Goal: Task Accomplishment & Management: Manage account settings

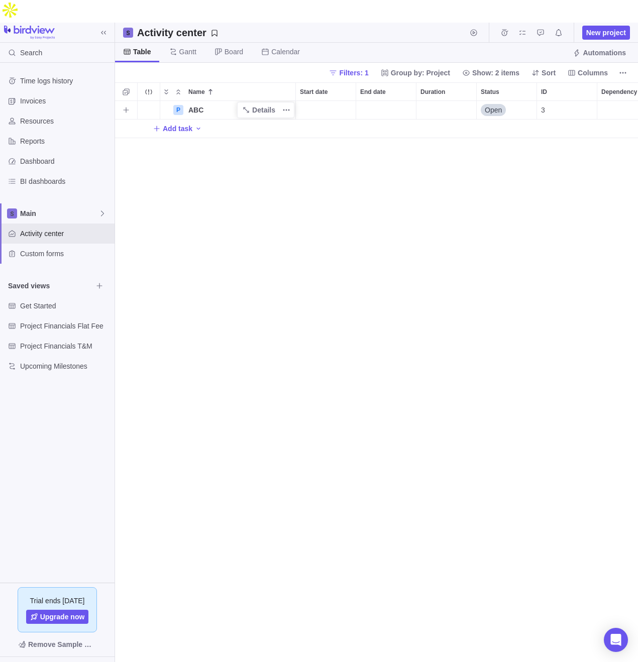
click at [188, 105] on span "ABC" at bounding box center [195, 110] width 15 height 10
click at [266, 101] on input "ABC" at bounding box center [240, 110] width 112 height 19
click at [330, 146] on div "P ABC Open 3 Add task" at bounding box center [376, 393] width 523 height 584
click at [287, 106] on icon "More actions" at bounding box center [286, 110] width 8 height 8
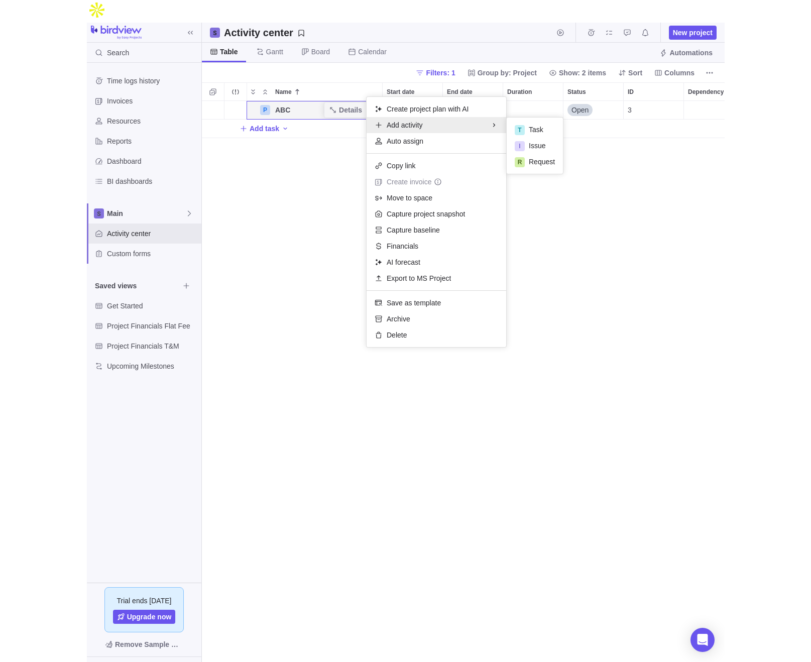
scroll to position [584, 696]
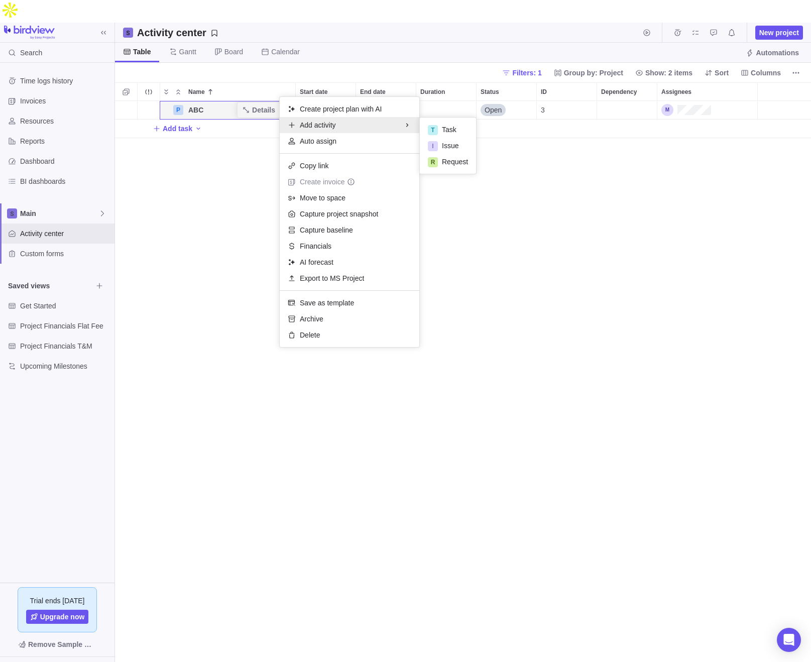
click at [210, 233] on div "P ABC Details Open 3 Add task" at bounding box center [463, 393] width 696 height 584
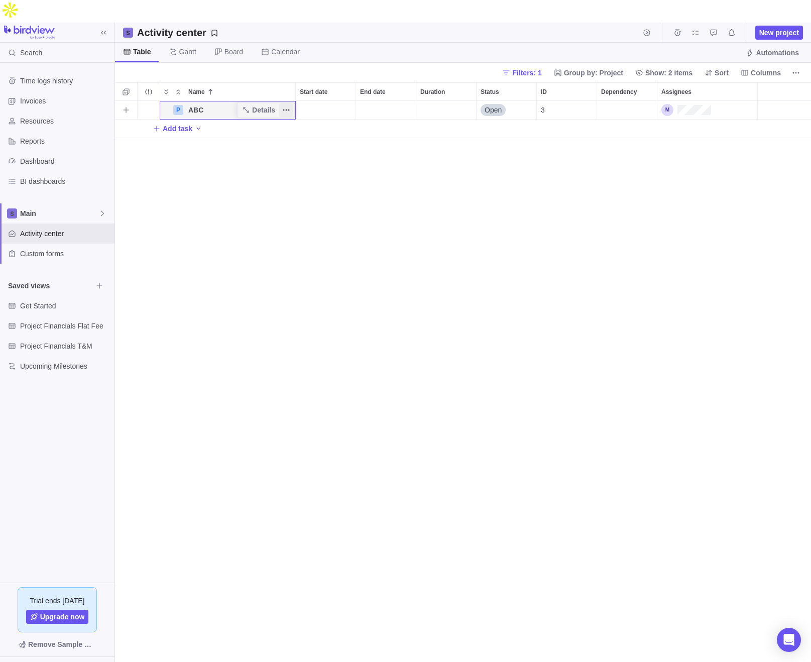
click at [286, 109] on icon "More actions" at bounding box center [287, 110] width 2 height 2
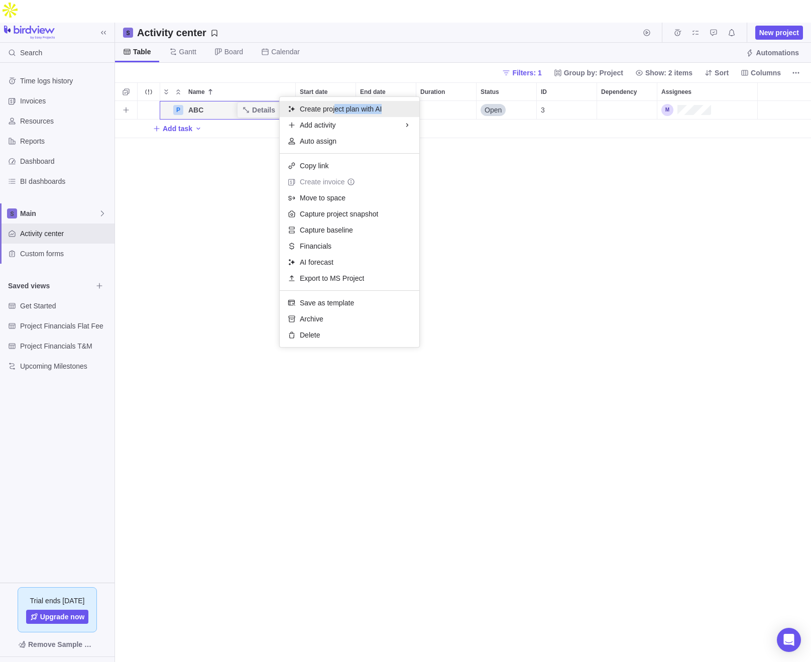
click at [337, 113] on div "Create project plan with AI" at bounding box center [350, 109] width 140 height 16
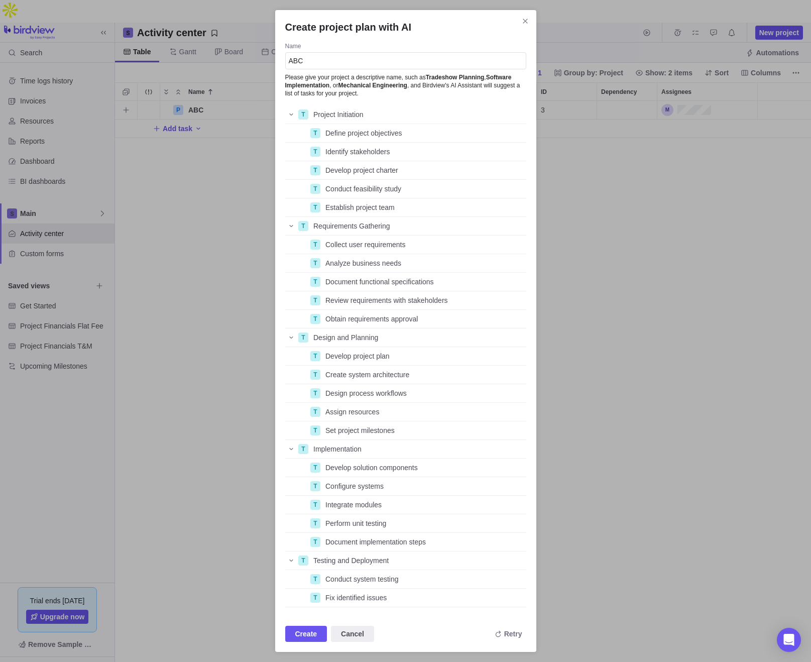
scroll to position [502, 241]
click at [307, 633] on span "Create" at bounding box center [306, 634] width 22 height 12
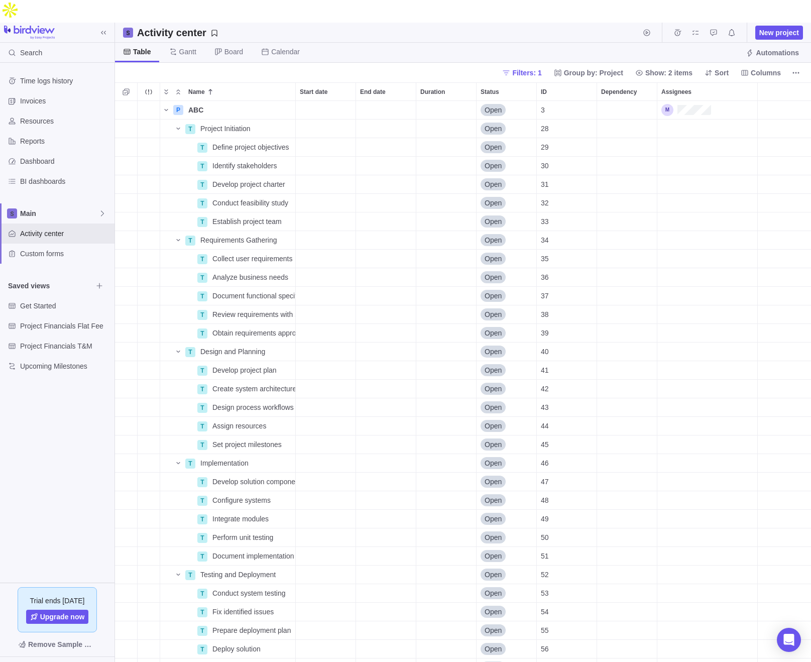
click at [637, 66] on div "Filters: 1 Group by: Project Show: 2 items Sort Columns" at bounding box center [650, 73] width 305 height 14
click at [637, 68] on span "Columns" at bounding box center [766, 73] width 30 height 10
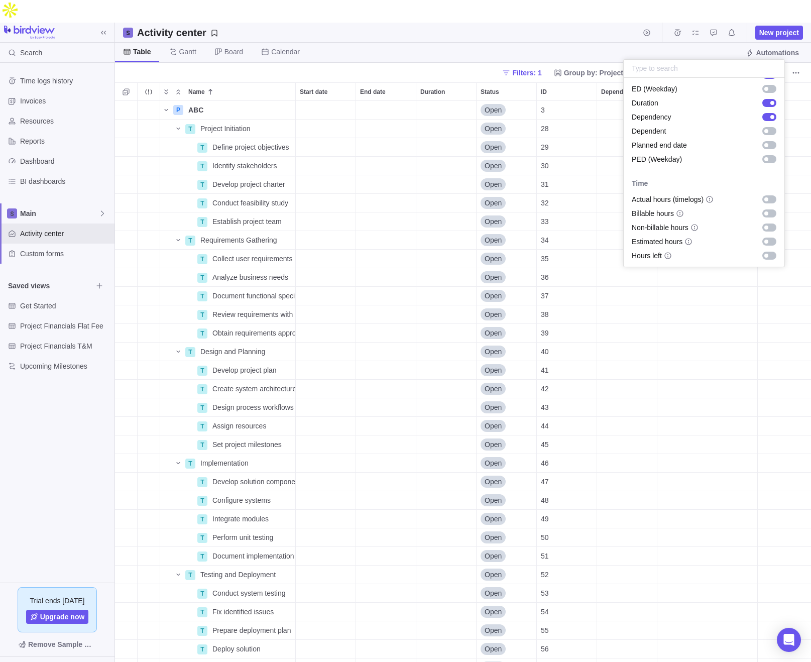
scroll to position [295, 0]
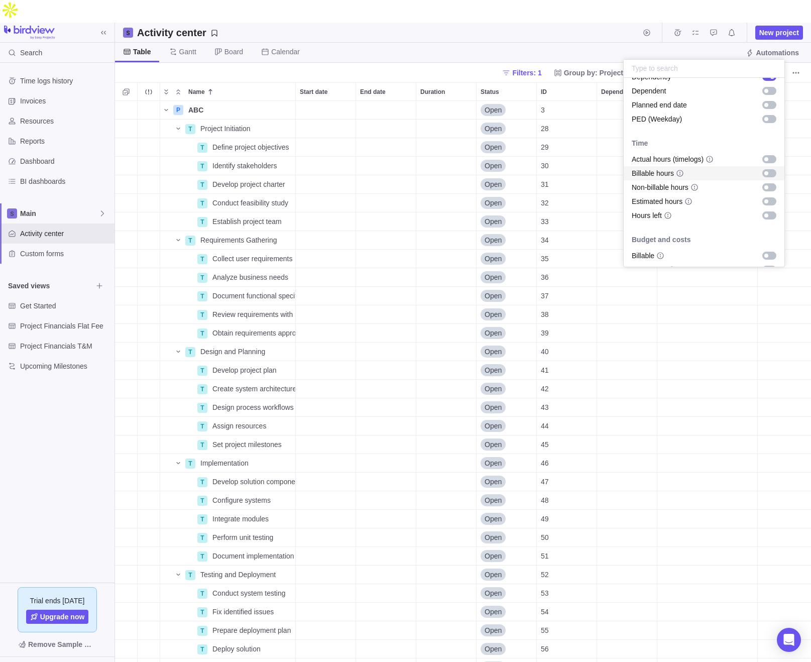
click at [637, 173] on div "grid" at bounding box center [769, 173] width 14 height 8
click at [637, 186] on div "grid" at bounding box center [769, 187] width 14 height 8
click at [637, 159] on div "grid" at bounding box center [769, 159] width 14 height 8
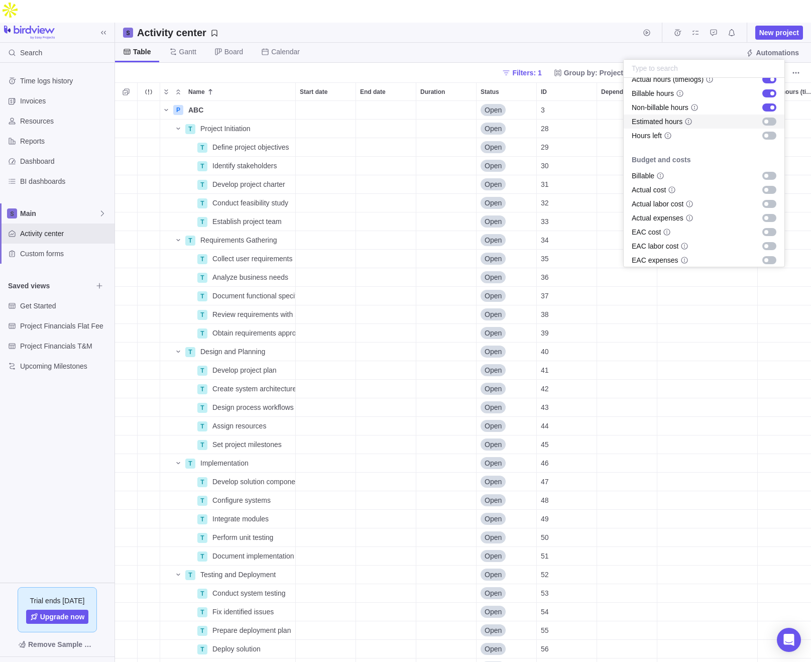
scroll to position [376, 0]
click at [637, 174] on div "grid" at bounding box center [766, 175] width 4 height 4
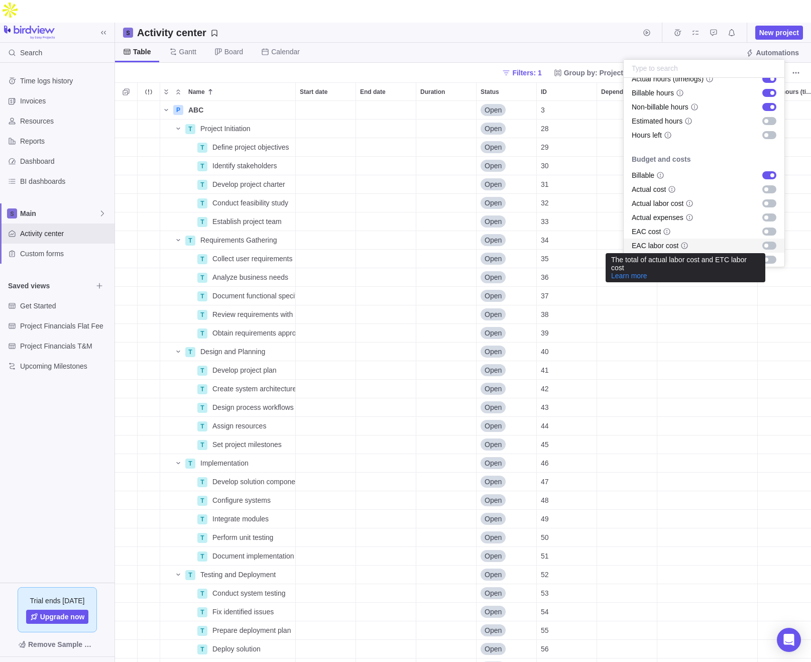
click at [637, 246] on icon "info-description" at bounding box center [684, 246] width 8 height 8
click at [637, 244] on icon "info-description" at bounding box center [684, 246] width 8 height 8
click at [637, 205] on div "grid" at bounding box center [769, 203] width 14 height 8
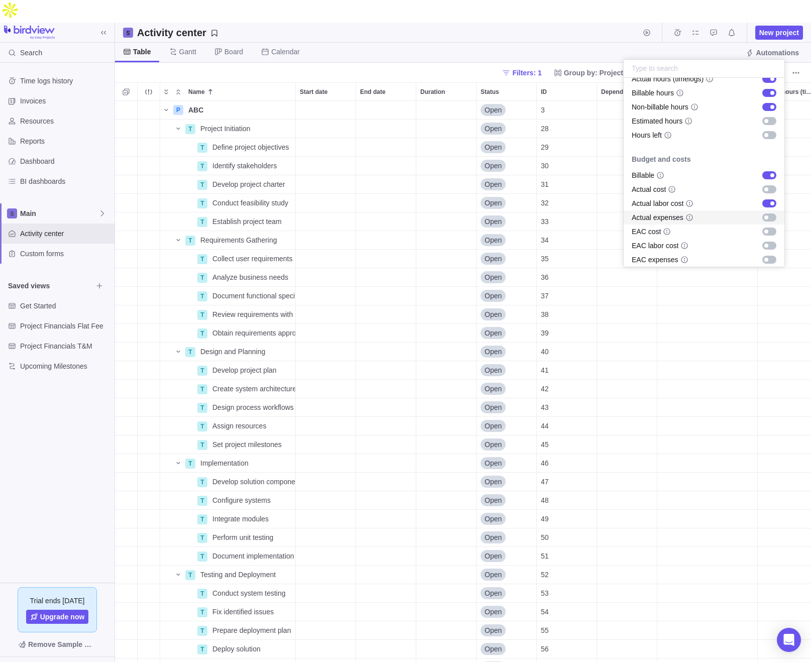
click at [637, 217] on div "grid" at bounding box center [769, 217] width 14 height 8
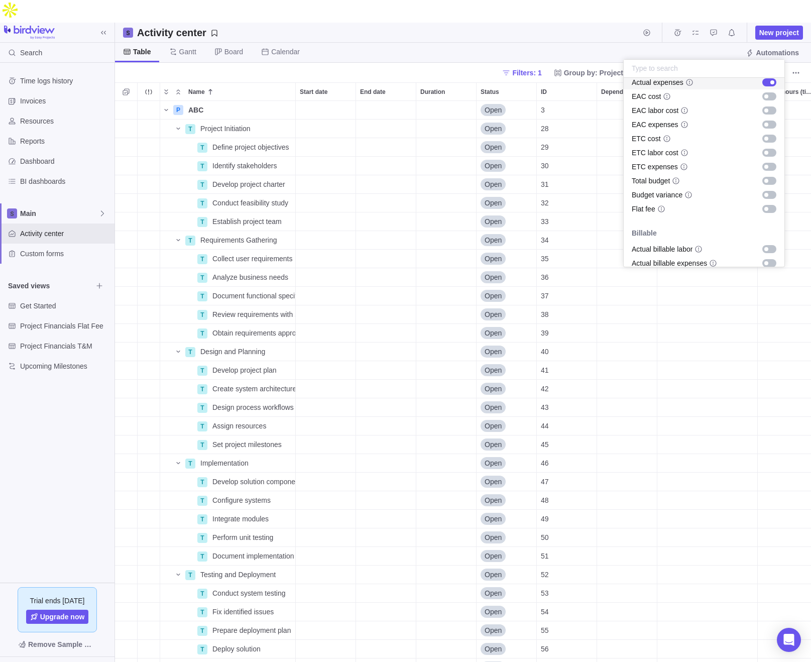
scroll to position [515, 0]
click at [637, 175] on div "grid" at bounding box center [769, 177] width 14 height 8
click at [637, 223] on div "Billable" at bounding box center [704, 229] width 161 height 18
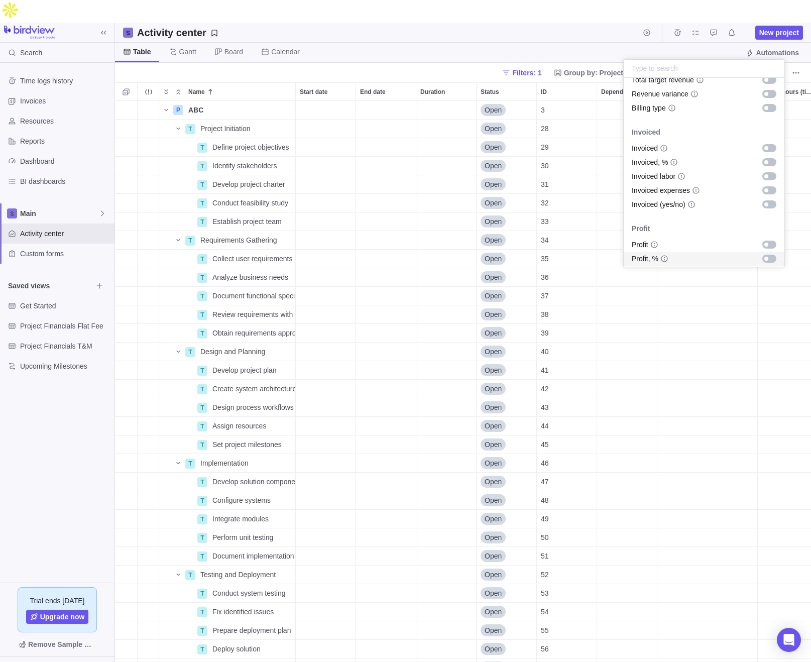
scroll to position [830, 0]
click at [637, 165] on div "grid" at bounding box center [766, 167] width 4 height 4
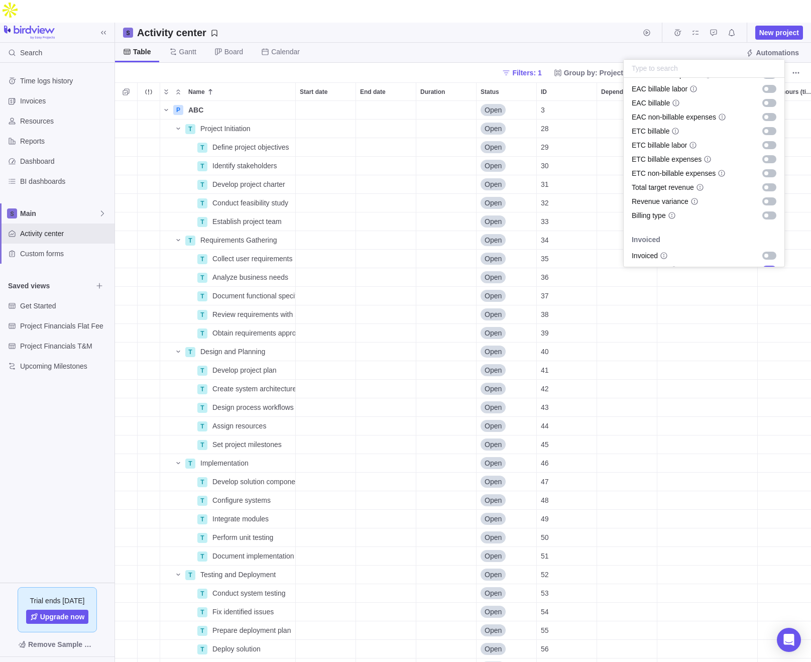
scroll to position [754, 0]
click at [637, 189] on div "grid" at bounding box center [766, 188] width 4 height 4
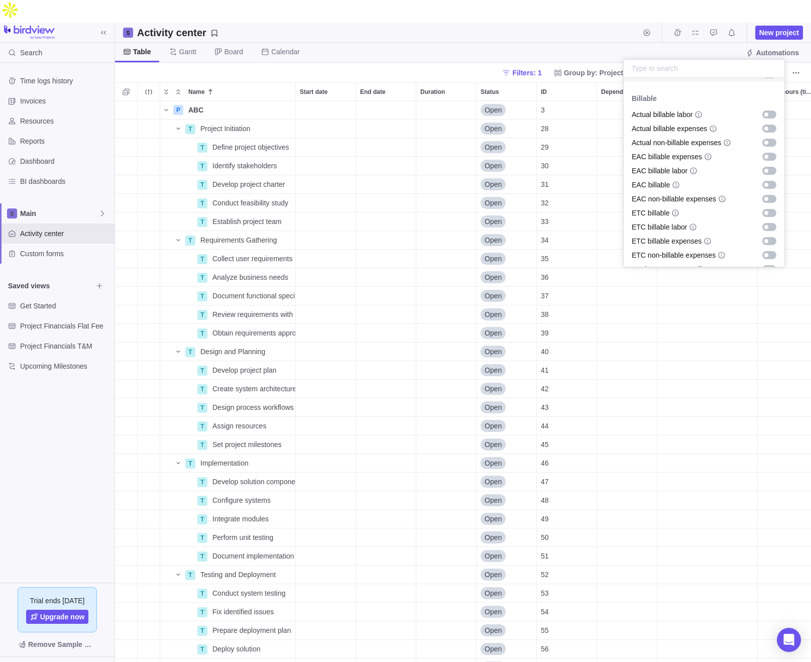
scroll to position [635, 0]
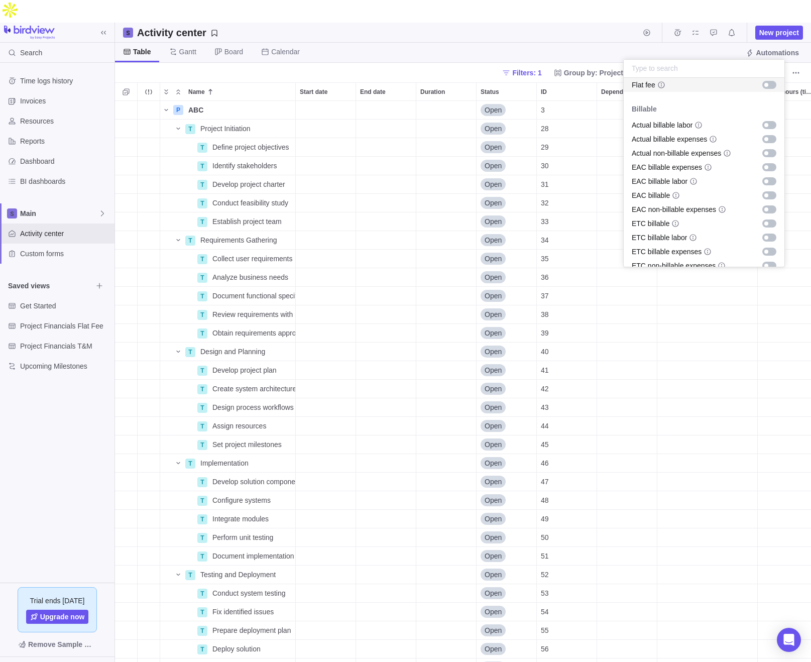
click at [592, 25] on body "Search Time logs history Invoices Resources Reports Dashboard BI dashboards Mai…" at bounding box center [405, 331] width 811 height 662
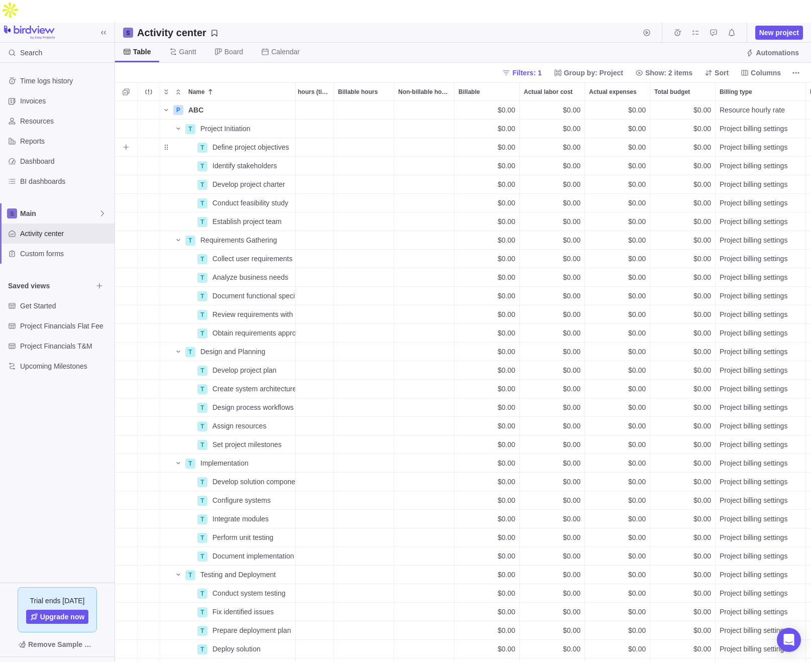
scroll to position [0, 544]
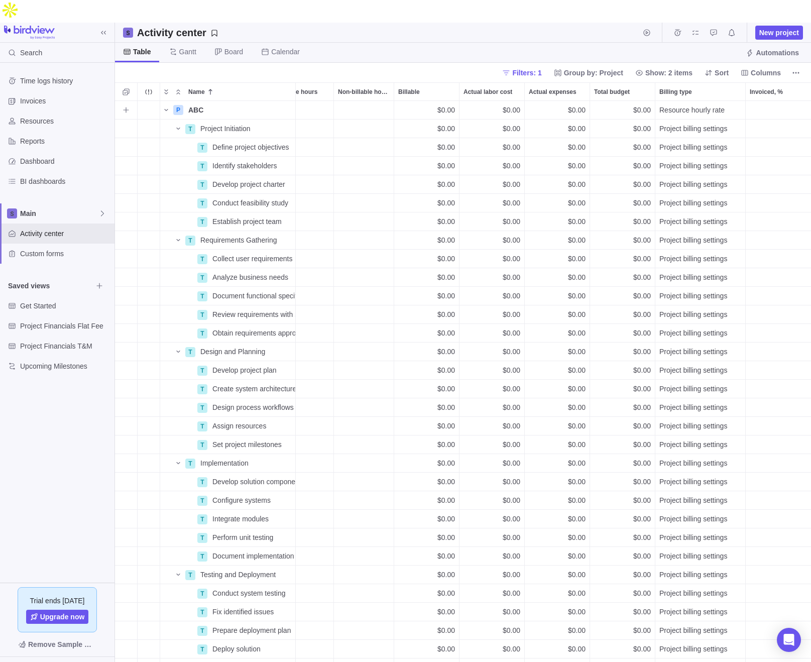
click at [425, 101] on div "$0.00" at bounding box center [426, 110] width 65 height 18
click at [438, 105] on span "$0.00" at bounding box center [446, 110] width 18 height 10
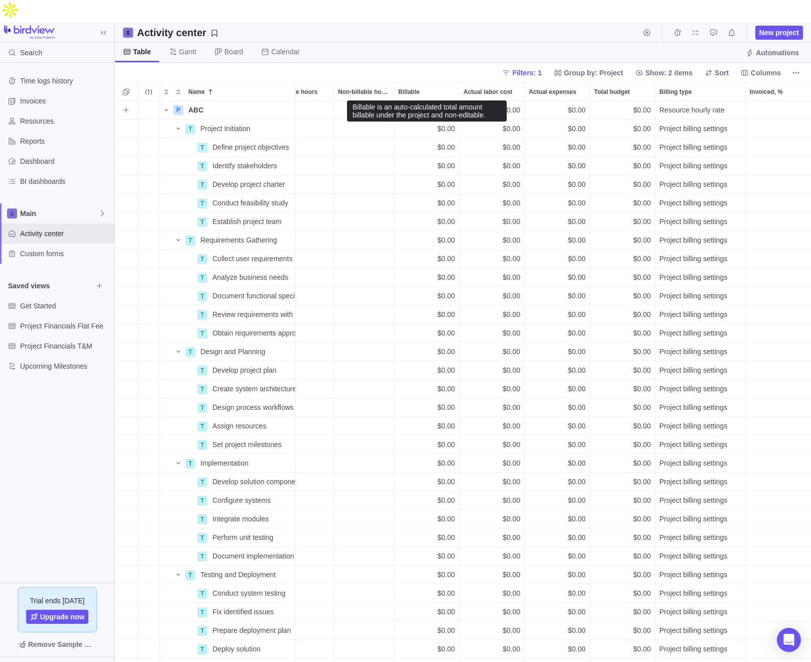
click at [438, 105] on span "$0.00" at bounding box center [446, 110] width 18 height 10
click at [194, 105] on span "ABC" at bounding box center [195, 110] width 15 height 10
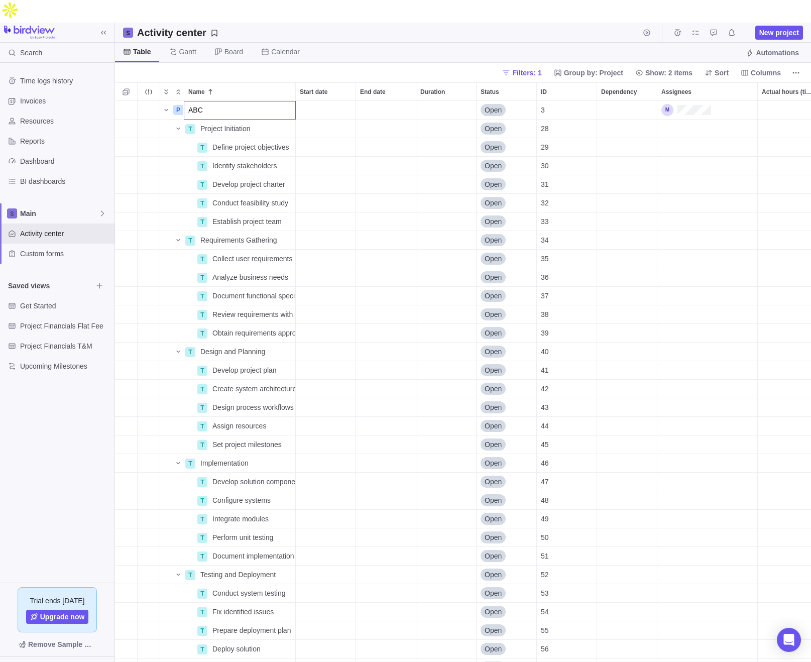
click at [259, 101] on div "P ABC Open 3 $0.00 $0.00 $0.00 $0.00 Resource hourly rate T Project Initiation …" at bounding box center [463, 393] width 696 height 584
click at [284, 106] on icon "More actions" at bounding box center [286, 110] width 8 height 8
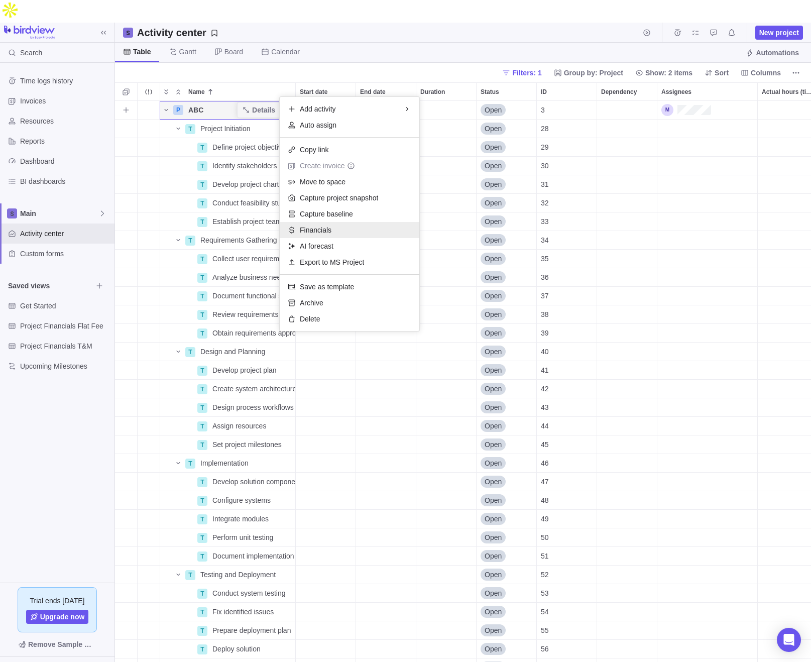
click at [338, 232] on div "Financials" at bounding box center [350, 230] width 140 height 16
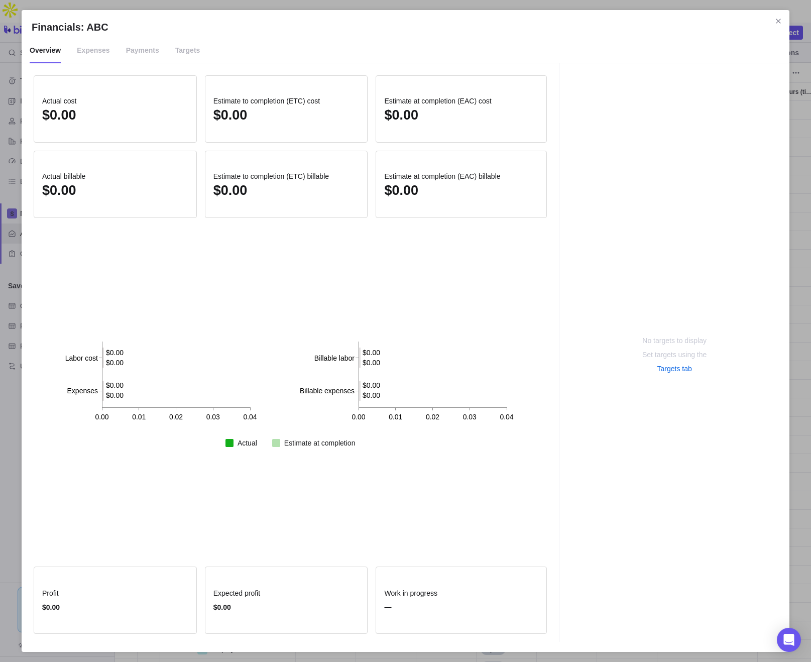
click at [94, 51] on span "Expenses" at bounding box center [93, 50] width 33 height 25
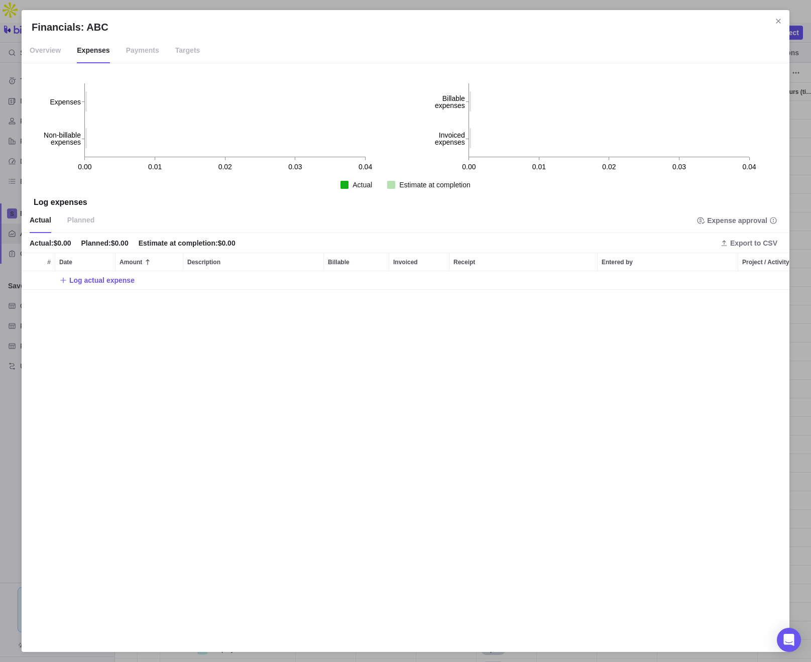
click at [142, 55] on span "Payments" at bounding box center [142, 50] width 33 height 25
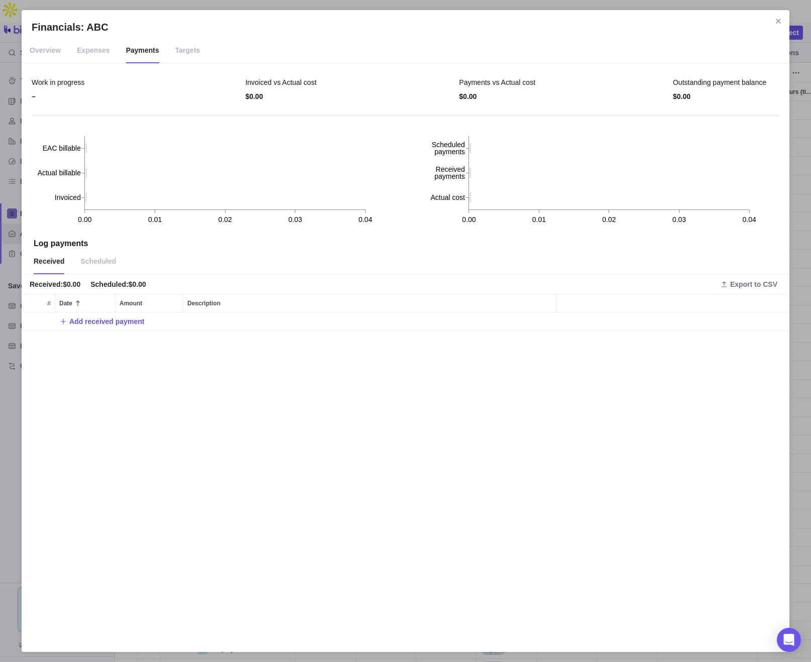
scroll to position [329, 768]
click at [188, 52] on span "Targets" at bounding box center [187, 50] width 25 height 25
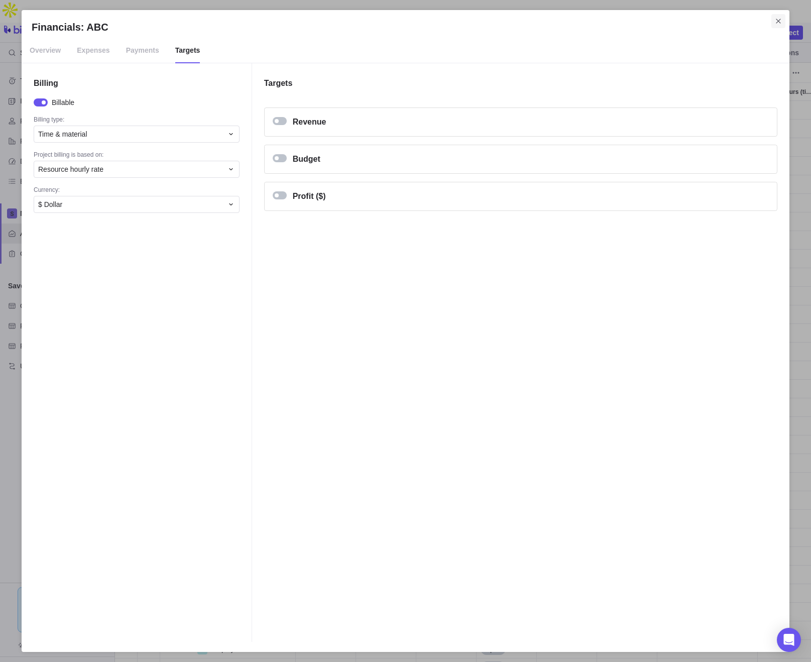
click at [637, 23] on icon "Close" at bounding box center [778, 21] width 8 height 8
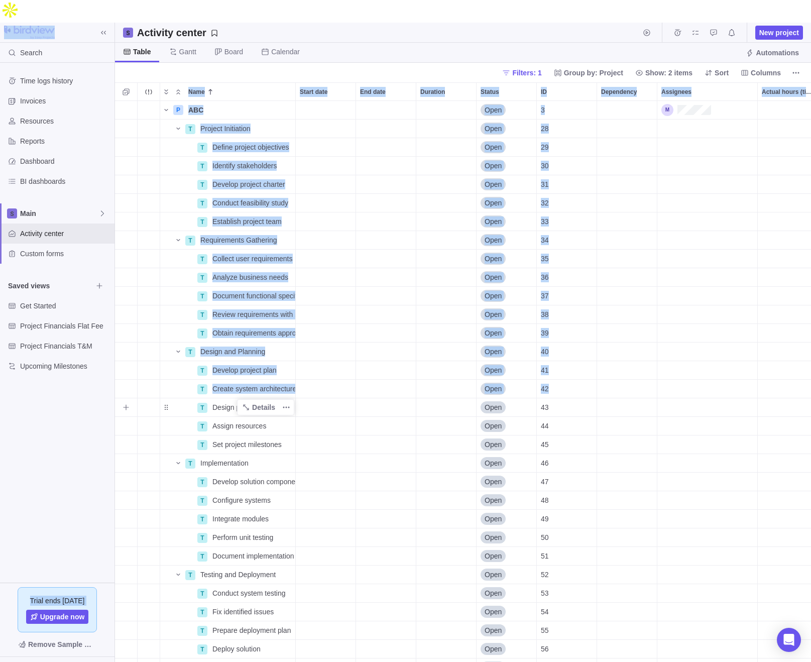
drag, startPoint x: 68, startPoint y: 4, endPoint x: 290, endPoint y: 375, distance: 432.6
click at [290, 375] on div "Search Time logs history Invoices Resources Reports Dashboard BI dashboards Mai…" at bounding box center [405, 354] width 811 height 662
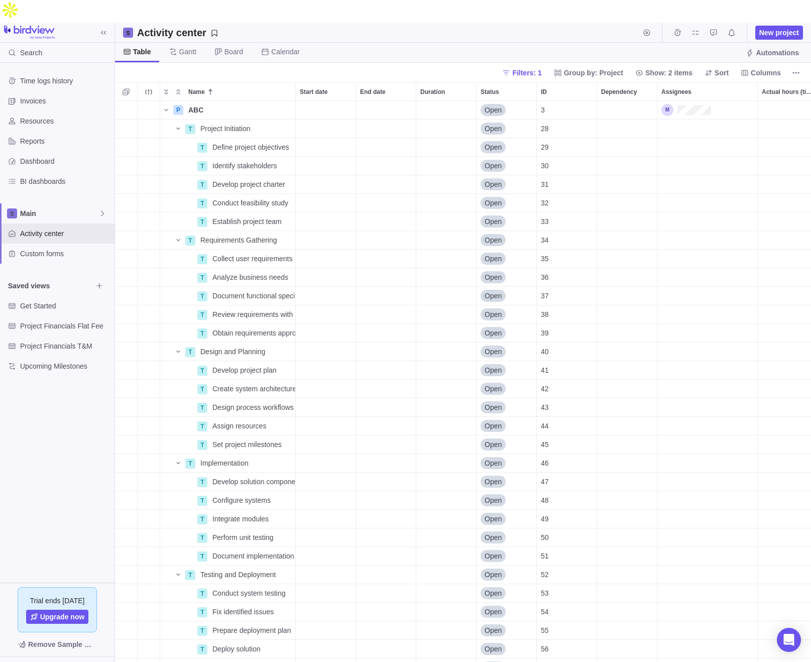
click at [86, 452] on div "Time logs history Invoices Resources Reports Dashboard BI dashboards Main Activ…" at bounding box center [57, 323] width 114 height 520
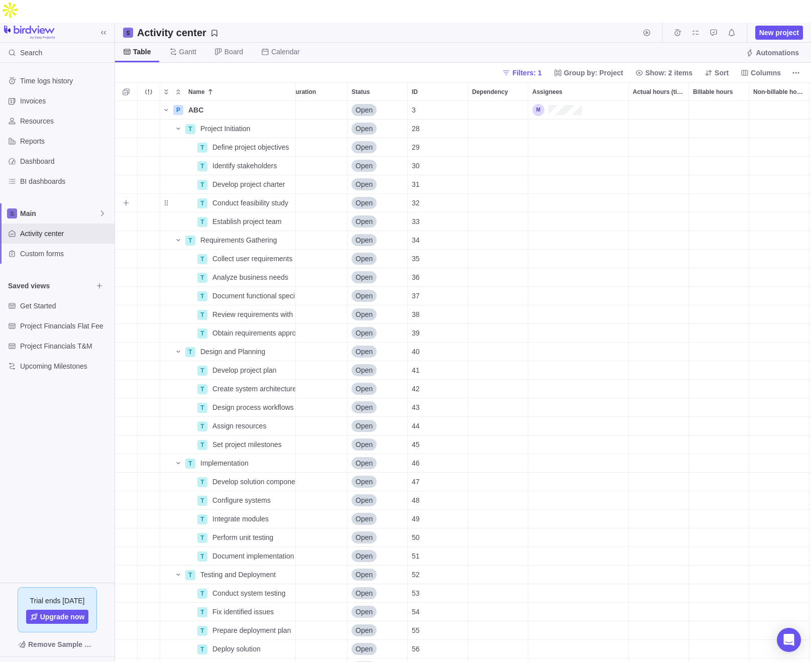
scroll to position [0, 0]
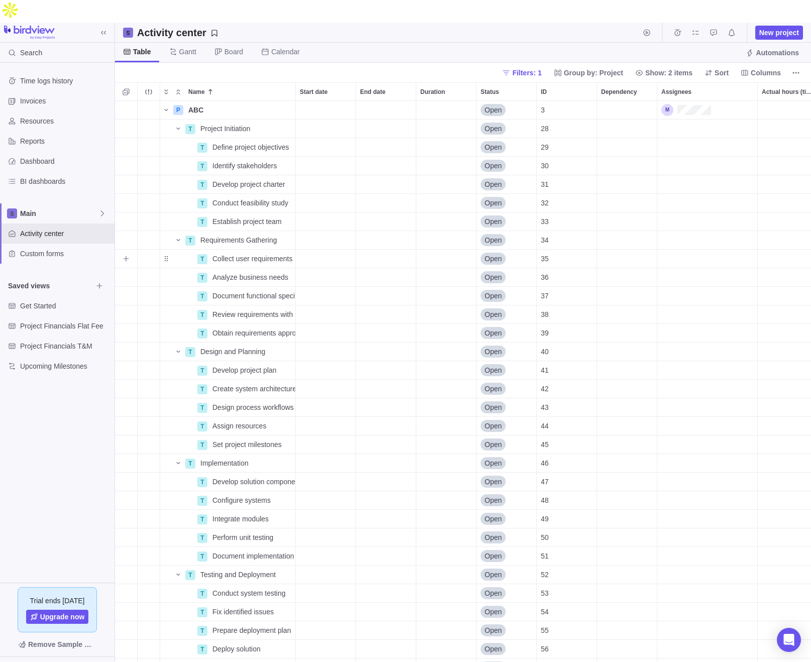
click at [637, 250] on div "Assignees" at bounding box center [707, 259] width 100 height 18
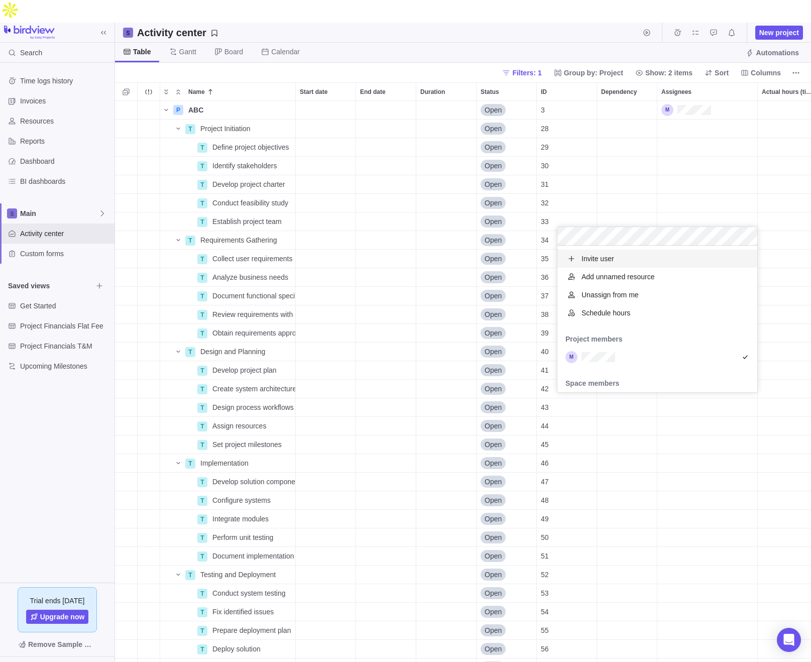
click at [637, 172] on div "P ABC Details Open 3 $0.00 $0.00 $0.00 $0.00 Resource hourly rate T Project Ini…" at bounding box center [463, 393] width 696 height 584
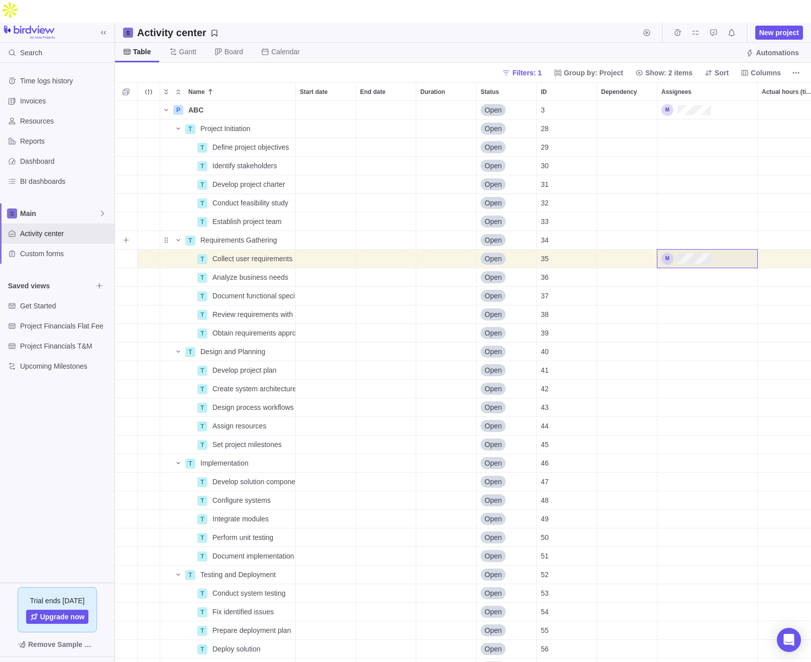
click at [637, 231] on div "Assignees" at bounding box center [707, 240] width 100 height 18
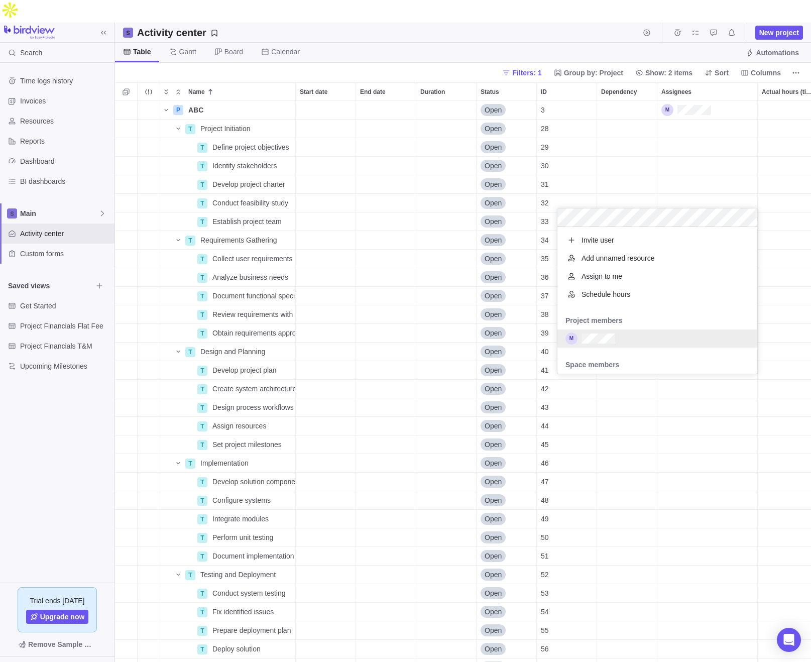
click at [615, 346] on div "grid" at bounding box center [657, 338] width 200 height 18
click at [637, 162] on div "P ABC Details Open 3 $0.00 $0.00 $0.00 $0.00 Resource hourly rate T Project Ini…" at bounding box center [463, 393] width 696 height 584
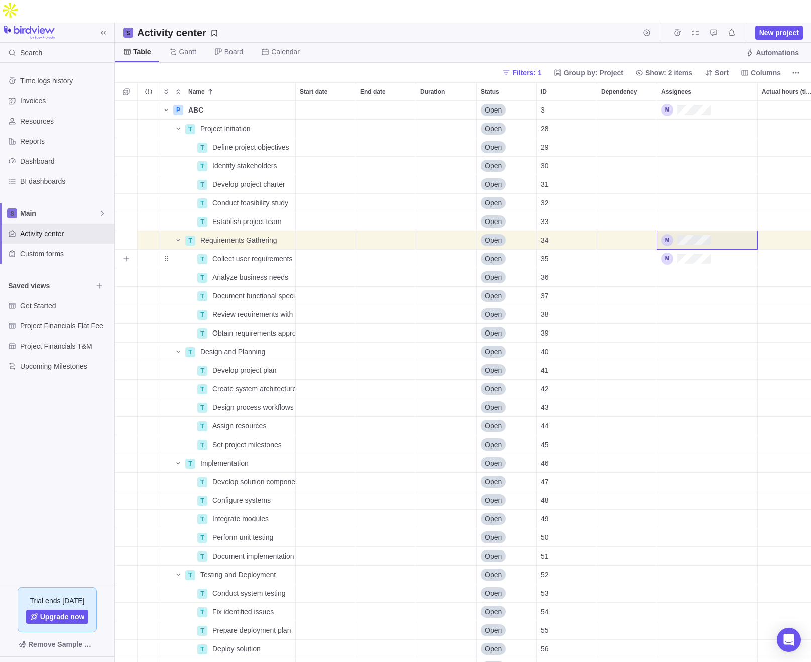
click at [637, 250] on div "Assignees" at bounding box center [707, 259] width 100 height 18
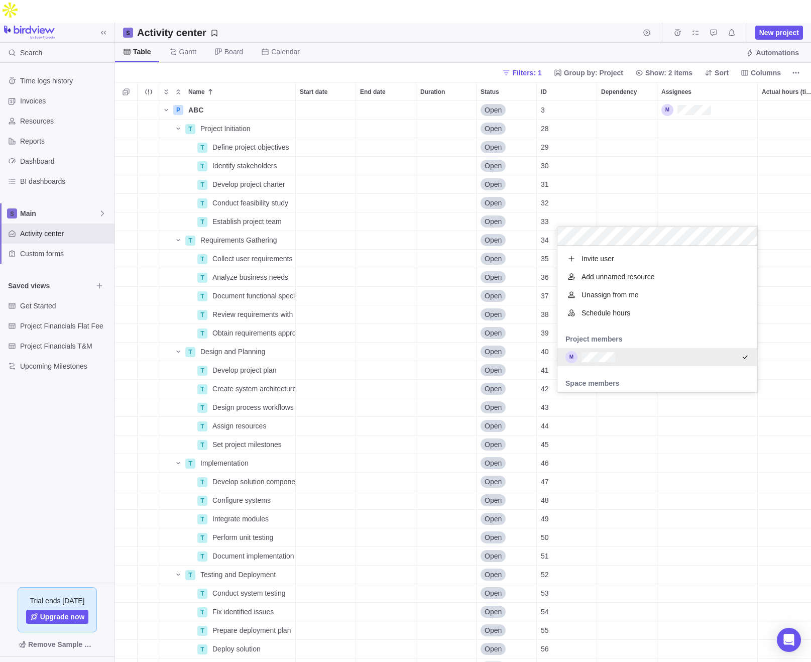
click at [622, 357] on div "grid" at bounding box center [657, 357] width 200 height 18
click at [637, 163] on div "P ABC Details Open 3 $0.00 $0.00 $0.00 $0.00 Resource hourly rate T Project Ini…" at bounding box center [463, 393] width 696 height 584
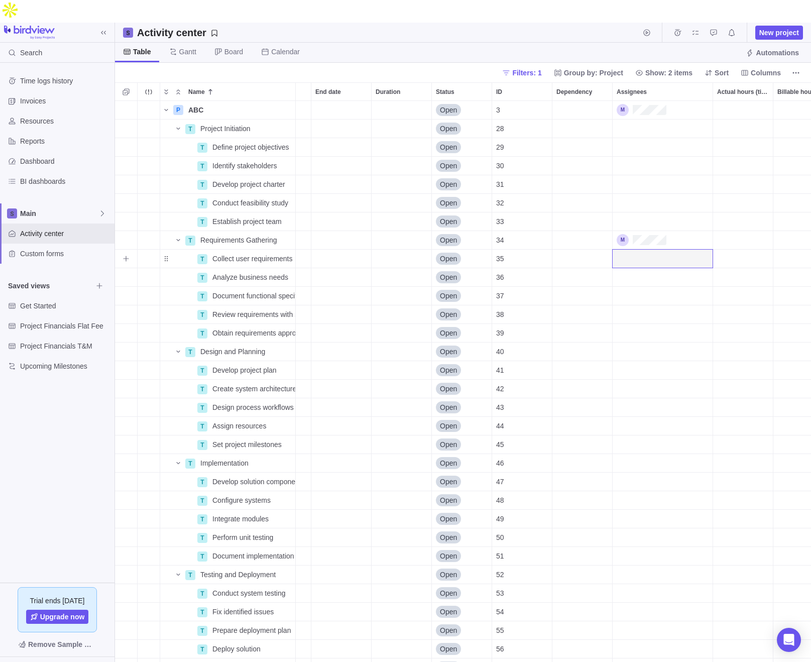
scroll to position [0, 0]
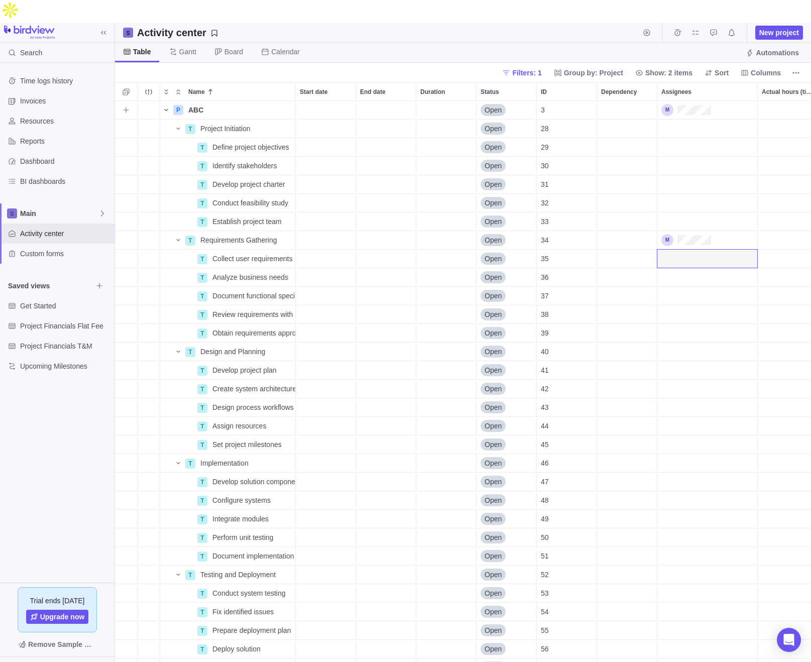
click at [166, 106] on icon "Name" at bounding box center [166, 110] width 8 height 8
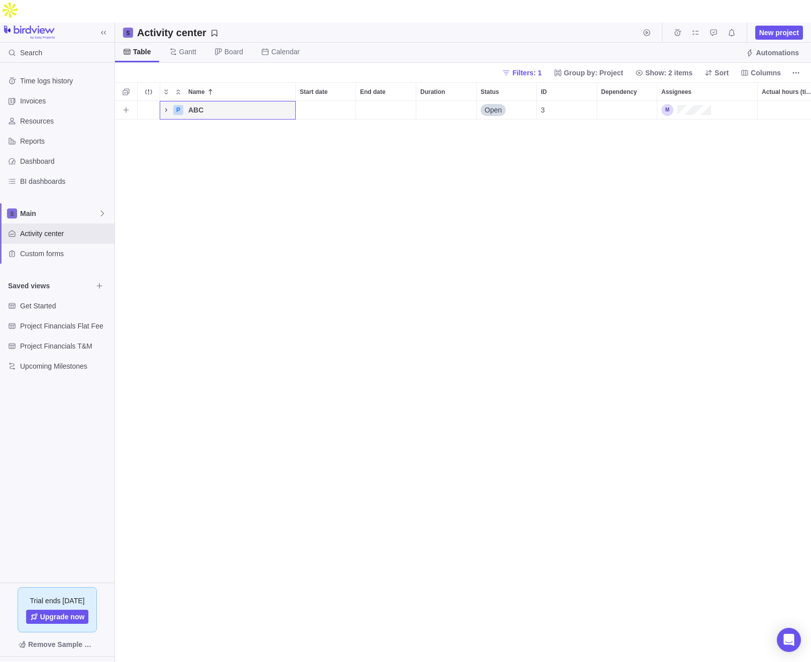
click at [166, 108] on icon "Name" at bounding box center [166, 110] width 2 height 4
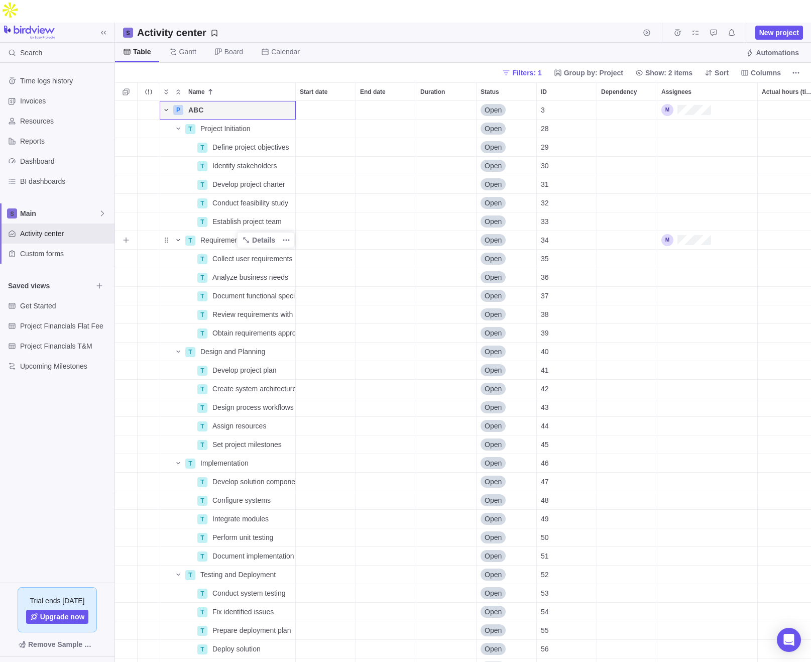
click at [178, 239] on icon "Name" at bounding box center [178, 240] width 4 height 2
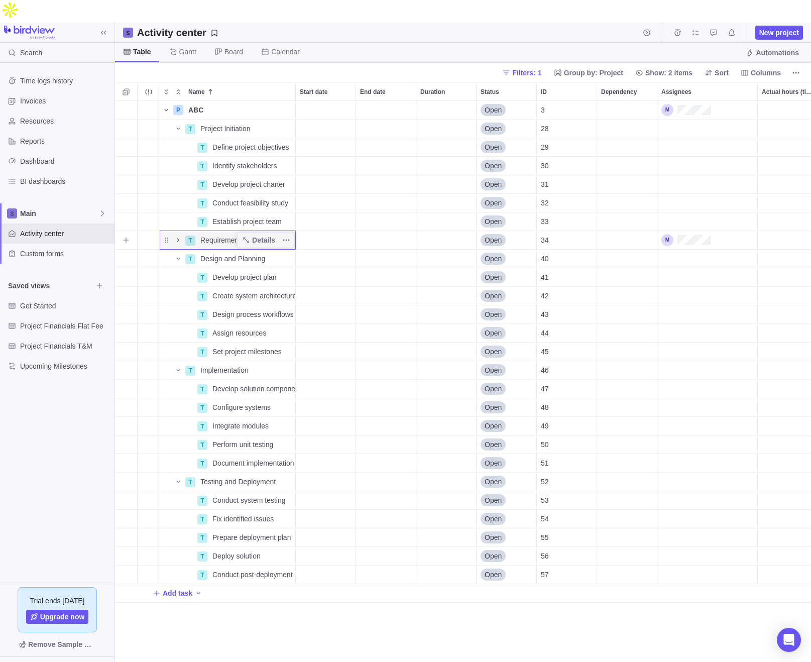
click at [178, 236] on icon "Name" at bounding box center [178, 240] width 8 height 8
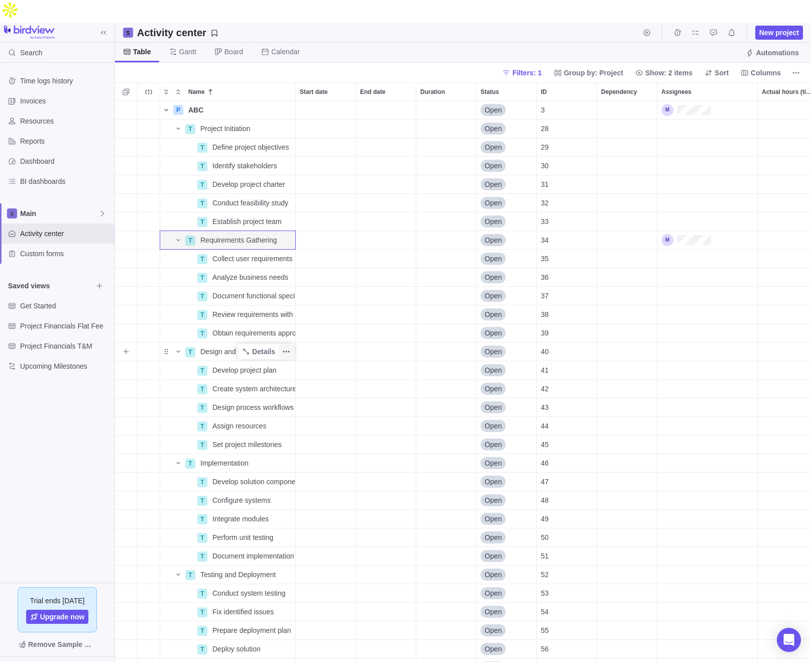
click at [289, 348] on icon "More actions" at bounding box center [286, 352] width 8 height 8
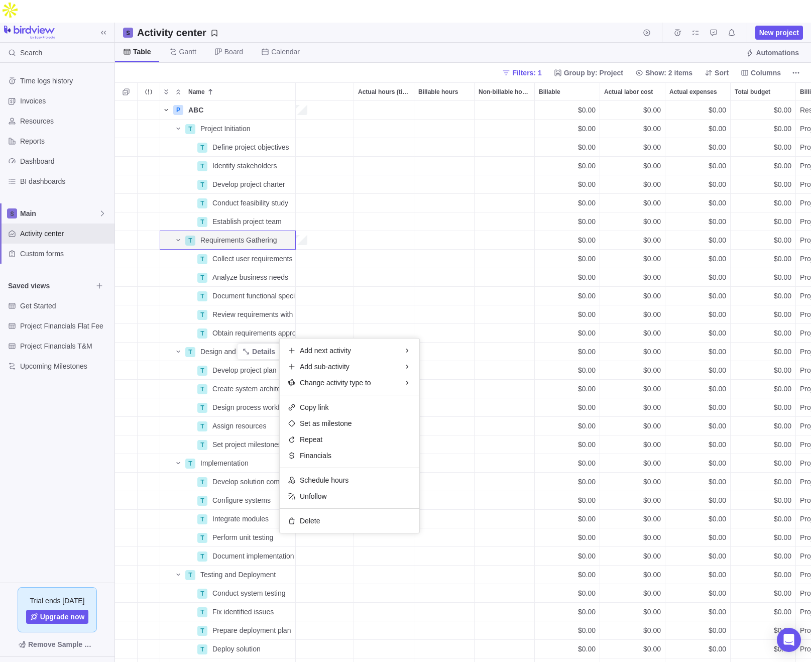
scroll to position [0, 544]
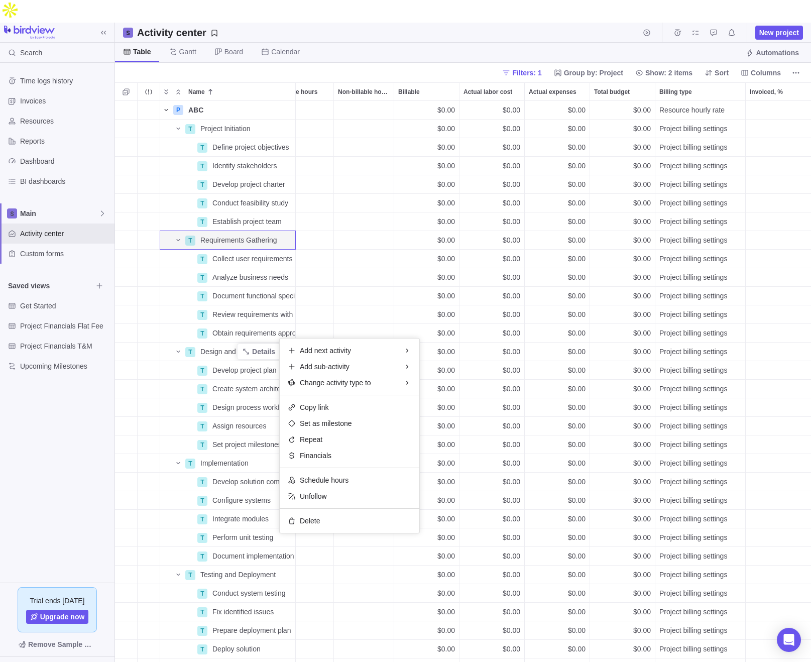
click at [637, 290] on div "P ABC Details Open 3 $0.00 $0.00 $0.00 $0.00 Resource hourly rate T Project Ini…" at bounding box center [463, 393] width 696 height 584
click at [637, 309] on span "Project billing settings" at bounding box center [693, 314] width 68 height 10
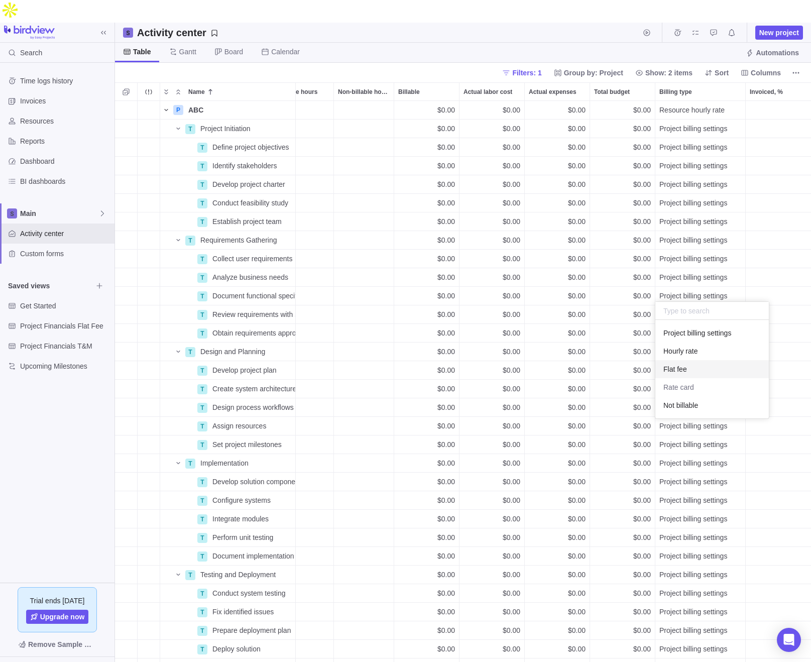
click at [625, 376] on div "P ABC Details Open 3 $0.00 $0.00 $0.00 $0.00 Resource hourly rate T Project Ini…" at bounding box center [463, 393] width 696 height 584
click at [637, 384] on span "Project billing settings" at bounding box center [693, 389] width 68 height 10
click at [55, 97] on body "Search Time logs history Invoices Resources Reports Dashboard BI dashboards Mai…" at bounding box center [405, 331] width 811 height 662
click at [48, 116] on span "Resources" at bounding box center [65, 121] width 90 height 10
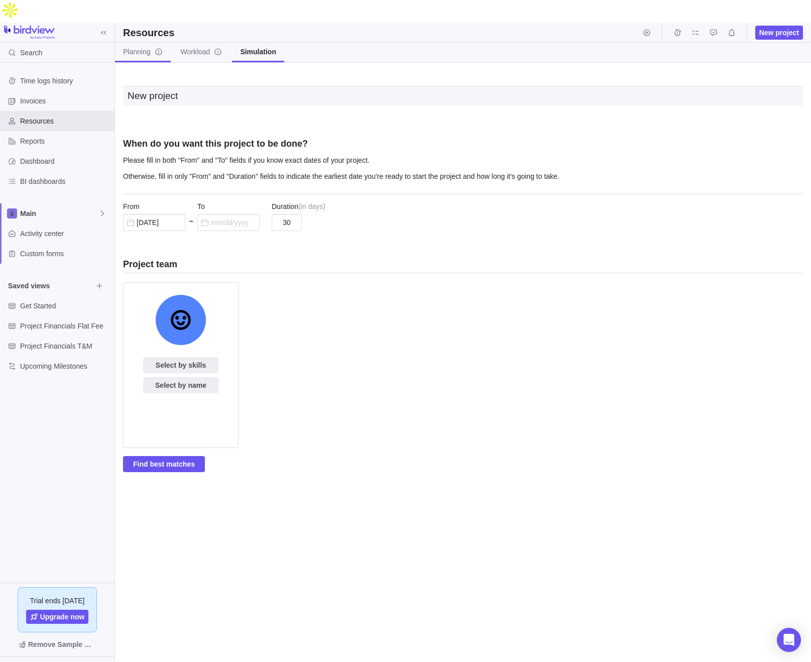
click at [138, 47] on span "Planning" at bounding box center [143, 52] width 40 height 10
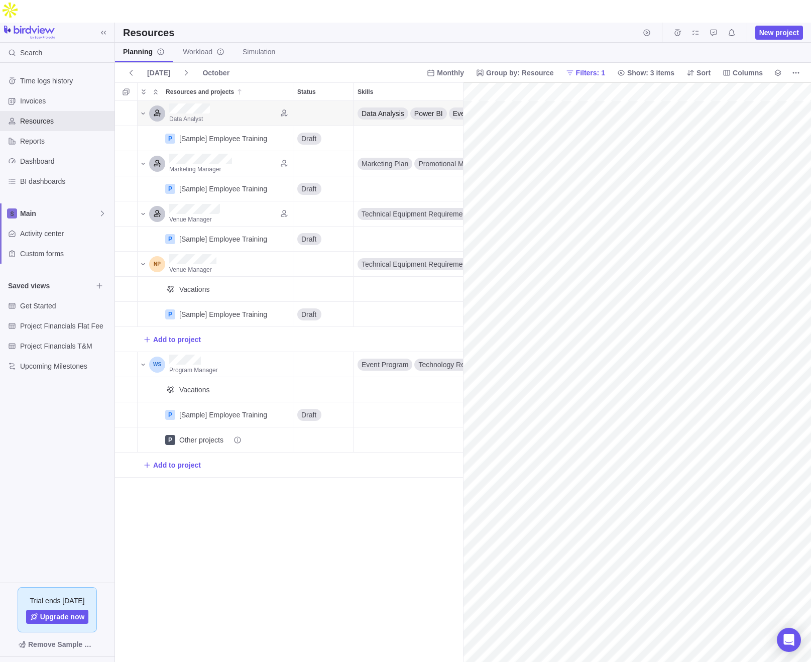
scroll to position [0, 186]
click at [69, 131] on div "Reports" at bounding box center [57, 141] width 114 height 20
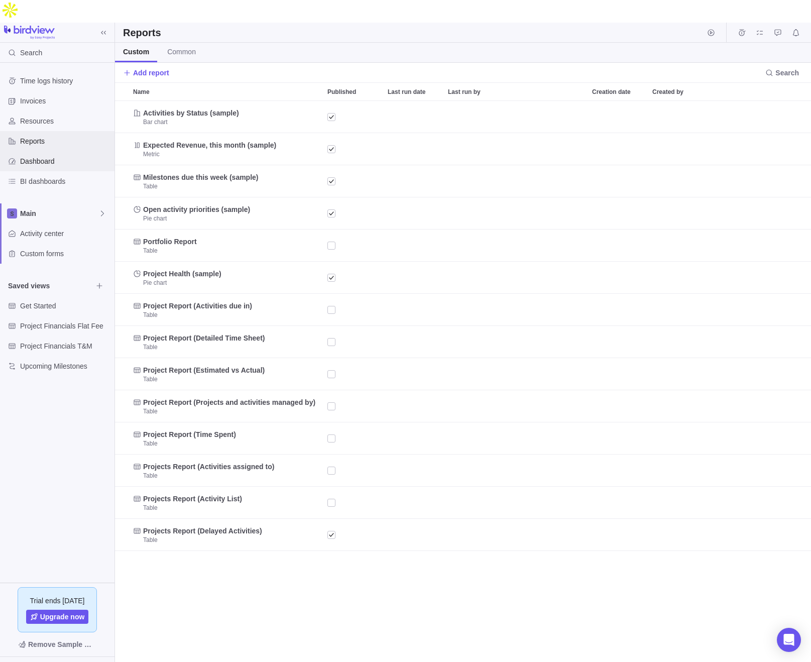
scroll to position [584, 696]
click at [47, 151] on div "Dashboard" at bounding box center [57, 161] width 114 height 20
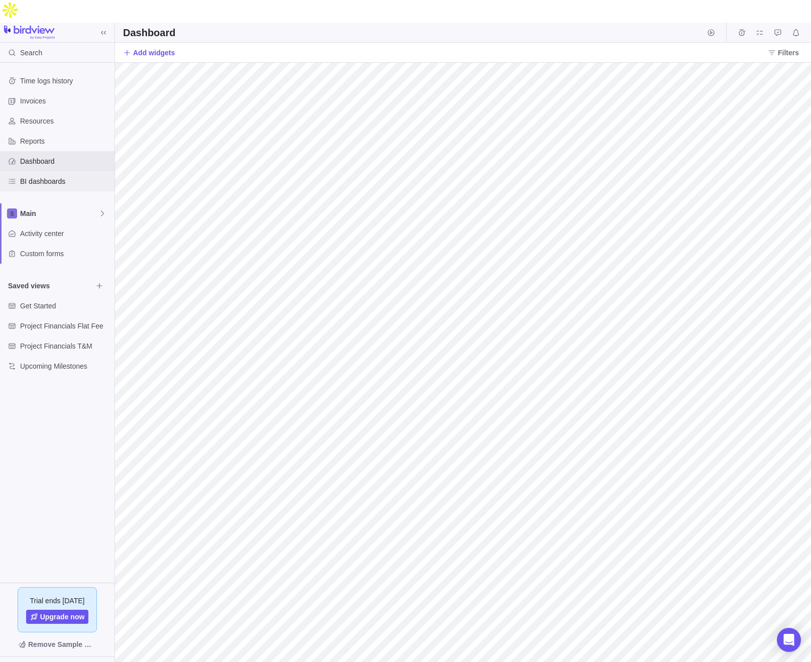
click at [73, 176] on span "BI dashboards" at bounding box center [65, 181] width 90 height 10
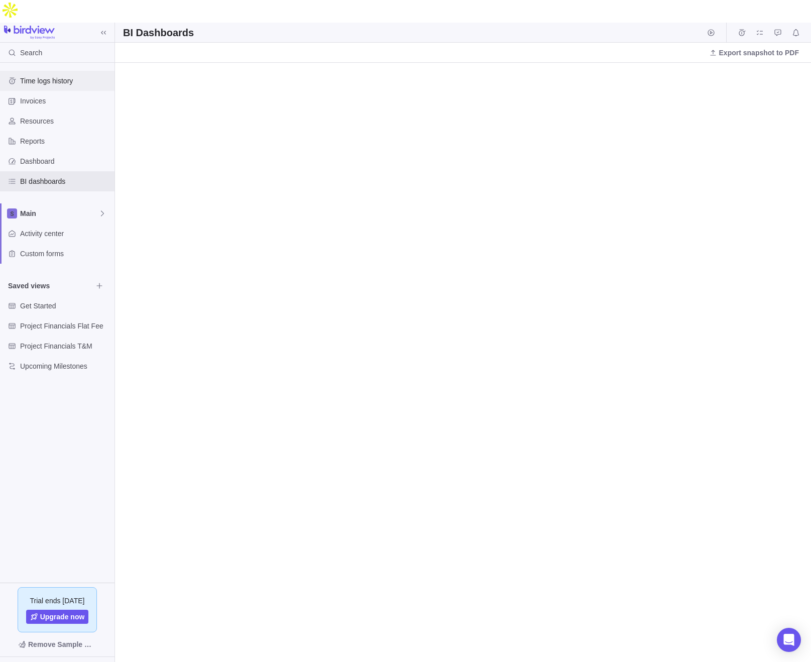
click at [68, 76] on span "Time logs history" at bounding box center [65, 81] width 90 height 10
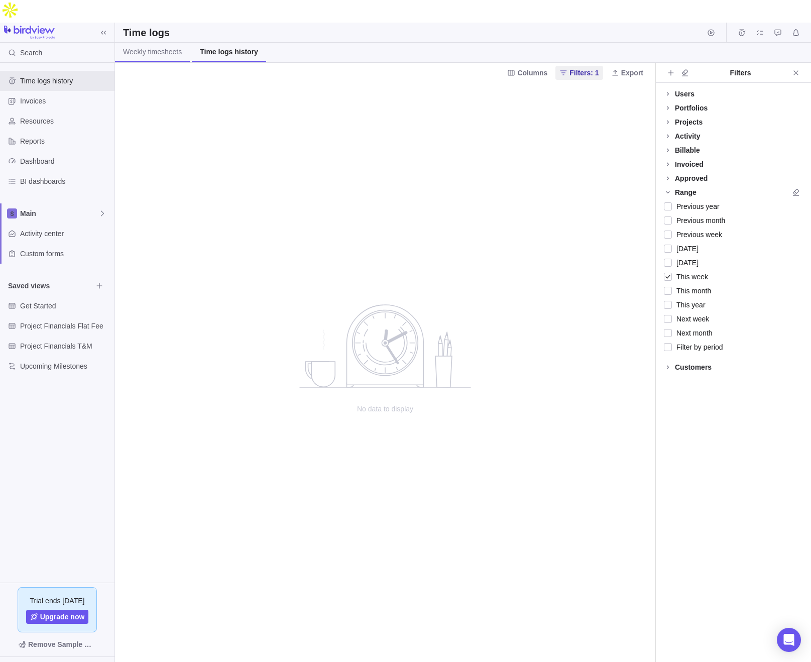
click at [167, 47] on span "Weekly timesheets" at bounding box center [152, 52] width 59 height 10
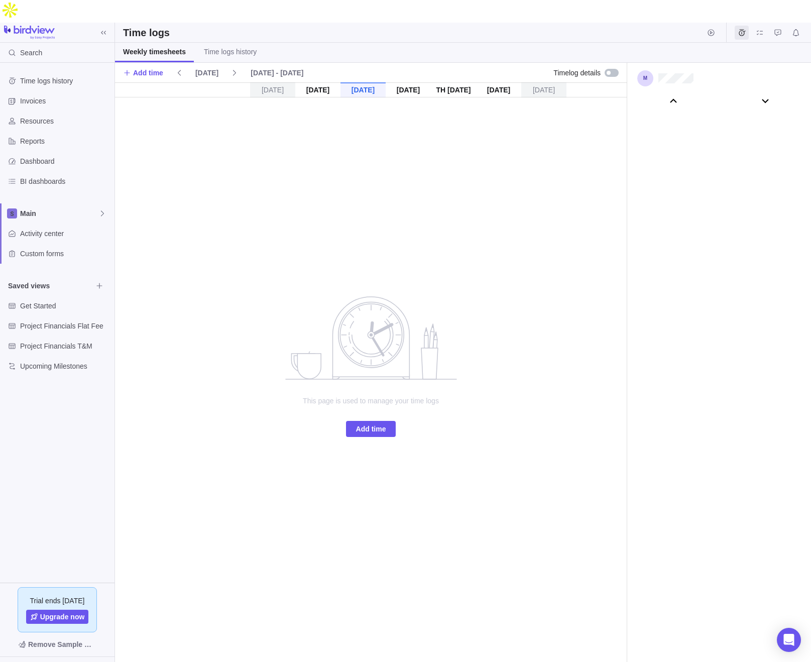
scroll to position [55999, 0]
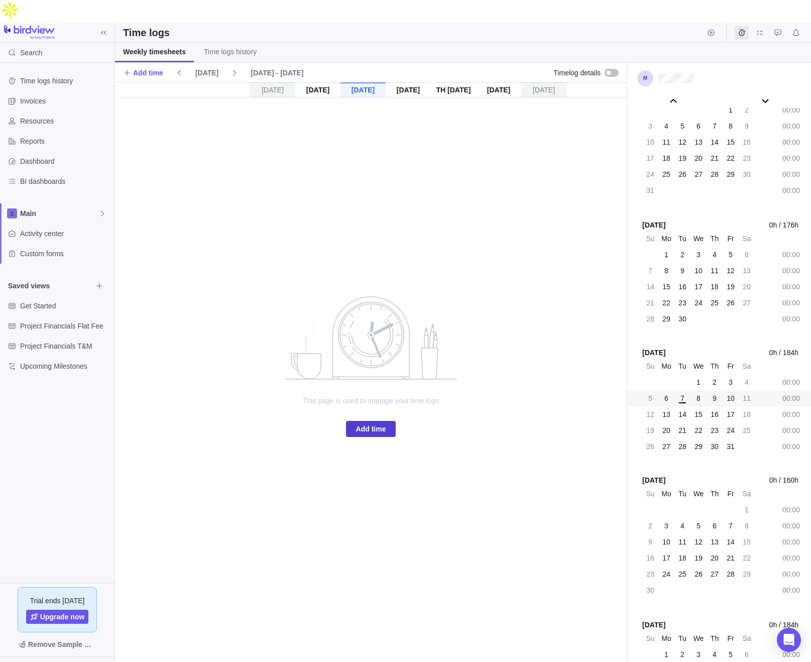
click at [372, 423] on span "Add time" at bounding box center [371, 429] width 30 height 12
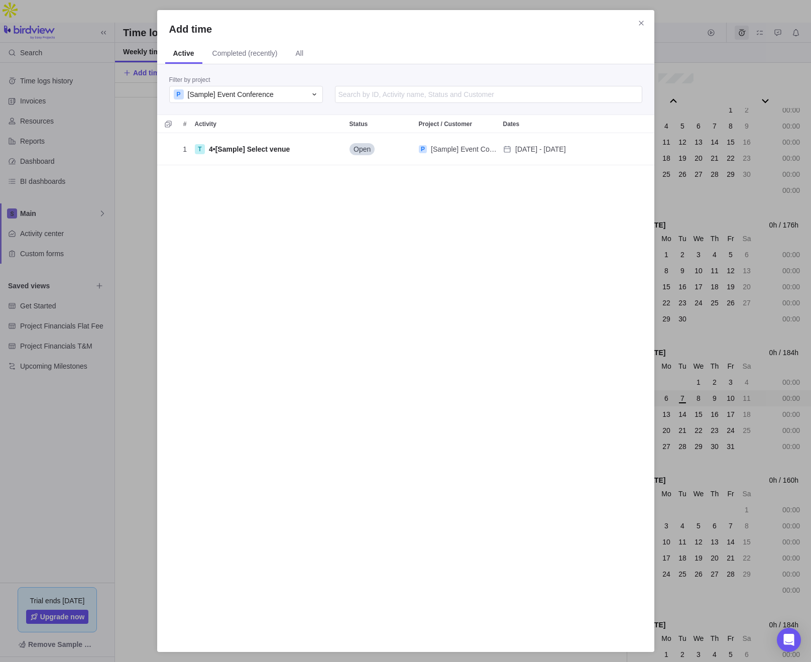
scroll to position [507, 497]
click at [394, 93] on input "Add time" at bounding box center [488, 94] width 307 height 17
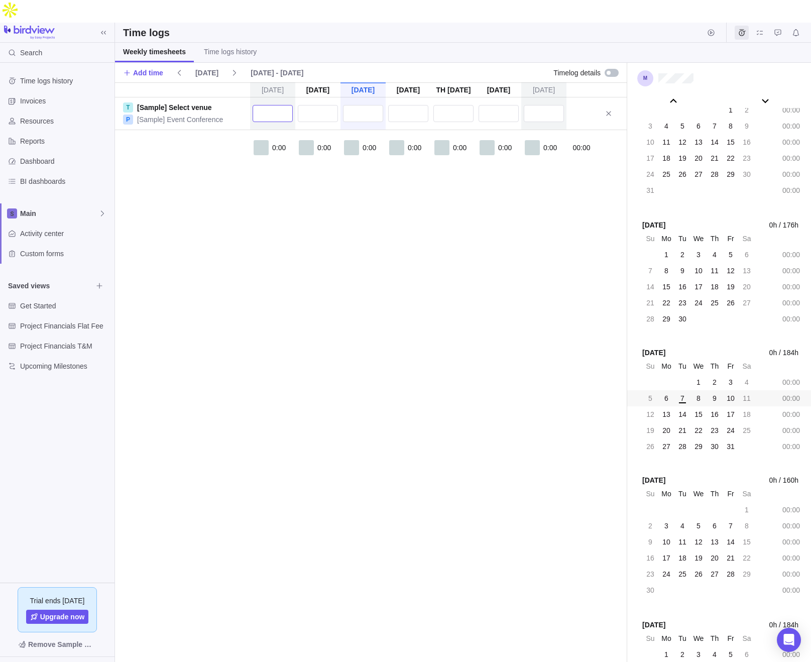
click at [271, 105] on input "text" at bounding box center [273, 113] width 40 height 17
click at [307, 105] on input "text" at bounding box center [318, 113] width 40 height 17
type input "2:00"
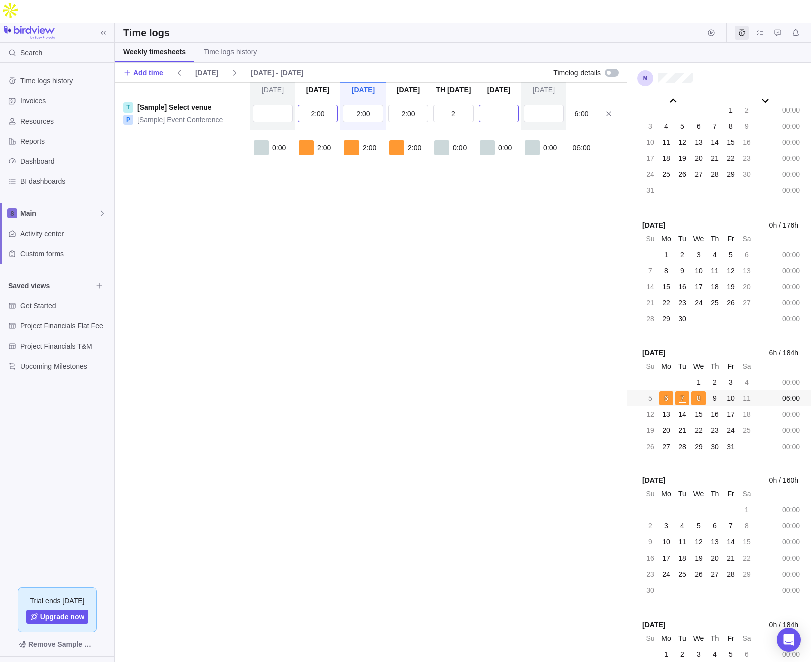
type input "2:00"
click at [335, 288] on div "[DATE] [DATE] [DATE] [DATE] [DATE] [DATE] [DATE] T [Sample] Select venue P [Sam…" at bounding box center [371, 383] width 512 height 602
click at [476, 362] on div "[DATE] [DATE] [DATE] [DATE] [DATE] [DATE] [DATE] T [Sample] Select venue P [Sam…" at bounding box center [371, 383] width 512 height 602
click at [607, 69] on div at bounding box center [612, 73] width 14 height 8
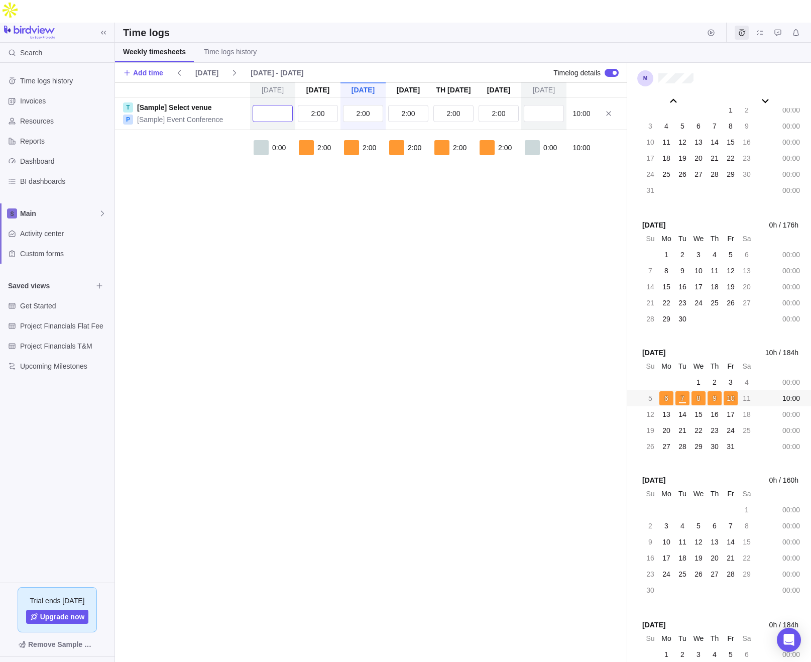
click at [266, 105] on input "text" at bounding box center [273, 113] width 40 height 17
click at [308, 315] on div "[DATE] [DATE] [DATE] [DATE] [DATE] [DATE] [DATE] T [Sample] Select venue P [Sam…" at bounding box center [371, 383] width 512 height 602
click at [234, 69] on icon at bounding box center [235, 73] width 8 height 8
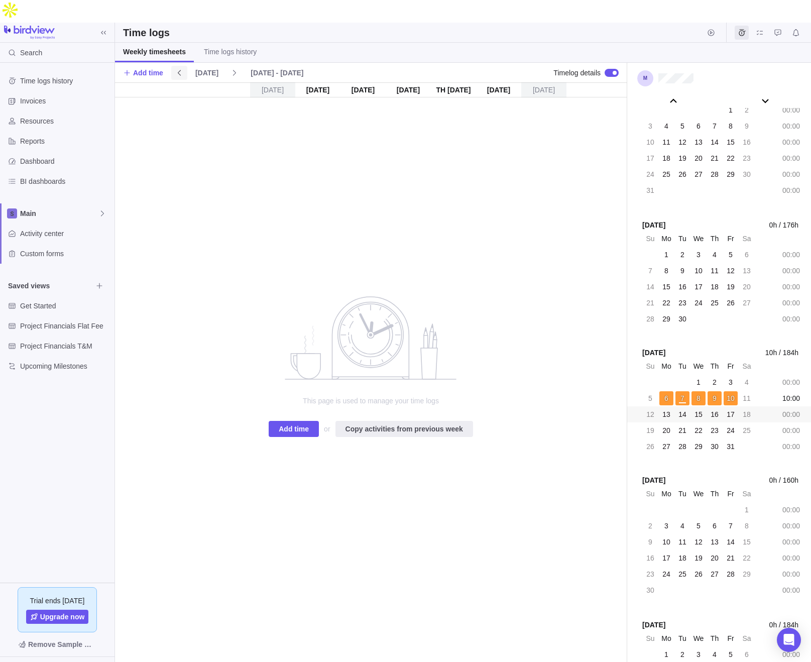
click at [186, 66] on span at bounding box center [179, 73] width 16 height 14
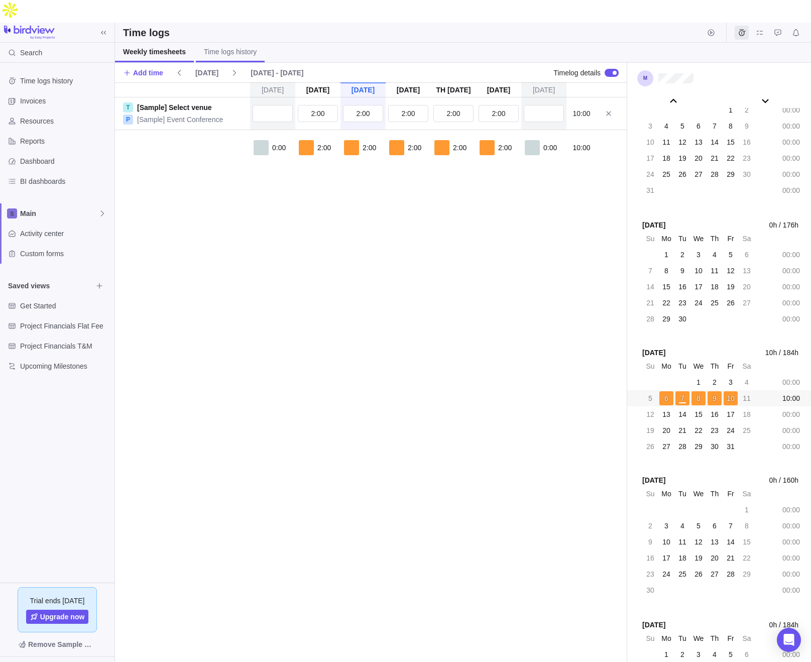
click at [231, 47] on span "Time logs history" at bounding box center [230, 52] width 53 height 10
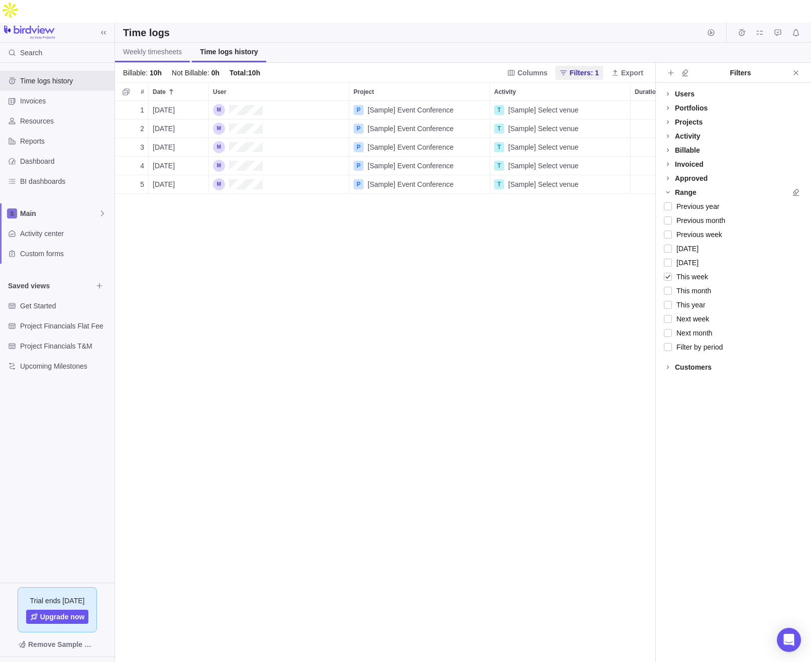
scroll to position [584, 540]
click at [158, 47] on span "Weekly timesheets" at bounding box center [152, 52] width 59 height 10
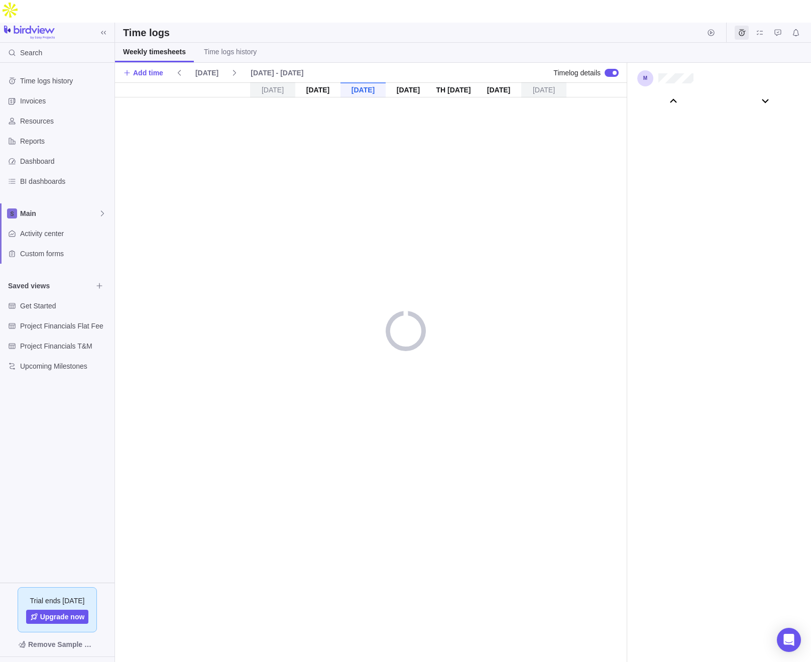
scroll to position [55999, 0]
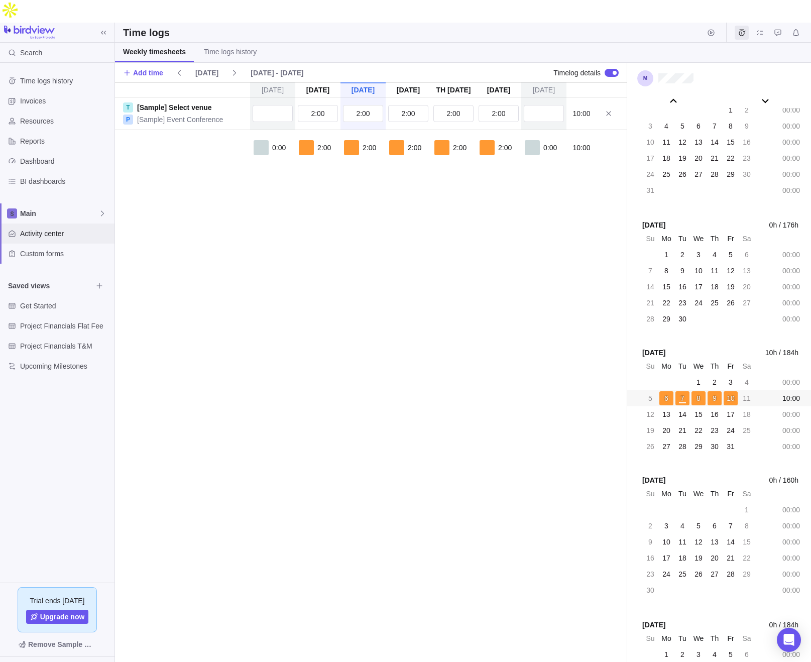
click at [54, 223] on div "Activity center" at bounding box center [57, 233] width 114 height 20
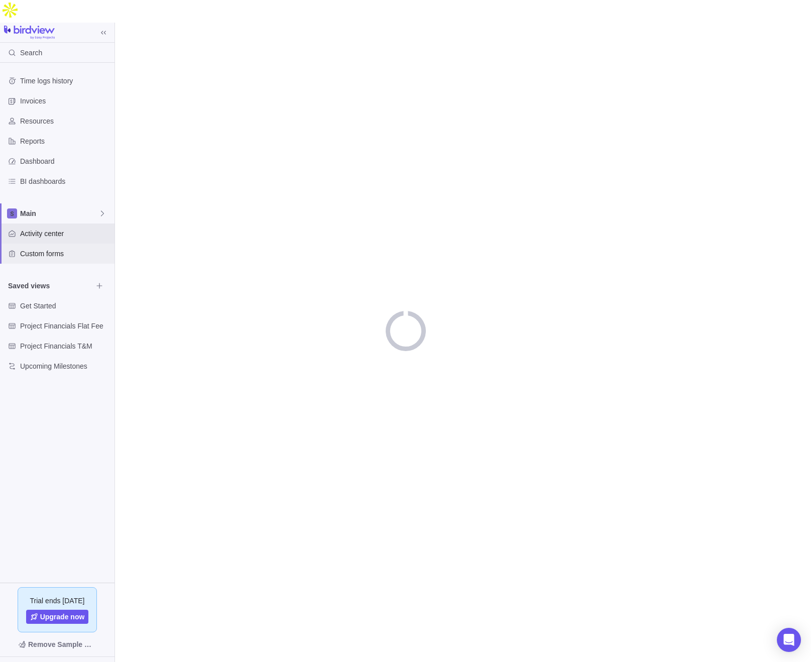
click at [55, 249] on span "Custom forms" at bounding box center [65, 254] width 90 height 10
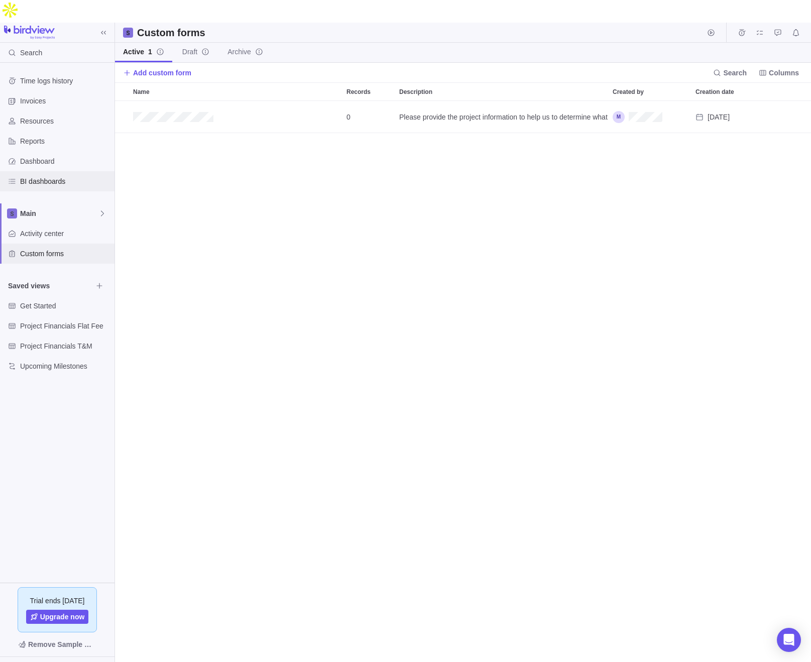
scroll to position [584, 696]
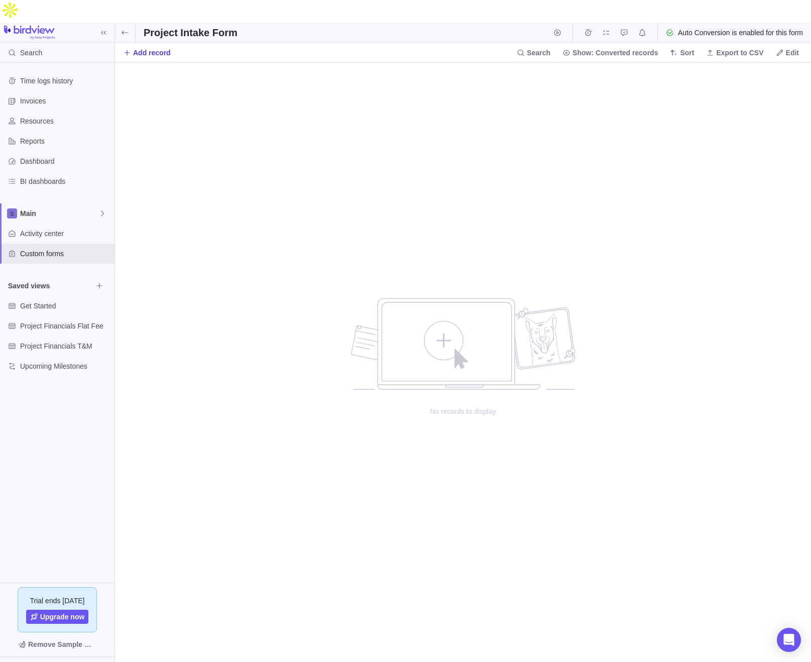
click at [150, 48] on span "Add record" at bounding box center [152, 53] width 38 height 10
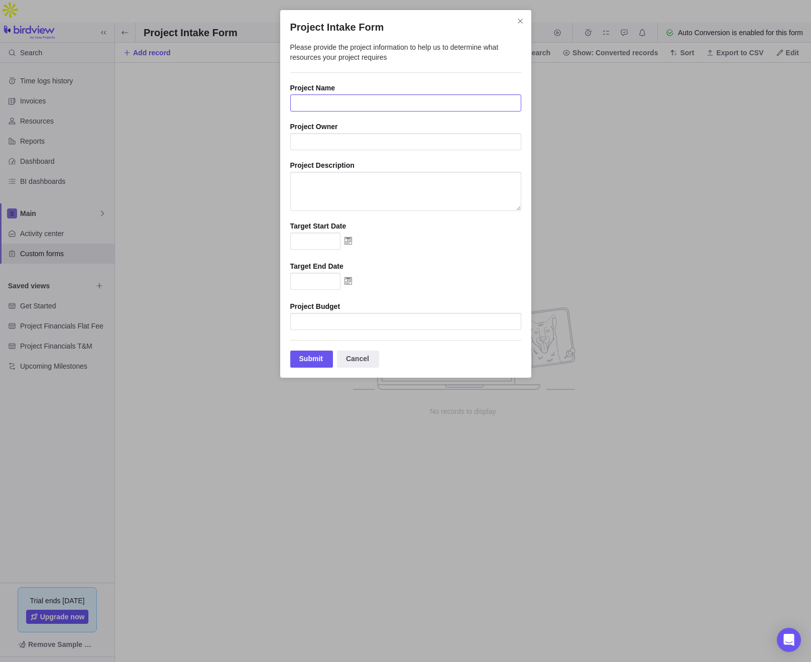
click at [343, 108] on input "Project Intake Form" at bounding box center [405, 102] width 231 height 17
click at [518, 23] on icon "Close" at bounding box center [520, 21] width 8 height 8
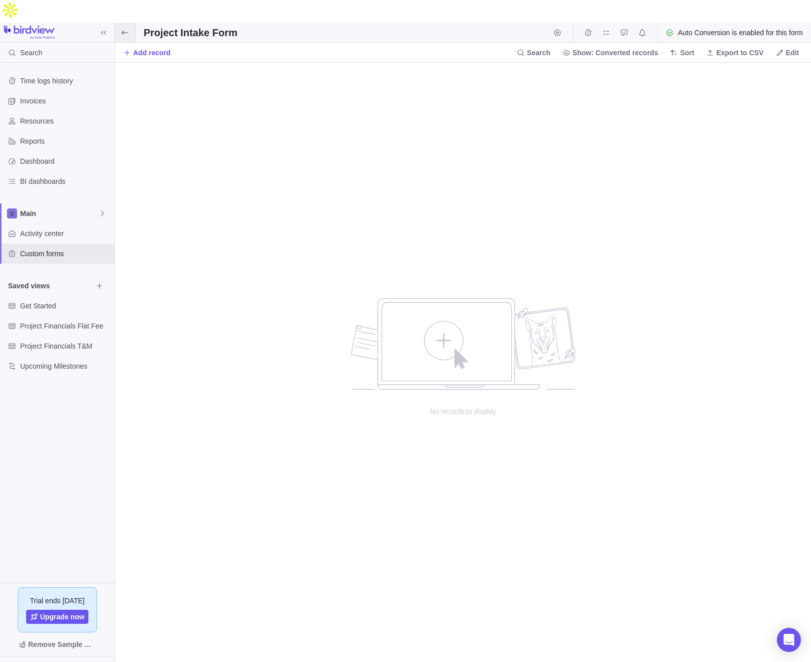
click at [121, 29] on icon at bounding box center [125, 33] width 8 height 8
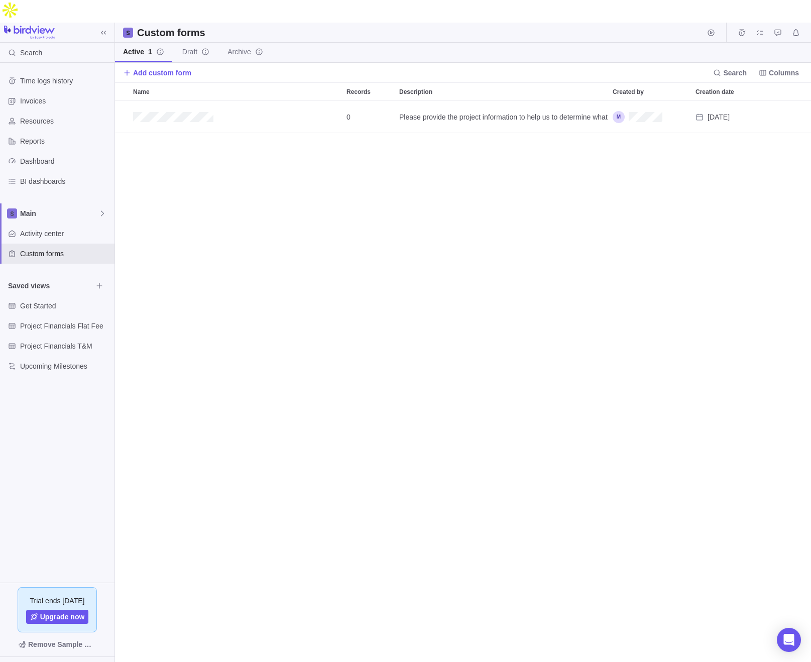
scroll to position [584, 696]
click at [46, 96] on span "Invoices" at bounding box center [65, 101] width 90 height 10
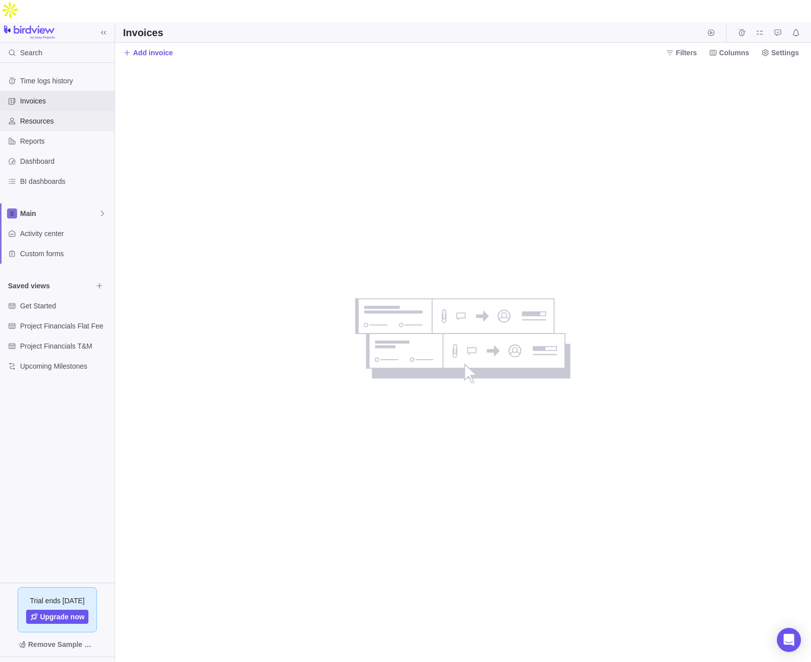
click at [53, 116] on span "Resources" at bounding box center [65, 121] width 90 height 10
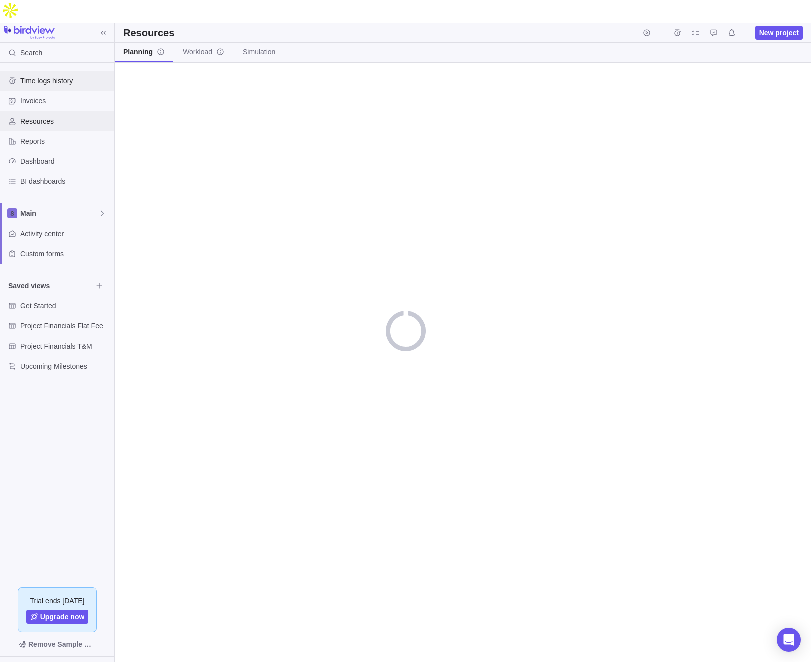
click at [81, 76] on span "Time logs history" at bounding box center [65, 81] width 90 height 10
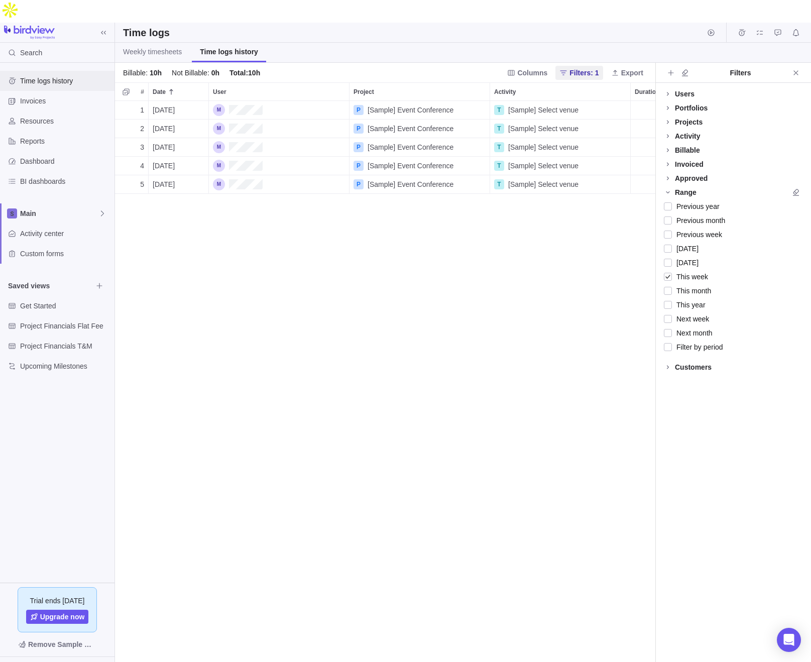
scroll to position [584, 540]
click at [63, 203] on div "Main" at bounding box center [57, 213] width 114 height 20
click at [140, 203] on body "Search Time logs history Invoices Resources Reports Dashboard BI dashboards Mai…" at bounding box center [405, 331] width 811 height 662
click at [57, 208] on span "Main" at bounding box center [59, 213] width 78 height 10
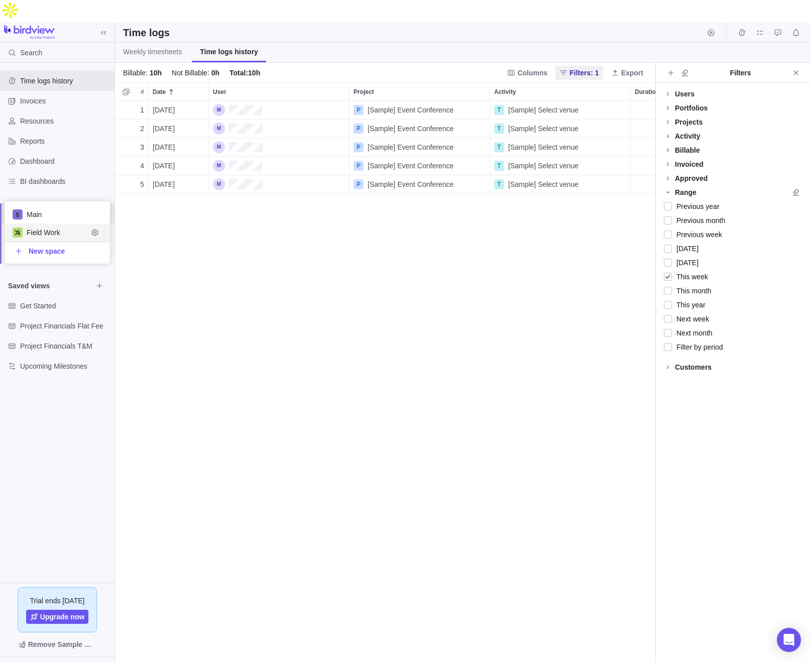
click at [57, 235] on span "Field Work" at bounding box center [57, 232] width 61 height 10
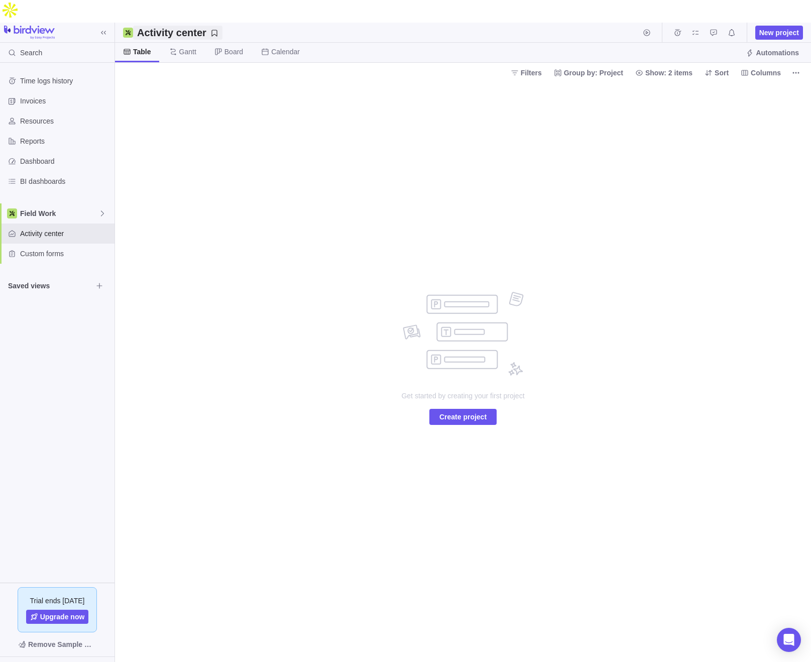
click at [180, 26] on h2 "Activity center" at bounding box center [171, 33] width 69 height 14
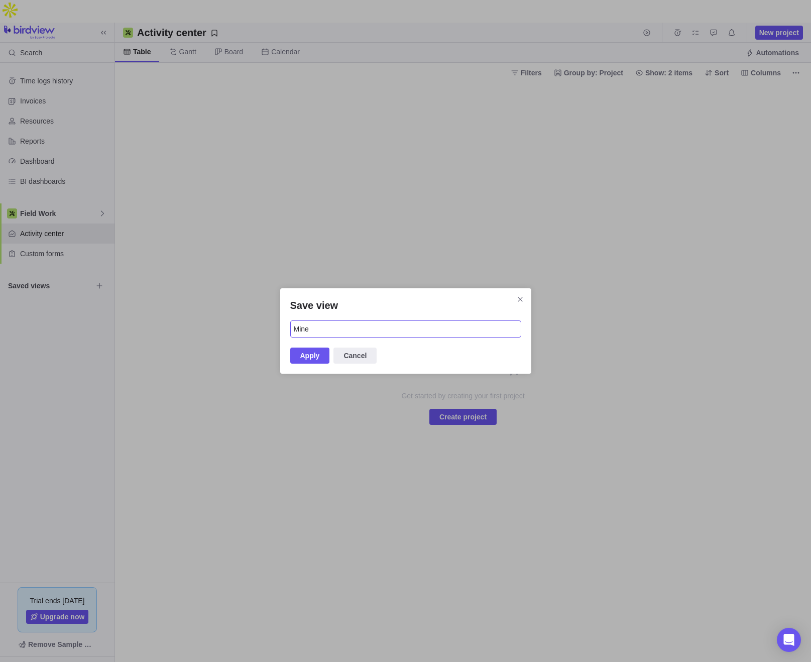
click at [332, 322] on input "Mine" at bounding box center [405, 328] width 231 height 17
click at [332, 327] on input "Mine" at bounding box center [405, 328] width 231 height 17
type input "Field Work"
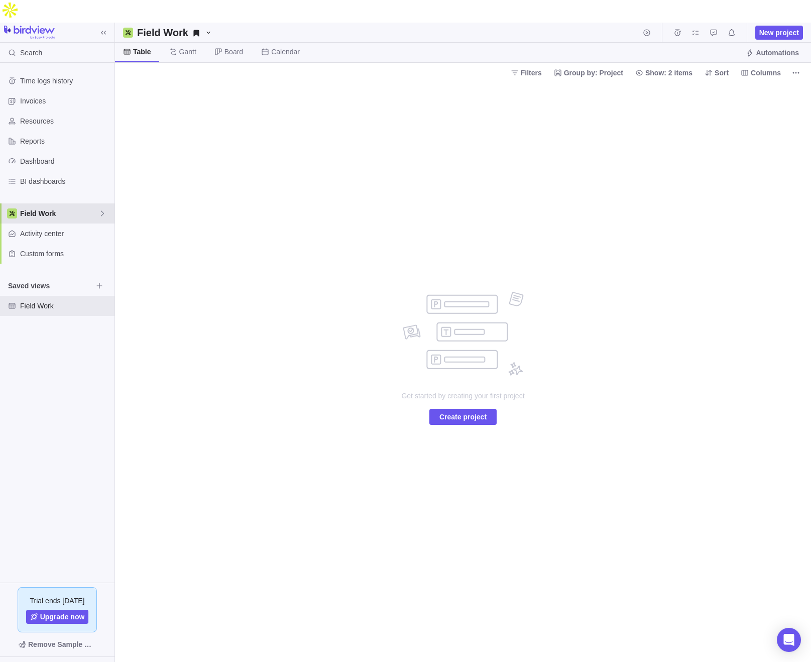
click at [64, 203] on div "Field Work" at bounding box center [57, 213] width 114 height 20
click at [58, 236] on span "Field Work" at bounding box center [57, 232] width 61 height 10
click at [525, 68] on span "Filters" at bounding box center [531, 73] width 21 height 10
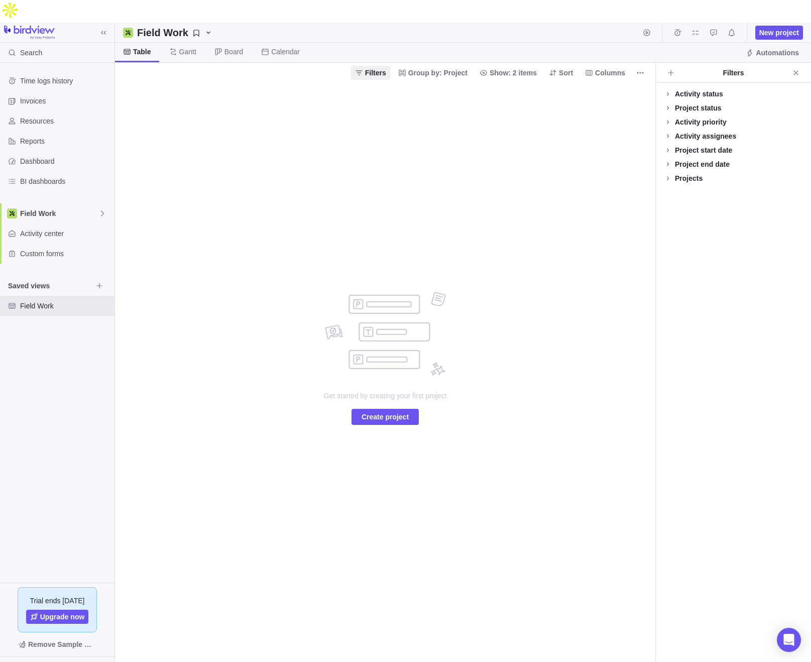
click at [637, 89] on div "Activity status" at bounding box center [699, 94] width 48 height 10
click at [637, 123] on div "Project status" at bounding box center [698, 128] width 47 height 10
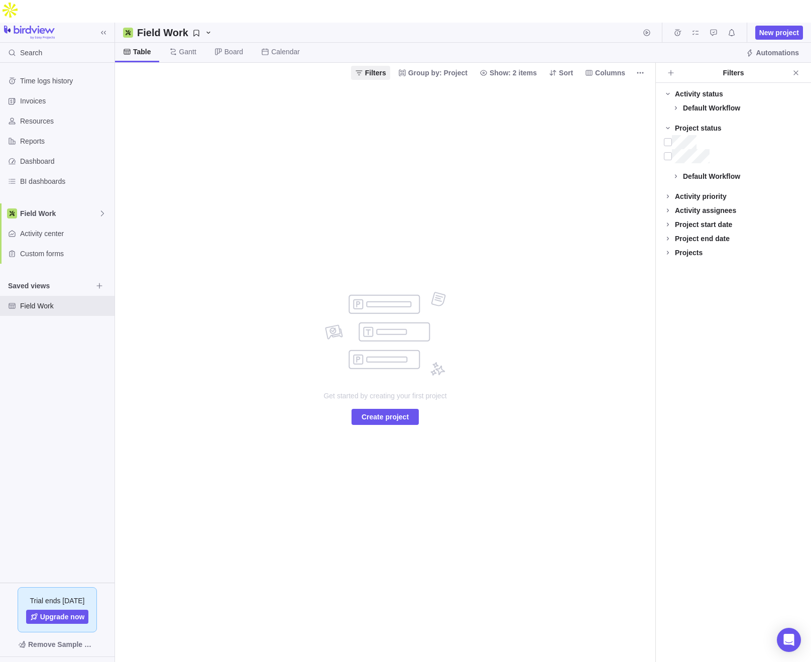
click at [637, 191] on div "Activity priority" at bounding box center [701, 196] width 52 height 10
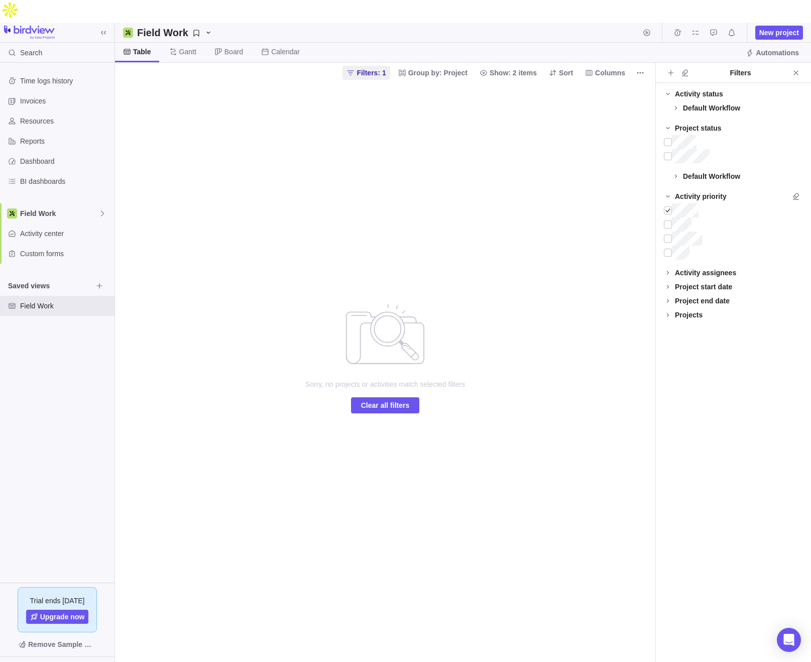
click at [637, 268] on div "Activity assignees" at bounding box center [705, 273] width 61 height 10
click at [637, 294] on div at bounding box center [668, 301] width 8 height 14
click at [637, 308] on div at bounding box center [668, 315] width 8 height 14
click at [637, 322] on div at bounding box center [668, 329] width 8 height 14
click at [637, 336] on div at bounding box center [668, 343] width 8 height 14
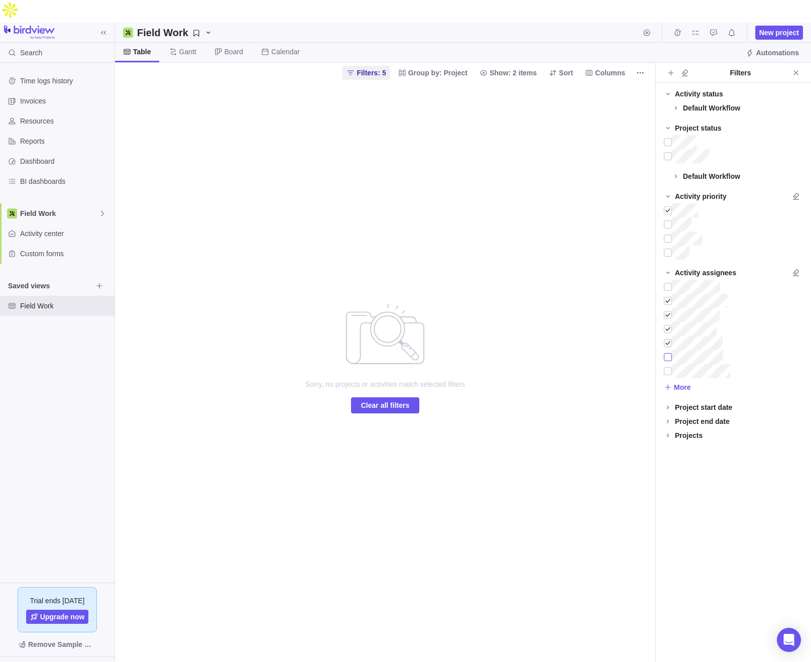
click at [637, 350] on div at bounding box center [668, 357] width 8 height 14
click at [637, 364] on div at bounding box center [668, 371] width 8 height 14
click at [637, 172] on icon at bounding box center [676, 176] width 8 height 8
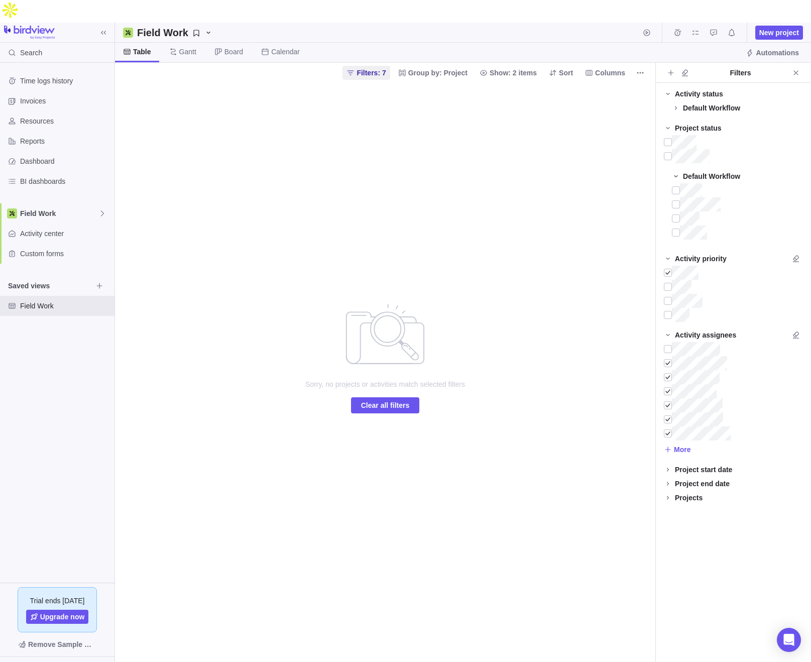
click at [637, 172] on icon at bounding box center [676, 176] width 8 height 8
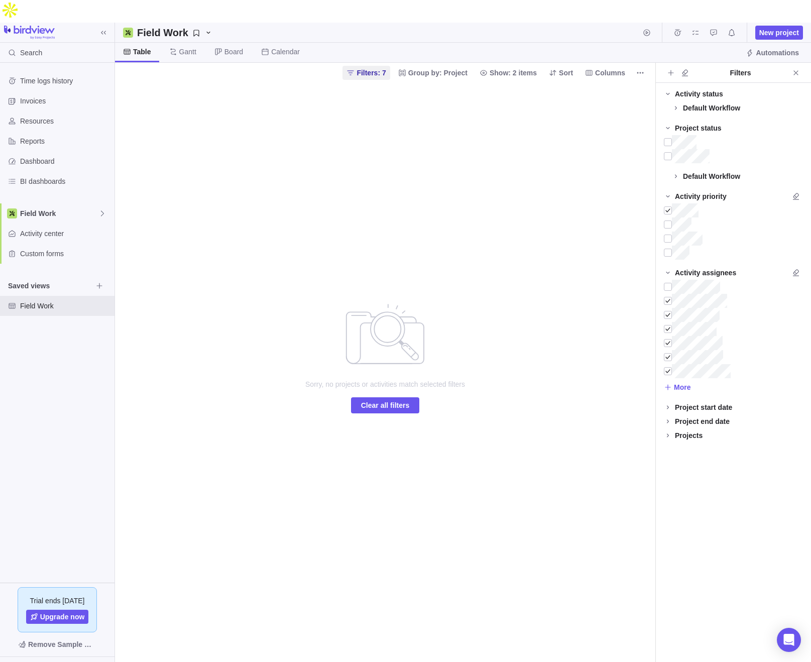
click at [479, 204] on div "Sorry, no projects or activities match selected filters Clear all filters" at bounding box center [385, 383] width 216 height 602
click at [185, 47] on span "Gantt" at bounding box center [187, 52] width 17 height 10
click at [231, 47] on span "Board" at bounding box center [233, 52] width 19 height 10
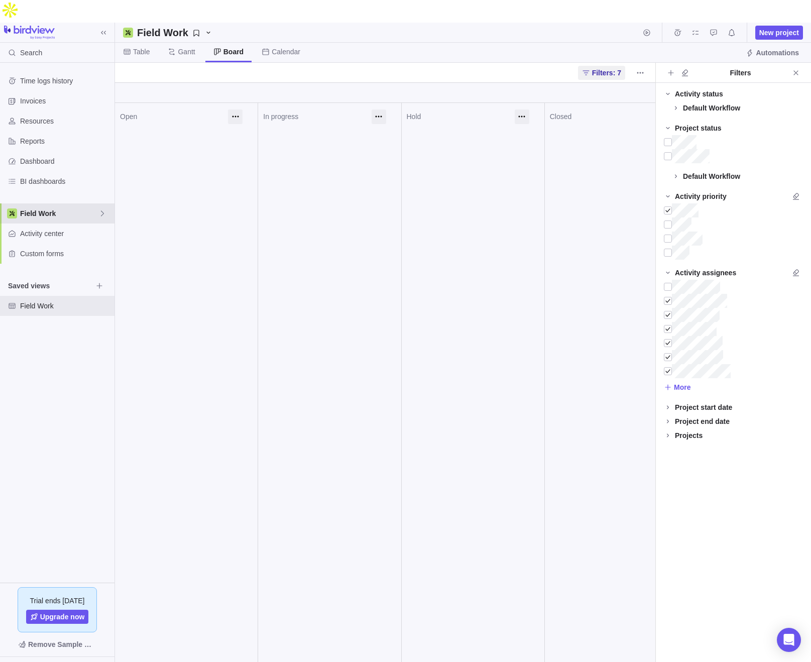
click at [71, 208] on span "Field Work" at bounding box center [59, 213] width 78 height 10
click at [55, 211] on span "Main" at bounding box center [57, 214] width 61 height 10
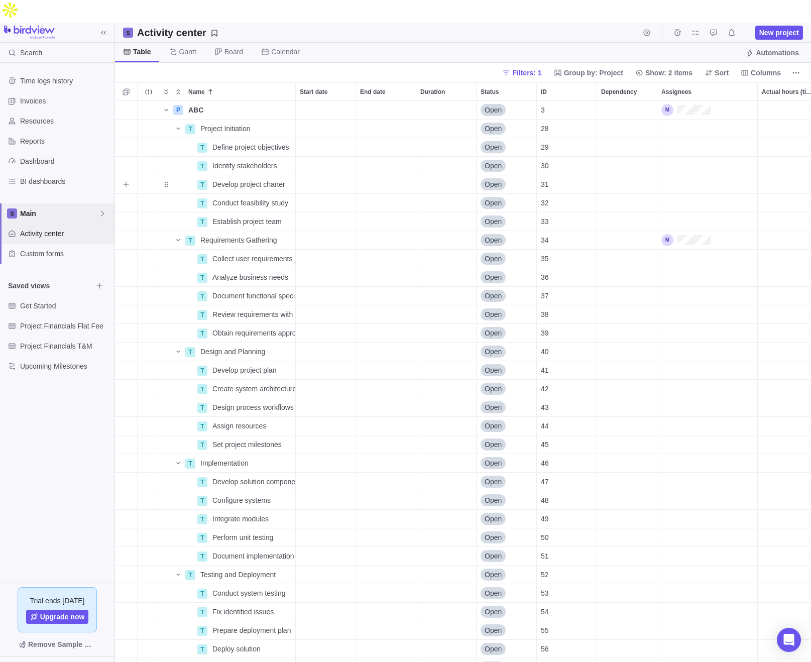
scroll to position [584, 696]
click at [190, 47] on span "Gantt" at bounding box center [187, 52] width 17 height 10
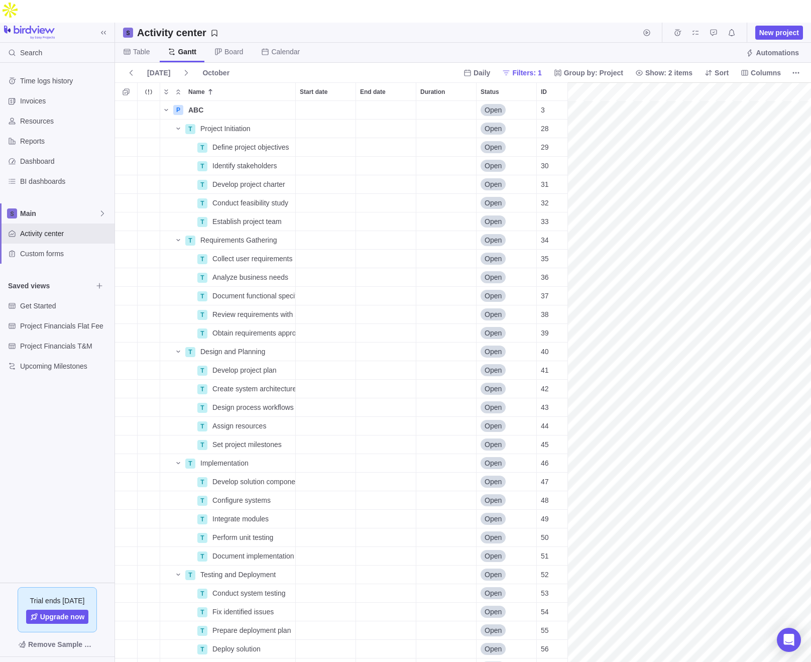
scroll to position [0, 83]
click at [320, 101] on div "Start date" at bounding box center [326, 110] width 60 height 18
click at [332, 188] on link "6" at bounding box center [327, 186] width 20 height 20
click at [386, 101] on div "End date" at bounding box center [386, 110] width 60 height 18
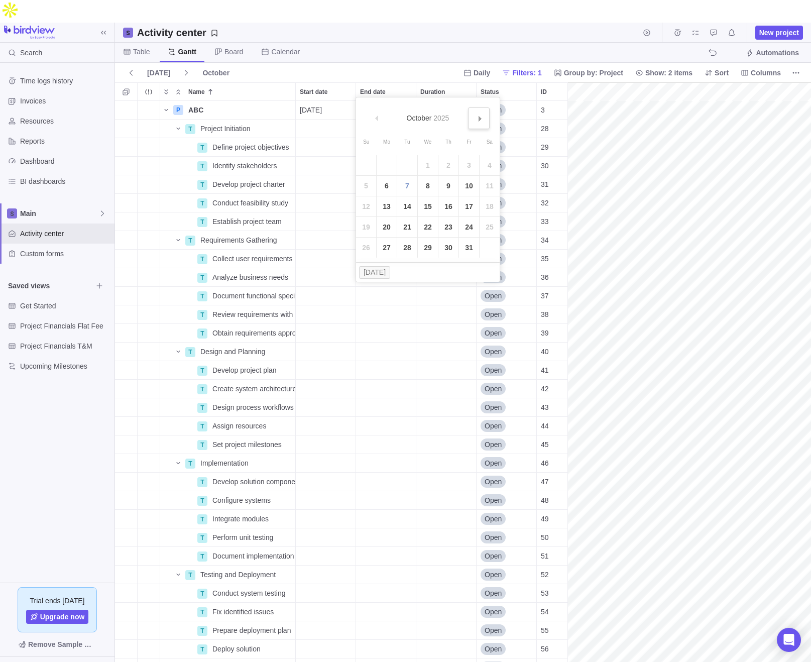
click at [481, 121] on link "Next" at bounding box center [479, 118] width 22 height 22
click at [468, 165] on link "2" at bounding box center [469, 165] width 20 height 20
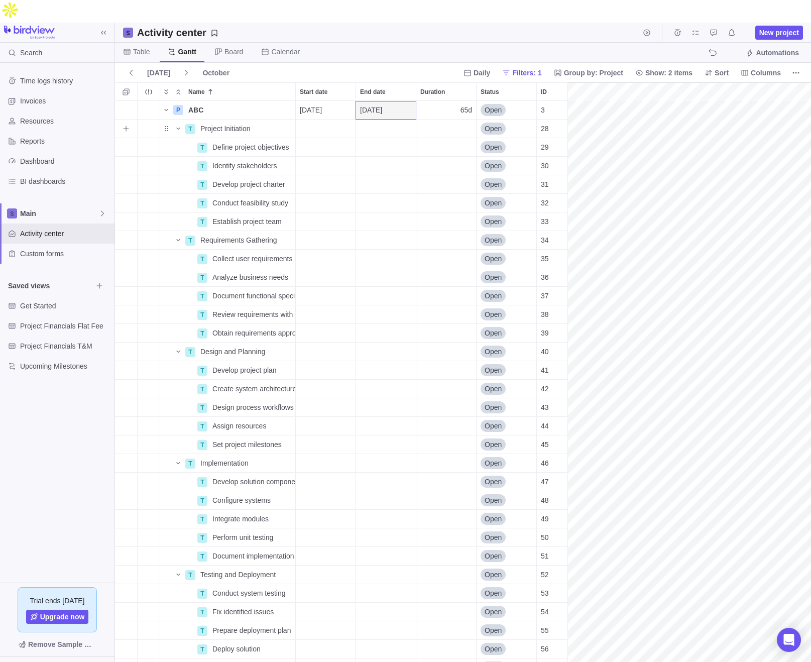
click at [324, 120] on div "Start date" at bounding box center [326, 129] width 60 height 18
click at [328, 205] on link "6" at bounding box center [327, 204] width 20 height 20
click at [382, 120] on div "End date" at bounding box center [386, 129] width 60 height 18
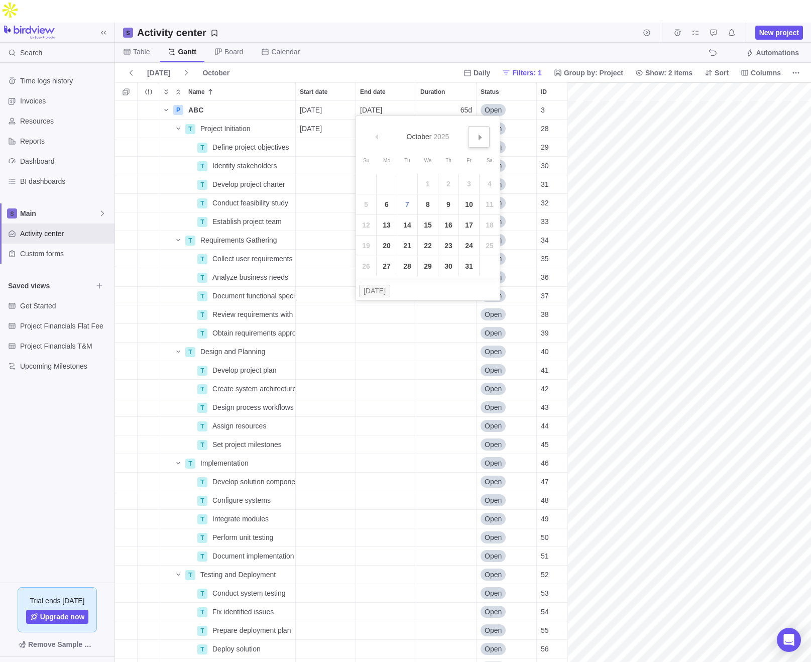
click at [481, 137] on span "Next" at bounding box center [481, 138] width 6 height 6
click at [408, 209] on link "4" at bounding box center [407, 204] width 20 height 20
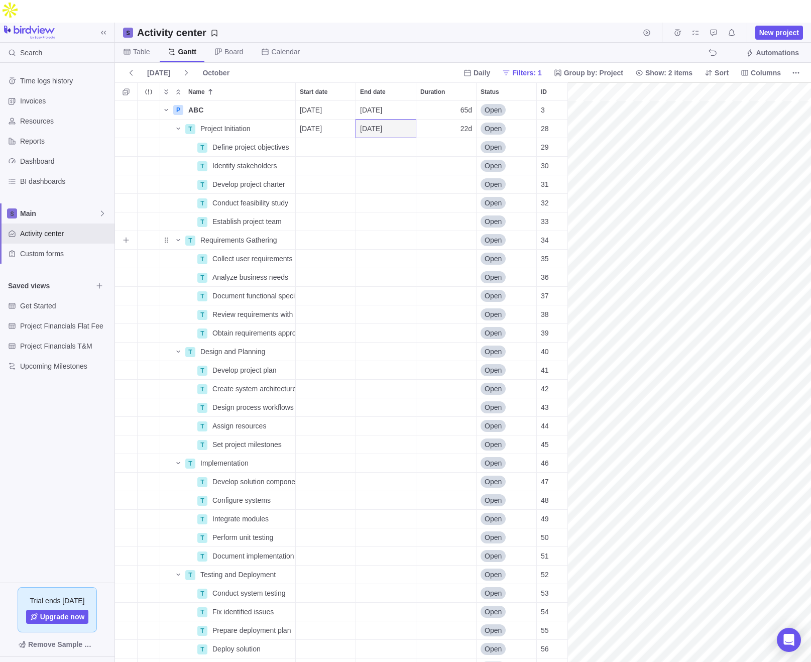
click at [317, 231] on div "Start date" at bounding box center [326, 240] width 60 height 18
click at [424, 242] on link "Next" at bounding box center [419, 249] width 22 height 22
click at [389, 315] on link "6" at bounding box center [389, 316] width 20 height 20
click at [374, 231] on div "End date" at bounding box center [386, 240] width 60 height 18
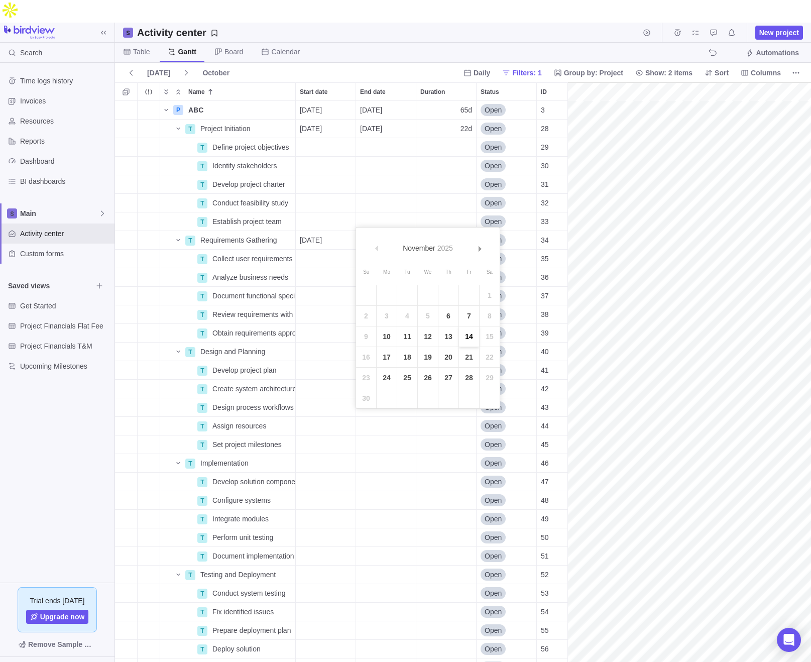
click at [469, 337] on link "14" at bounding box center [469, 336] width 20 height 20
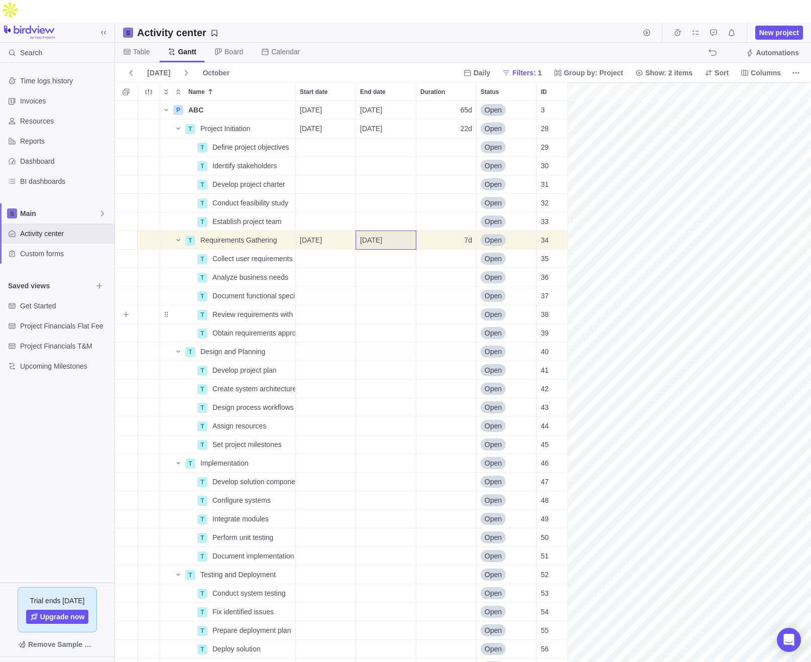
scroll to position [11, 125]
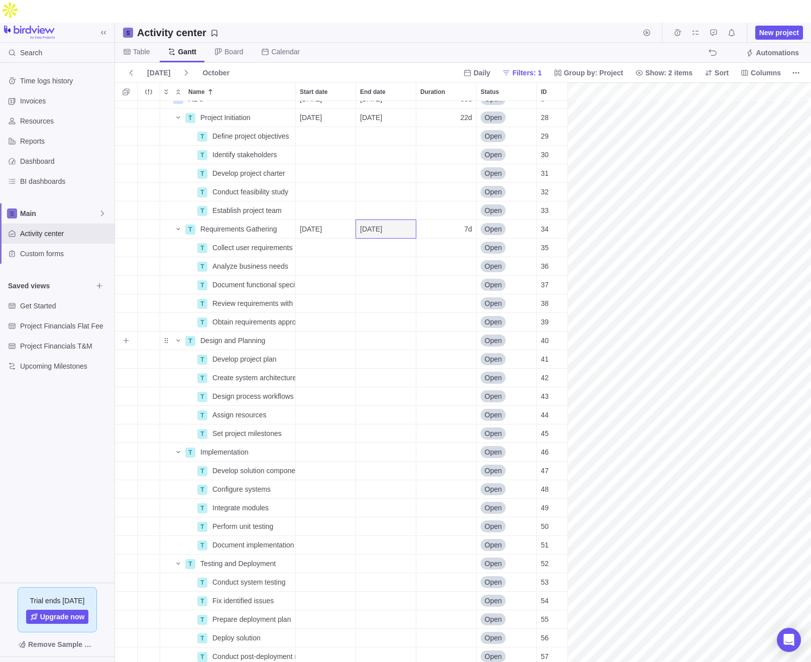
click at [313, 331] on div "Start date" at bounding box center [326, 340] width 60 height 18
click at [423, 350] on link "Next" at bounding box center [419, 349] width 22 height 22
click at [411, 438] on link "14" at bounding box center [409, 437] width 20 height 20
click at [380, 331] on div "End date" at bounding box center [386, 340] width 60 height 18
click at [380, 331] on input "End date" at bounding box center [386, 340] width 61 height 19
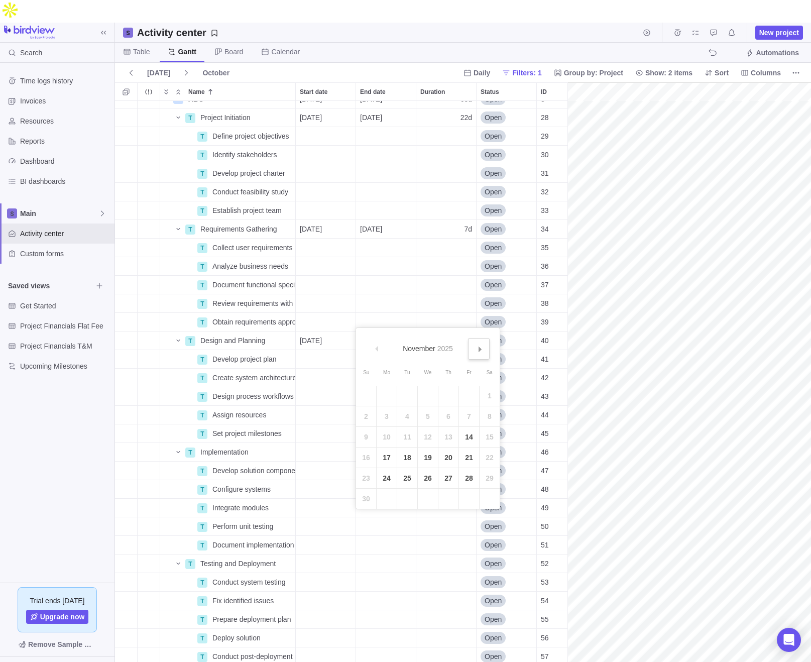
click at [479, 347] on span "Next" at bounding box center [481, 350] width 6 height 6
click at [385, 399] on link "1" at bounding box center [387, 396] width 20 height 20
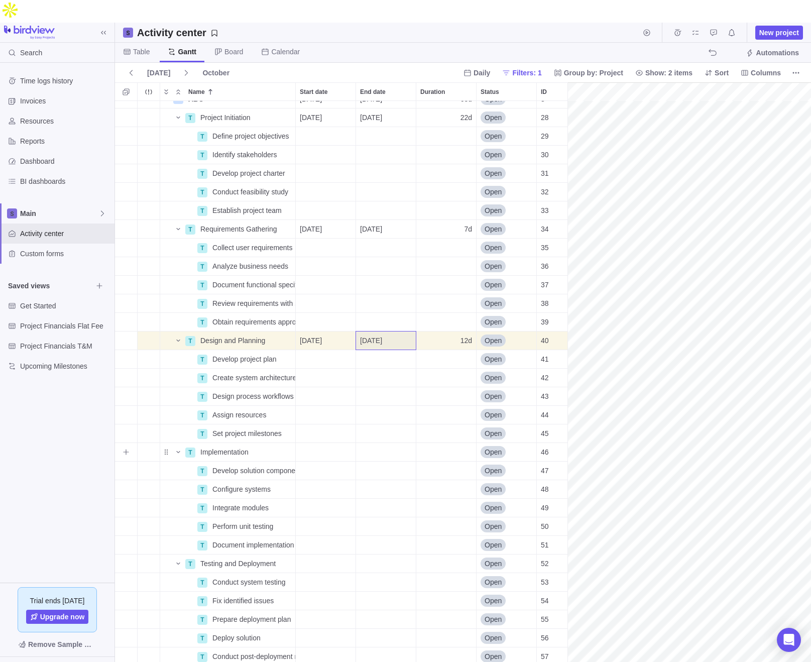
click at [308, 443] on div "Start date" at bounding box center [326, 452] width 60 height 18
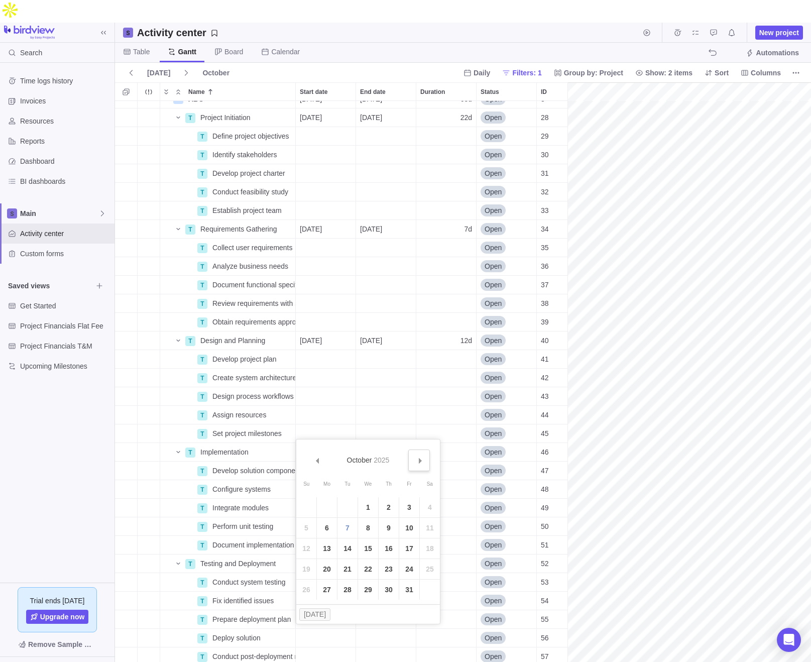
click at [423, 458] on span "Next" at bounding box center [421, 461] width 6 height 6
click at [328, 505] on link "1" at bounding box center [327, 507] width 20 height 20
click at [372, 443] on div "End date" at bounding box center [386, 452] width 60 height 18
click at [466, 546] on link "19" at bounding box center [469, 548] width 20 height 20
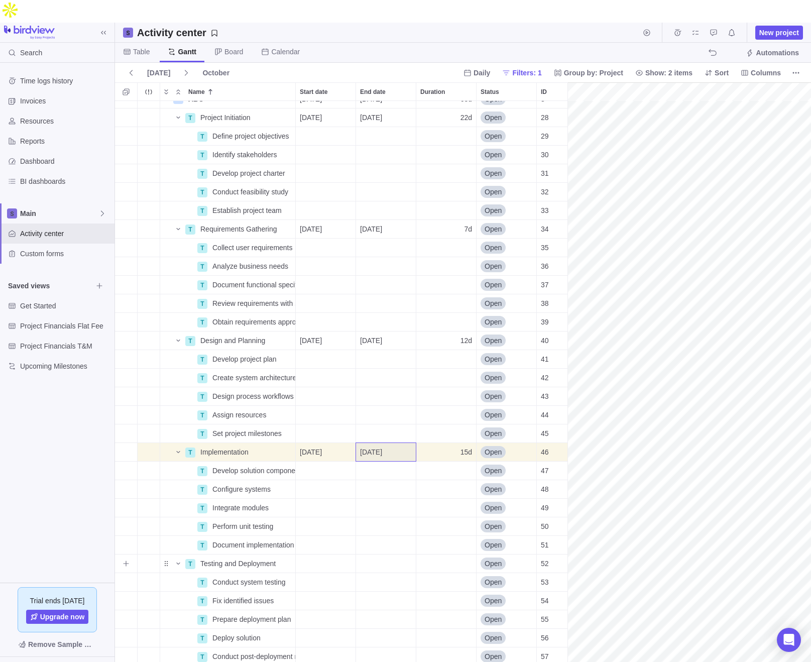
click at [319, 554] on div "Start date" at bounding box center [326, 563] width 60 height 18
click at [319, 554] on input "Start date" at bounding box center [326, 563] width 60 height 19
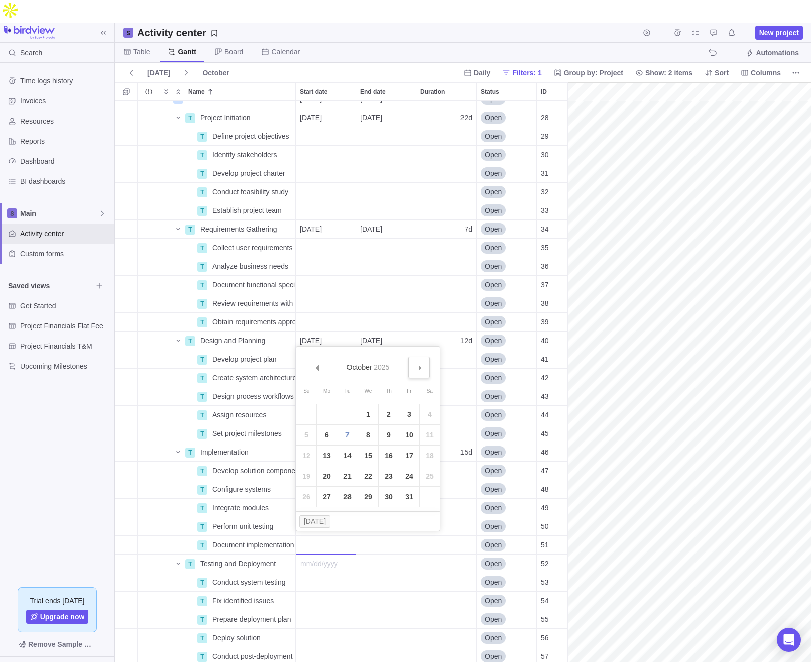
click at [422, 371] on link "Next" at bounding box center [419, 368] width 22 height 22
click at [407, 453] on link "19" at bounding box center [409, 455] width 20 height 20
click at [384, 554] on div "End date" at bounding box center [386, 563] width 60 height 18
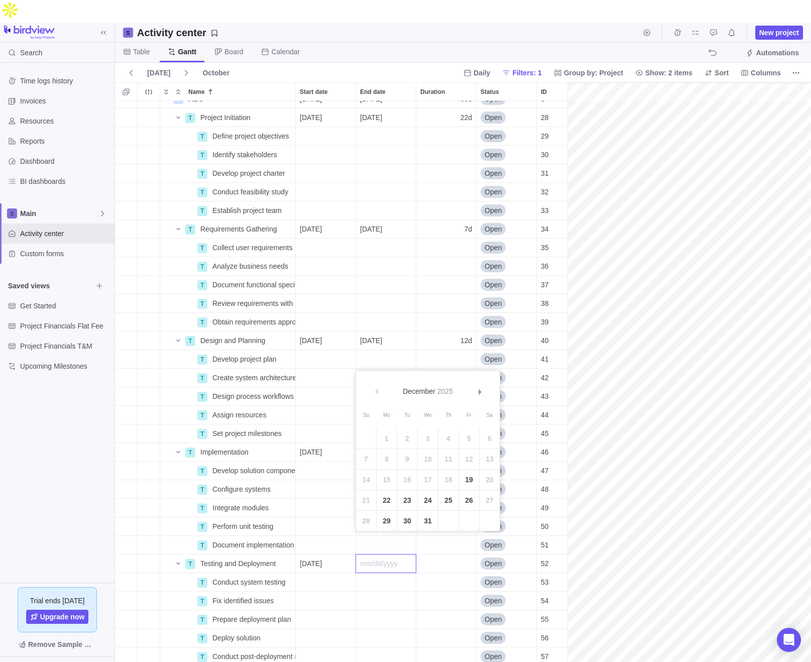
click at [384, 554] on input "End date" at bounding box center [386, 563] width 61 height 19
click at [483, 388] on link "Next" at bounding box center [479, 392] width 22 height 22
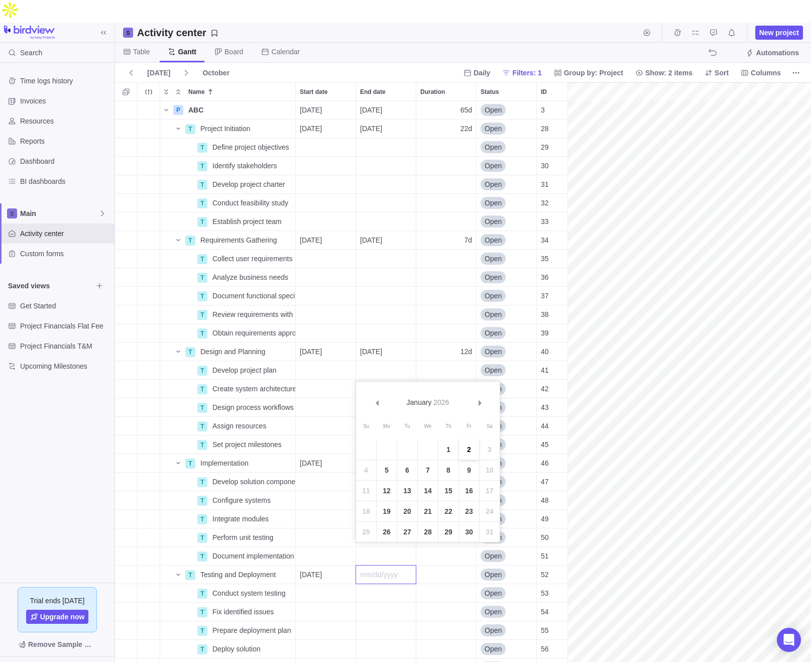
click at [468, 447] on link "2" at bounding box center [469, 449] width 20 height 20
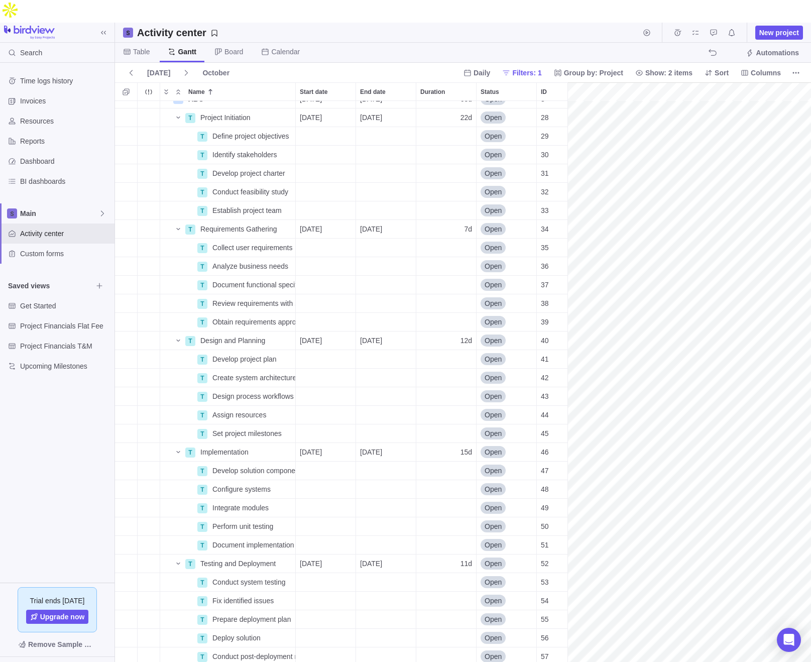
scroll to position [0, 0]
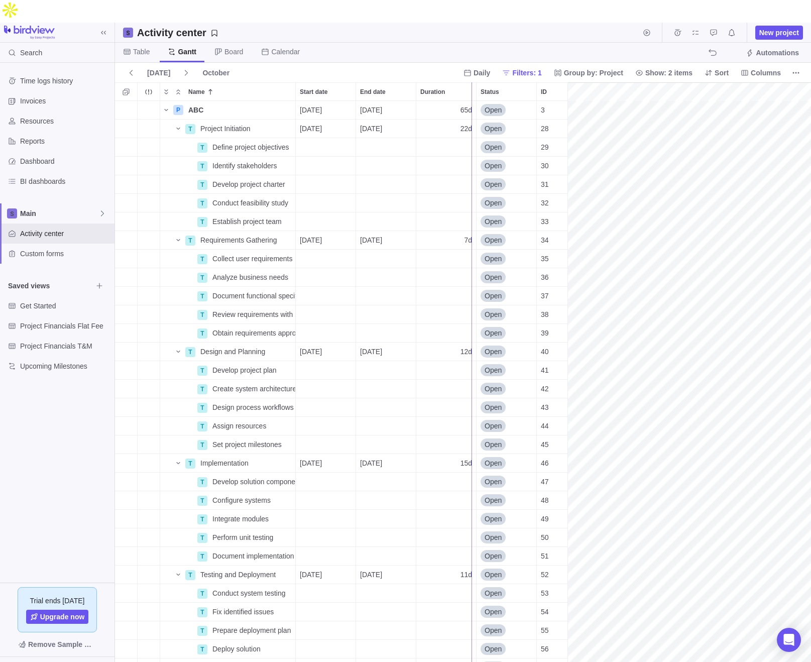
drag, startPoint x: 568, startPoint y: 222, endPoint x: 472, endPoint y: 238, distance: 97.6
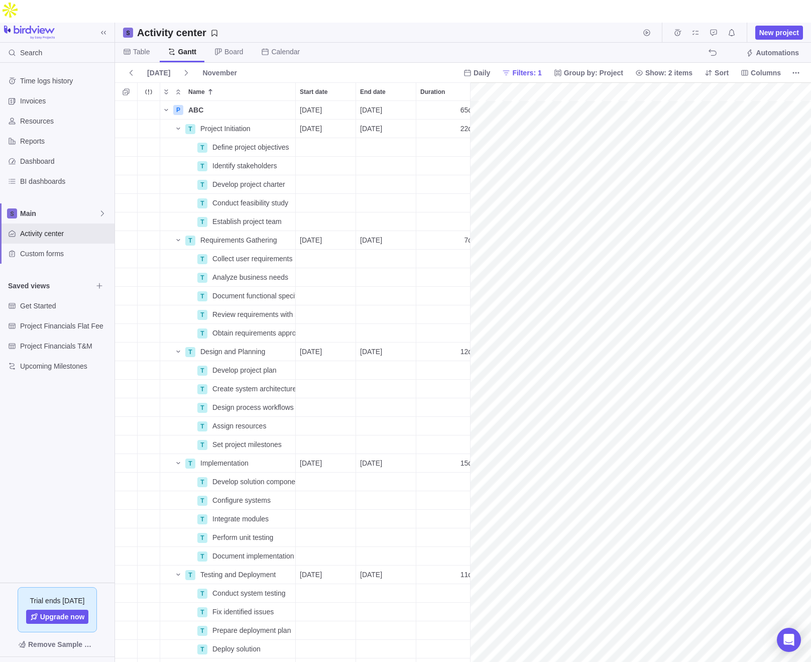
scroll to position [0, 1164]
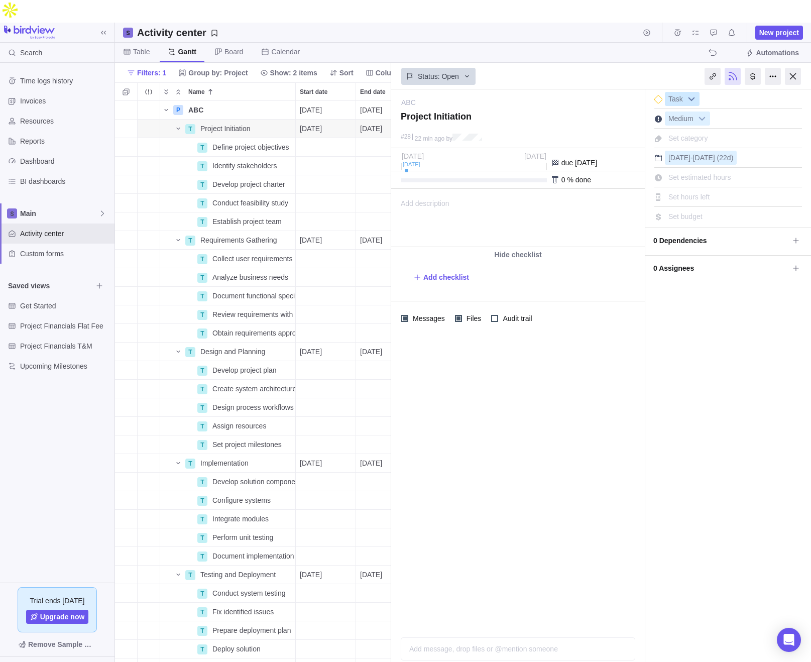
click at [637, 92] on span "Task" at bounding box center [675, 99] width 21 height 14
click at [637, 112] on span "Medium" at bounding box center [680, 119] width 31 height 14
click at [637, 131] on div "Set category" at bounding box center [688, 138] width 47 height 14
click at [637, 322] on div "I'm done Task Medium Set category None Development QA Troubleshooting None Type…" at bounding box center [728, 386] width 166 height 595
click at [637, 173] on span "Set estimated hours" at bounding box center [699, 177] width 63 height 8
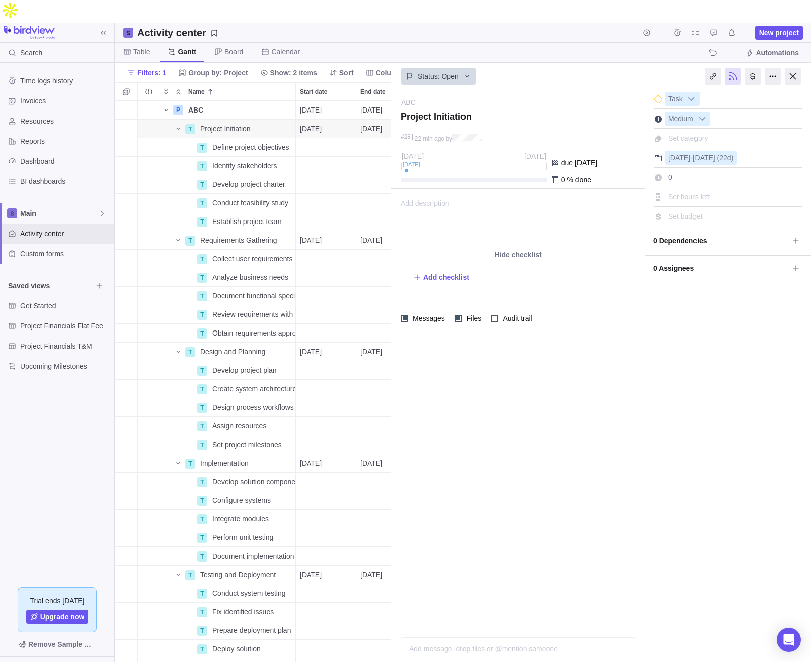
click at [637, 170] on input "0" at bounding box center [712, 177] width 95 height 14
click at [637, 206] on div "Set budget" at bounding box center [728, 214] width 148 height 17
click at [637, 212] on span "Set budget" at bounding box center [685, 216] width 34 height 8
click at [637, 209] on input "0" at bounding box center [712, 216] width 95 height 14
type input "5000"
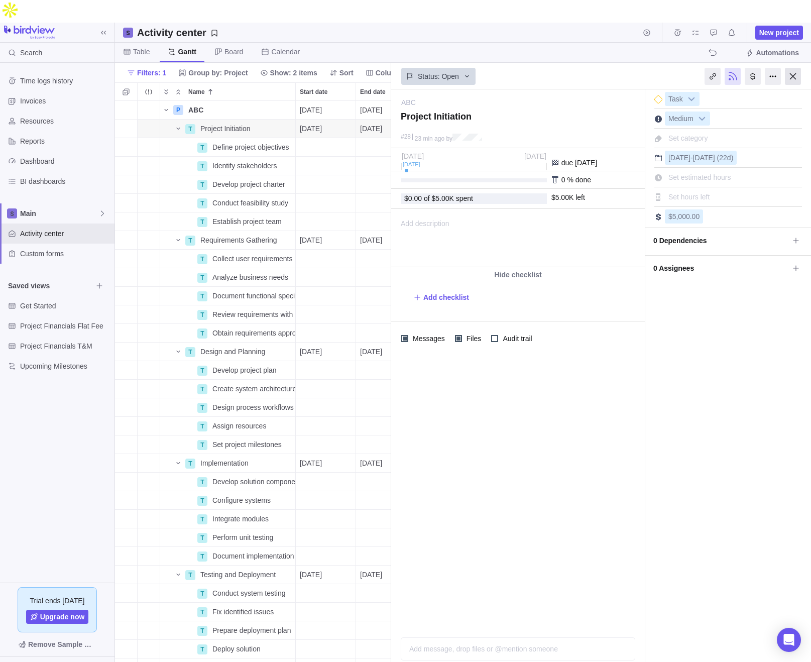
click at [637, 68] on div at bounding box center [793, 76] width 16 height 17
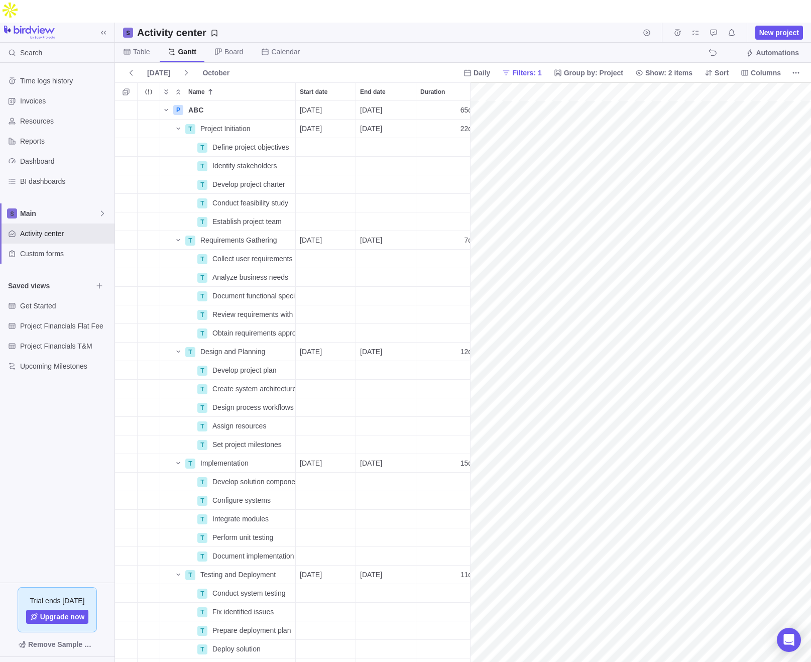
scroll to position [0, 125]
click at [253, 235] on span "Details" at bounding box center [263, 240] width 23 height 10
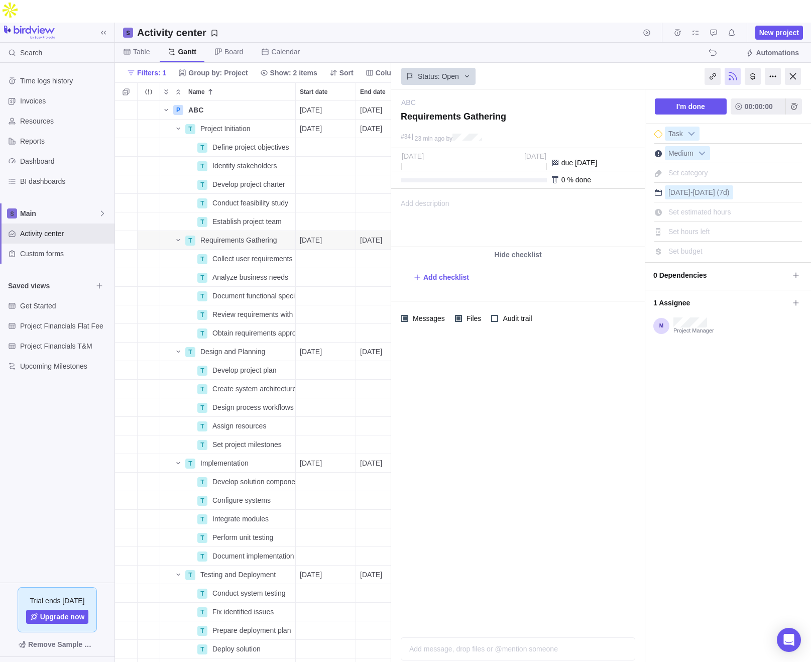
click at [637, 244] on div "Set budget" at bounding box center [685, 251] width 41 height 14
type input "10000"
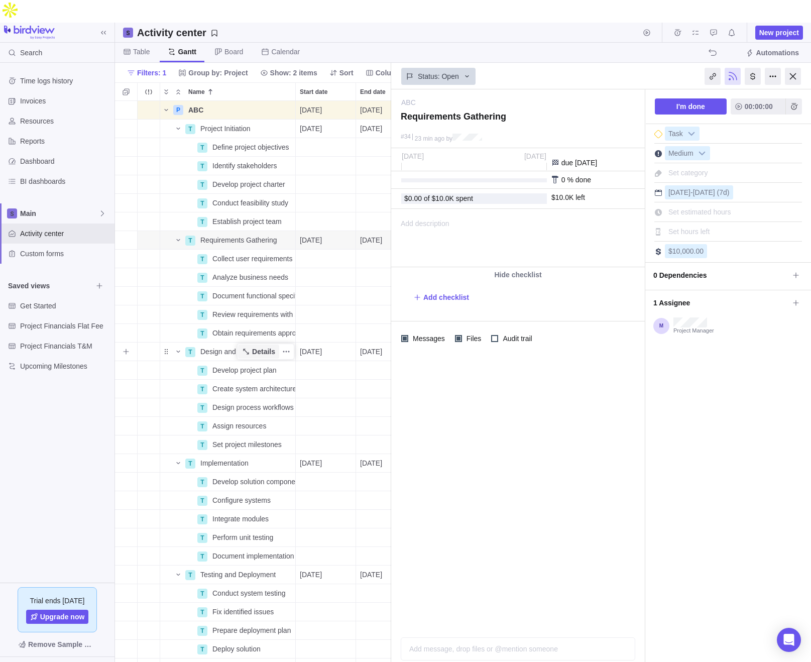
click at [266, 344] on span "Details" at bounding box center [258, 351] width 41 height 14
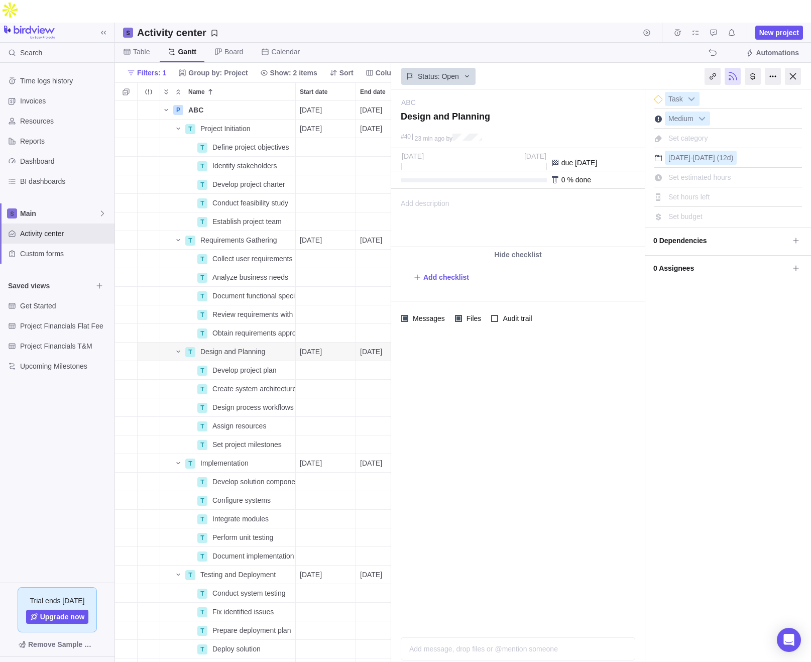
click at [637, 212] on span "Set budget" at bounding box center [685, 216] width 34 height 8
type input "7000"
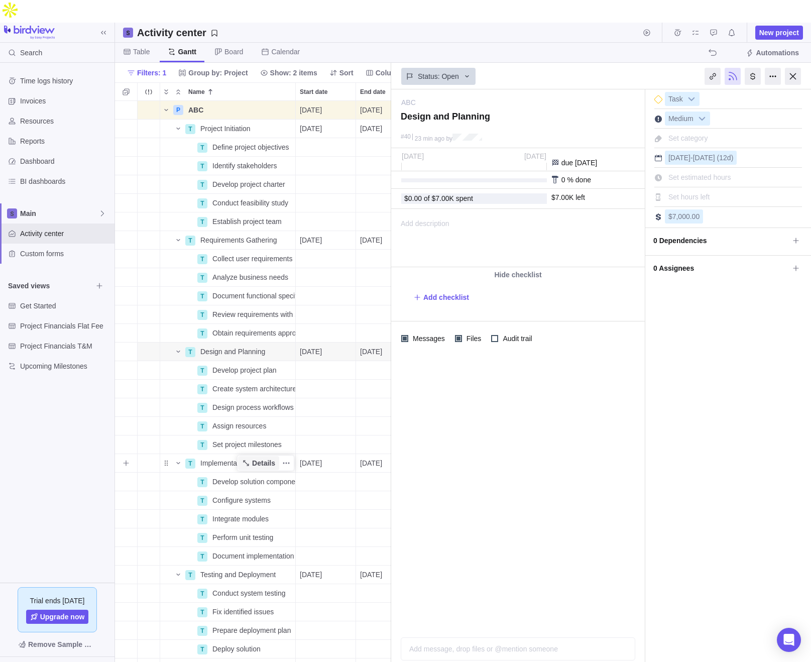
click at [254, 458] on span "Details" at bounding box center [263, 463] width 23 height 10
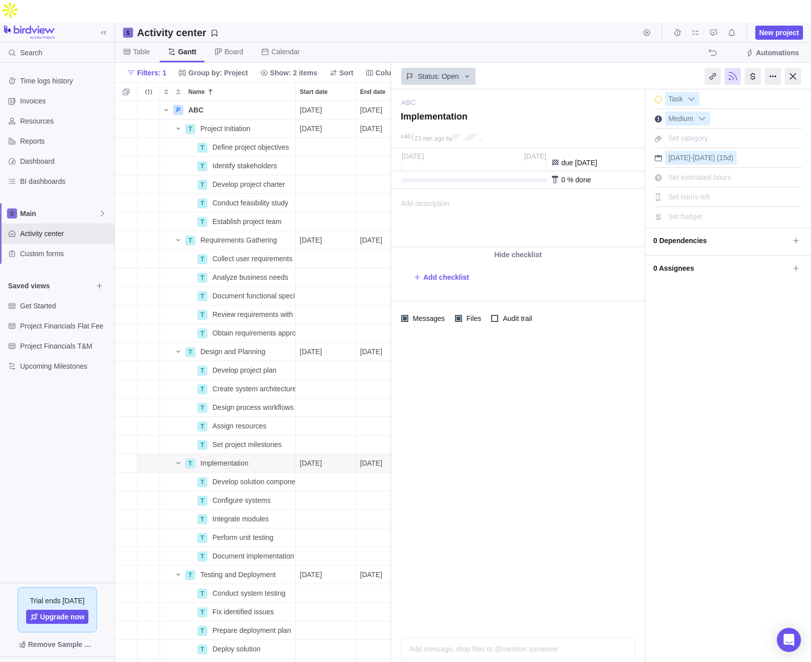
click at [637, 212] on span "Set budget" at bounding box center [685, 216] width 34 height 8
type input "6000"
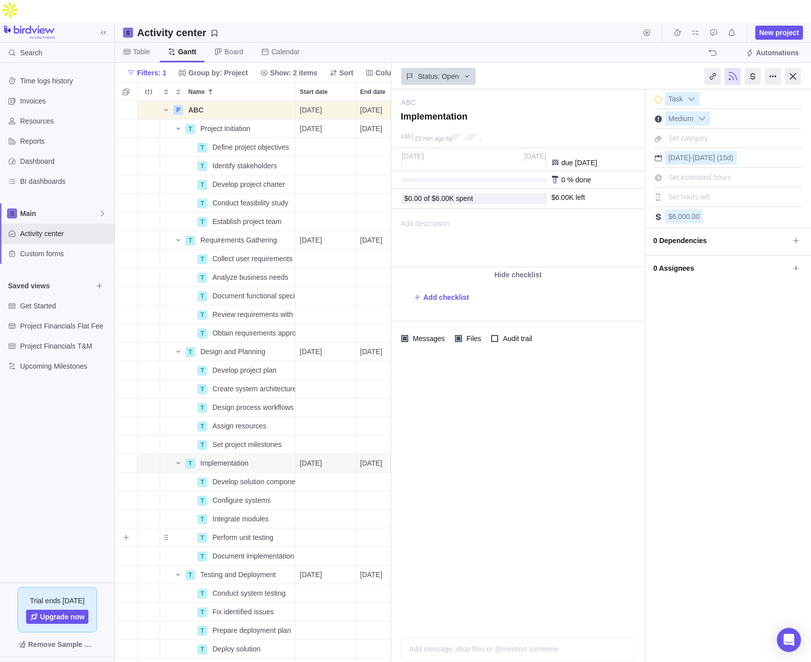
scroll to position [11, 0]
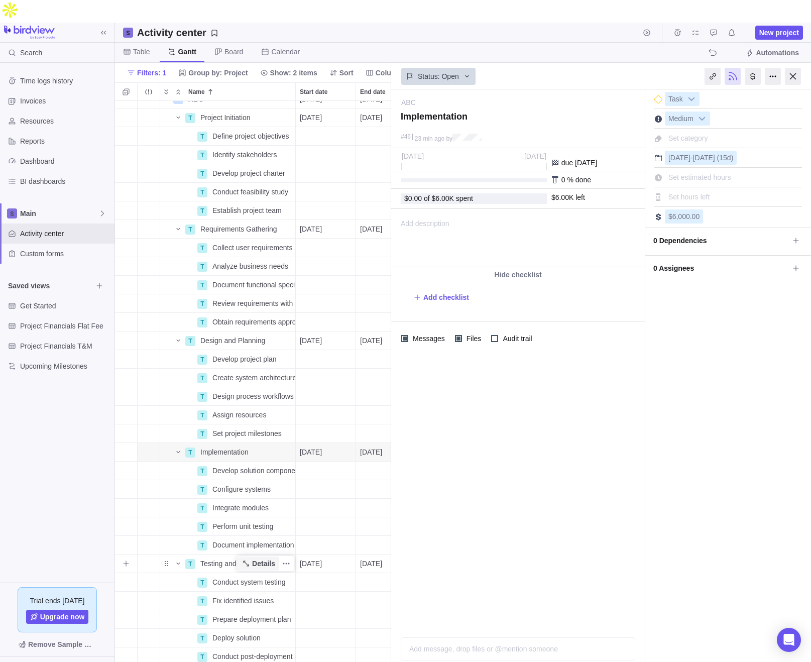
click at [258, 558] on span "Details" at bounding box center [263, 563] width 23 height 10
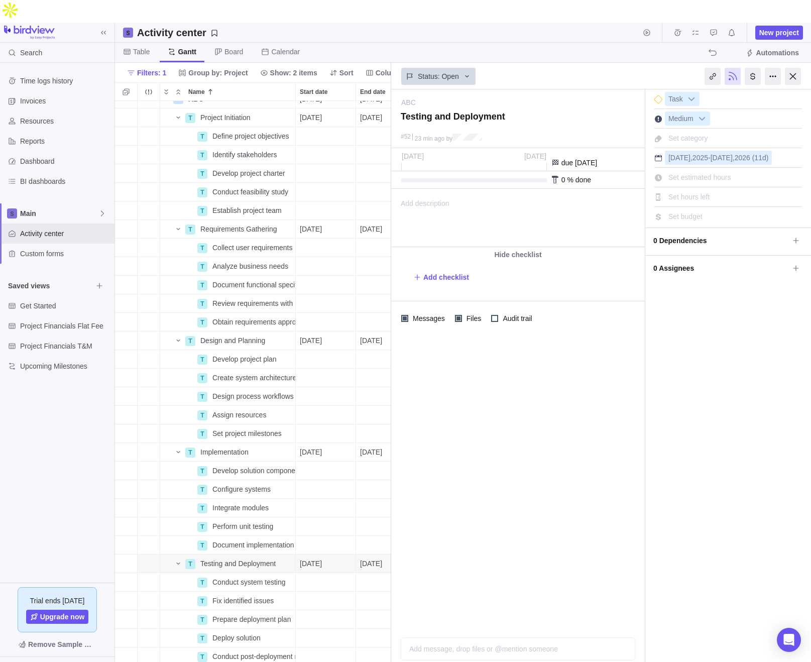
click at [637, 212] on span "Set budget" at bounding box center [685, 216] width 34 height 8
type input "9000"
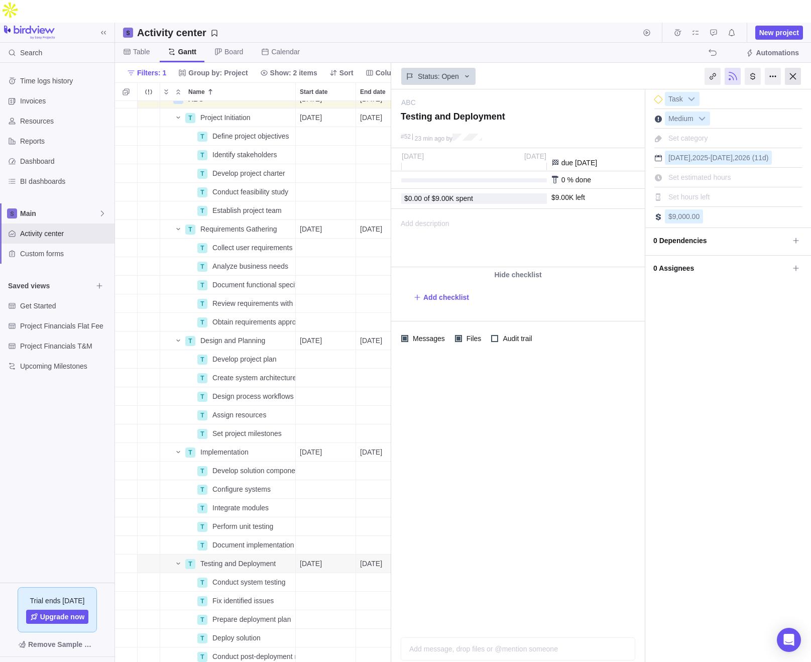
click at [637, 68] on div at bounding box center [793, 76] width 16 height 17
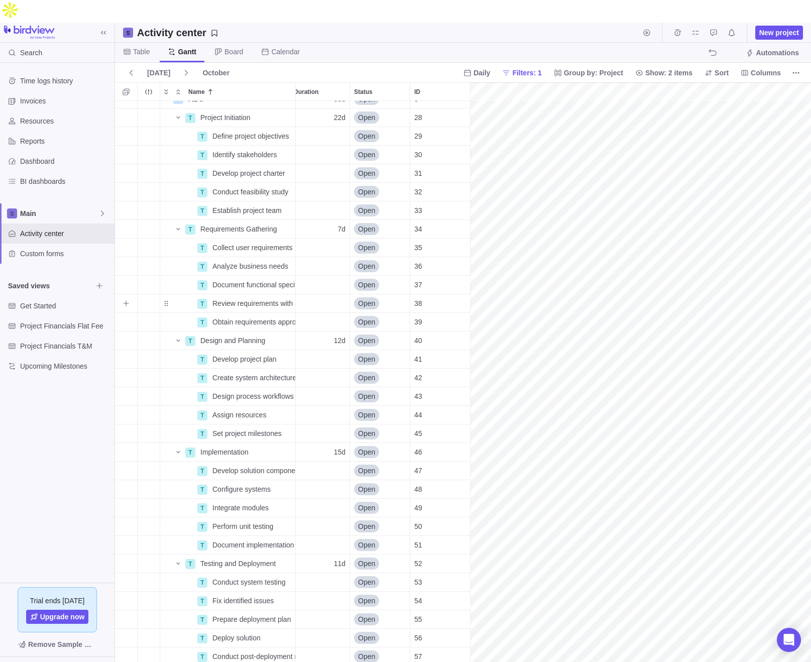
scroll to position [11, 154]
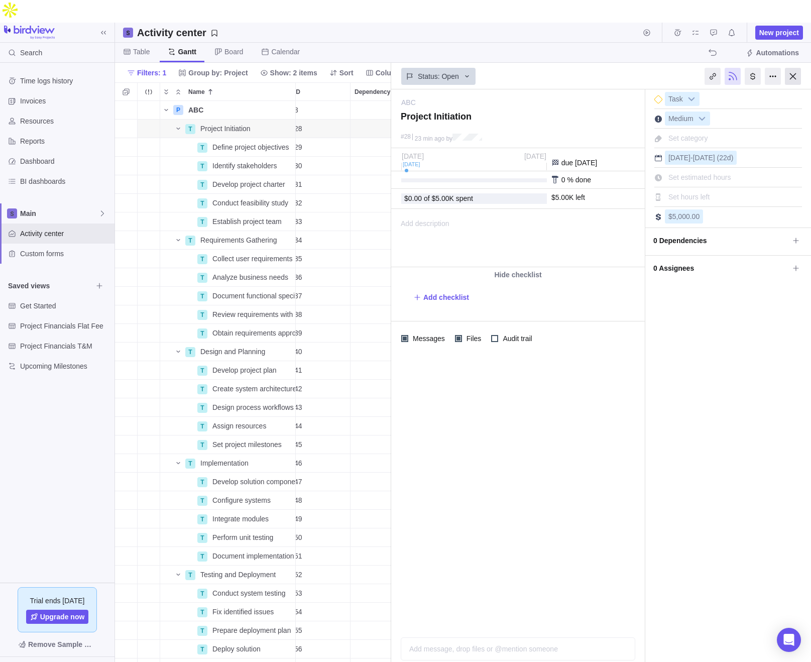
click at [637, 68] on div at bounding box center [793, 76] width 16 height 17
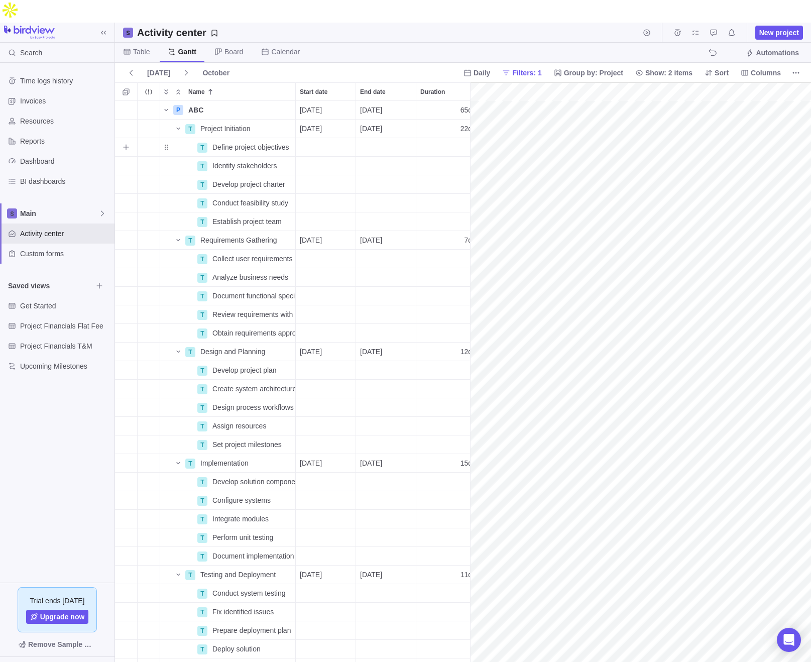
click at [318, 138] on div "Start date" at bounding box center [326, 147] width 60 height 18
click at [331, 225] on link "6" at bounding box center [327, 223] width 20 height 20
click at [375, 138] on div "End date" at bounding box center [386, 147] width 60 height 18
click at [408, 225] on link "7" at bounding box center [407, 223] width 20 height 20
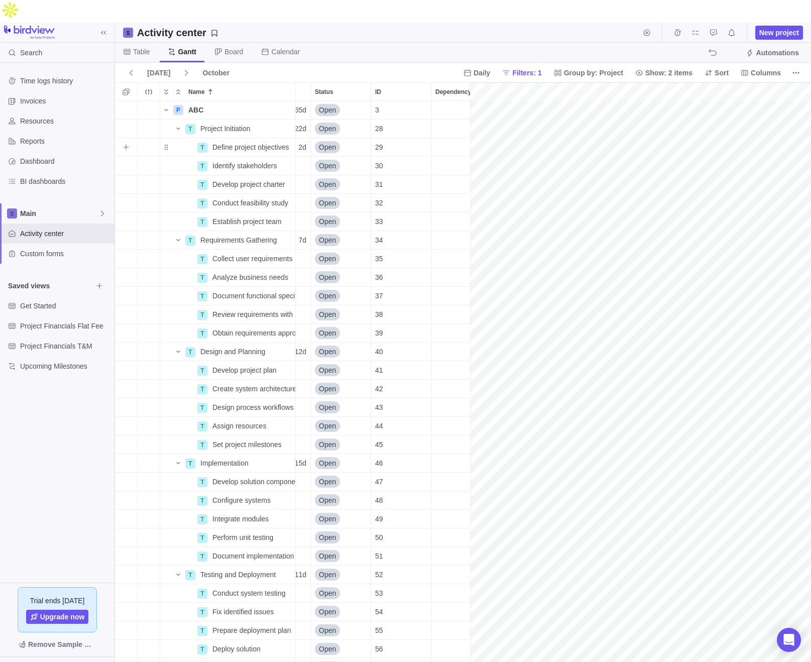
click at [324, 142] on span "Open" at bounding box center [327, 147] width 17 height 10
click at [349, 221] on div "Closed" at bounding box center [334, 220] width 30 height 10
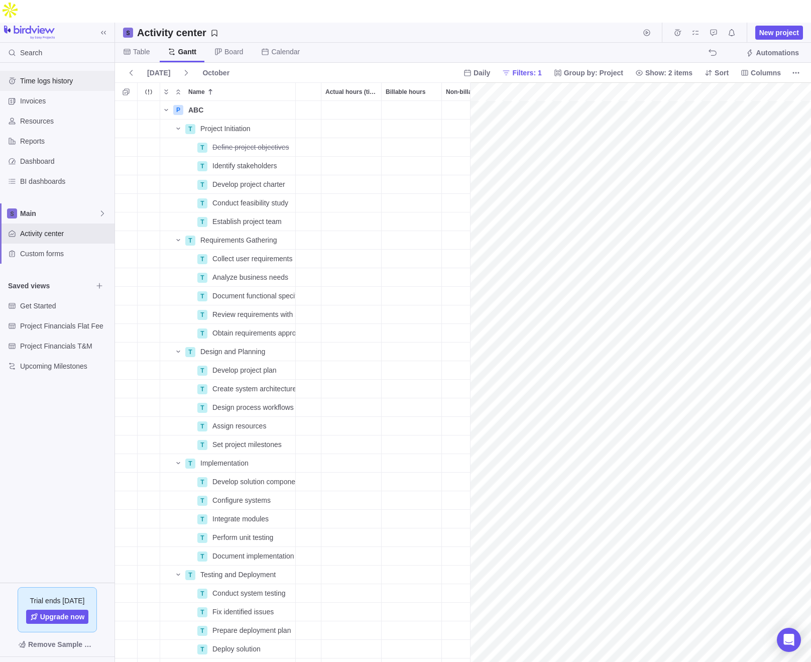
click at [62, 76] on span "Time logs history" at bounding box center [65, 81] width 90 height 10
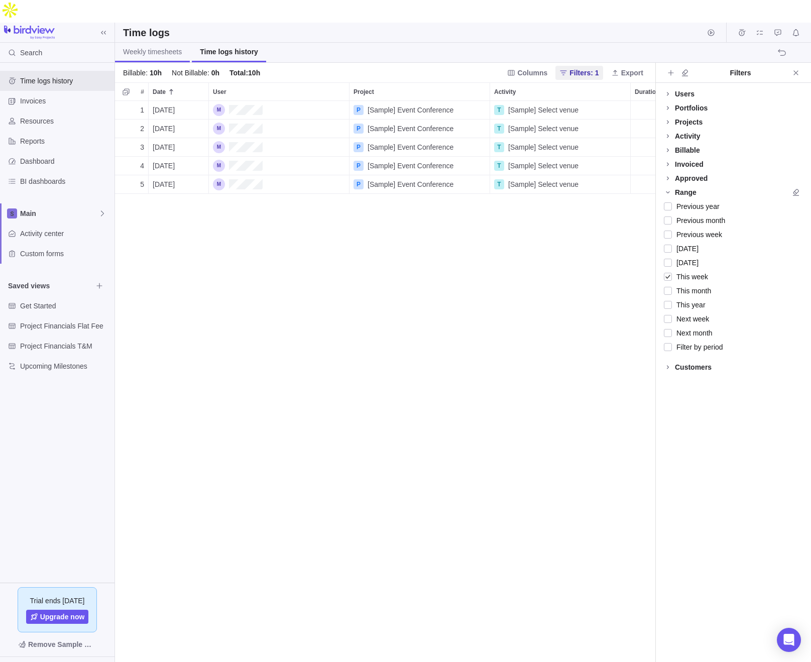
click at [155, 43] on link "Weekly timesheets" at bounding box center [152, 53] width 75 height 20
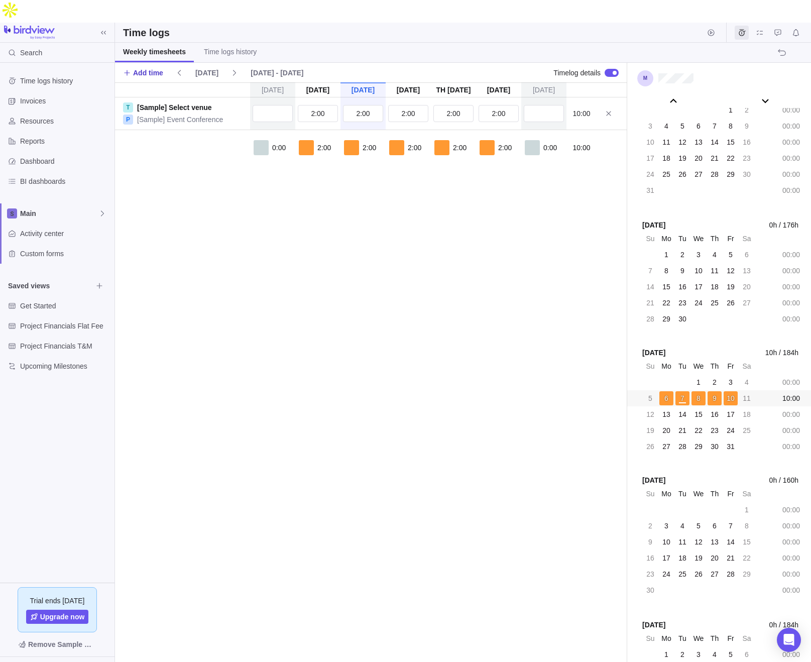
click at [159, 68] on span "Add time" at bounding box center [148, 73] width 30 height 10
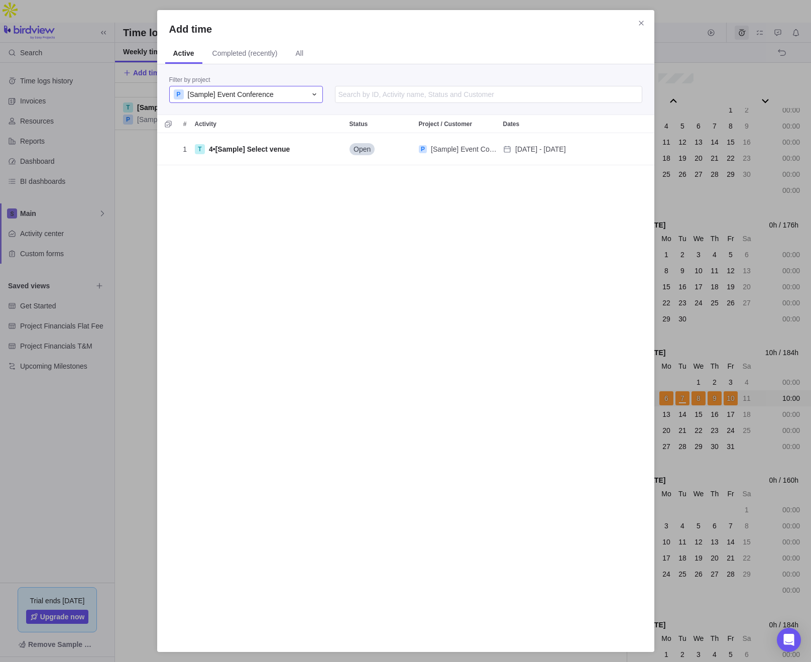
click at [243, 92] on span "[Sample] Event Conference" at bounding box center [231, 94] width 86 height 10
click at [217, 174] on div "P ABC" at bounding box center [246, 173] width 153 height 18
click at [362, 95] on input "Add time" at bounding box center [488, 94] width 307 height 17
click at [366, 96] on input "Add time" at bounding box center [488, 94] width 307 height 17
click at [301, 57] on span "All" at bounding box center [299, 53] width 8 height 10
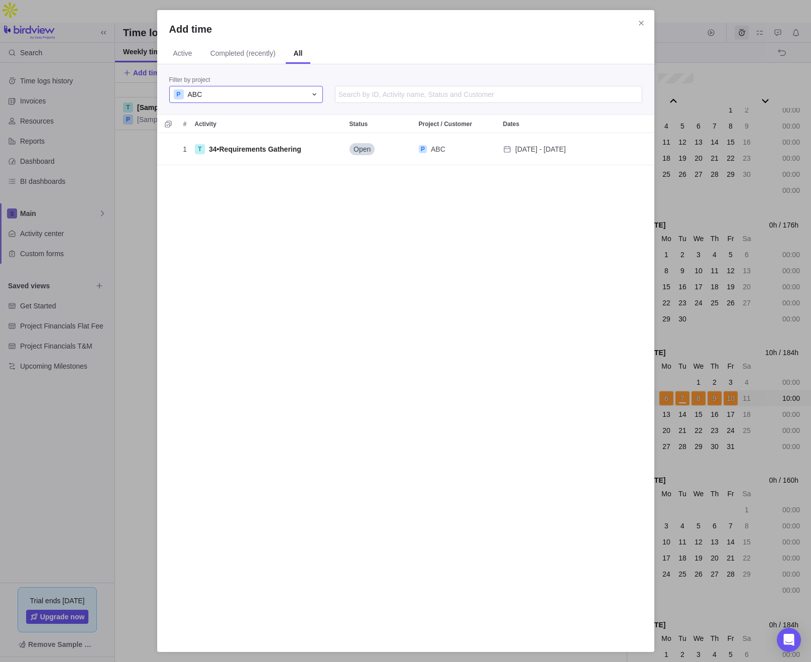
click at [207, 96] on div "P ABC" at bounding box center [240, 94] width 133 height 10
click at [209, 160] on div "P ABC" at bounding box center [246, 155] width 153 height 18
click at [384, 93] on input "Add time" at bounding box center [488, 94] width 307 height 17
click at [637, 24] on icon "Close" at bounding box center [641, 23] width 8 height 8
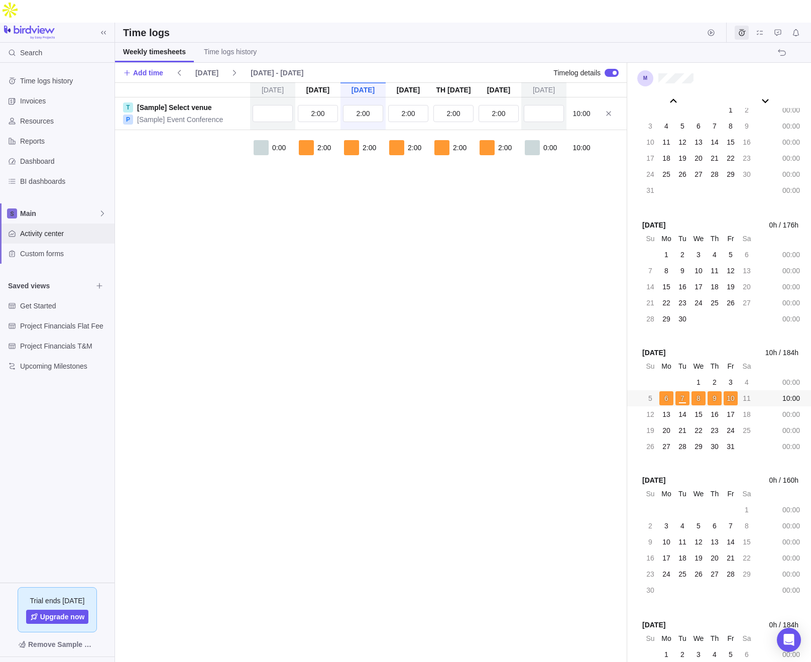
click at [67, 228] on span "Activity center" at bounding box center [65, 233] width 90 height 10
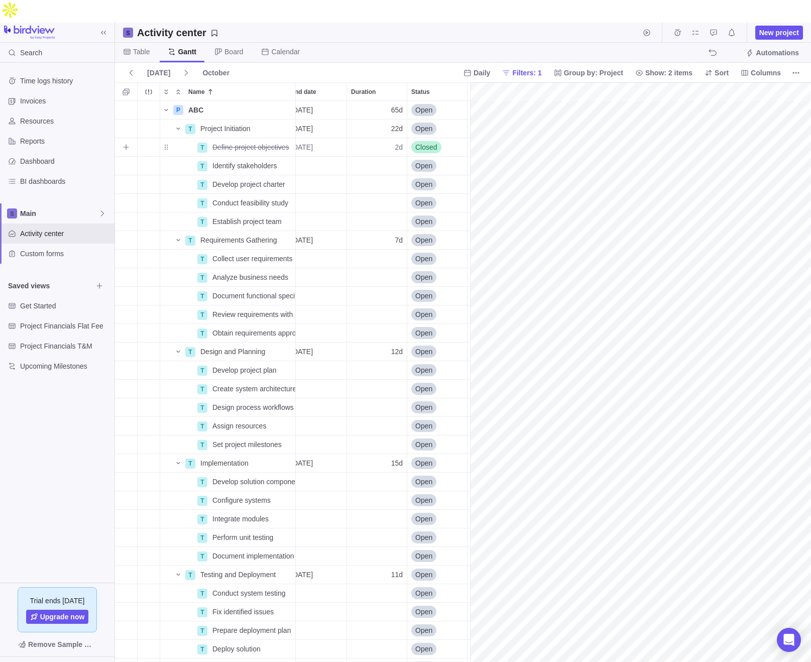
click at [430, 142] on span "Closed" at bounding box center [426, 147] width 22 height 10
click at [440, 166] on div "Open" at bounding box center [463, 166] width 113 height 18
click at [56, 76] on span "Time logs history" at bounding box center [65, 81] width 90 height 10
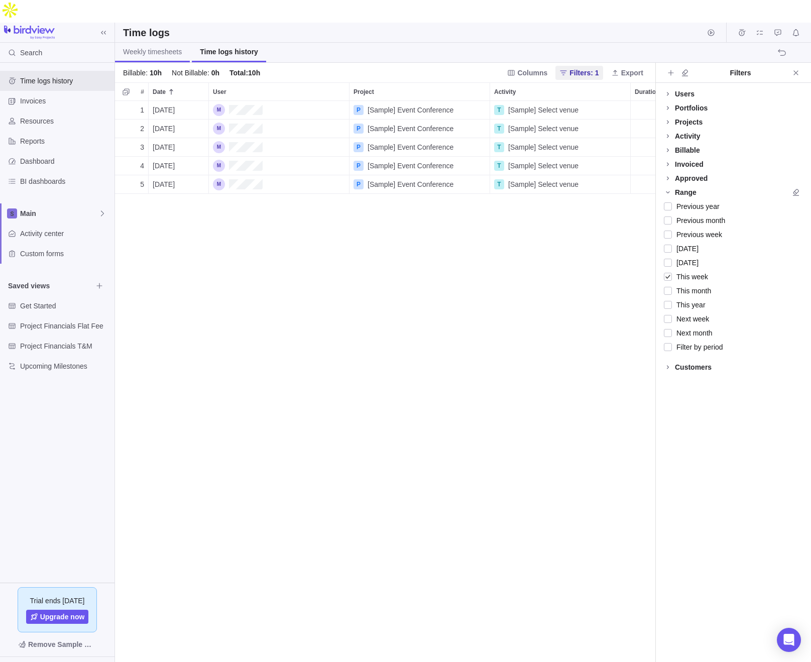
click at [149, 47] on span "Weekly timesheets" at bounding box center [152, 52] width 59 height 10
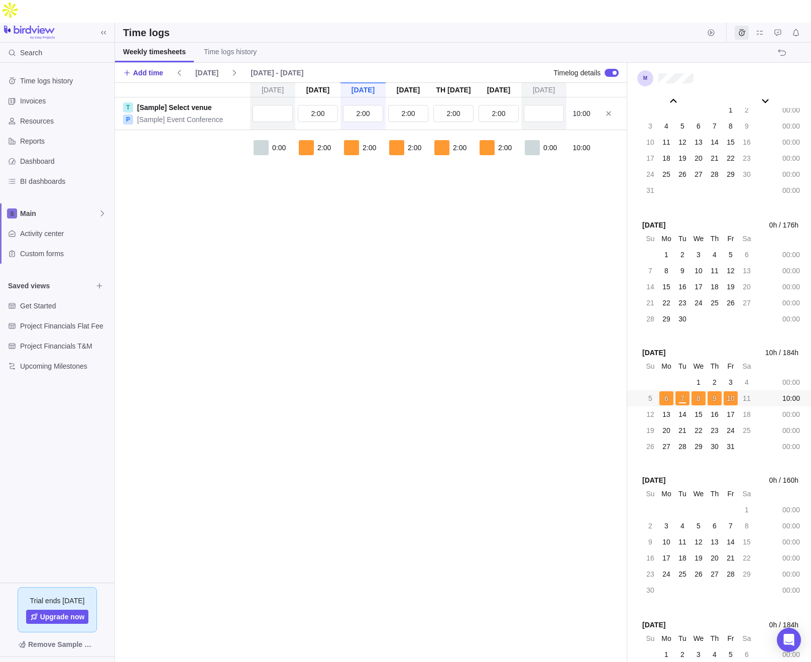
click at [150, 68] on span "Add time" at bounding box center [148, 73] width 30 height 10
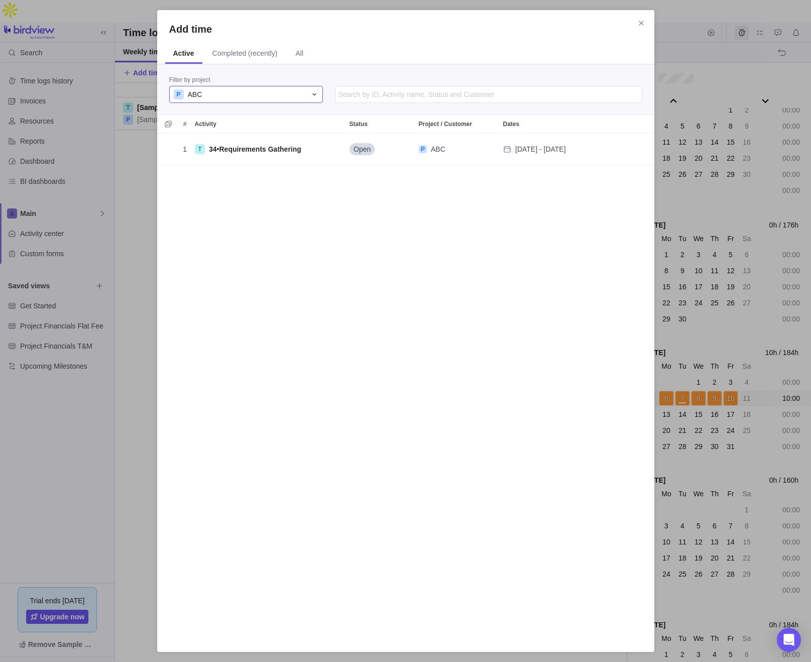
click at [226, 91] on div "P ABC" at bounding box center [240, 94] width 133 height 10
click at [214, 171] on div "P ABC" at bounding box center [246, 173] width 153 height 18
click at [424, 94] on input "Add time" at bounding box center [488, 94] width 307 height 17
click at [436, 92] on input "Add time" at bounding box center [488, 94] width 307 height 17
type input "define"
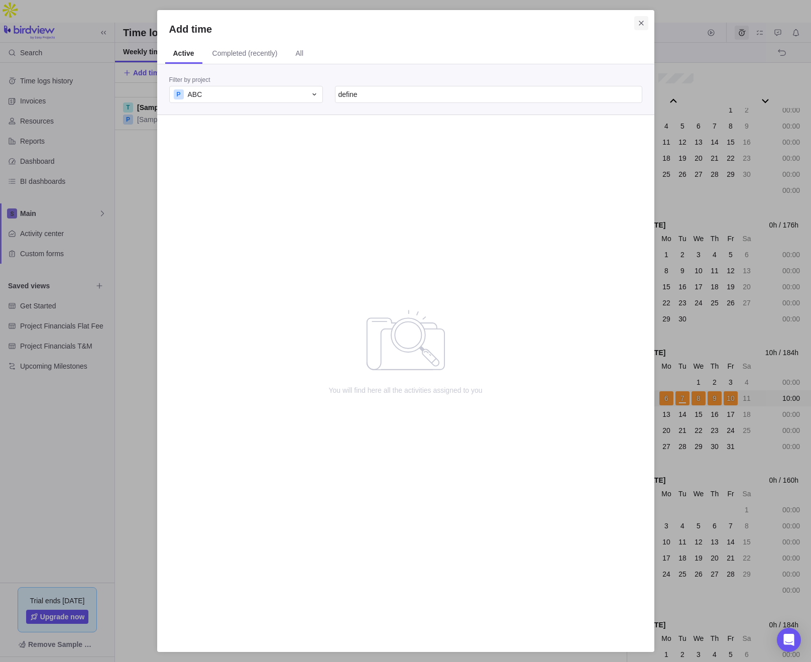
click at [637, 22] on icon "Close" at bounding box center [641, 23] width 8 height 8
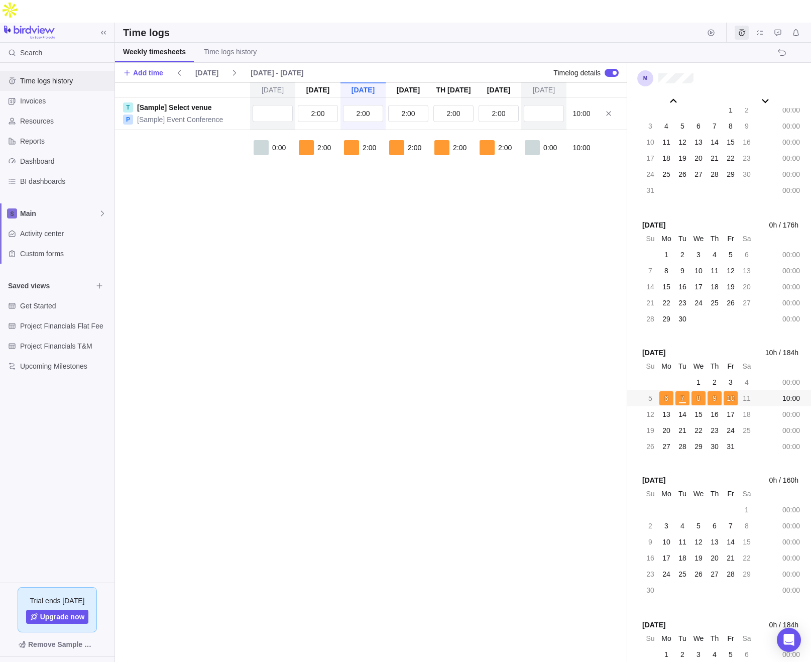
click at [56, 76] on span "Time logs history" at bounding box center [65, 81] width 90 height 10
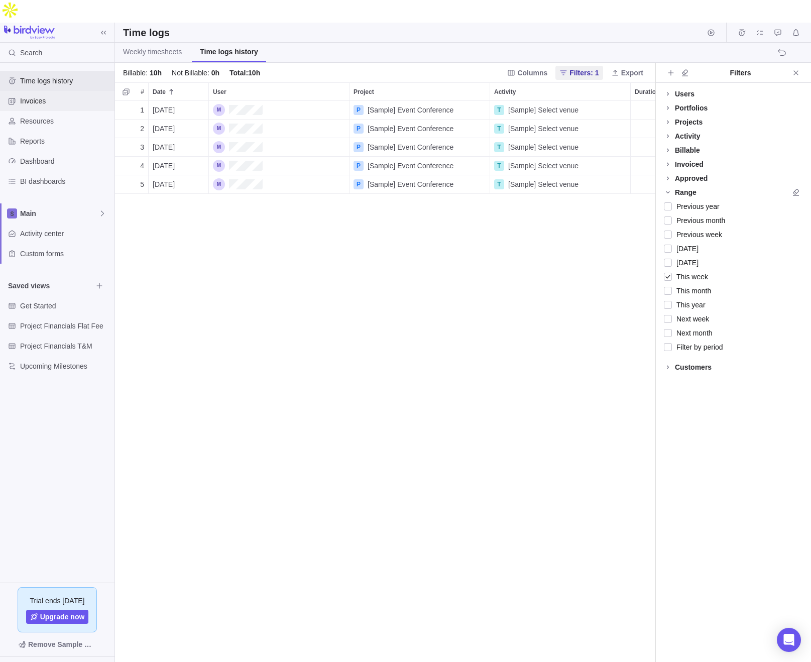
click at [37, 91] on div "Invoices" at bounding box center [57, 101] width 114 height 20
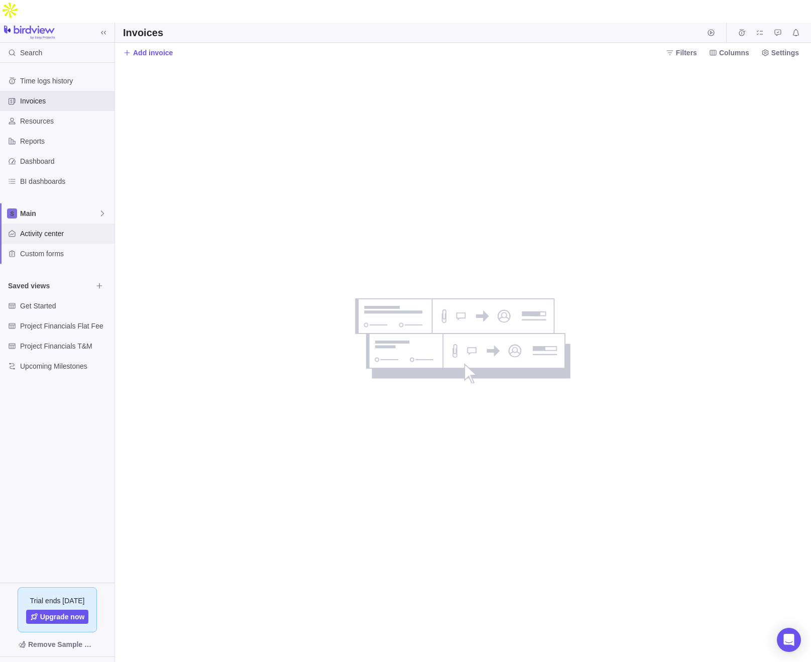
click at [45, 228] on span "Activity center" at bounding box center [65, 233] width 90 height 10
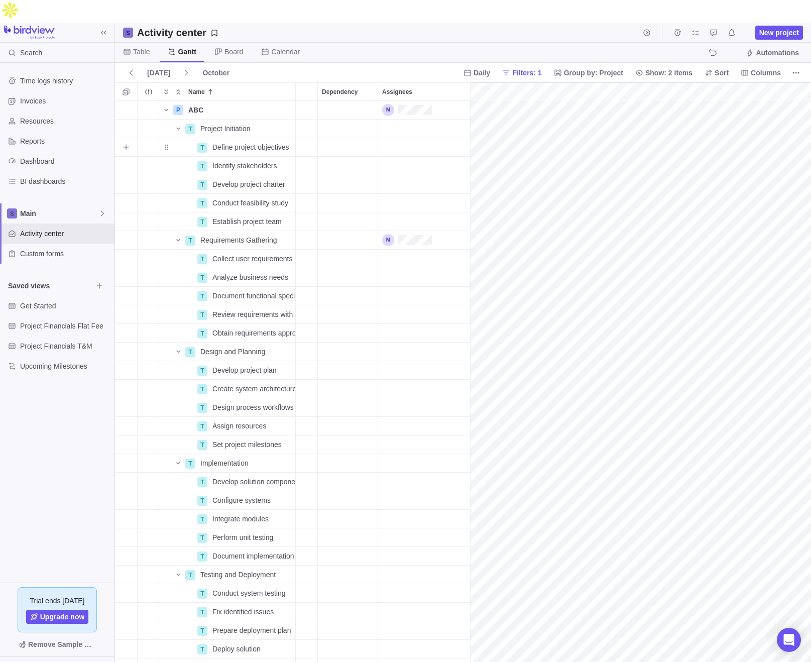
click at [402, 138] on div "Assignees" at bounding box center [428, 147] width 100 height 18
click at [419, 23] on body "Search Time logs history Invoices Resources Reports Dashboard BI dashboards Mai…" at bounding box center [405, 331] width 811 height 662
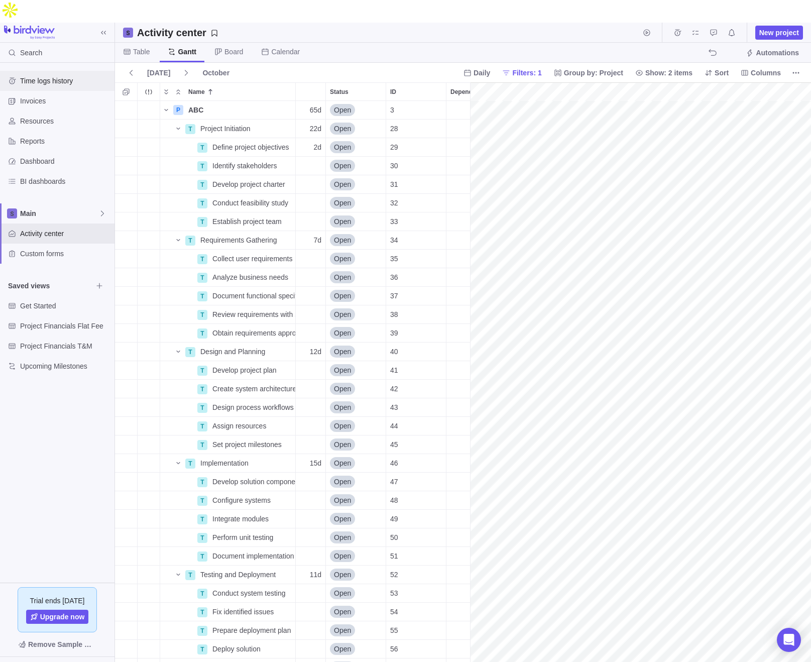
click at [52, 76] on span "Time logs history" at bounding box center [65, 81] width 90 height 10
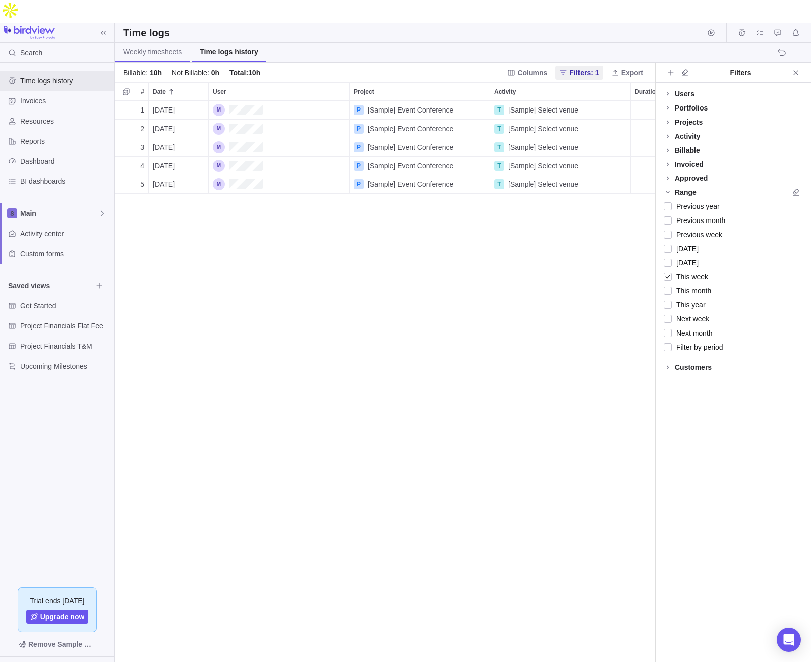
click at [148, 47] on span "Weekly timesheets" at bounding box center [152, 52] width 59 height 10
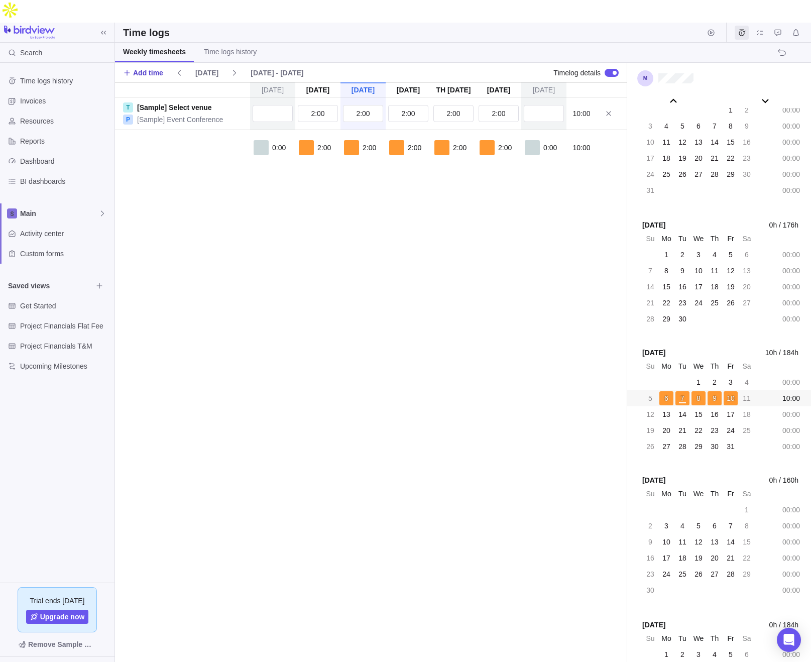
click at [145, 68] on span "Add time" at bounding box center [148, 73] width 30 height 10
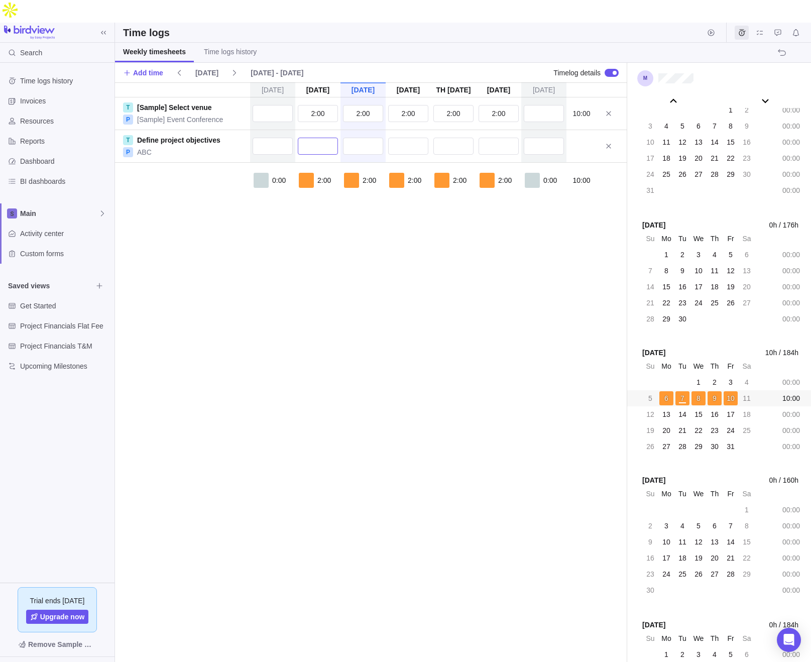
click at [321, 138] on input "text" at bounding box center [318, 146] width 40 height 17
type input "4:00"
click at [292, 245] on div "[DATE] [DATE] [DATE] [DATE] [DATE] [DATE] [DATE] T [Sample] Select venue P [Sam…" at bounding box center [371, 383] width 512 height 602
click at [367, 138] on input "text" at bounding box center [363, 146] width 40 height 17
type input "4:00"
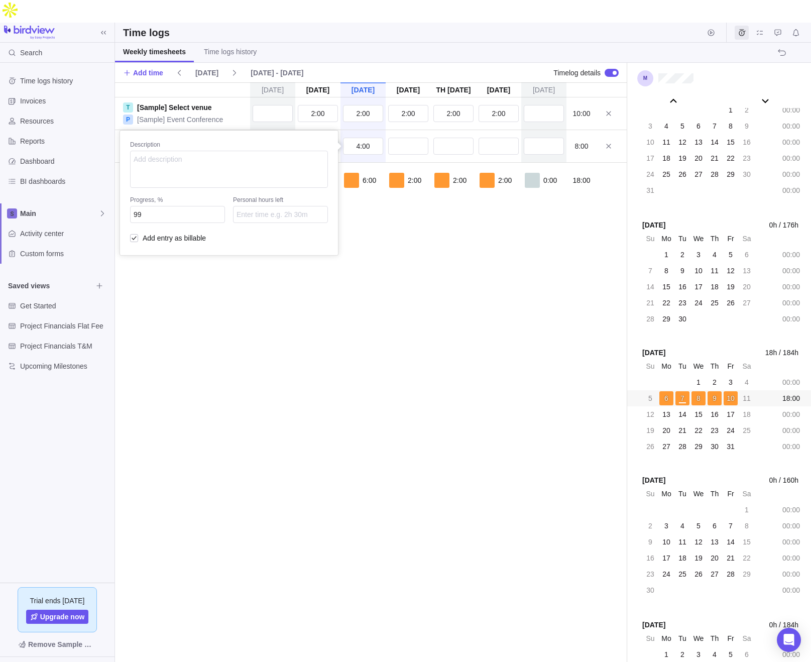
click at [411, 263] on div "[DATE] [DATE] [DATE] [DATE] [DATE] [DATE] [DATE] T [Sample] Select venue P [Sam…" at bounding box center [371, 383] width 512 height 602
click at [52, 116] on span "Resources" at bounding box center [65, 121] width 90 height 10
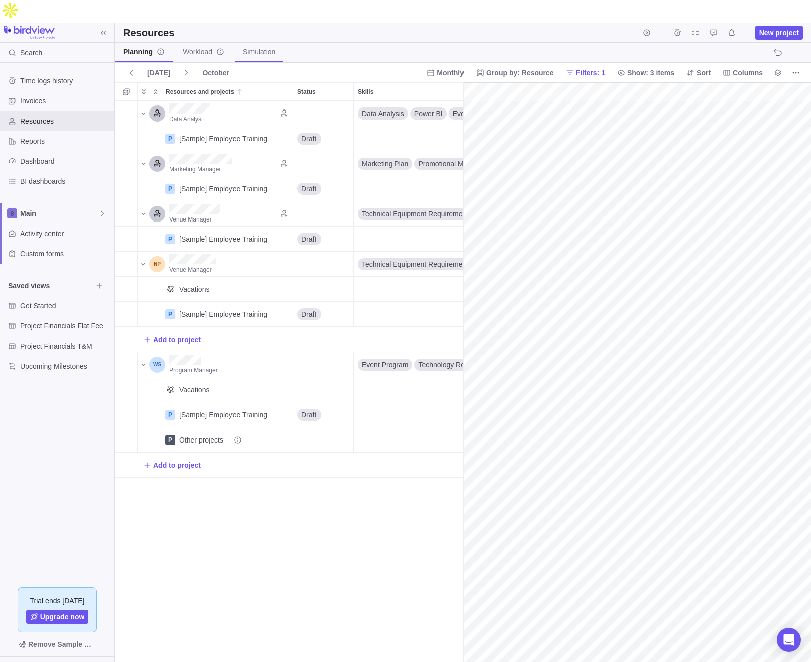
click at [262, 47] on span "Simulation" at bounding box center [259, 52] width 33 height 10
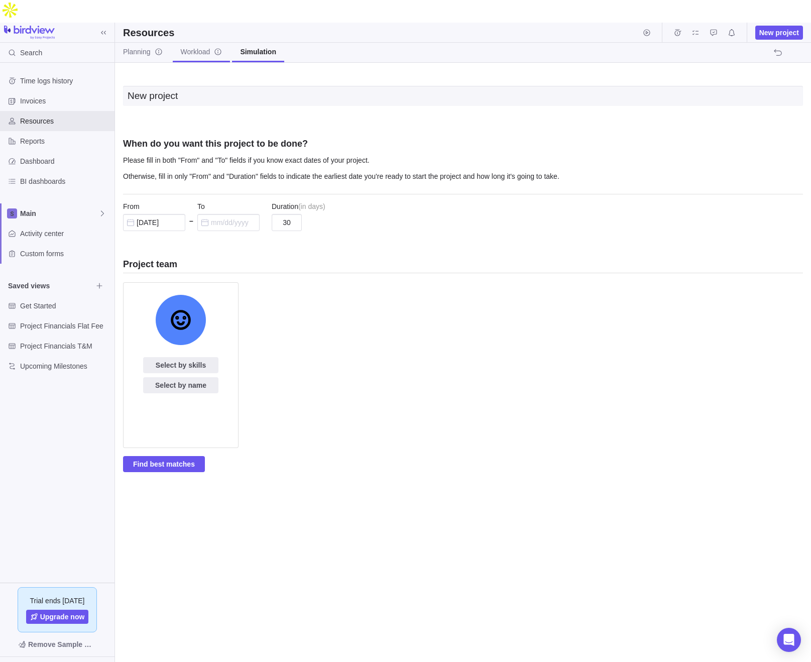
click at [204, 47] on span "Workload" at bounding box center [202, 52] width 42 height 10
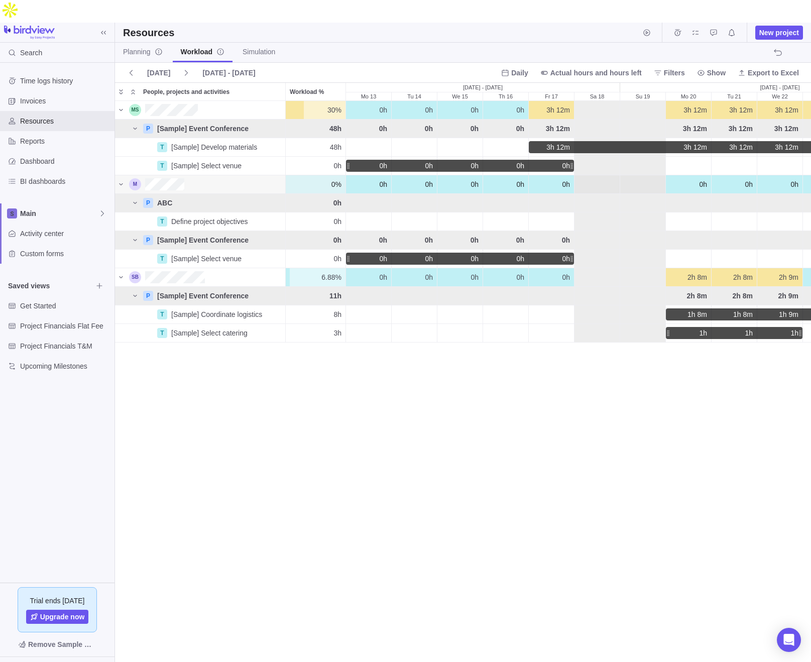
click at [142, 178] on div "People, projects and activities" at bounding box center [159, 184] width 65 height 12
click at [137, 178] on div "People, projects and activities" at bounding box center [135, 184] width 12 height 12
click at [122, 180] on icon "People, projects and activities" at bounding box center [121, 184] width 8 height 8
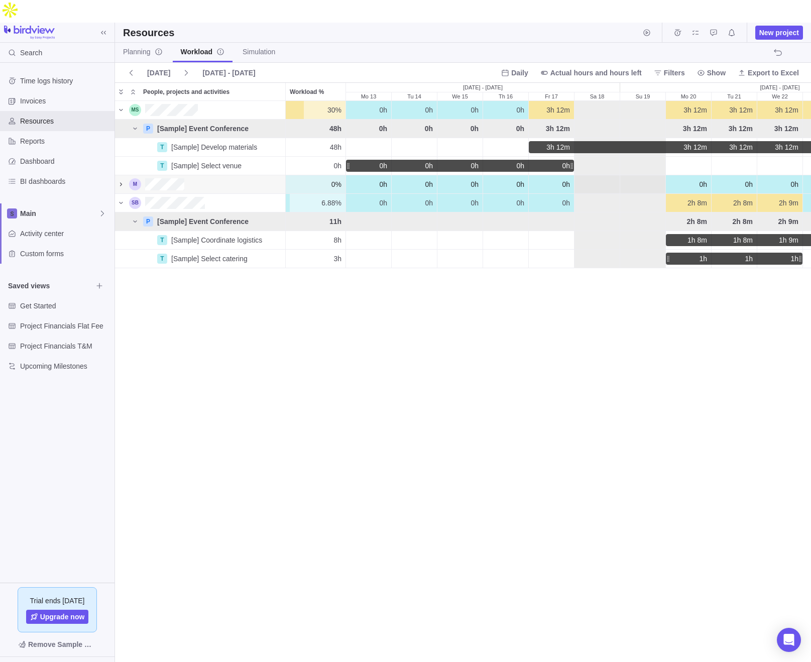
click at [122, 180] on icon "People, projects and activities" at bounding box center [121, 184] width 8 height 8
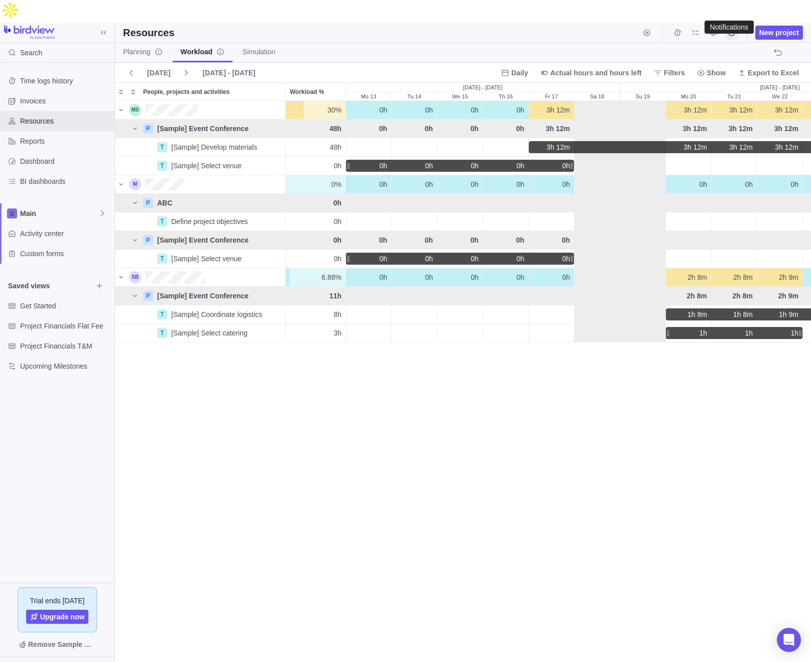
click at [637, 29] on icon "Notifications" at bounding box center [732, 32] width 6 height 7
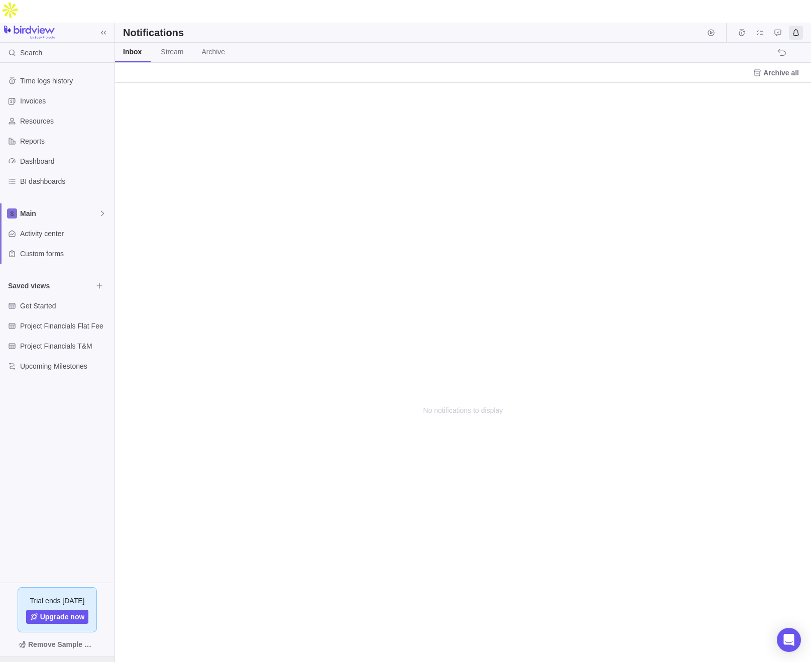
click at [85, 657] on div at bounding box center [57, 671] width 114 height 28
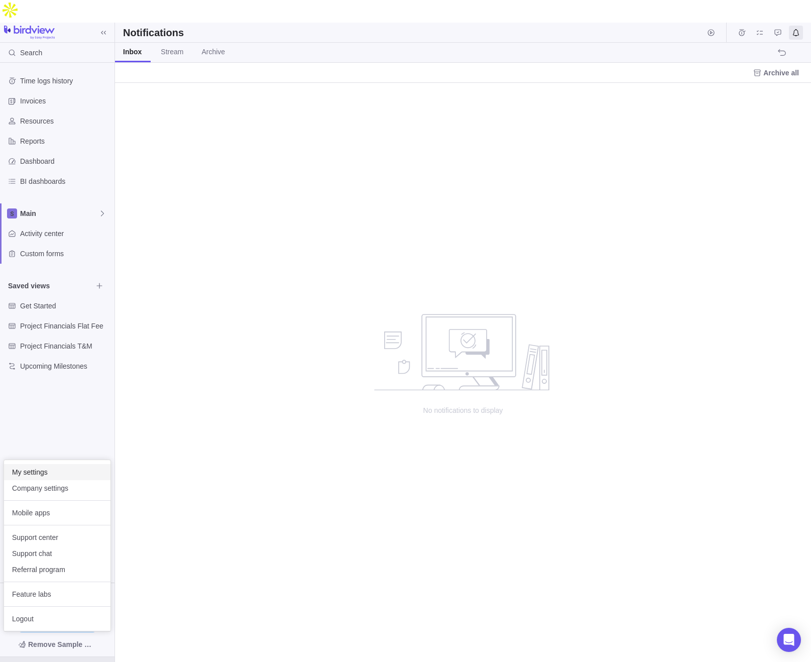
click at [65, 476] on span "My settings" at bounding box center [57, 472] width 90 height 10
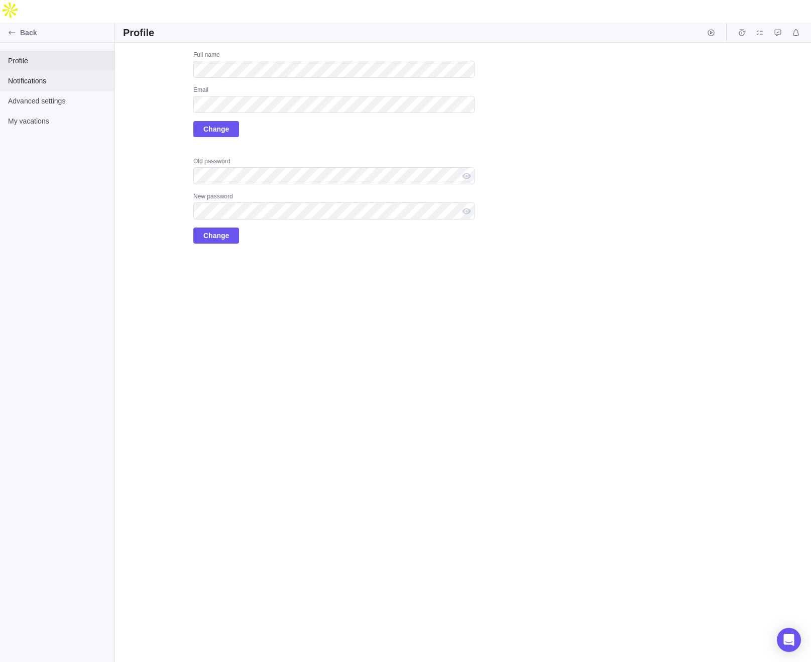
click at [52, 76] on span "Notifications" at bounding box center [57, 81] width 98 height 10
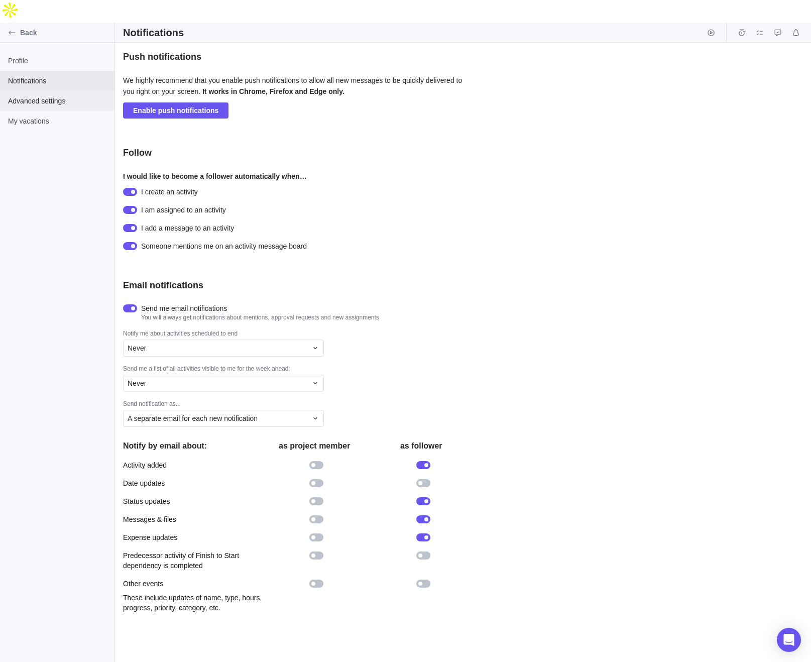
click at [54, 96] on span "Advanced settings" at bounding box center [57, 101] width 98 height 10
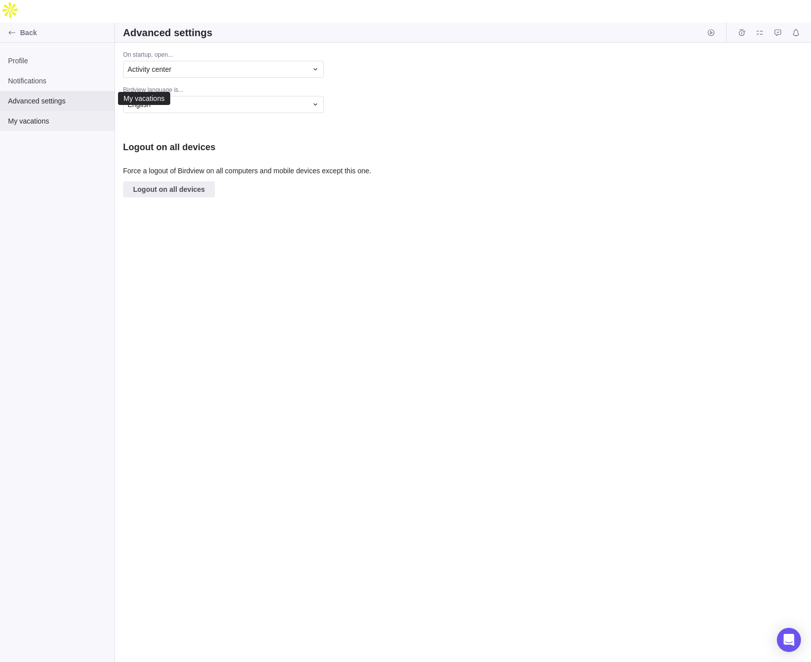
click at [52, 116] on span "My vacations" at bounding box center [57, 121] width 98 height 10
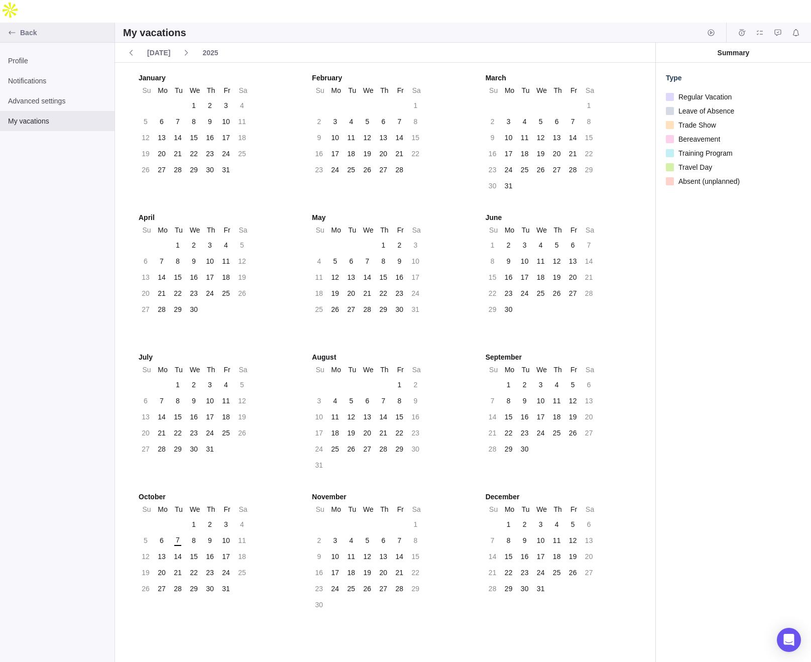
click at [16, 25] on div "Back" at bounding box center [12, 33] width 16 height 16
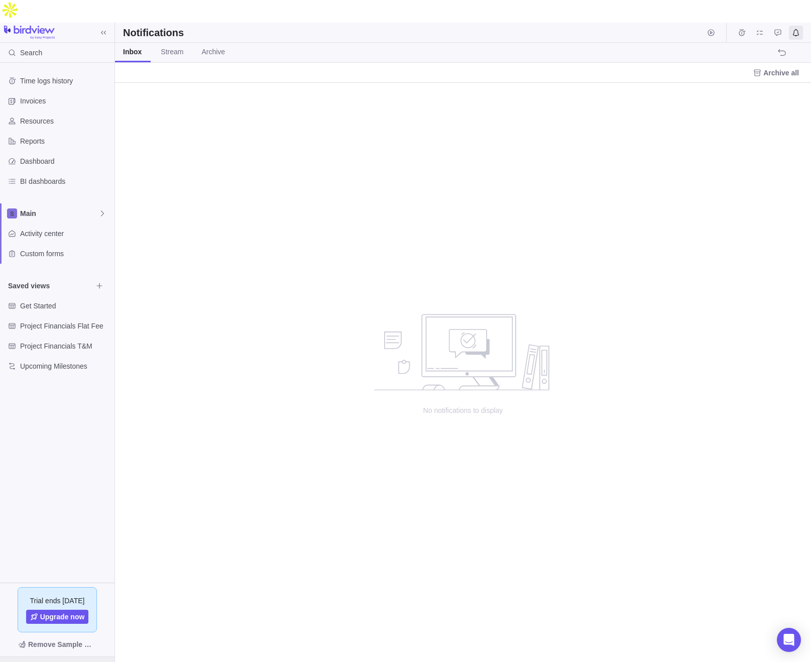
click at [52, 657] on div at bounding box center [57, 671] width 114 height 28
click at [65, 485] on span "Company settings" at bounding box center [57, 488] width 90 height 10
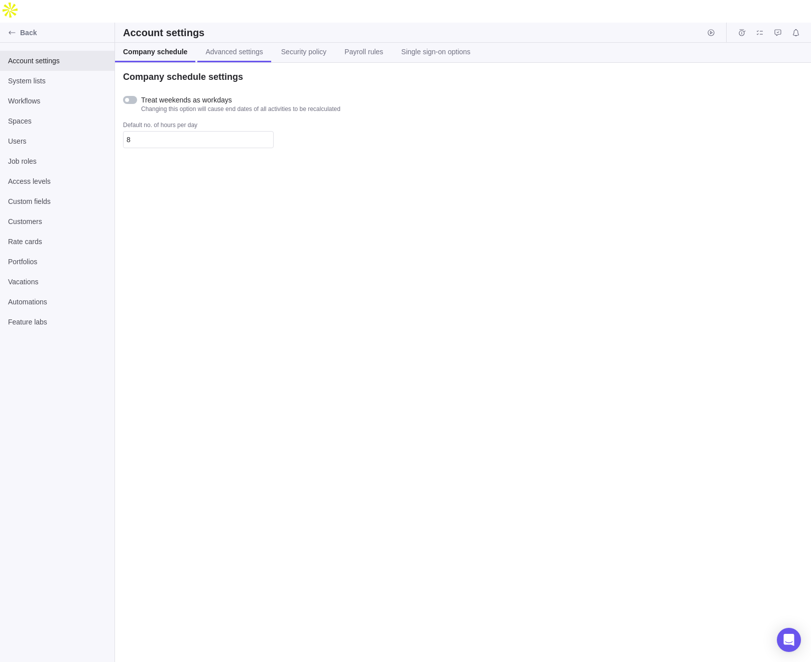
click at [238, 43] on link "Advanced settings" at bounding box center [233, 53] width 73 height 20
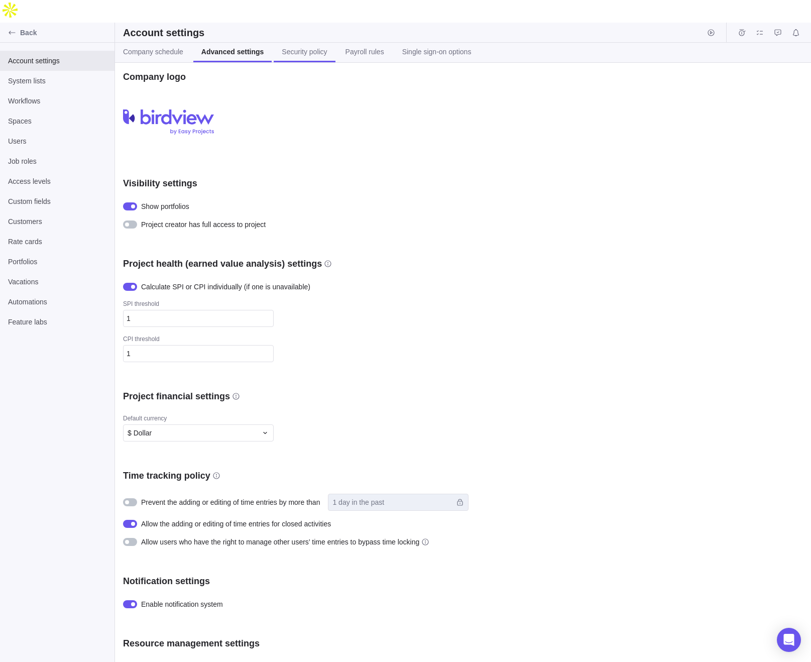
click at [304, 43] on link "Security policy" at bounding box center [304, 53] width 61 height 20
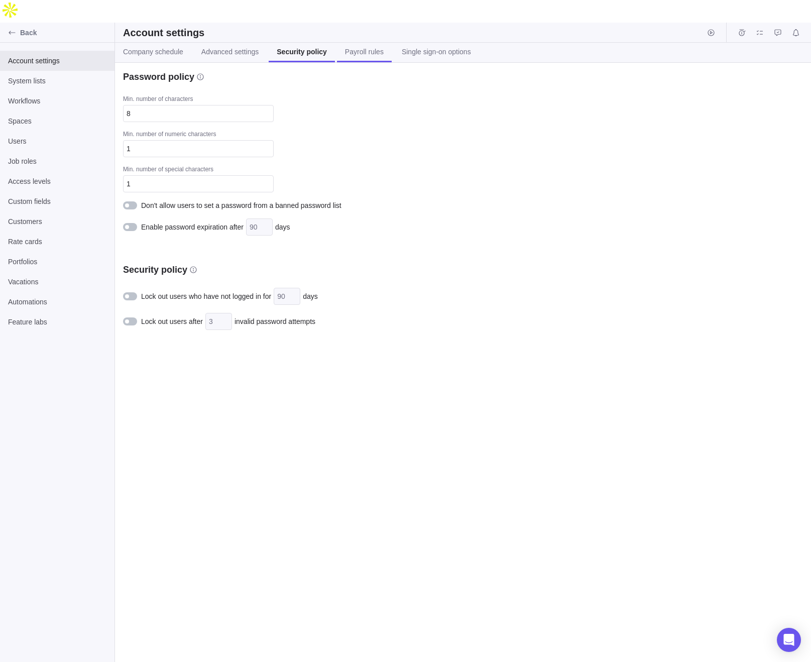
click at [359, 43] on link "Payroll rules" at bounding box center [364, 53] width 55 height 20
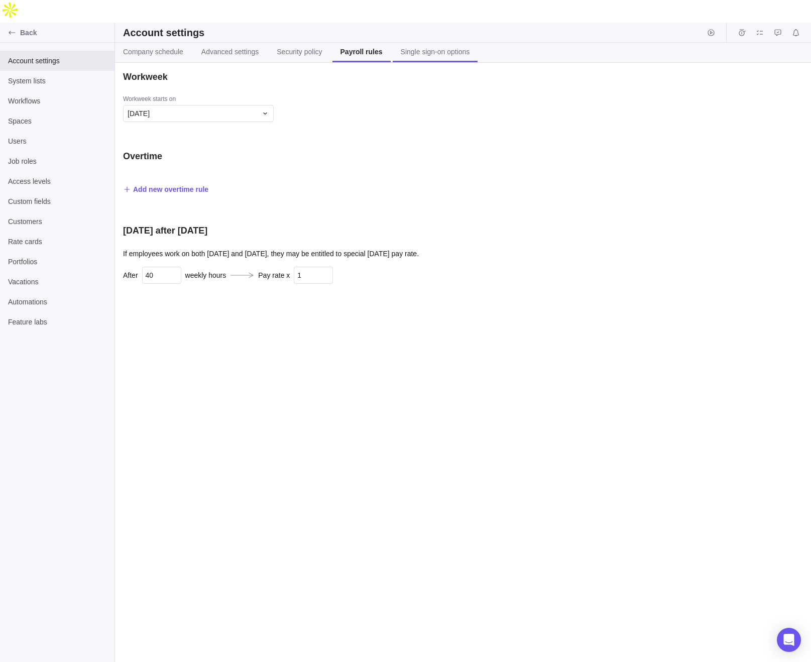
click at [436, 43] on link "Single sign-on options" at bounding box center [435, 53] width 85 height 20
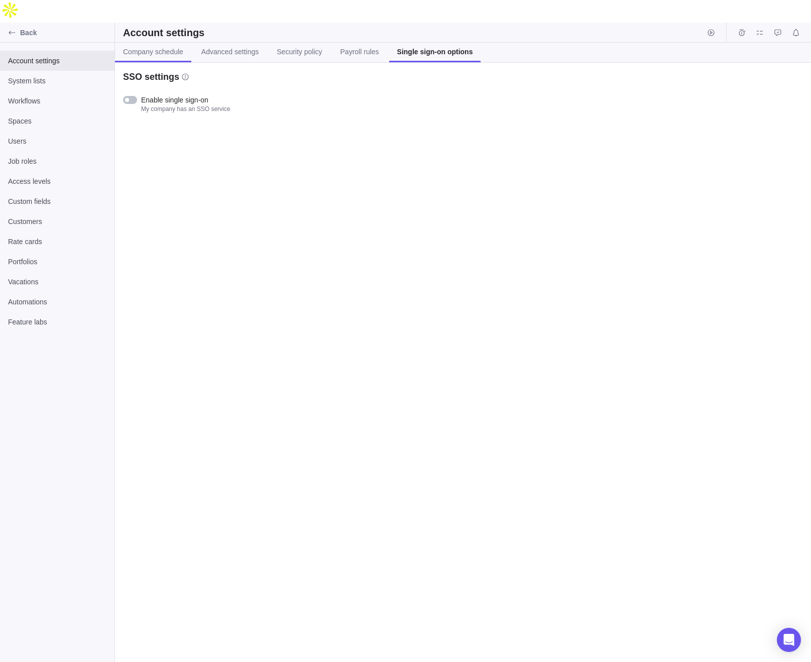
click at [138, 47] on span "Company schedule" at bounding box center [153, 52] width 60 height 10
click at [13, 29] on icon "Back" at bounding box center [12, 33] width 8 height 8
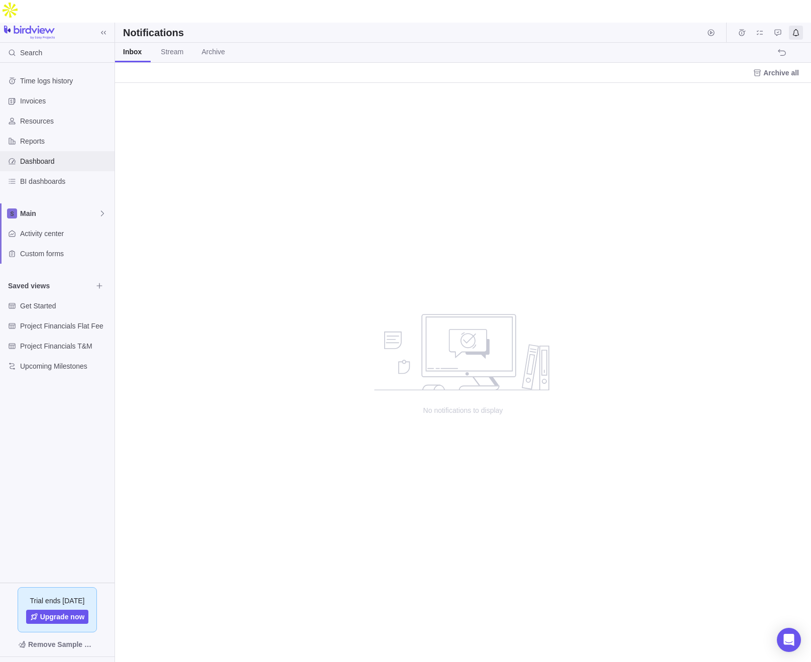
scroll to position [602, 696]
click at [48, 208] on span "Main" at bounding box center [59, 213] width 78 height 10
click at [77, 116] on div "Time logs history Invoices Resources Reports Dashboard BI dashboards Main Activ…" at bounding box center [57, 323] width 114 height 520
click at [65, 228] on span "Activity center" at bounding box center [65, 233] width 90 height 10
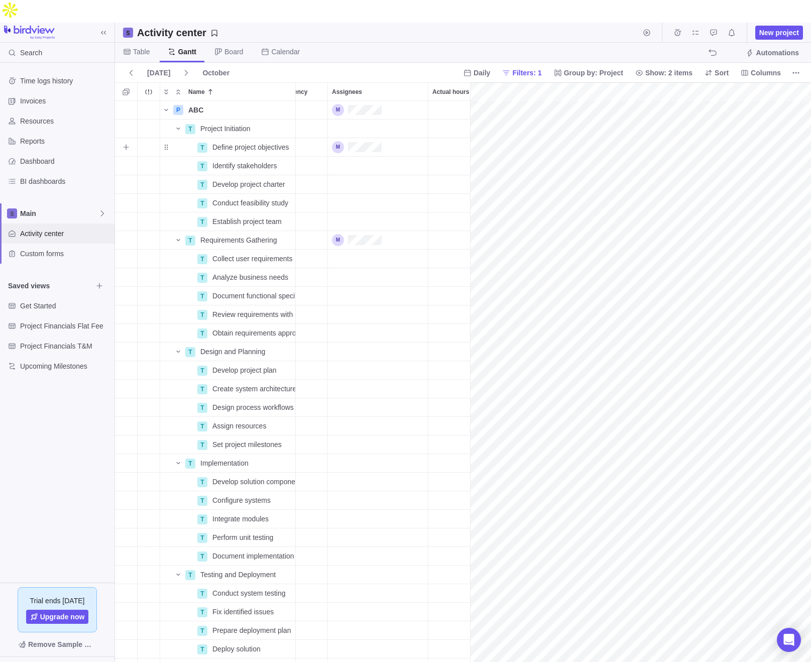
scroll to position [0, 486]
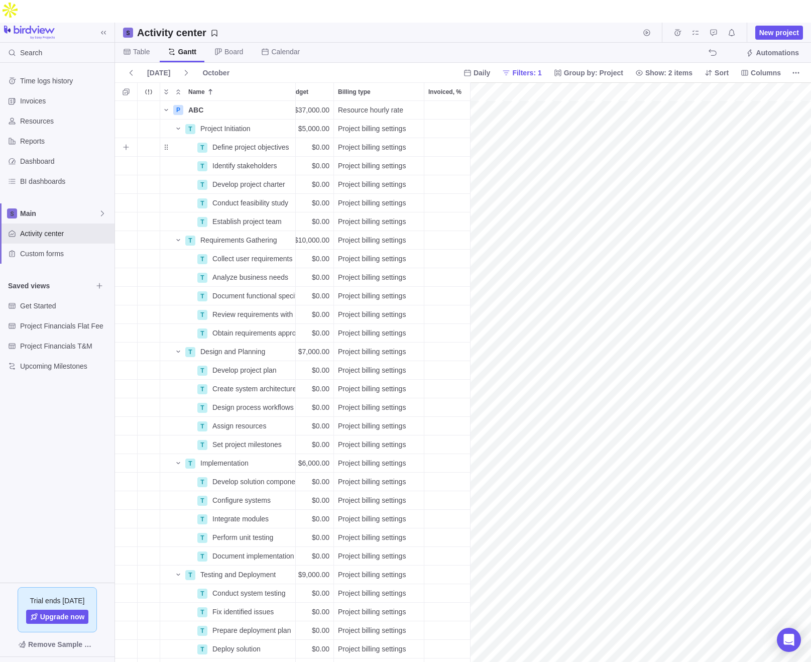
click at [395, 142] on span "Project billing settings" at bounding box center [372, 147] width 68 height 10
click at [382, 183] on div "Hourly rate" at bounding box center [390, 184] width 113 height 18
click at [349, 142] on span "Hourly rate" at bounding box center [355, 147] width 34 height 10
click at [368, 180] on span "Hourly rate" at bounding box center [359, 184] width 34 height 10
click at [190, 105] on span "ABC" at bounding box center [195, 110] width 15 height 10
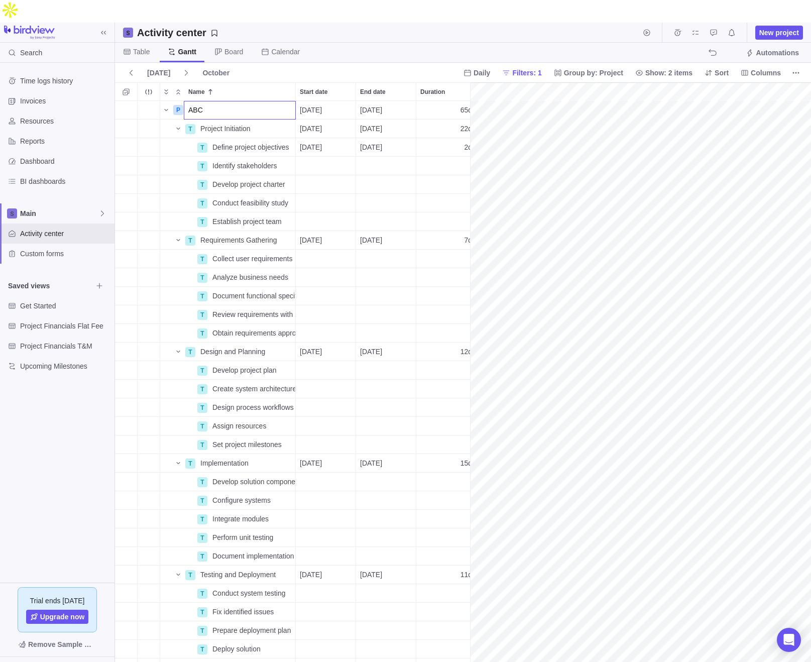
click at [167, 101] on div "P ABC [DATE] [DATE] 65d Open 3 8h 8h $0.00 $0.00 $0.00 $37,000.00 Resource hour…" at bounding box center [292, 393] width 355 height 584
click at [196, 105] on span "ABC" at bounding box center [195, 110] width 15 height 10
click at [249, 101] on input "ABC" at bounding box center [240, 110] width 112 height 19
click at [194, 101] on input "ABC" at bounding box center [240, 110] width 112 height 19
click at [243, 160] on div "P ABC [DATE] [DATE] 65d Open 3 8h 8h $0.00 $0.00 $0.00 $37,000.00 Resource hour…" at bounding box center [292, 393] width 355 height 584
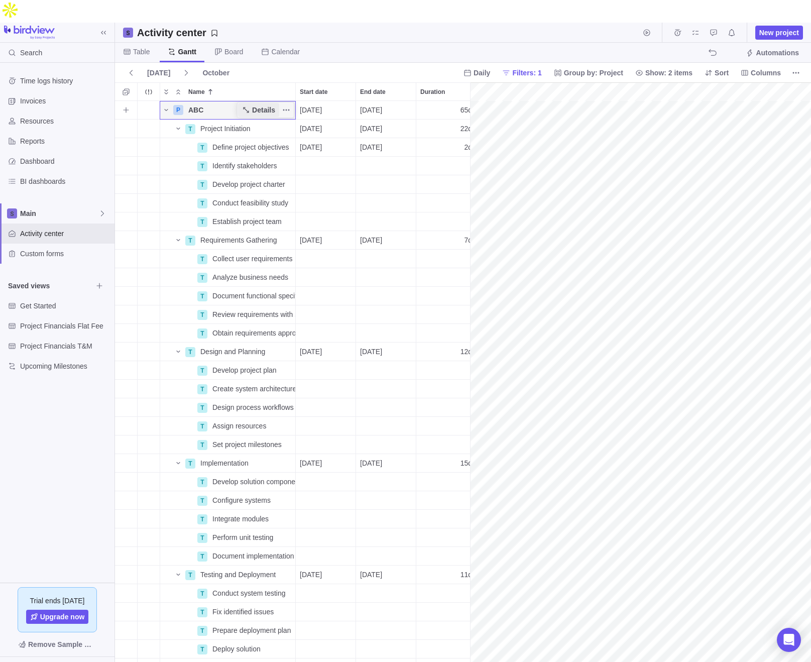
click at [271, 105] on span "Details" at bounding box center [263, 110] width 23 height 10
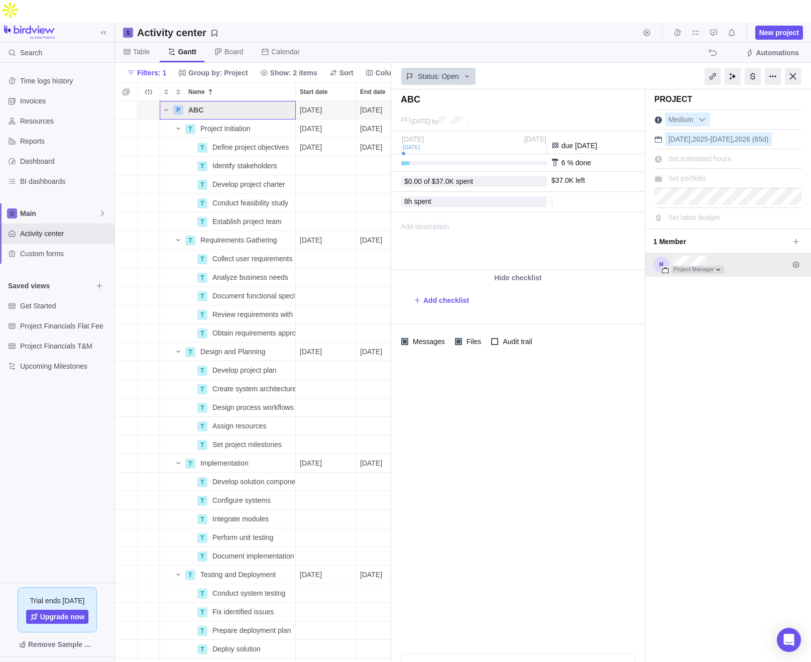
click at [637, 266] on div at bounding box center [697, 270] width 53 height 8
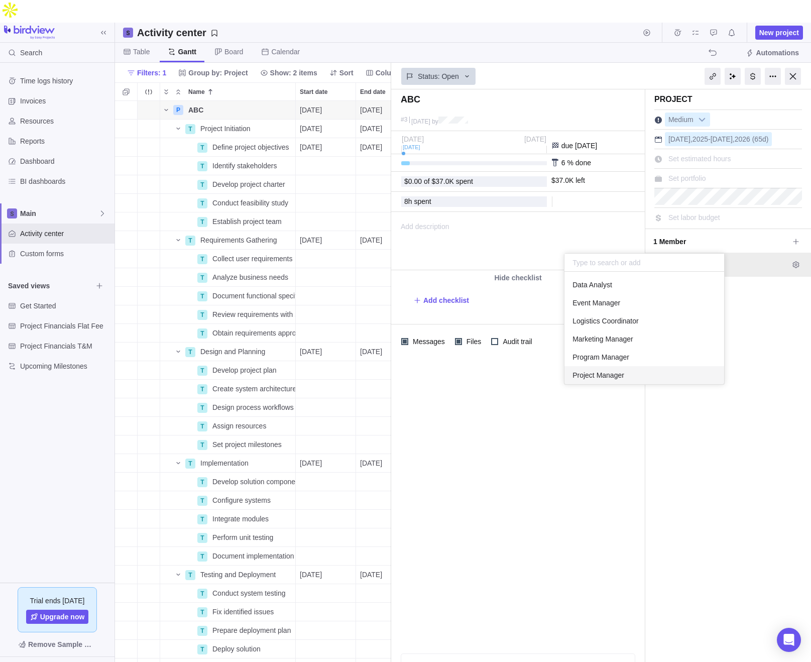
click at [637, 253] on div "Project Manager" at bounding box center [728, 265] width 166 height 24
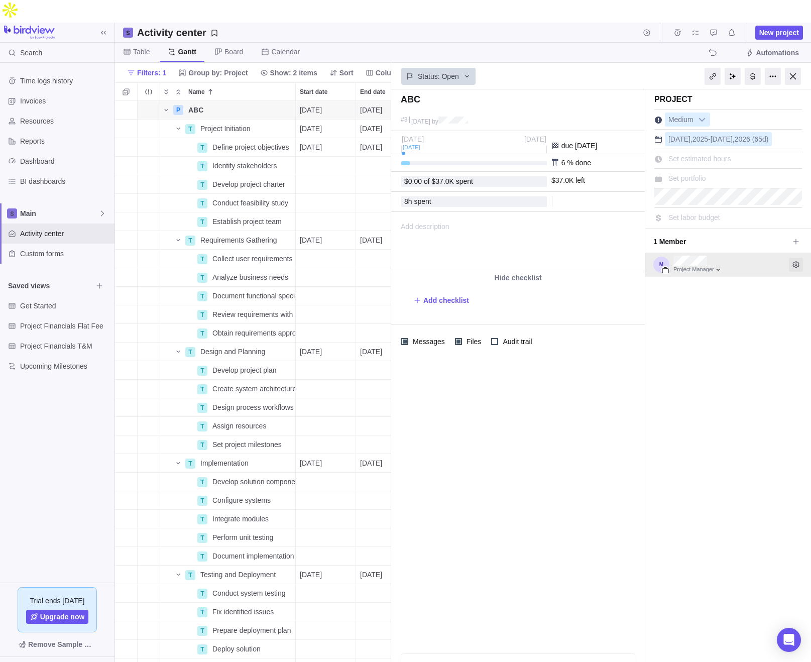
click at [637, 261] on icon "Edit access level and permissions" at bounding box center [796, 265] width 8 height 8
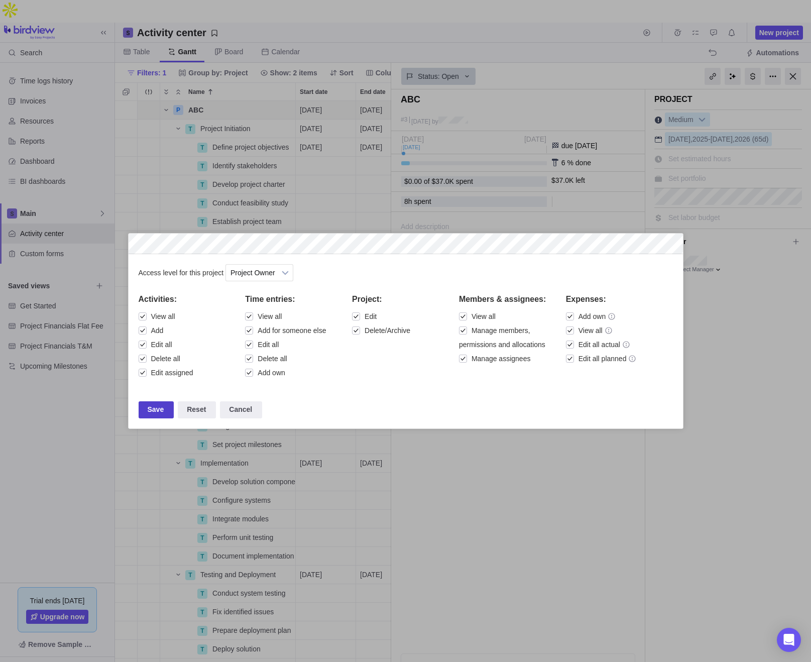
click at [161, 413] on div "Save" at bounding box center [157, 409] width 36 height 17
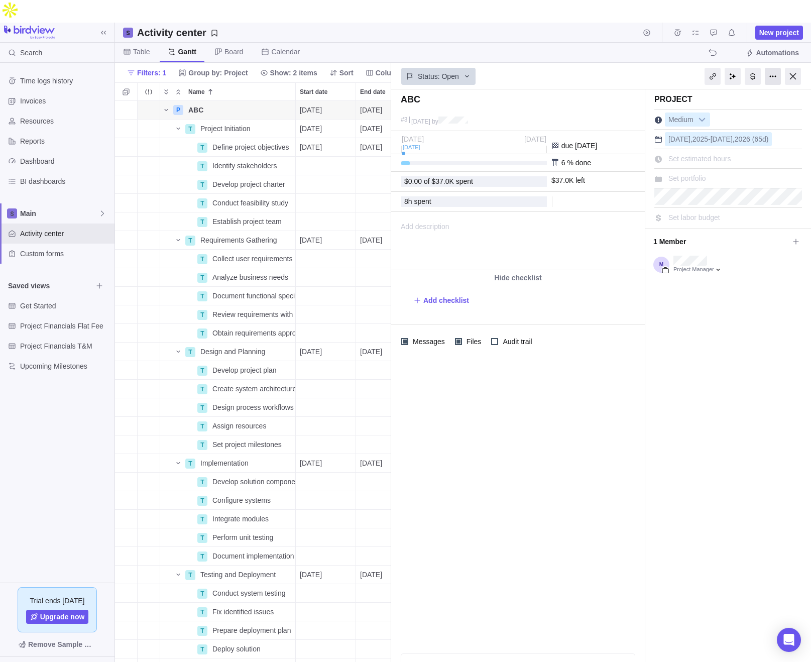
click at [637, 68] on div at bounding box center [773, 76] width 16 height 17
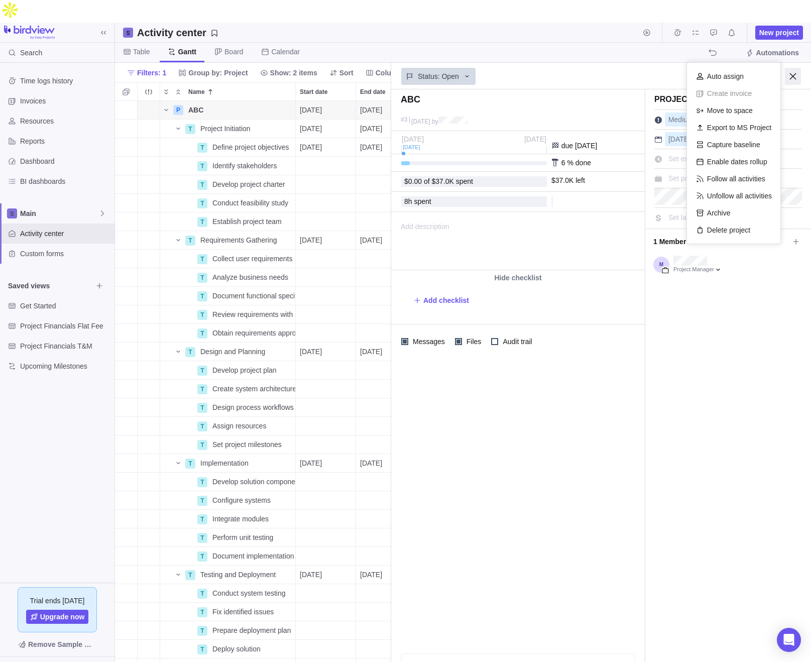
click at [637, 68] on div at bounding box center [753, 76] width 16 height 17
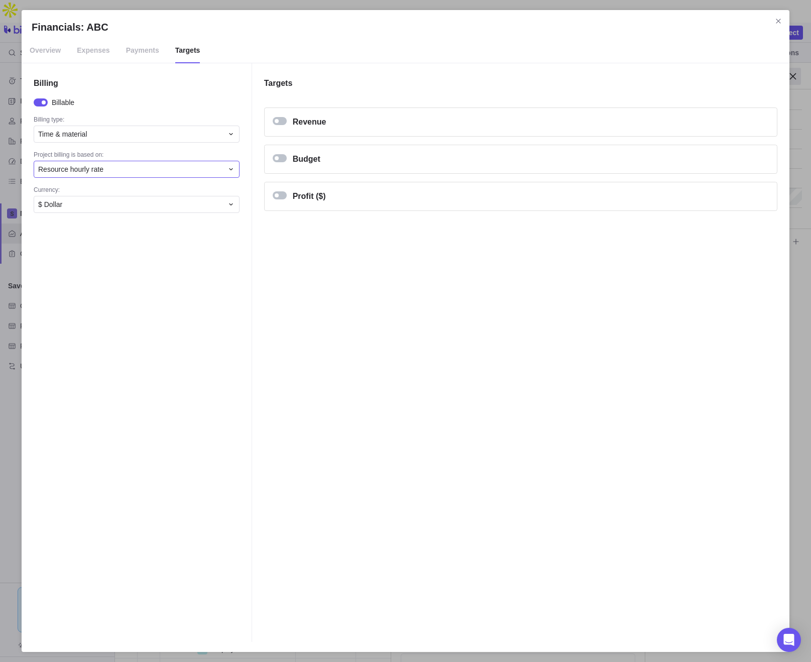
click at [99, 173] on span "Resource hourly rate" at bounding box center [70, 169] width 65 height 10
click at [139, 349] on div "Financials: ABC Overview Expenses Payments Targets Billing Billable Billing typ…" at bounding box center [405, 331] width 811 height 662
click at [141, 51] on span "Payments" at bounding box center [142, 50] width 33 height 25
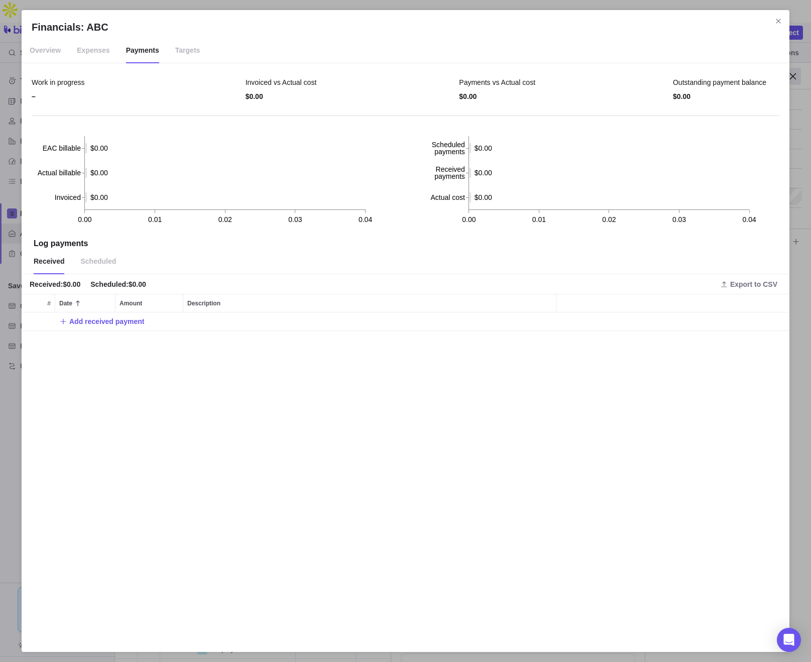
click at [95, 55] on span "Expenses" at bounding box center [93, 50] width 33 height 25
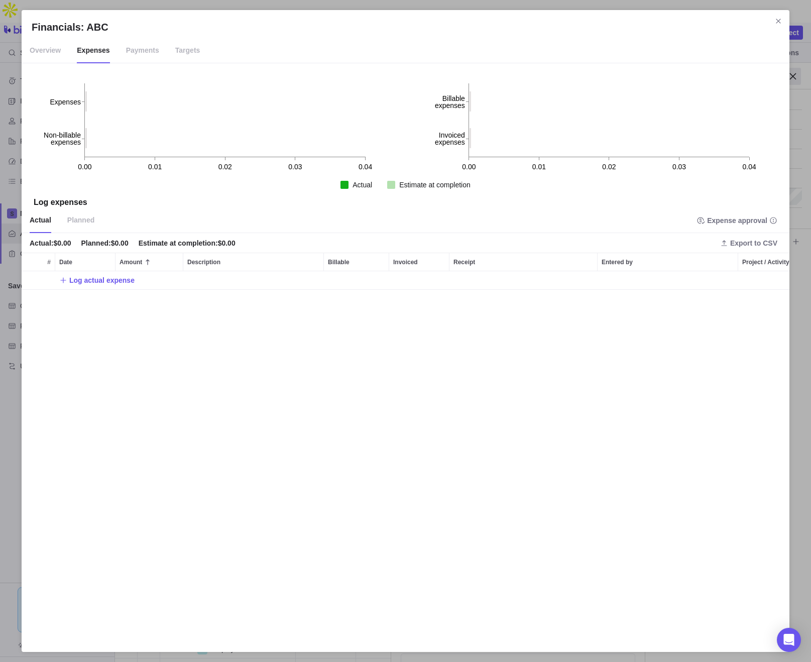
click at [45, 55] on span "Overview" at bounding box center [45, 50] width 31 height 25
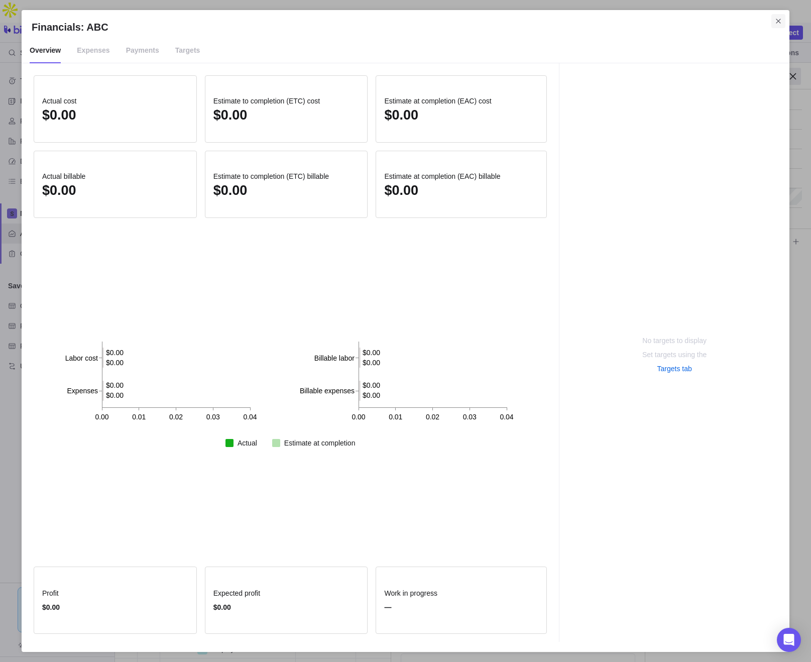
click at [637, 23] on icon "Close" at bounding box center [778, 21] width 8 height 8
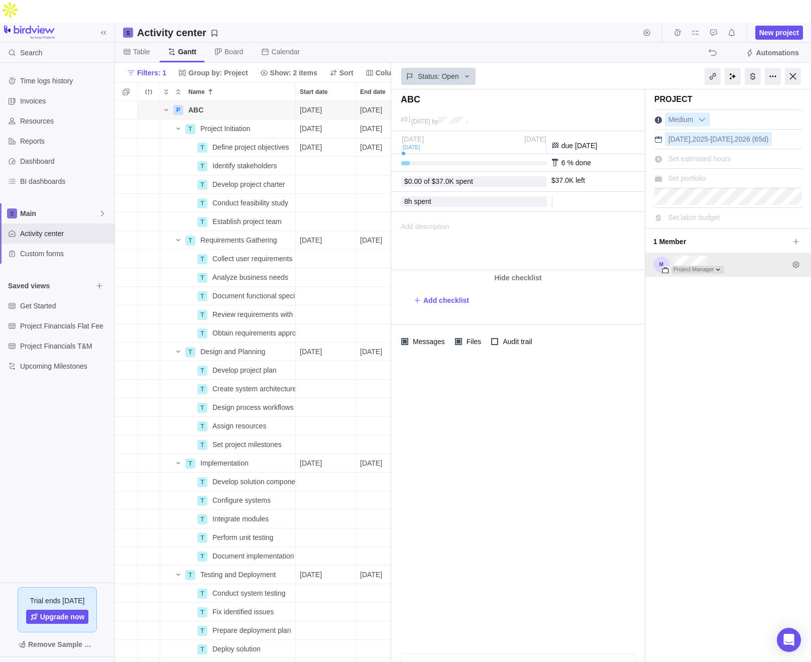
click at [637, 266] on div at bounding box center [697, 270] width 53 height 8
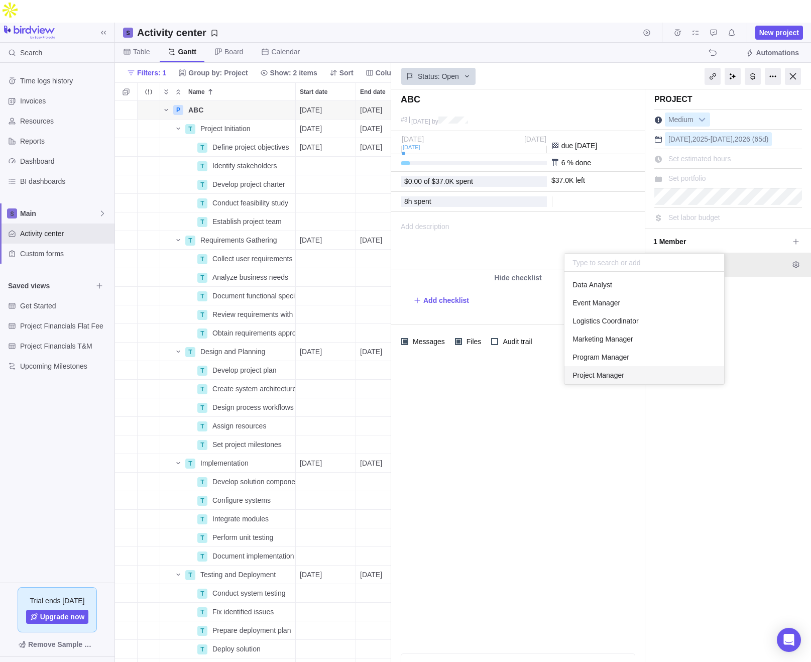
click at [637, 374] on div "Project Manager" at bounding box center [644, 375] width 160 height 18
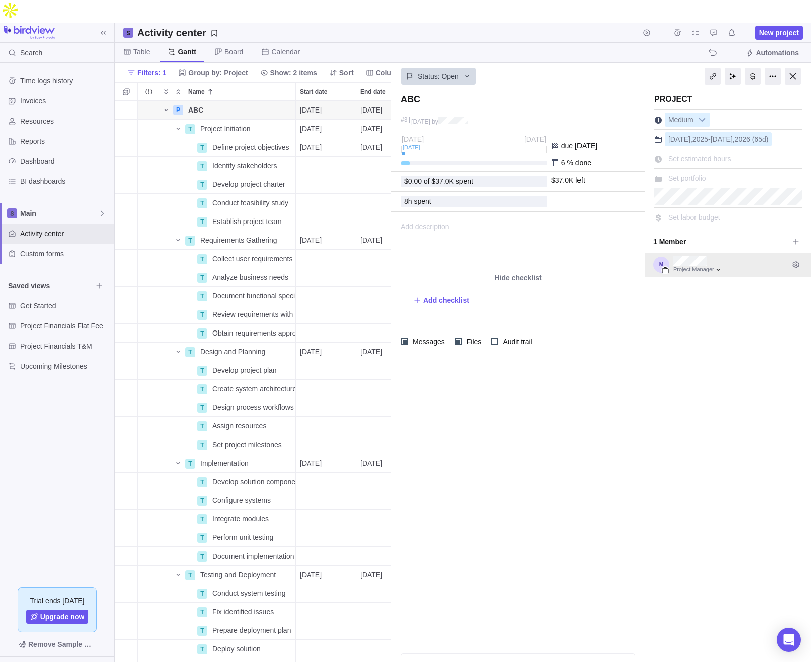
click at [450, 177] on span "$0.00 of $37.0K spent" at bounding box center [438, 181] width 69 height 8
click at [506, 212] on div "Add description ... read all" at bounding box center [517, 240] width 251 height 57
click at [637, 213] on span "Set labor budget" at bounding box center [694, 217] width 52 height 8
click at [637, 306] on div "Project Medium [DATE] - [DATE] (65d) Set estimated hours Set portfolio Set labo…" at bounding box center [728, 386] width 166 height 595
click at [75, 657] on div at bounding box center [57, 671] width 114 height 28
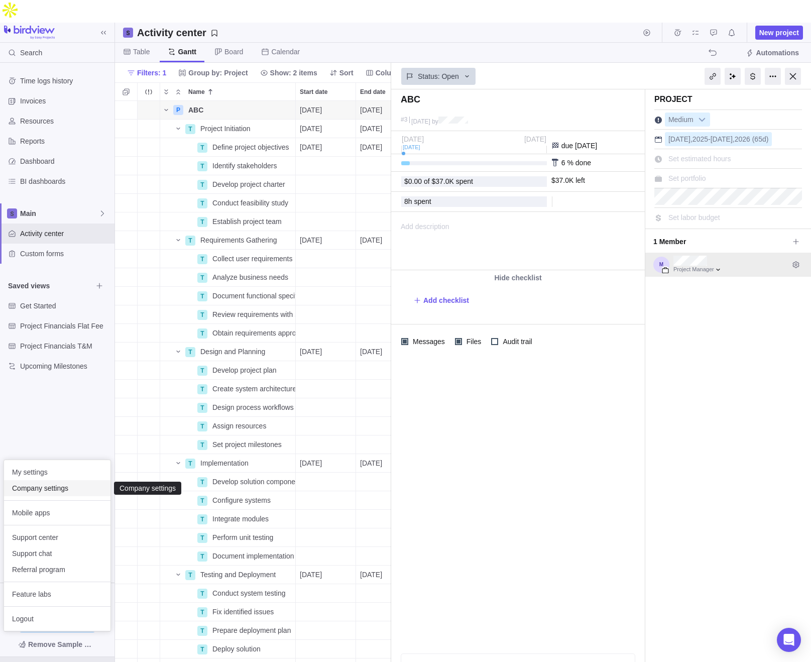
click at [70, 488] on span "Company settings" at bounding box center [57, 488] width 90 height 10
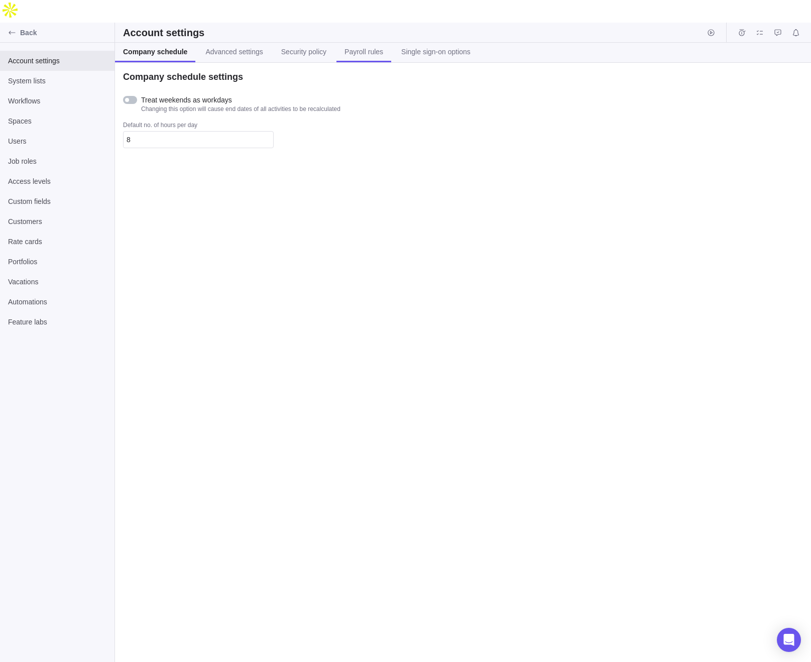
click at [369, 47] on span "Payroll rules" at bounding box center [363, 52] width 39 height 10
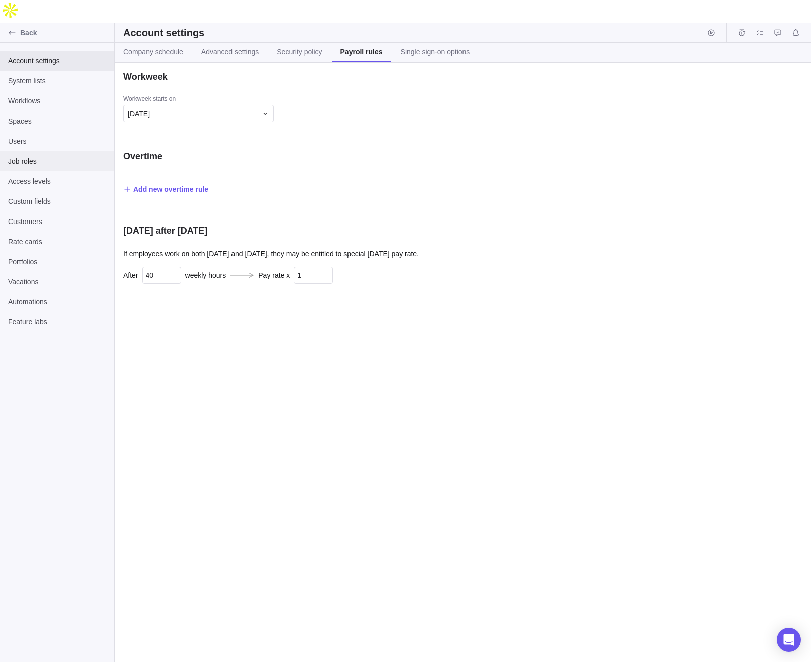
click at [44, 156] on span "Job roles" at bounding box center [57, 161] width 98 height 10
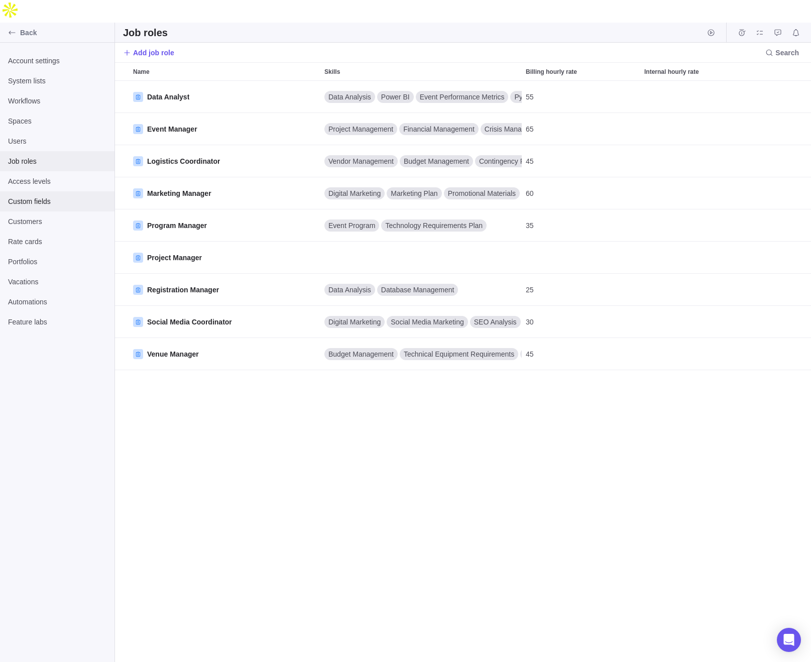
scroll to position [604, 696]
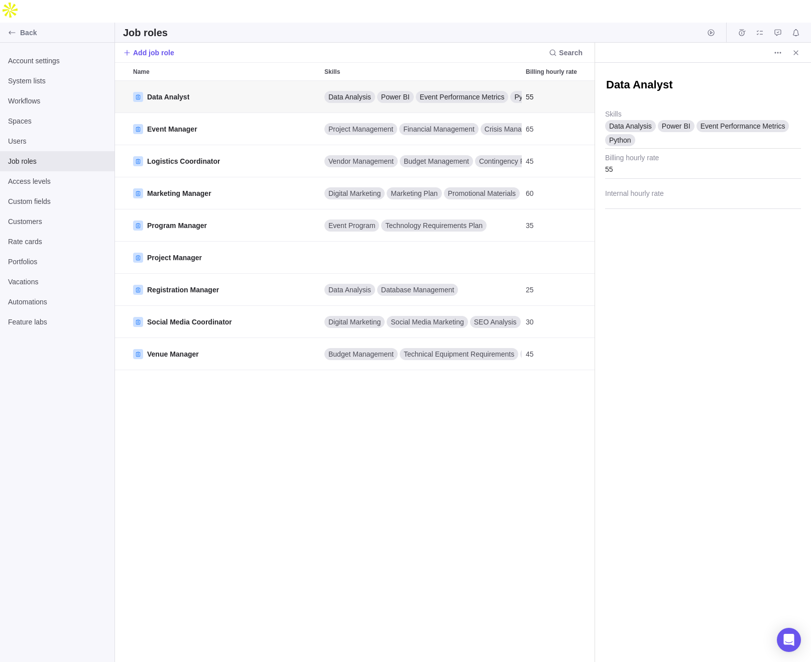
scroll to position [604, 480]
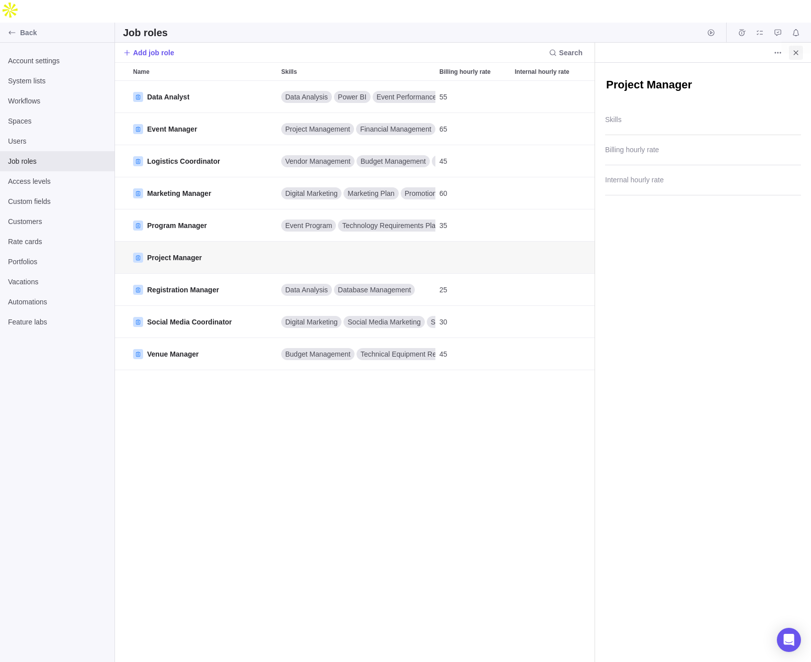
click at [637, 49] on icon "Close" at bounding box center [796, 53] width 8 height 8
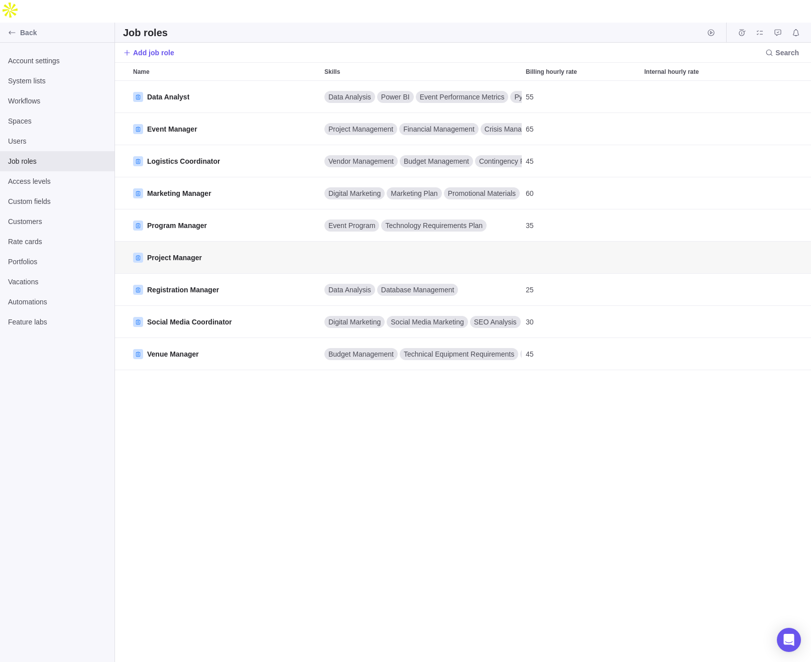
type textarea "x"
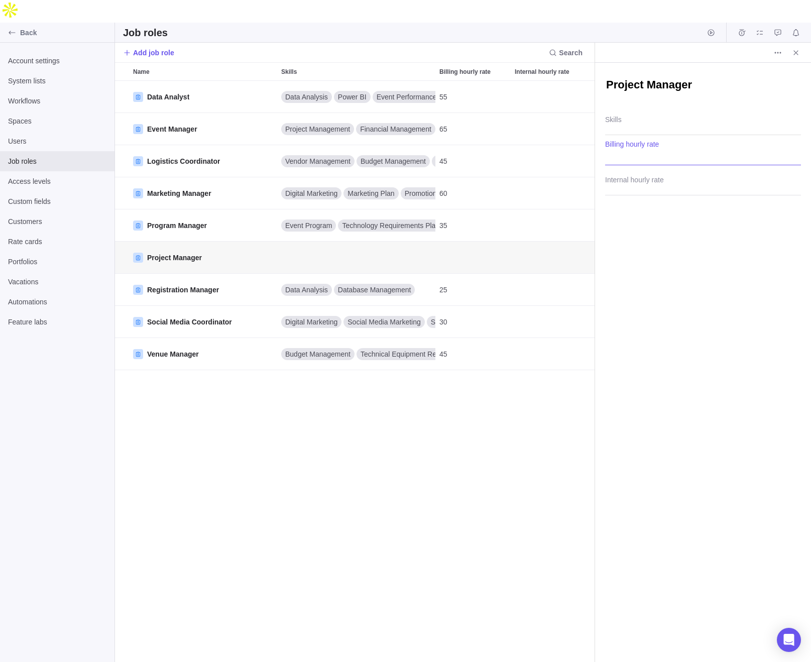
click at [637, 140] on input "Billing hourly rate" at bounding box center [703, 152] width 196 height 25
type input "55"
click at [637, 170] on input "Internal hourly rate" at bounding box center [703, 182] width 196 height 25
type input "40"
click at [637, 542] on div "Project Manager Skills 55 Billing hourly rate 40 Internal hourly rate" at bounding box center [703, 374] width 216 height 622
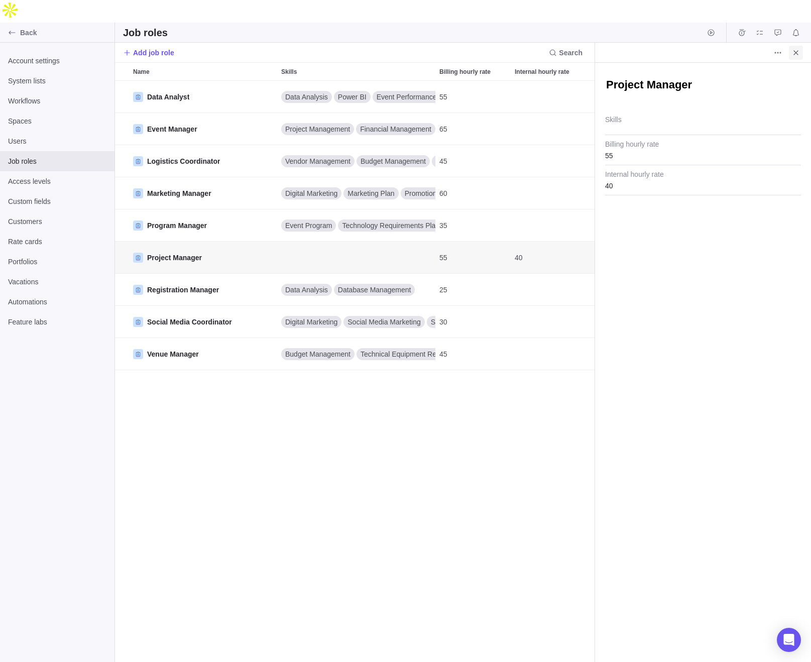
click at [637, 49] on icon "Close" at bounding box center [796, 53] width 8 height 8
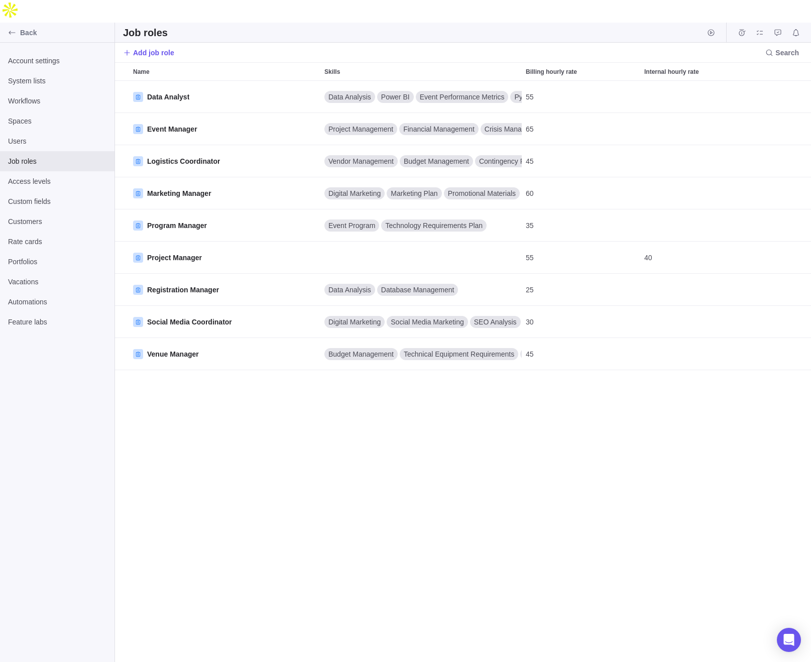
scroll to position [604, 696]
click at [12, 29] on icon "Back" at bounding box center [12, 33] width 8 height 8
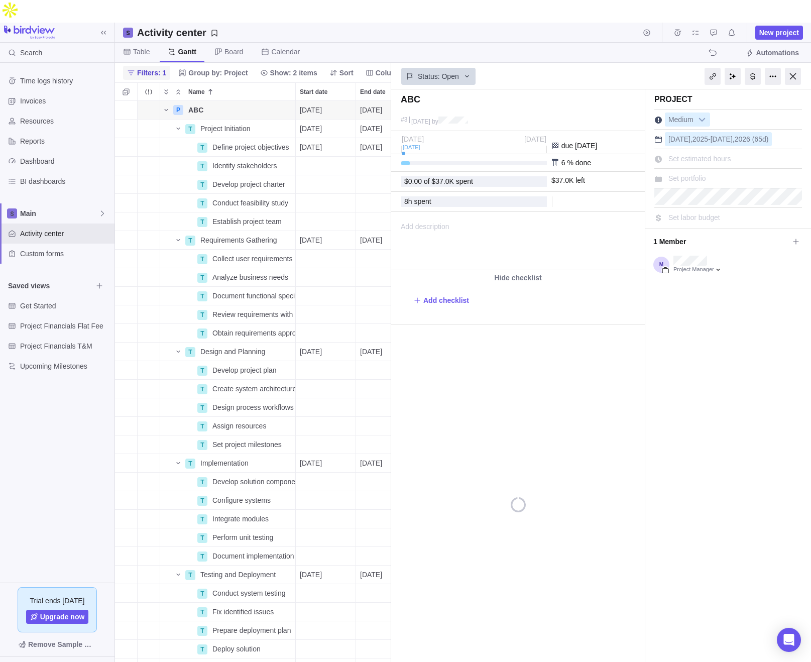
scroll to position [584, 276]
click at [473, 177] on span "$0.00 of $37.0K spent" at bounding box center [438, 181] width 69 height 8
click at [470, 177] on span "$0.00 of $37.0K spent" at bounding box center [438, 181] width 69 height 8
click at [637, 68] on div at bounding box center [793, 76] width 16 height 17
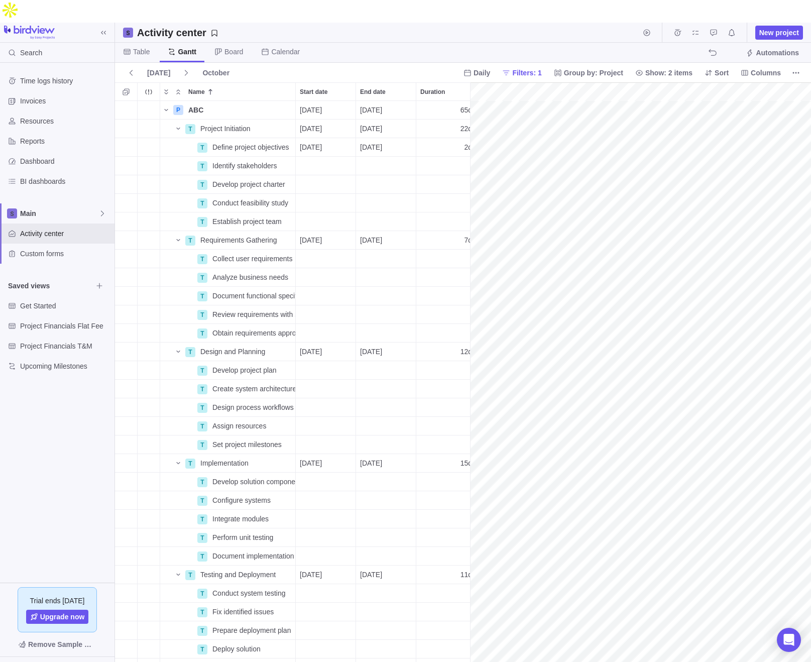
scroll to position [0, 125]
click at [51, 76] on span "Time logs history" at bounding box center [65, 81] width 90 height 10
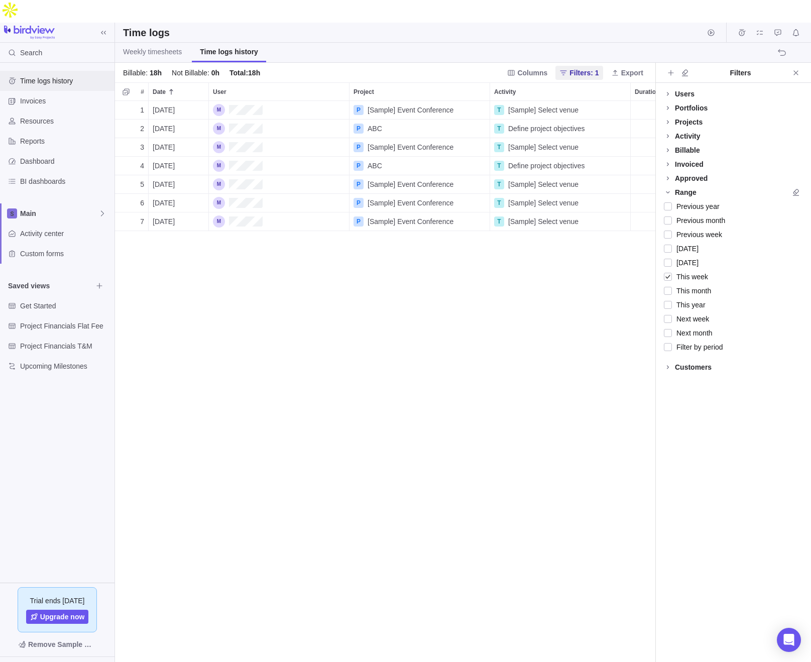
scroll to position [584, 540]
click at [148, 47] on span "Weekly timesheets" at bounding box center [152, 52] width 59 height 10
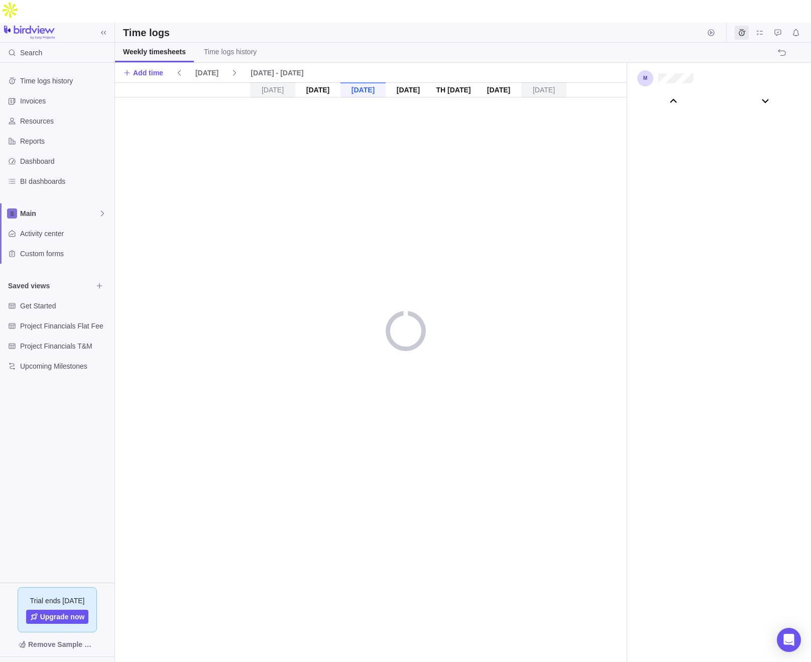
scroll to position [55999, 0]
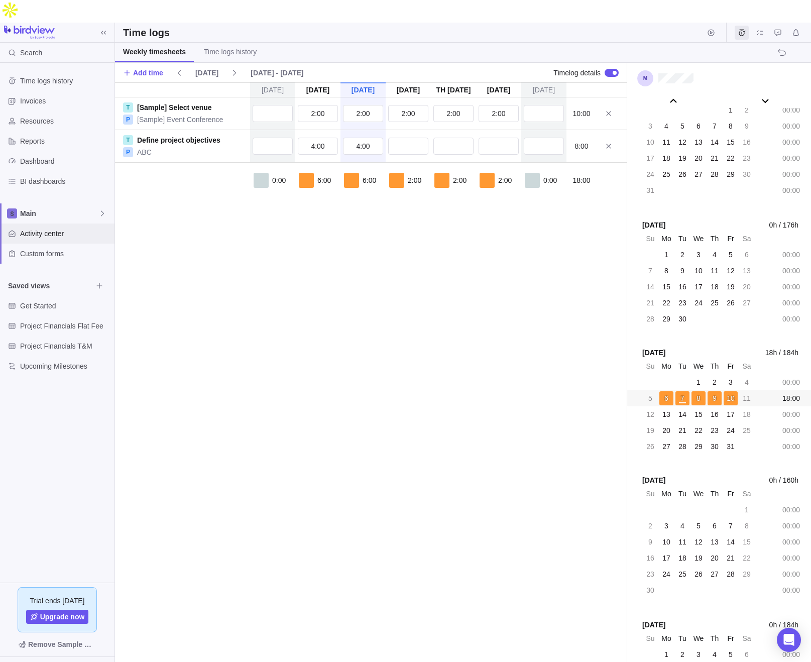
click at [52, 228] on span "Activity center" at bounding box center [65, 233] width 90 height 10
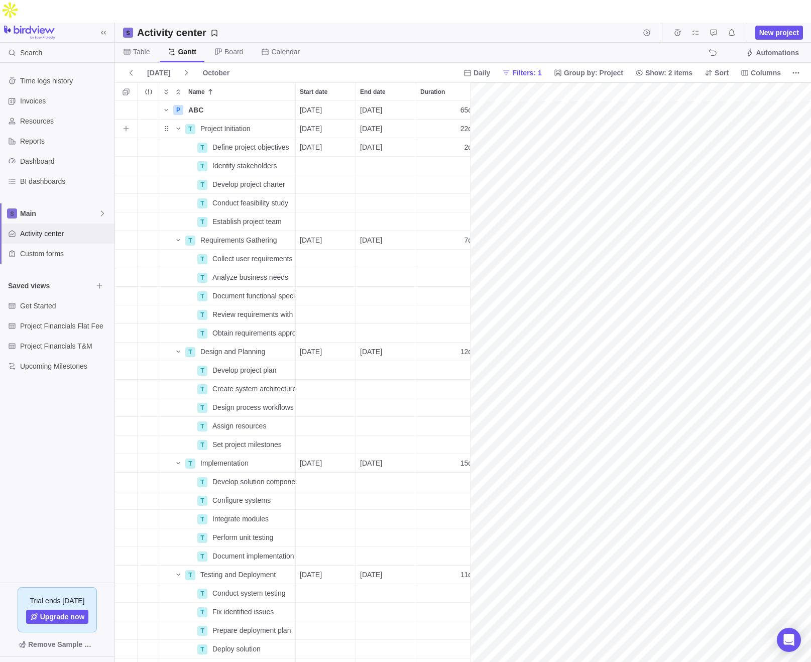
scroll to position [0, 80]
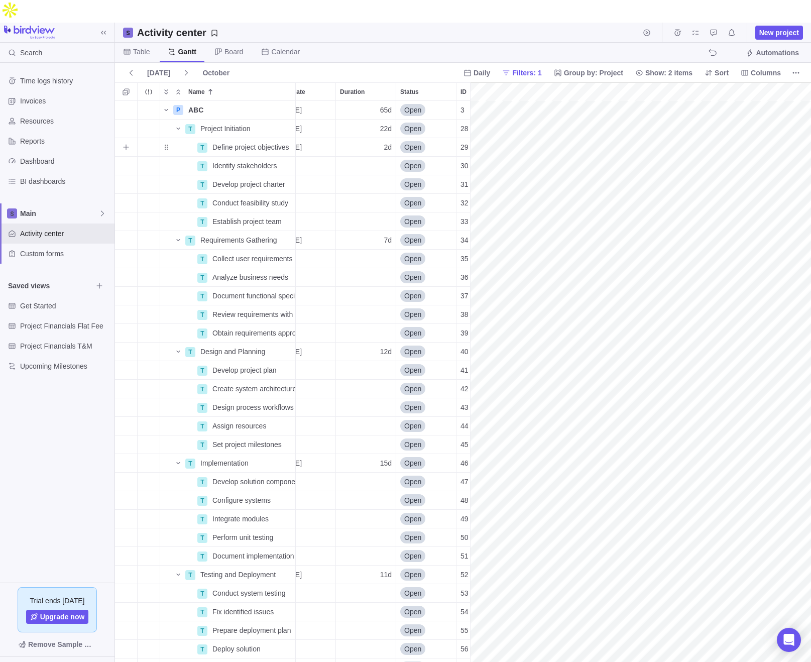
click at [421, 142] on span "Open" at bounding box center [412, 147] width 17 height 10
click at [424, 219] on span "Closed" at bounding box center [419, 220] width 22 height 10
click at [169, 106] on icon "Name" at bounding box center [166, 110] width 8 height 8
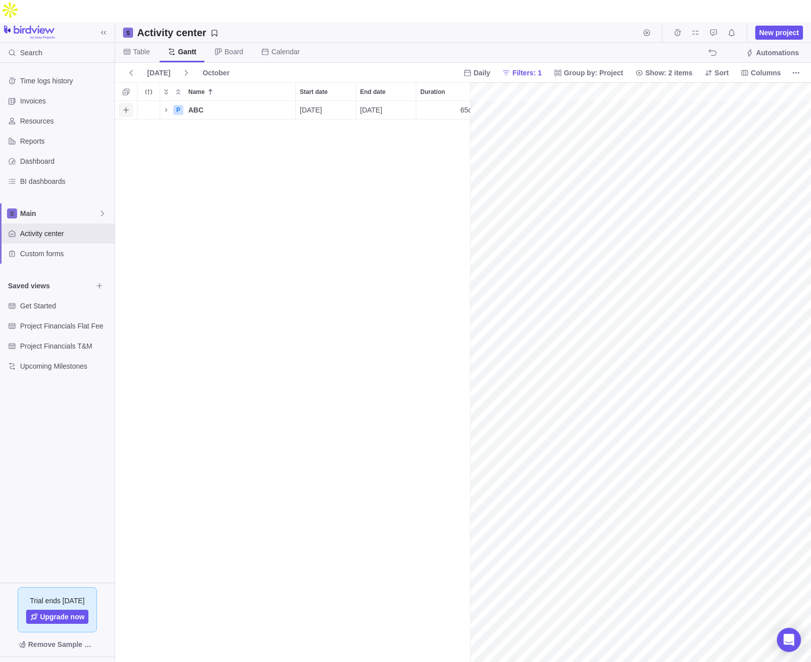
click at [121, 103] on span "Add activity" at bounding box center [126, 110] width 14 height 14
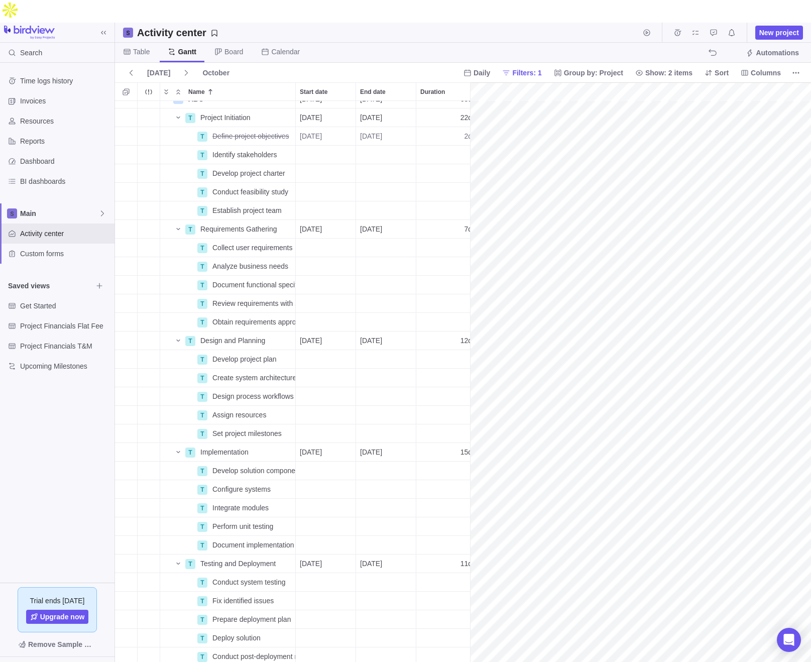
scroll to position [0, 125]
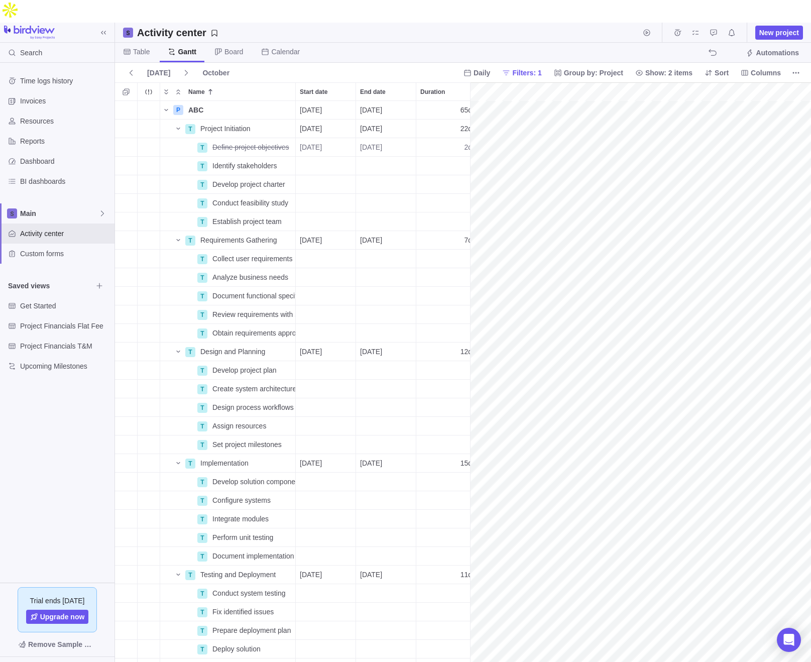
click at [165, 101] on div "P ABC Details [DATE] [DATE] 65d Open 3 8h 8h $0.00 $0.00 $0.00 $37,000.00 Resou…" at bounding box center [292, 393] width 355 height 584
click at [165, 106] on icon "Name" at bounding box center [166, 110] width 8 height 8
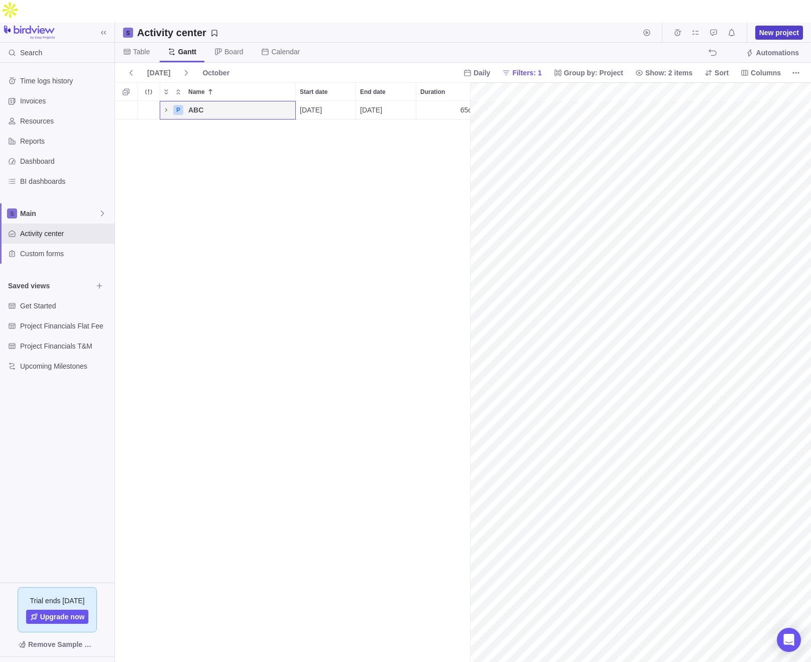
click at [637, 28] on span "New project" at bounding box center [779, 33] width 40 height 10
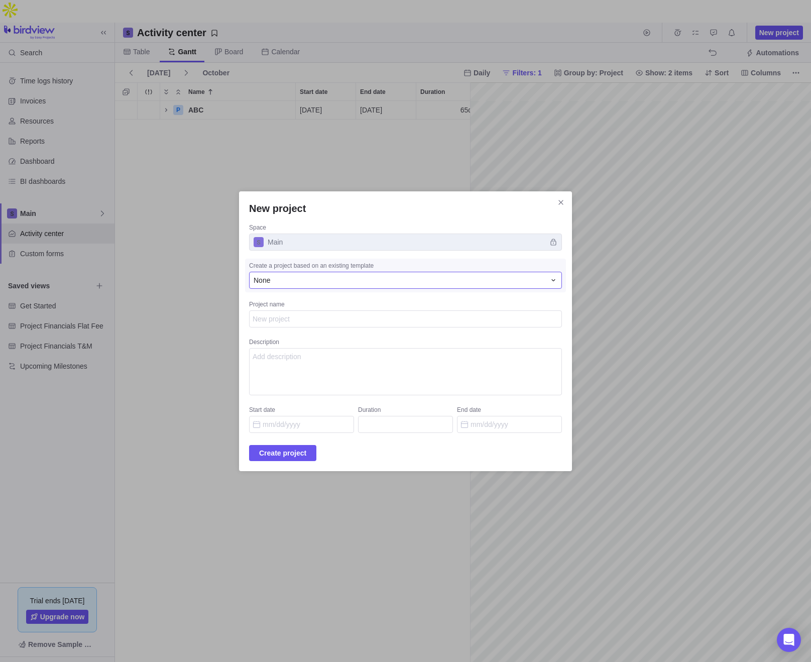
type textarea "x"
click at [321, 274] on div "None" at bounding box center [405, 280] width 313 height 17
click at [344, 278] on div "None" at bounding box center [400, 280] width 292 height 10
click at [337, 274] on div "None" at bounding box center [405, 280] width 313 height 17
click at [316, 324] on div "None" at bounding box center [391, 322] width 283 height 18
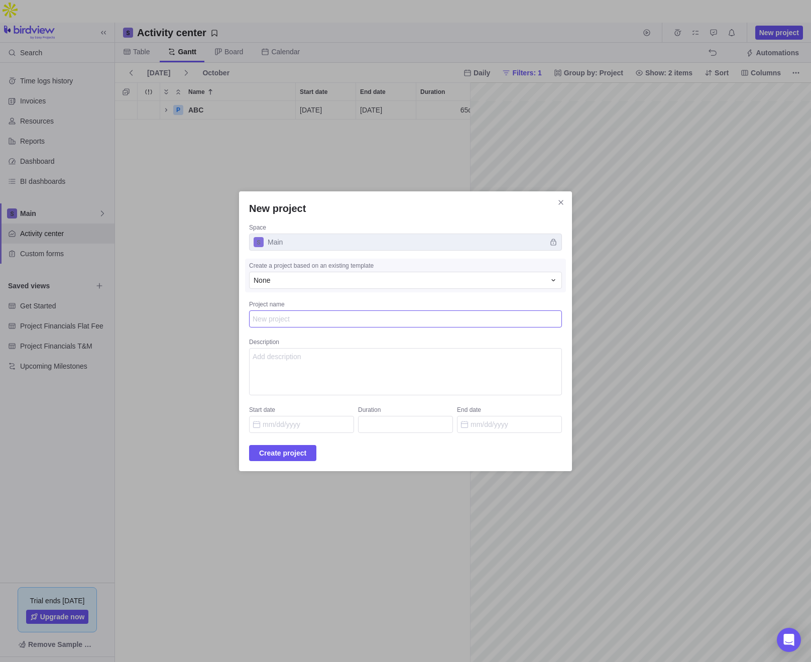
click at [318, 320] on textarea "Project name" at bounding box center [405, 318] width 313 height 17
type textarea "d"
click at [335, 317] on textarea "Project name" at bounding box center [405, 318] width 313 height 17
type textarea "x"
type textarea "D"
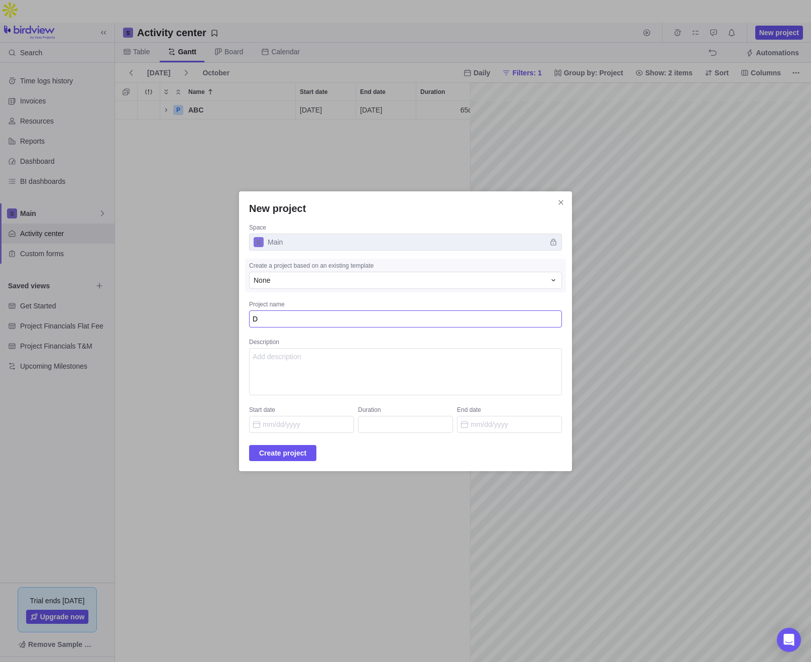
type textarea "x"
type textarea "DE"
type textarea "x"
type textarea "DEF"
click at [317, 425] on input "Start date" at bounding box center [301, 424] width 105 height 17
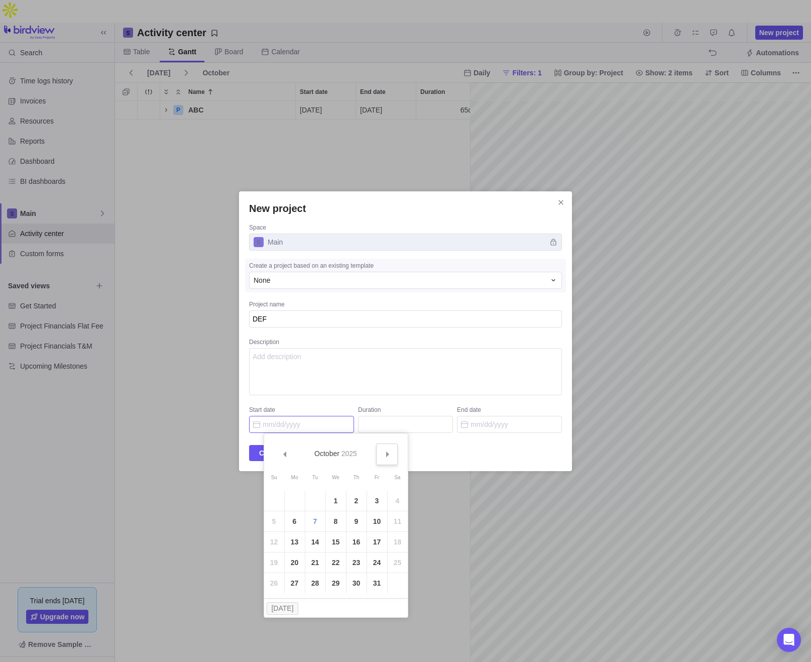
click at [383, 450] on link "Next" at bounding box center [387, 454] width 22 height 22
click at [285, 454] on span "Prev" at bounding box center [285, 454] width 6 height 6
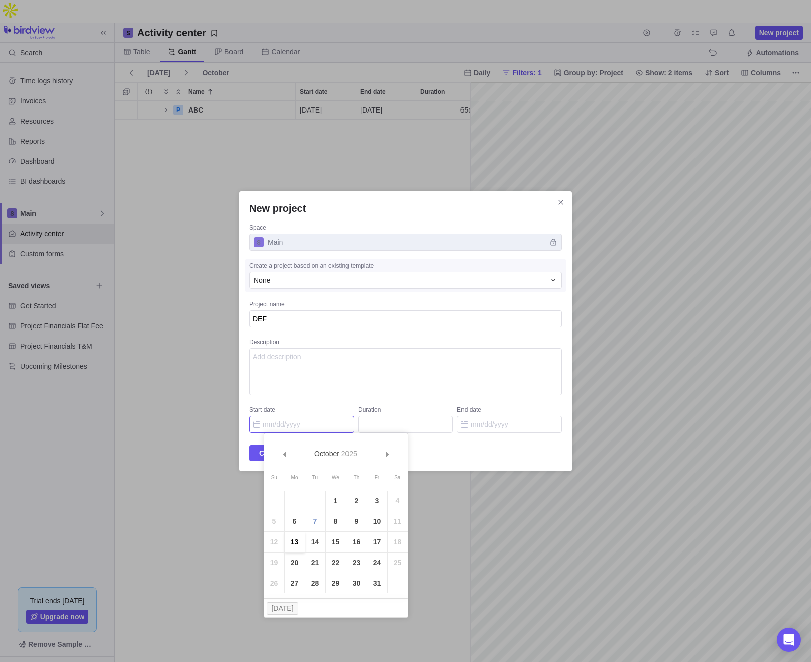
click at [296, 544] on link "13" at bounding box center [295, 542] width 20 height 20
type input "[DATE]"
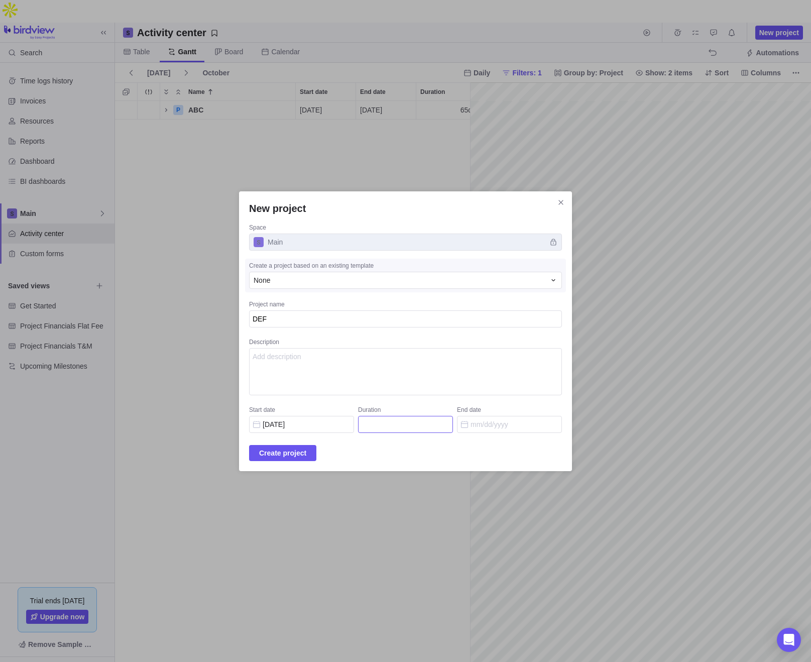
click at [398, 427] on input "Duration" at bounding box center [405, 424] width 95 height 17
click at [497, 423] on input "End date" at bounding box center [509, 424] width 105 height 17
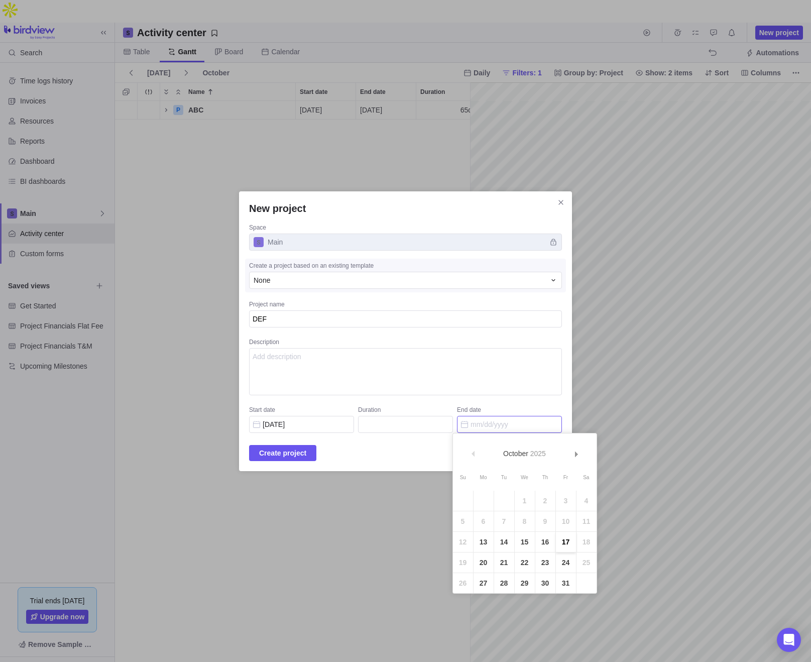
click at [567, 543] on link "17" at bounding box center [566, 542] width 20 height 20
type input "5"
type input "[DATE]"
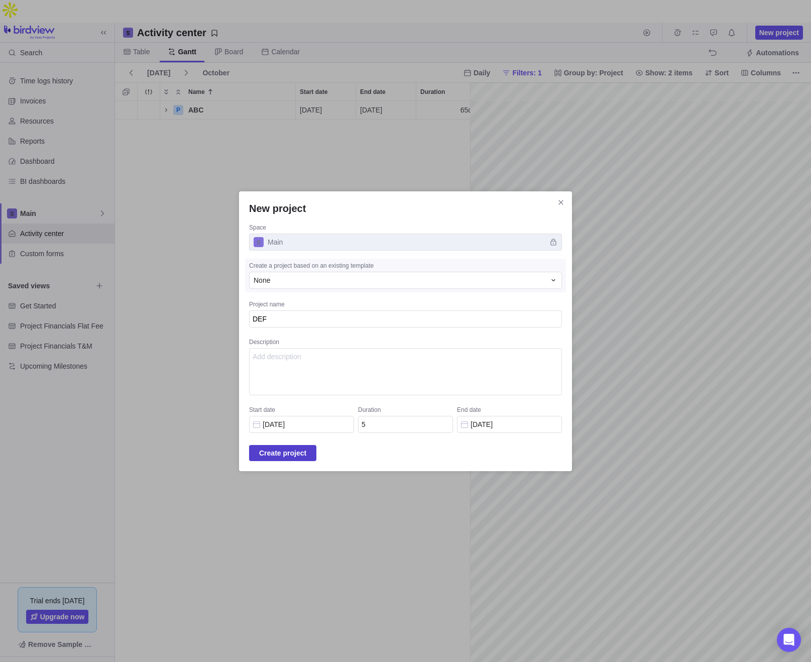
click at [306, 456] on span "Create project" at bounding box center [282, 453] width 47 height 12
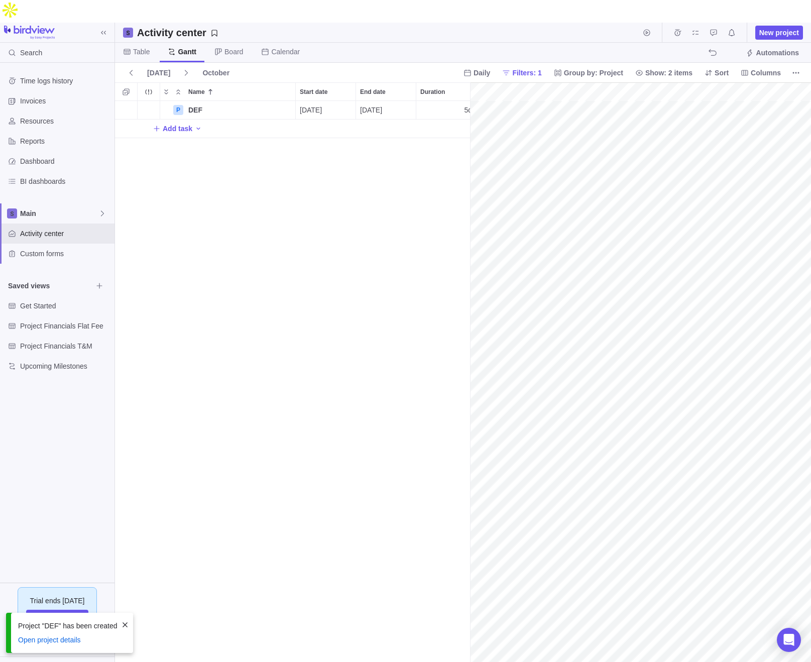
scroll to position [584, 355]
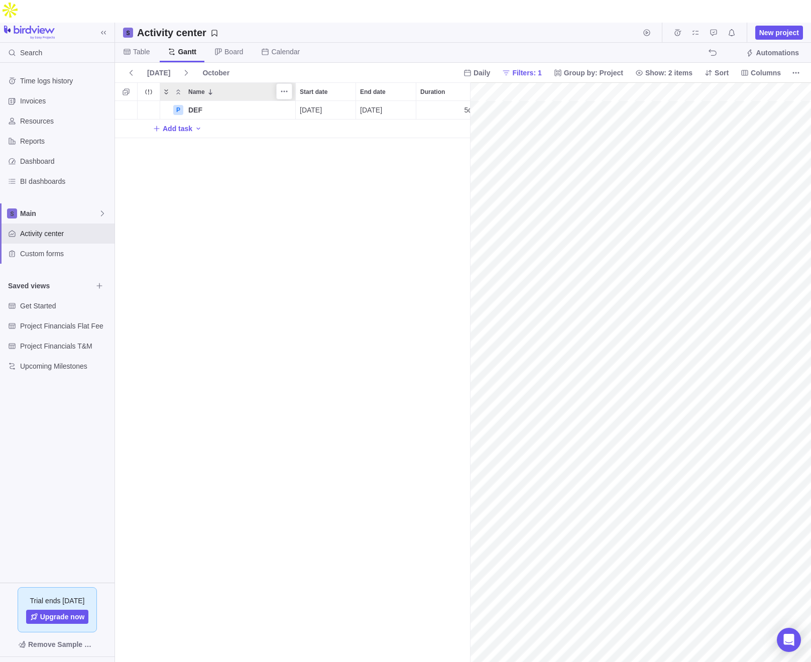
click at [166, 89] on icon "Expand" at bounding box center [166, 91] width 4 height 5
click at [136, 66] on span at bounding box center [131, 73] width 16 height 14
click at [170, 66] on span "[DATE]" at bounding box center [158, 73] width 31 height 14
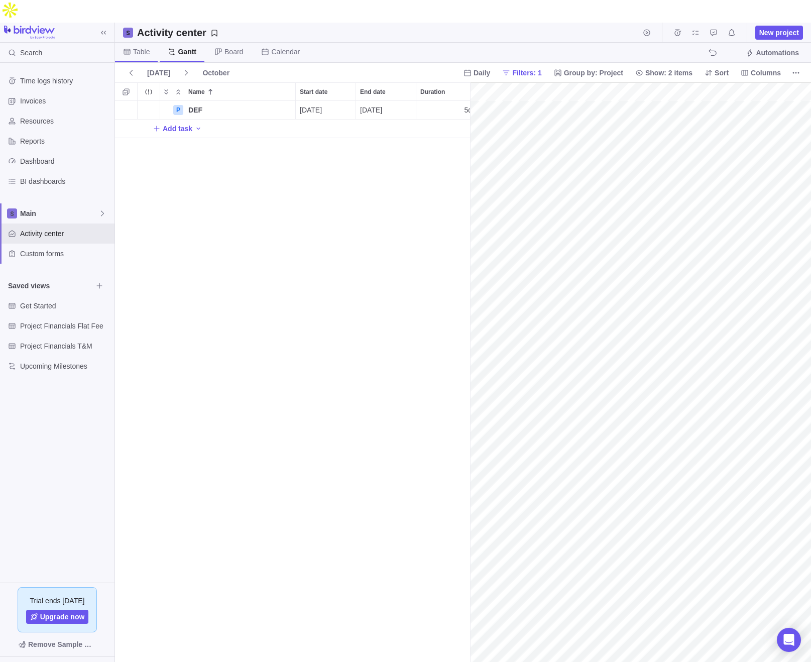
click at [141, 47] on span "Table" at bounding box center [141, 52] width 17 height 10
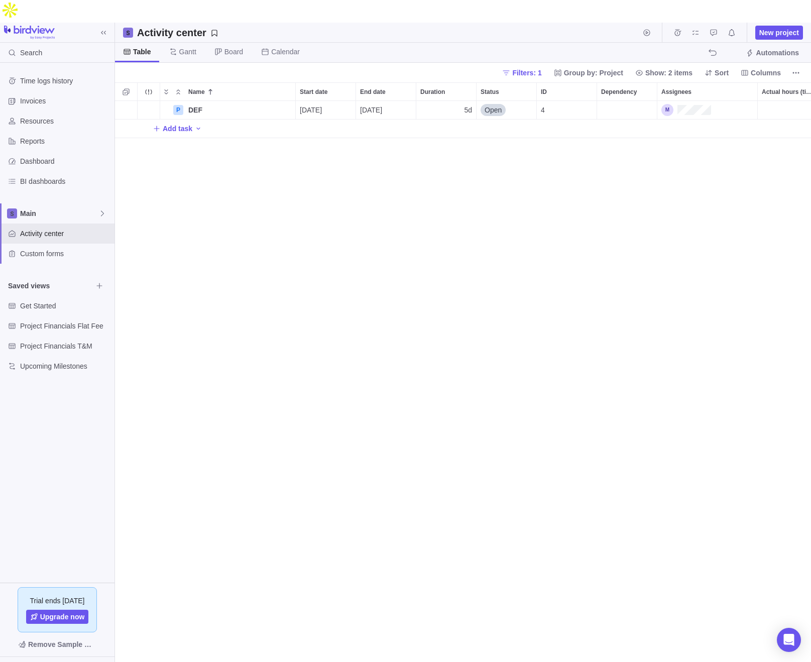
scroll to position [584, 696]
click at [165, 88] on icon "Expand" at bounding box center [166, 92] width 8 height 8
click at [193, 87] on span "Name" at bounding box center [196, 92] width 17 height 10
click at [287, 106] on icon "More actions" at bounding box center [286, 110] width 8 height 8
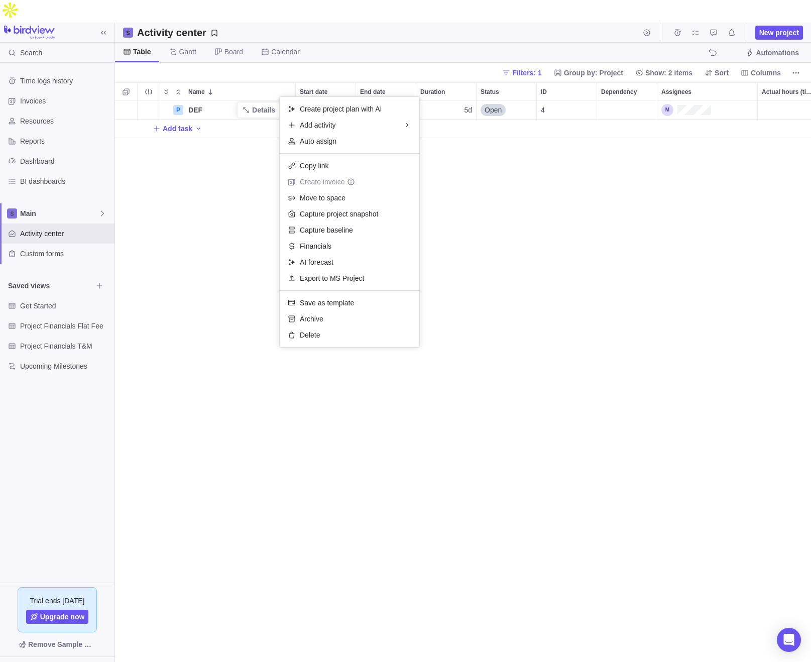
click at [26, 203] on body "Search Time logs history Invoices Resources Reports Dashboard BI dashboards Mai…" at bounding box center [405, 331] width 811 height 662
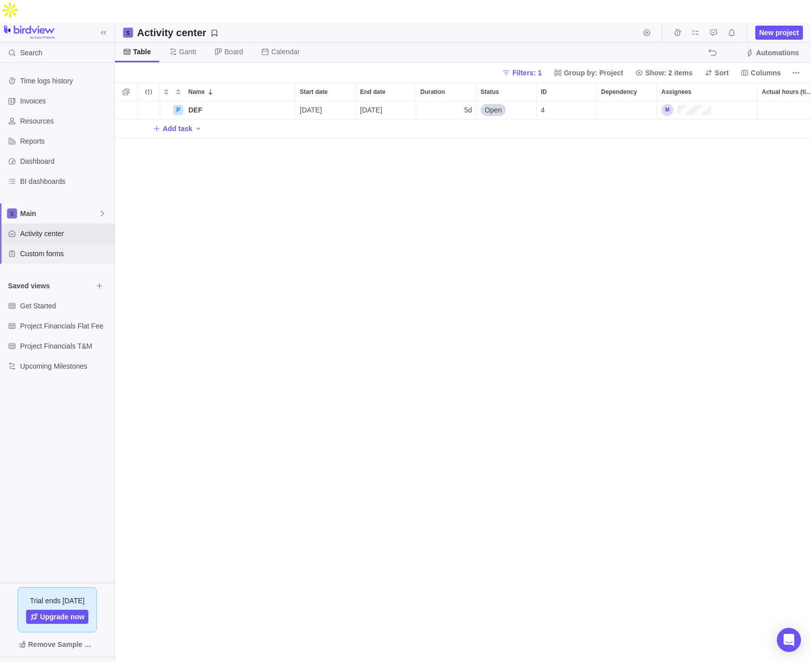
click at [47, 249] on span "Custom forms" at bounding box center [65, 254] width 90 height 10
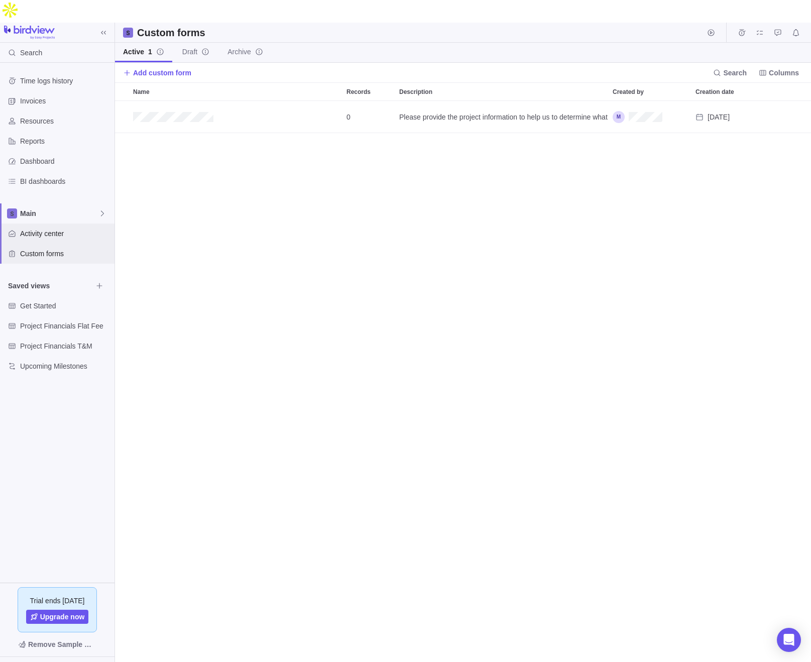
scroll to position [584, 696]
click at [60, 228] on span "Activity center" at bounding box center [65, 233] width 90 height 10
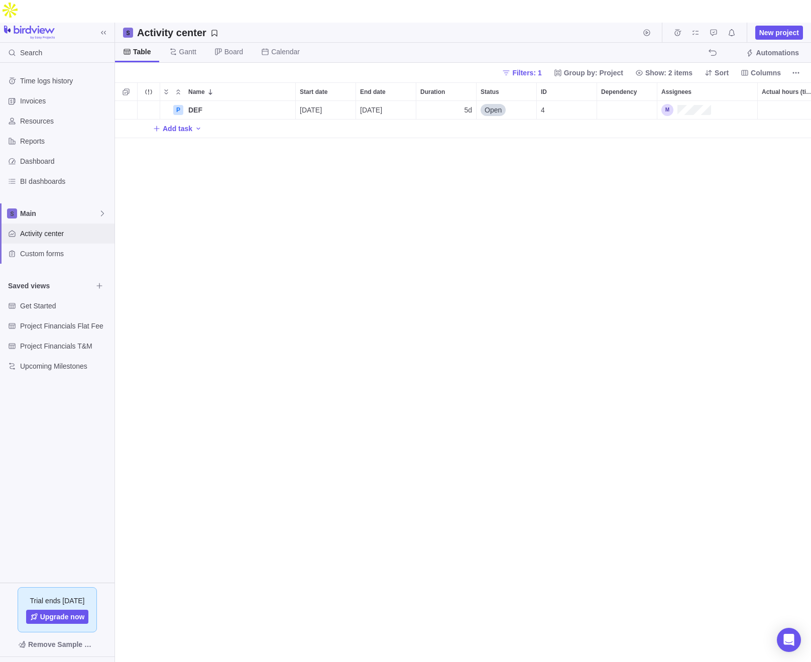
scroll to position [584, 696]
click at [177, 105] on div "P" at bounding box center [178, 110] width 10 height 10
click at [151, 87] on icon "More actions" at bounding box center [149, 91] width 8 height 8
click at [178, 82] on div "Name Start date End date Duration Status ID Dependency Assignees Actual hours (…" at bounding box center [463, 383] width 696 height 602
click at [195, 87] on span "Name" at bounding box center [196, 92] width 17 height 10
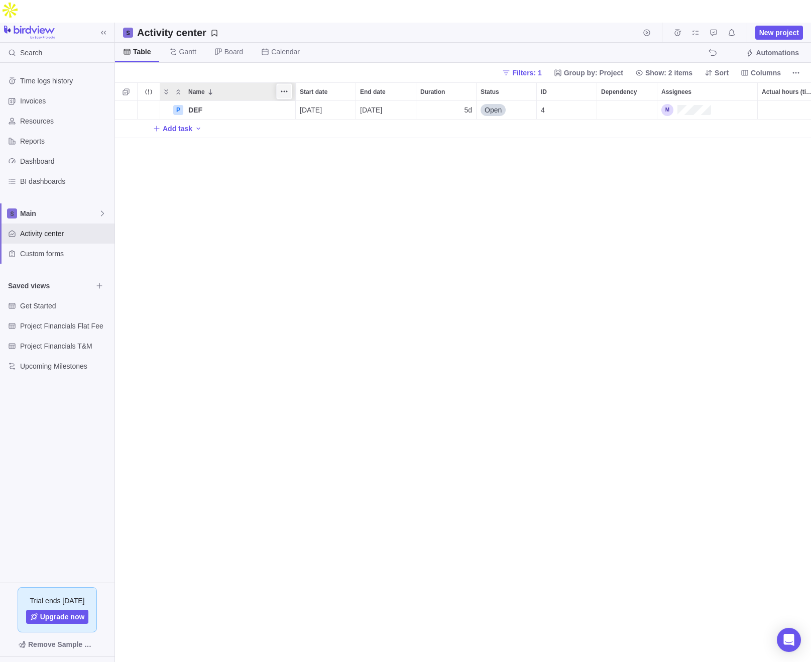
click at [287, 87] on icon "More actions" at bounding box center [284, 91] width 8 height 8
click at [132, 82] on div "Name Start date End date Duration Status ID Dependency Assignees Actual hours (…" at bounding box center [463, 383] width 696 height 602
click at [127, 88] on icon "Selection mode" at bounding box center [126, 92] width 8 height 8
click at [128, 69] on icon "Close" at bounding box center [130, 73] width 8 height 8
click at [522, 68] on span "Filters: 1" at bounding box center [526, 73] width 29 height 10
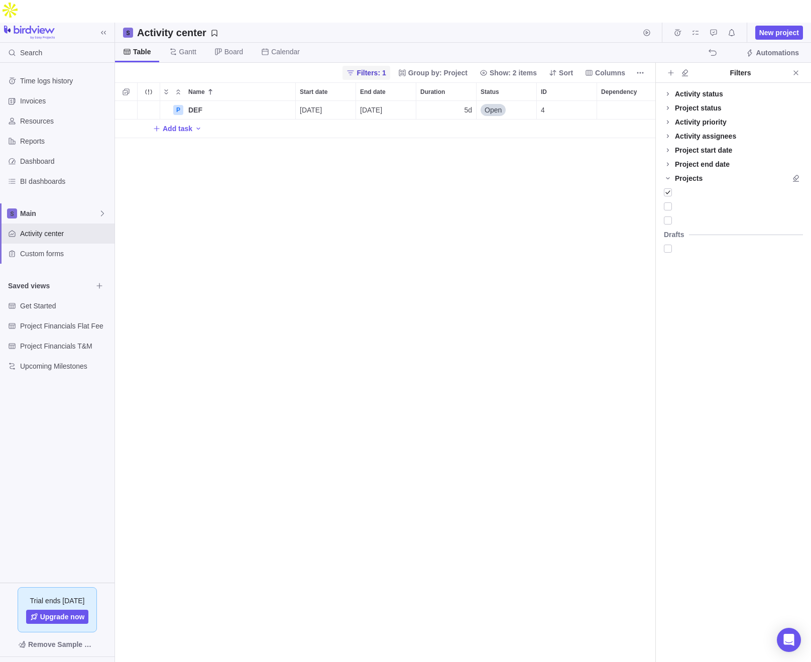
scroll to position [584, 540]
click at [637, 185] on div at bounding box center [668, 192] width 8 height 14
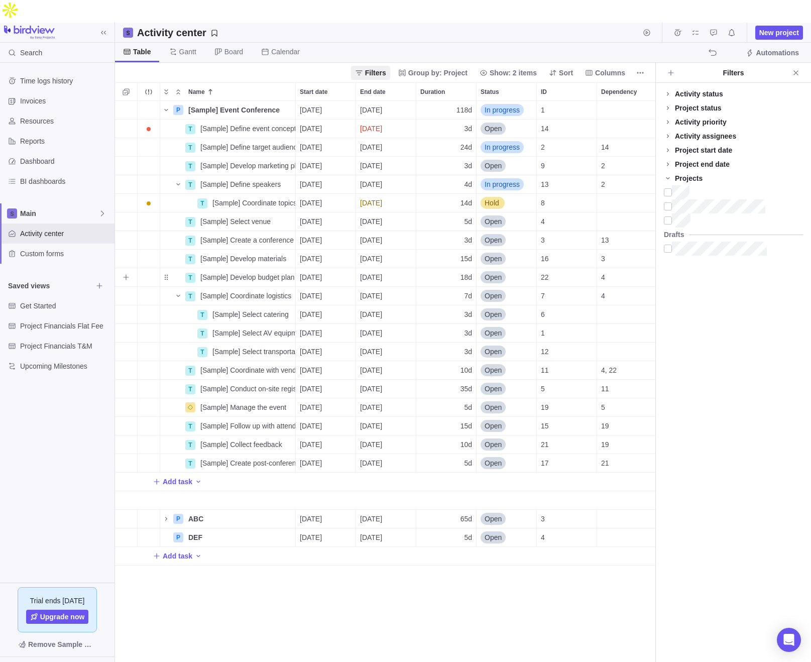
click at [574, 268] on div "22" at bounding box center [567, 277] width 60 height 18
click at [637, 69] on icon "Close" at bounding box center [796, 73] width 8 height 8
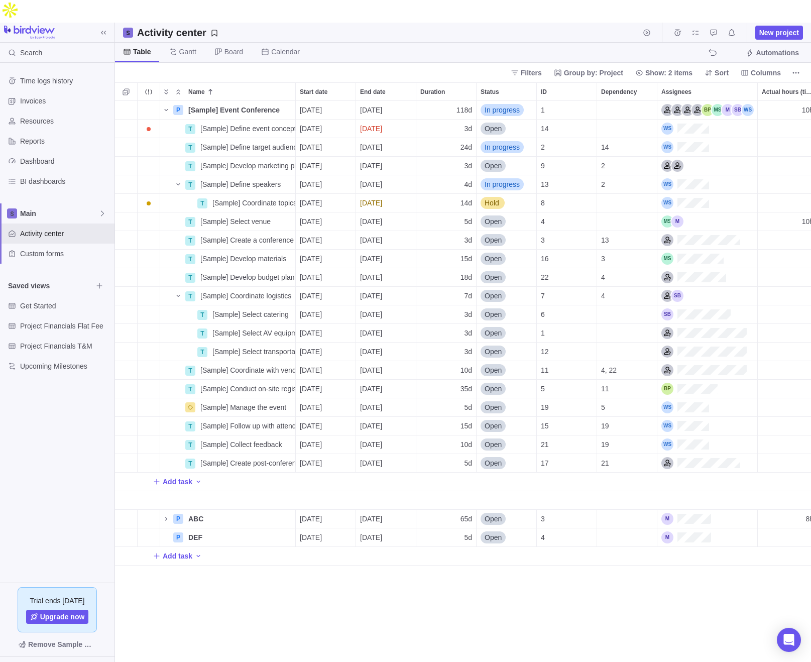
scroll to position [584, 696]
click at [167, 106] on icon "Name" at bounding box center [166, 110] width 8 height 8
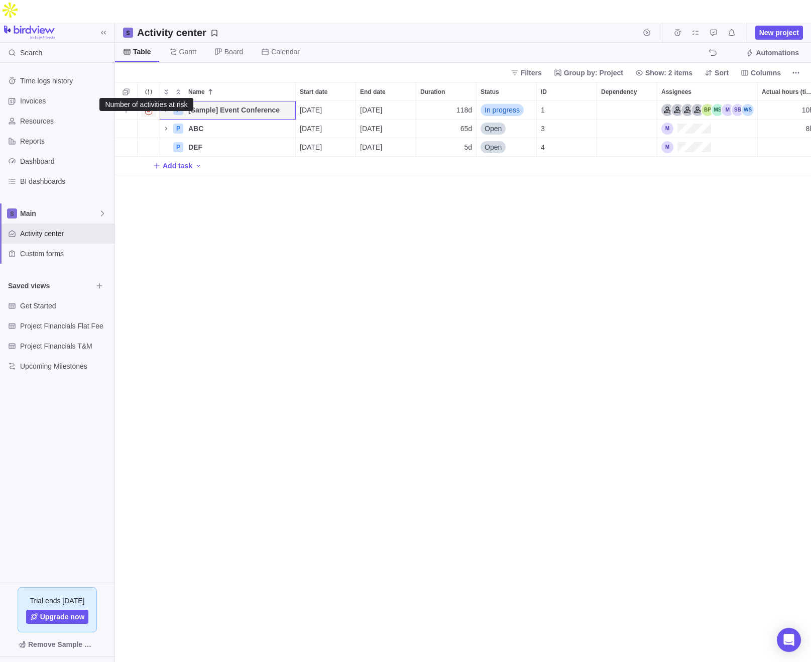
click at [149, 106] on span "2" at bounding box center [149, 110] width 8 height 9
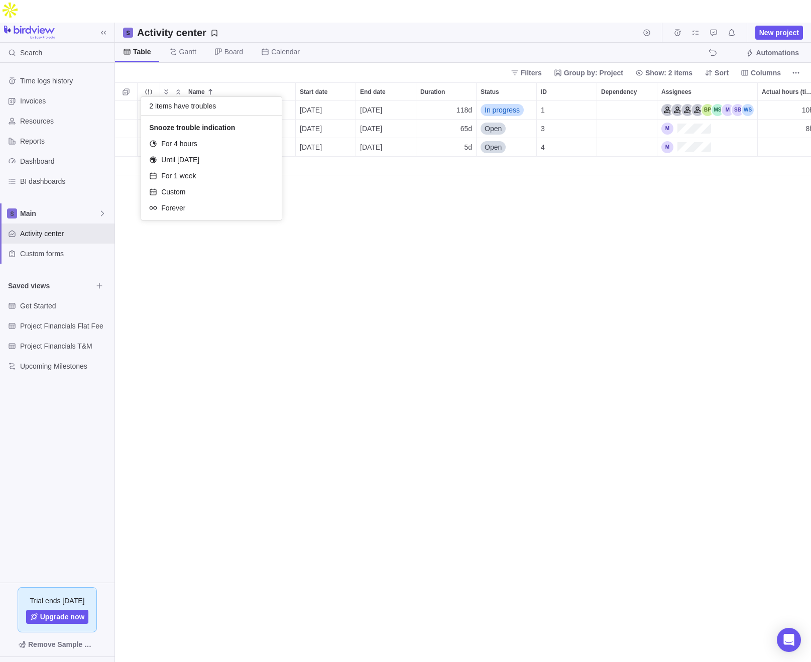
click at [367, 273] on div "2 P [Sample] Event Conference Details [DATE] [DATE] 118d In progress 1 10h 10h …" at bounding box center [463, 393] width 696 height 584
click at [149, 106] on span "2" at bounding box center [149, 110] width 8 height 9
click at [165, 101] on div "2 P [Sample] Event Conference Details [DATE] [DATE] 118d In progress 1 10h 10h …" at bounding box center [463, 393] width 696 height 584
click at [165, 108] on icon "Name" at bounding box center [166, 110] width 2 height 4
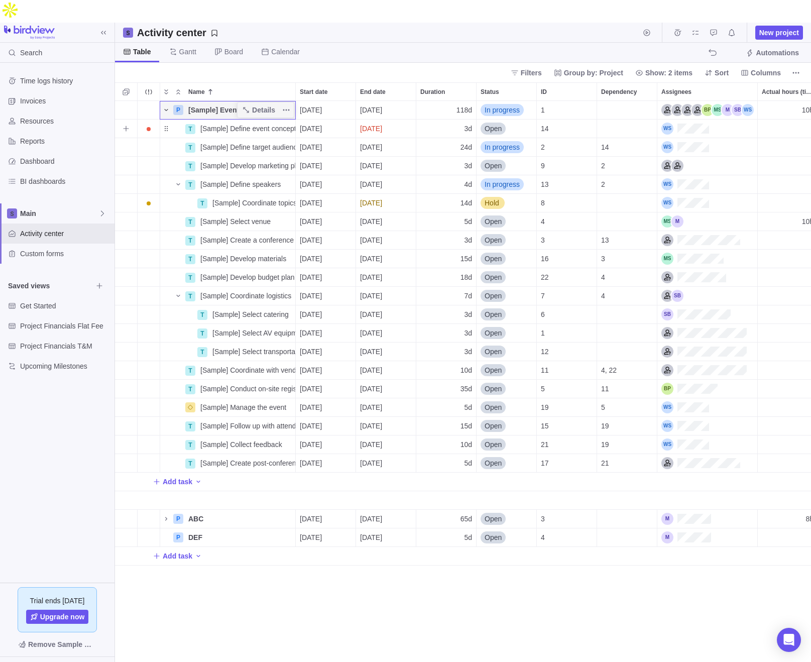
click at [497, 124] on span "Open" at bounding box center [493, 129] width 17 height 10
click at [505, 199] on span "Closed" at bounding box center [500, 201] width 22 height 10
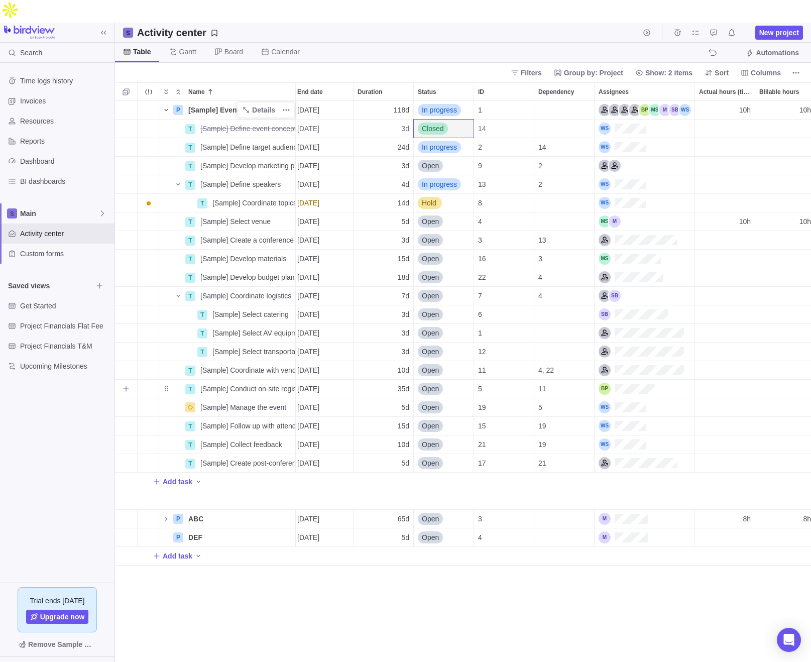
scroll to position [0, 0]
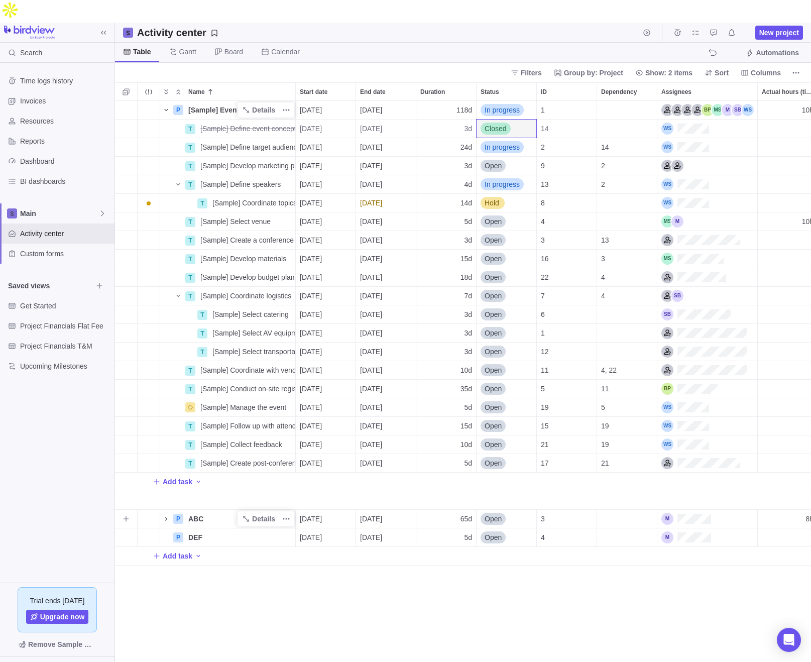
click at [168, 515] on icon "Name" at bounding box center [166, 519] width 8 height 8
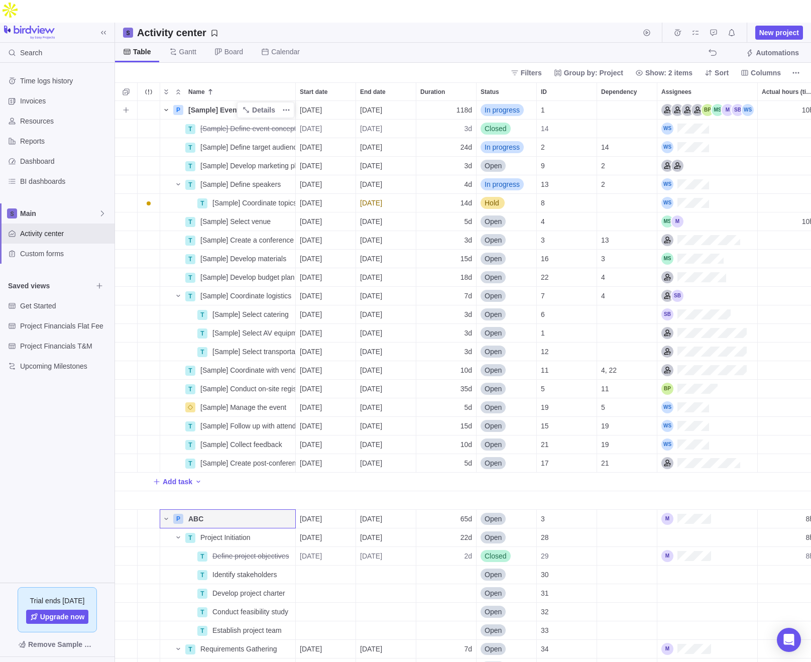
click at [163, 106] on icon "Name" at bounding box center [166, 110] width 8 height 8
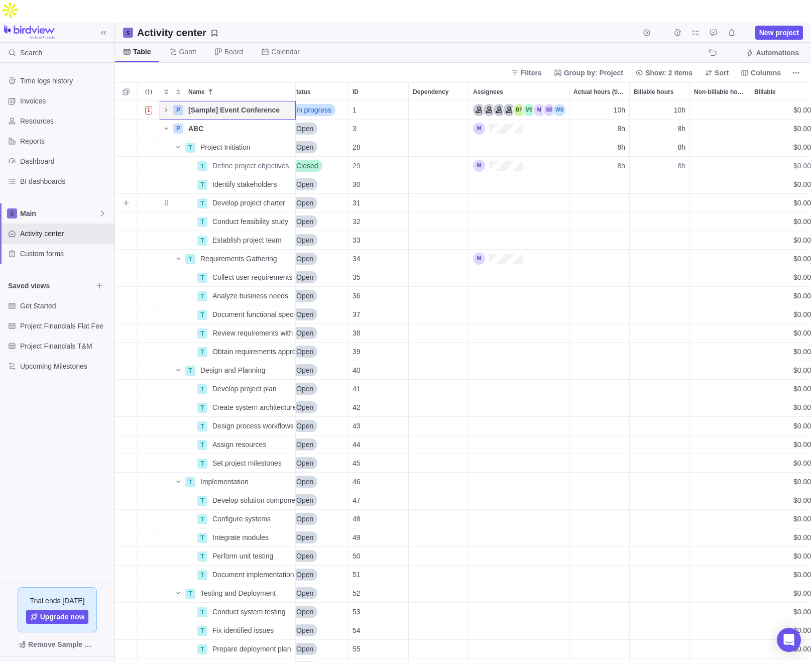
scroll to position [0, 254]
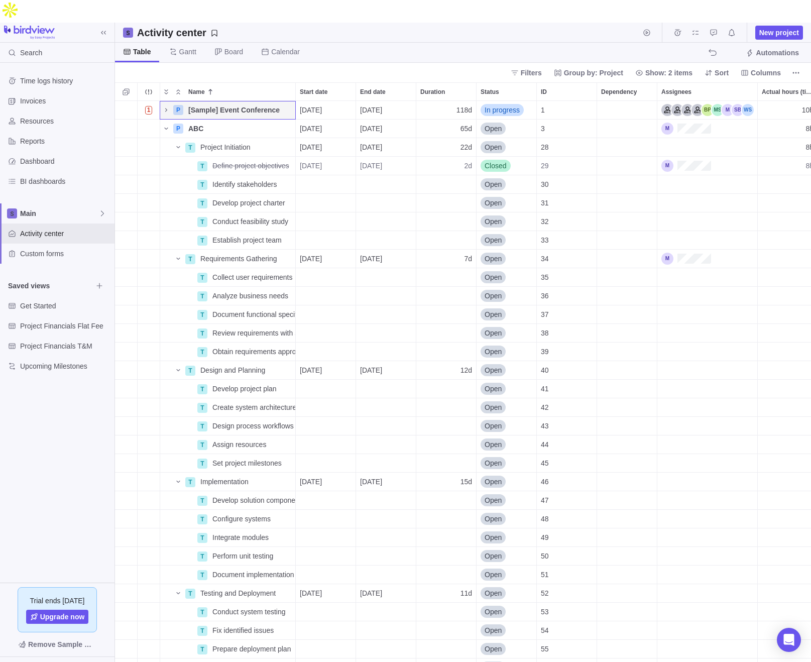
click at [253, 43] on div "Table [PERSON_NAME] Board Calendar" at bounding box center [211, 53] width 193 height 20
click at [226, 47] on span "Board" at bounding box center [233, 52] width 19 height 10
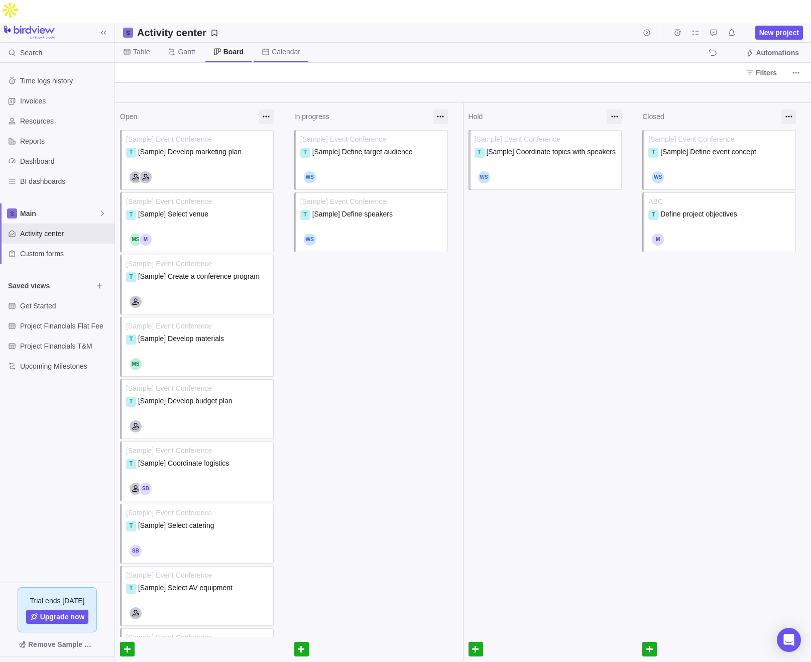
click at [297, 47] on span "Calendar" at bounding box center [286, 52] width 29 height 10
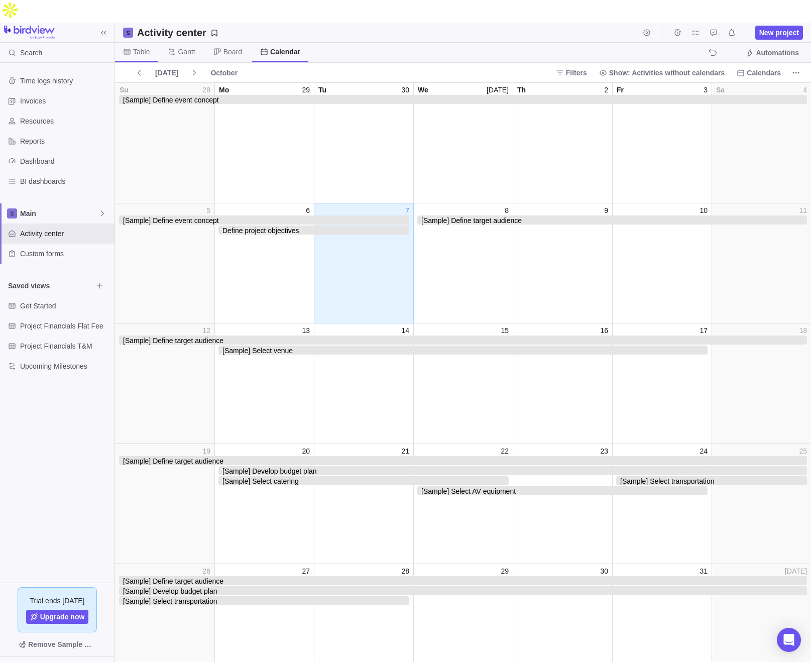
click at [142, 47] on span "Table" at bounding box center [141, 52] width 17 height 10
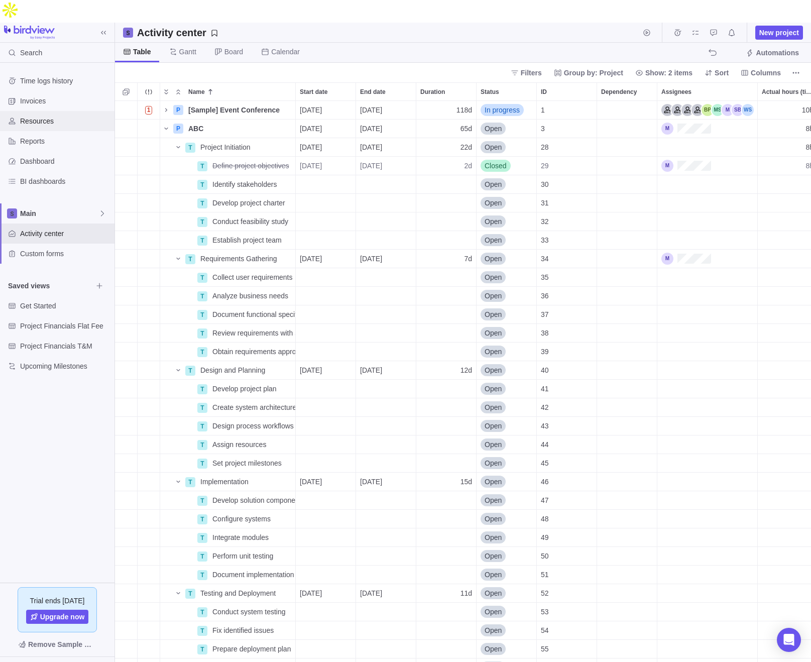
click at [57, 116] on span "Resources" at bounding box center [65, 121] width 90 height 10
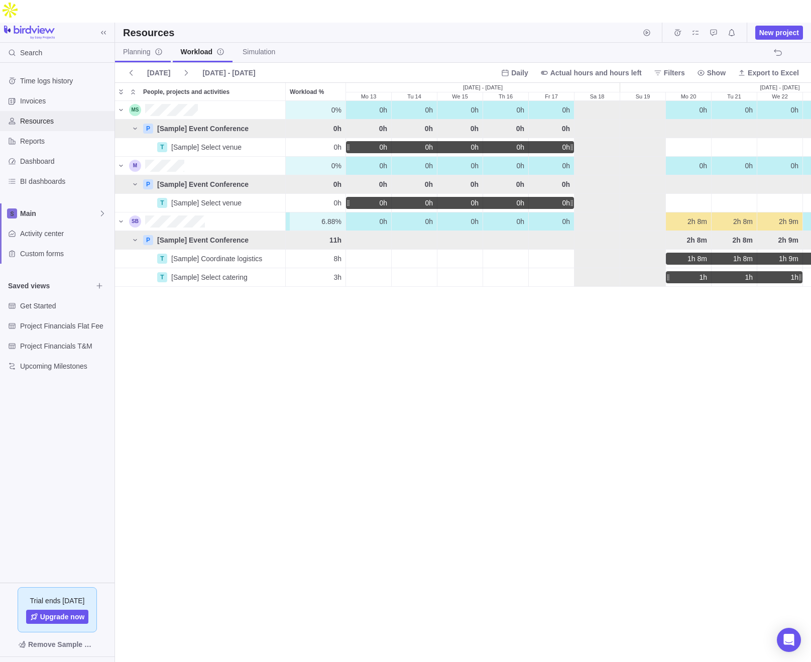
scroll to position [583, 696]
click at [132, 88] on icon "Collapse" at bounding box center [133, 92] width 8 height 8
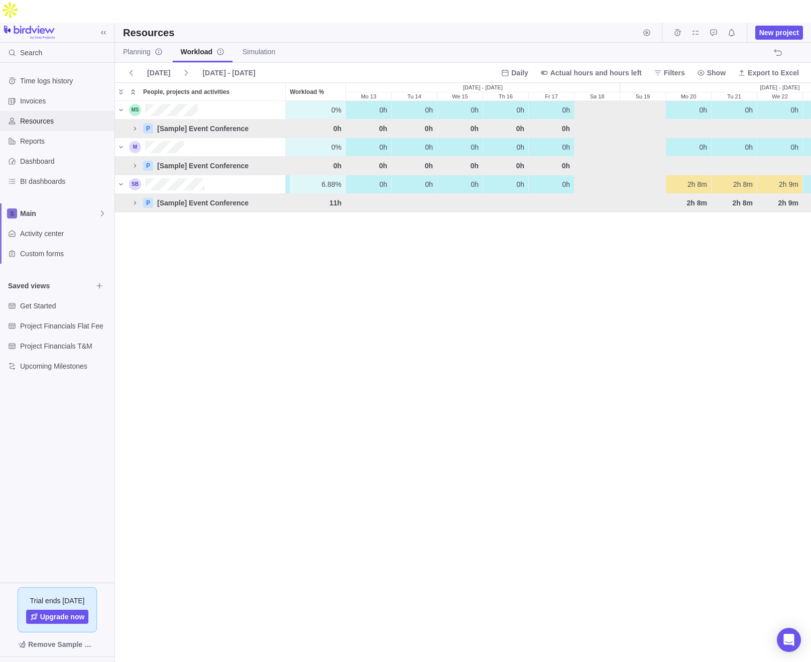
click at [134, 88] on icon "Collapse" at bounding box center [133, 92] width 8 height 8
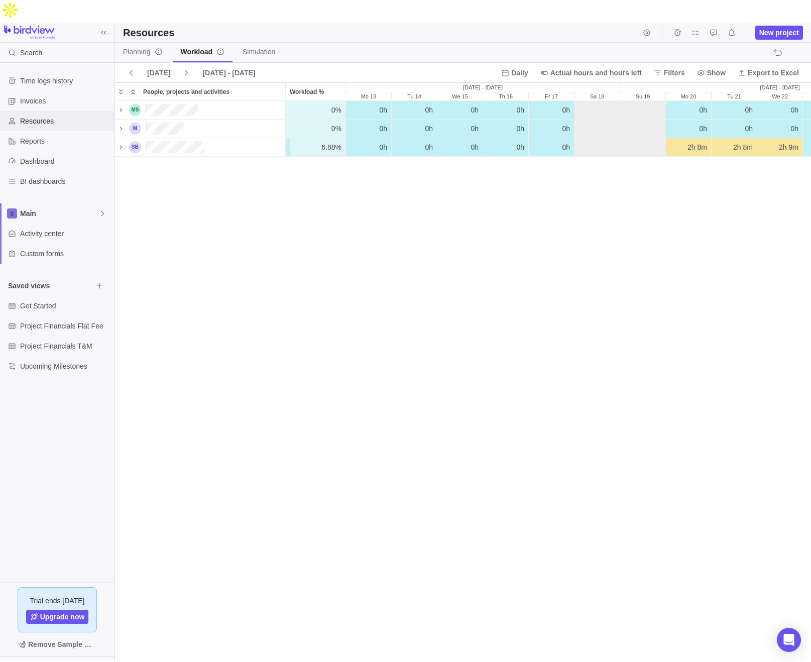
click at [134, 88] on icon "Collapse" at bounding box center [133, 92] width 8 height 8
click at [125, 88] on icon "Expand" at bounding box center [121, 92] width 8 height 8
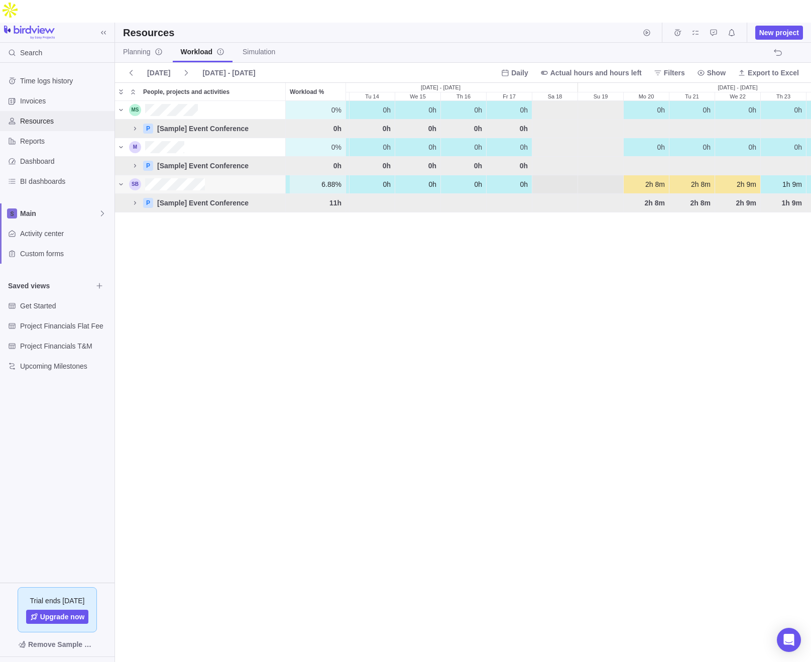
scroll to position [0, 0]
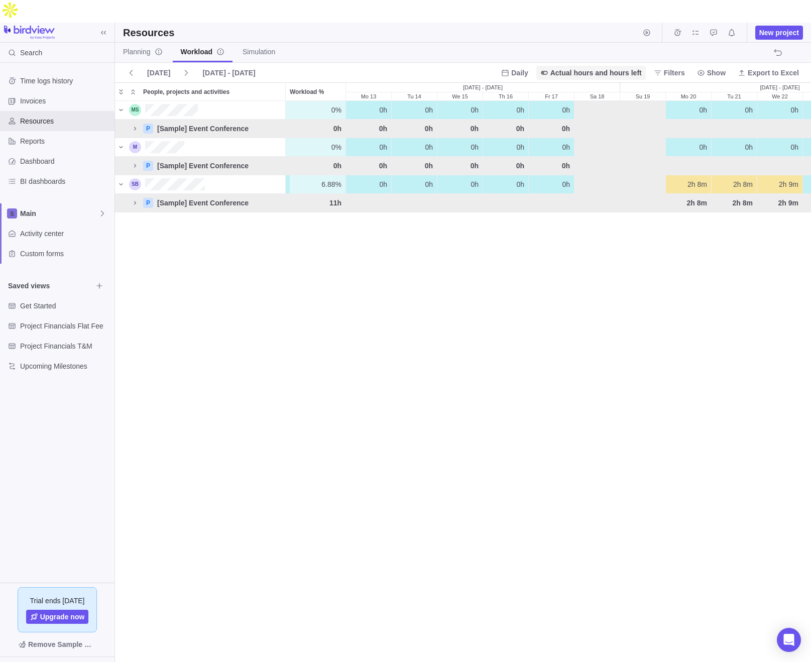
click at [579, 68] on span "Actual hours and hours left" at bounding box center [595, 73] width 91 height 10
click at [584, 74] on span "Estimated hours" at bounding box center [570, 73] width 51 height 10
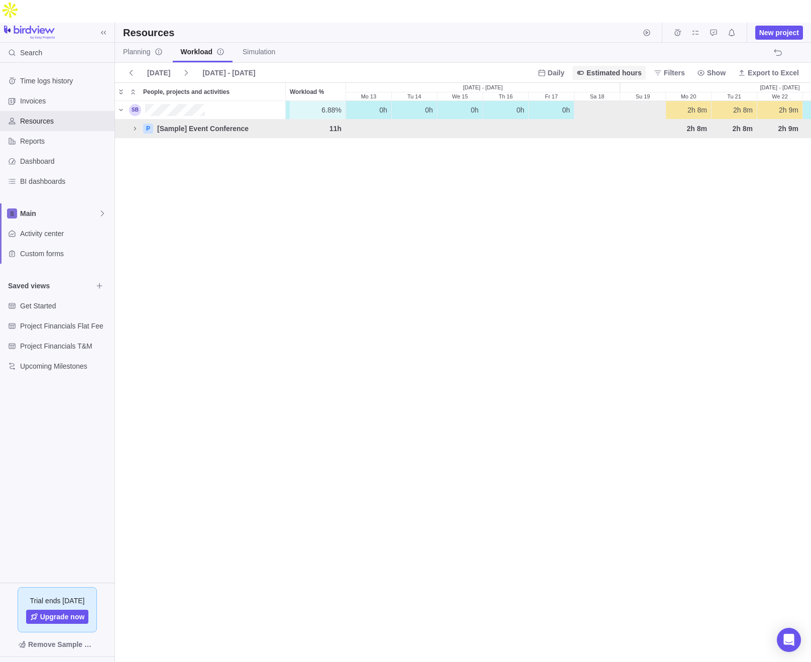
scroll to position [583, 696]
click at [618, 68] on span "Estimated hours" at bounding box center [614, 73] width 55 height 10
click at [619, 92] on span "Actual hours and hours left" at bounding box center [624, 91] width 84 height 10
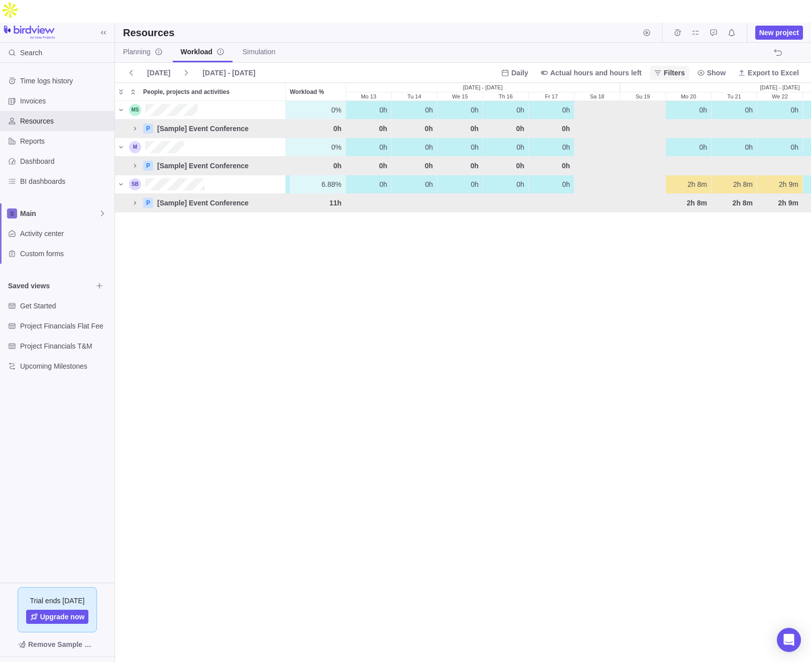
click at [637, 68] on span "Filters" at bounding box center [674, 73] width 21 height 10
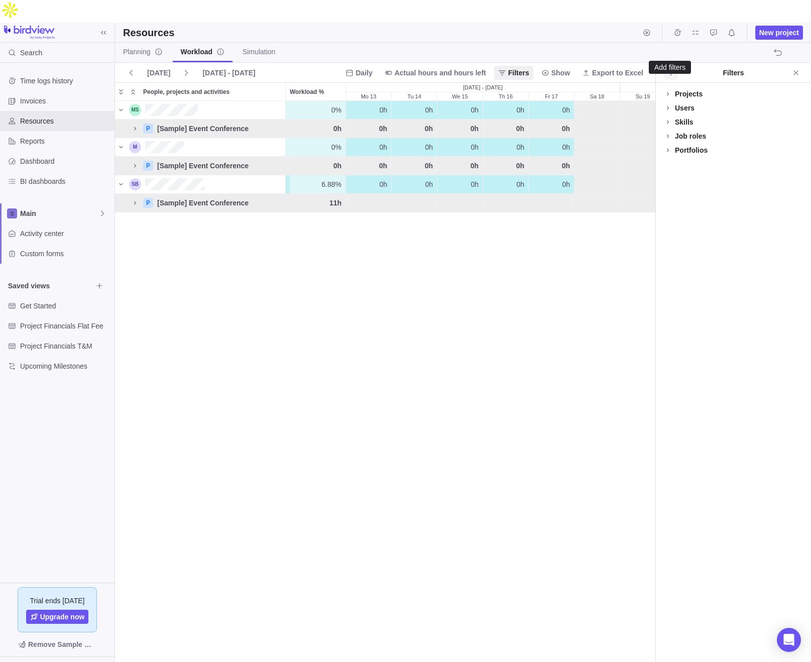
click at [637, 69] on icon "Add filters" at bounding box center [671, 73] width 8 height 8
click at [116, 33] on body "Search Time logs history Invoices Resources Reports Dashboard BI dashboards Mai…" at bounding box center [405, 331] width 811 height 662
click at [137, 47] on span "Planning" at bounding box center [143, 52] width 40 height 10
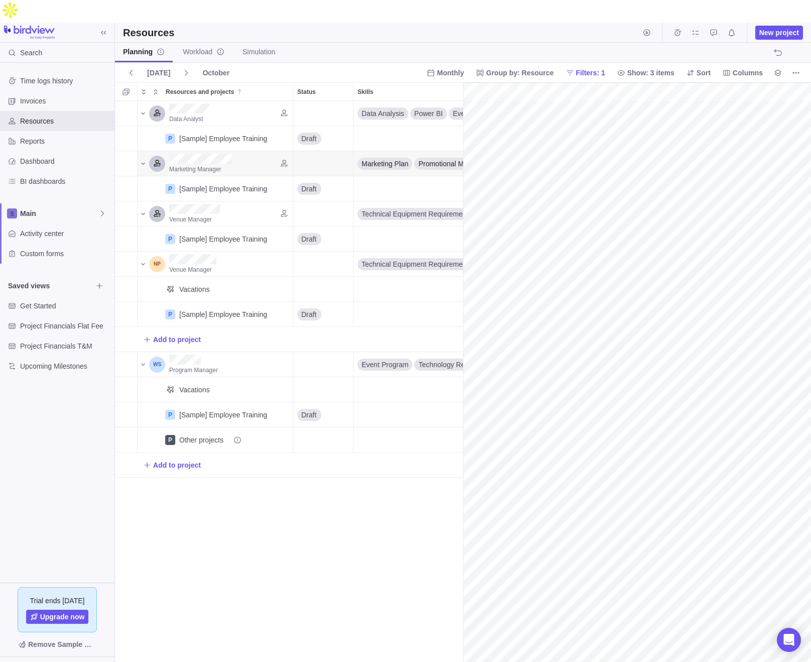
scroll to position [0, 186]
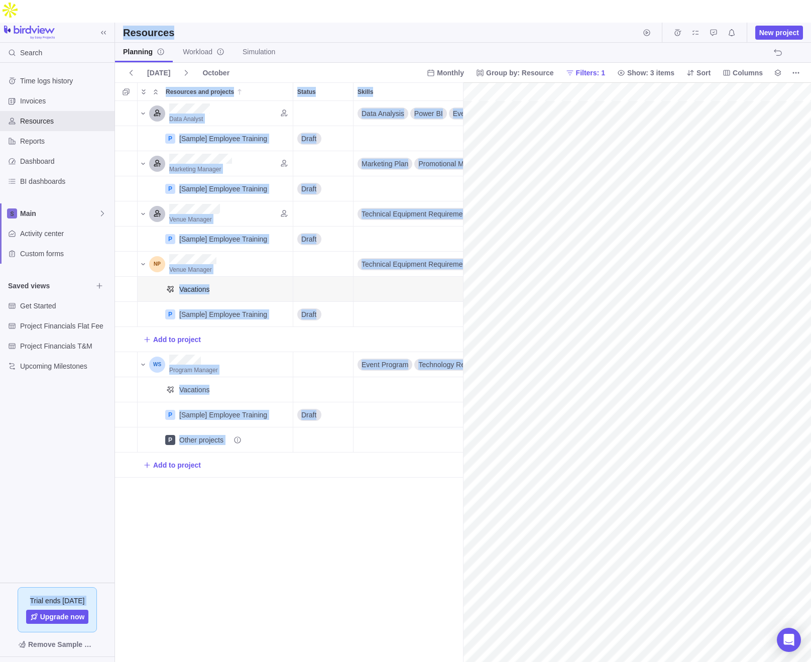
drag, startPoint x: 151, startPoint y: 48, endPoint x: 87, endPoint y: 41, distance: 64.2
click at [87, 41] on body "Search Time logs history Invoices Resources Reports Dashboard BI dashboards Mai…" at bounding box center [405, 331] width 811 height 662
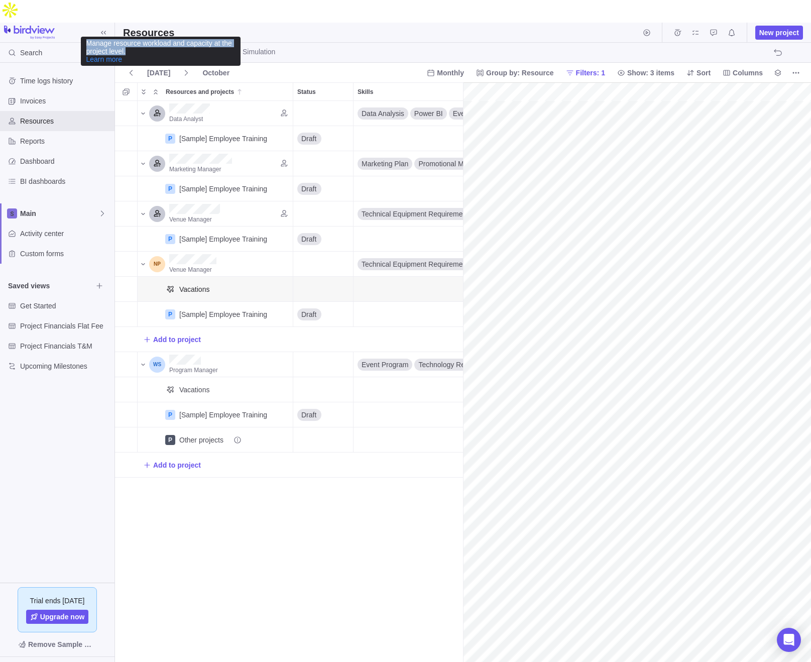
drag, startPoint x: 146, startPoint y: 48, endPoint x: 88, endPoint y: 42, distance: 58.1
click at [88, 42] on div "Manage resource workload and capacity at the project level. Learn more" at bounding box center [160, 51] width 151 height 24
copy div "Manage resource workload and capacity at the project level."
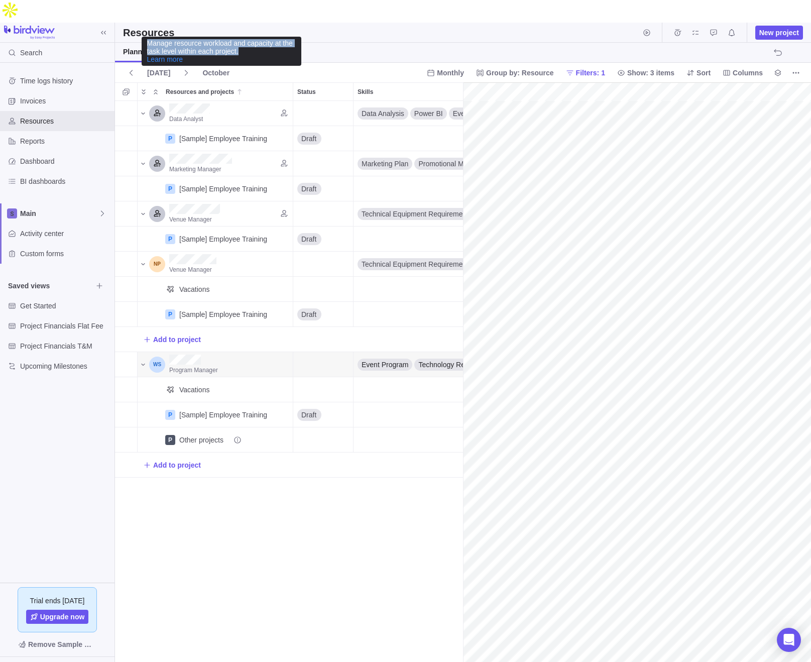
drag, startPoint x: 258, startPoint y: 52, endPoint x: 150, endPoint y: 44, distance: 108.2
click at [150, 44] on div "Manage resource workload and capacity at the task level within each project. Le…" at bounding box center [221, 51] width 151 height 24
copy div "Manage resource workload and capacity at the task level within each project."
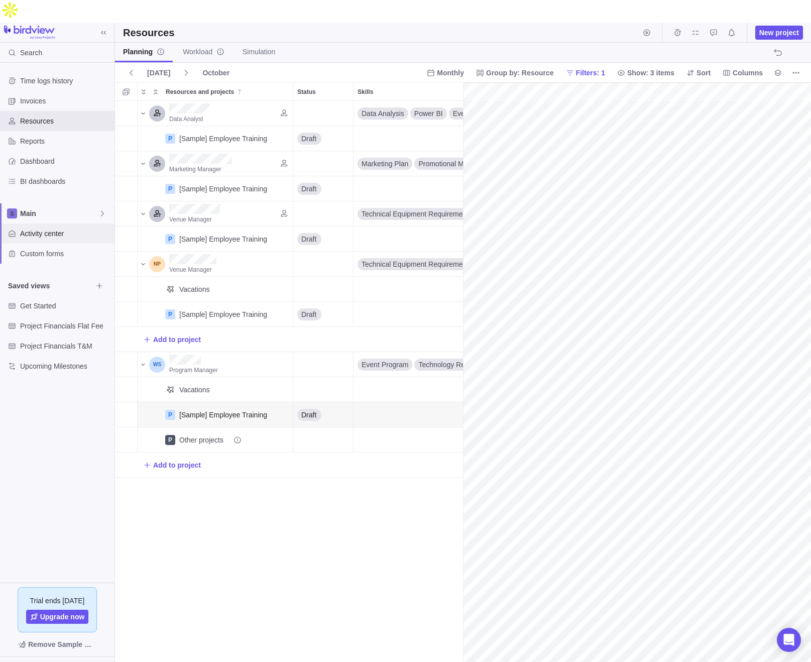
click at [57, 228] on span "Activity center" at bounding box center [65, 233] width 90 height 10
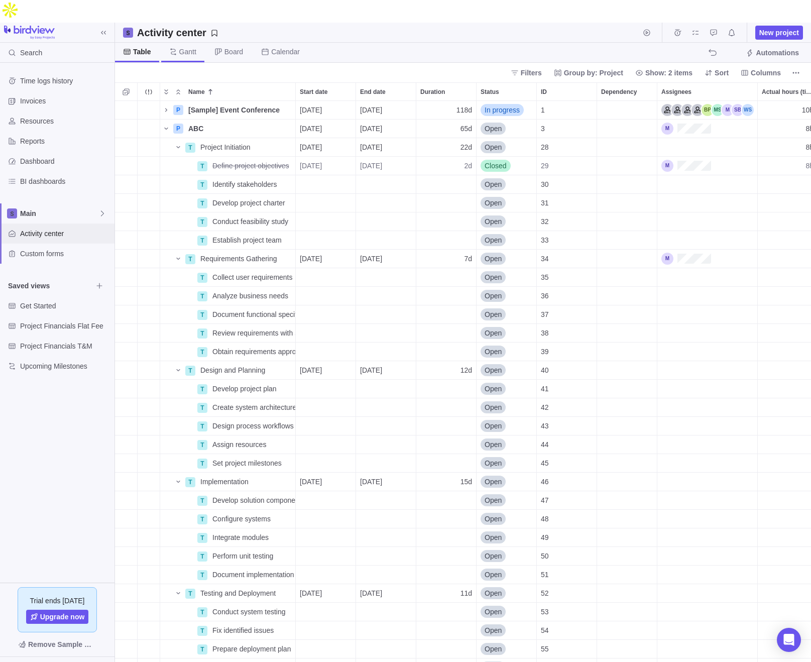
scroll to position [1, 1]
click at [188, 47] on span "Gantt" at bounding box center [187, 52] width 17 height 10
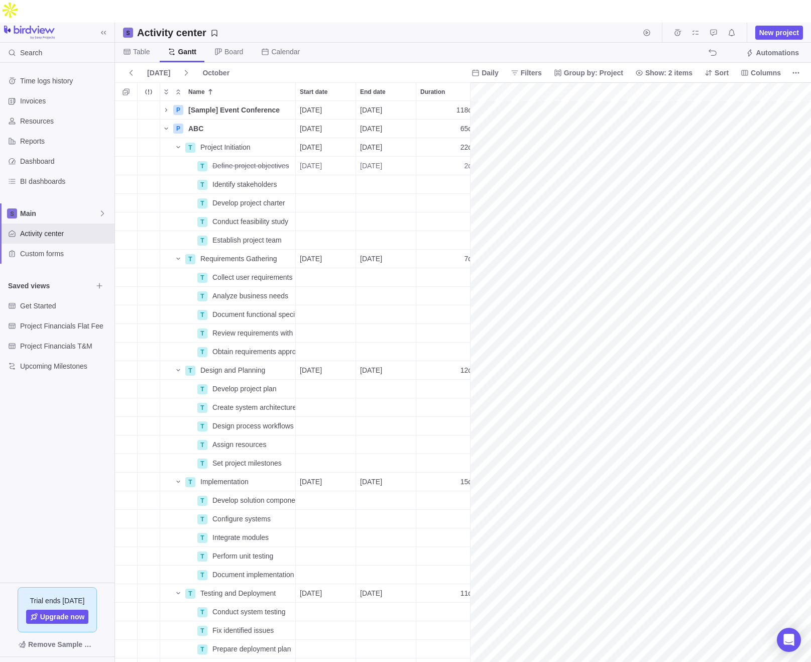
scroll to position [0, 1584]
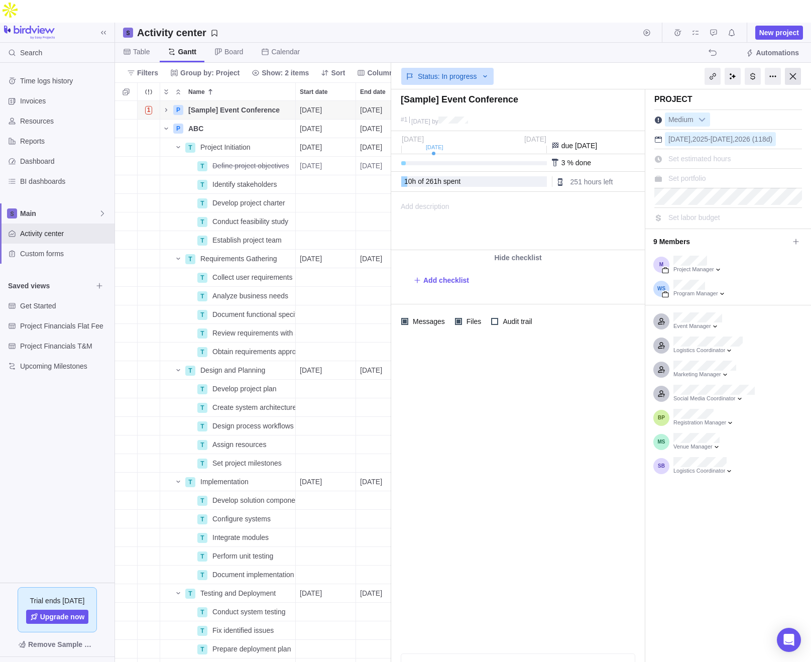
click at [637, 68] on div at bounding box center [793, 76] width 16 height 17
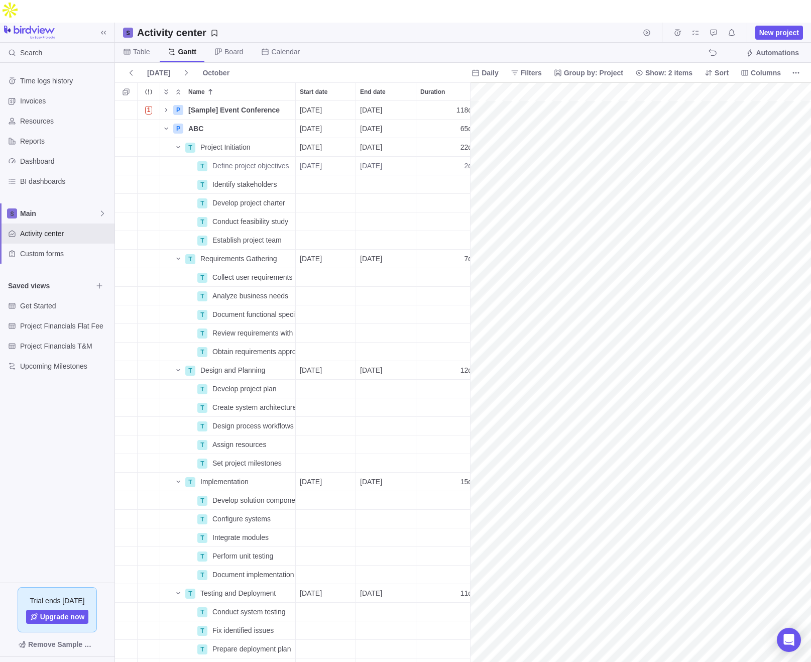
scroll to position [0, 1584]
click at [264, 254] on span "Details" at bounding box center [263, 259] width 23 height 10
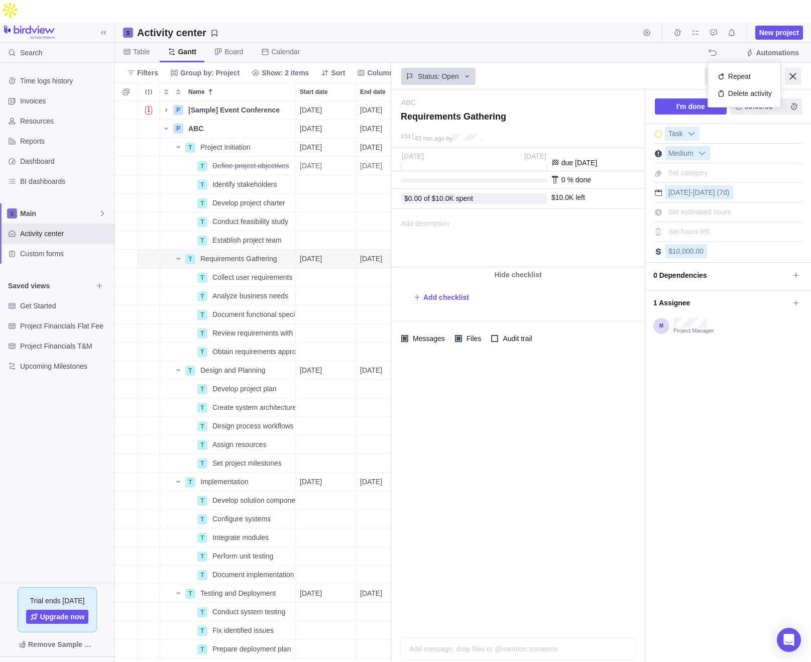
click at [637, 68] on div at bounding box center [773, 76] width 16 height 17
click at [637, 147] on b at bounding box center [702, 153] width 15 height 13
click at [637, 238] on div "I'm done 00:00:00 Task Medium Set category [DATE] - [DATE] (7d) Set estimated h…" at bounding box center [728, 386] width 166 height 595
click at [637, 267] on span "0 Dependencies" at bounding box center [721, 275] width 136 height 17
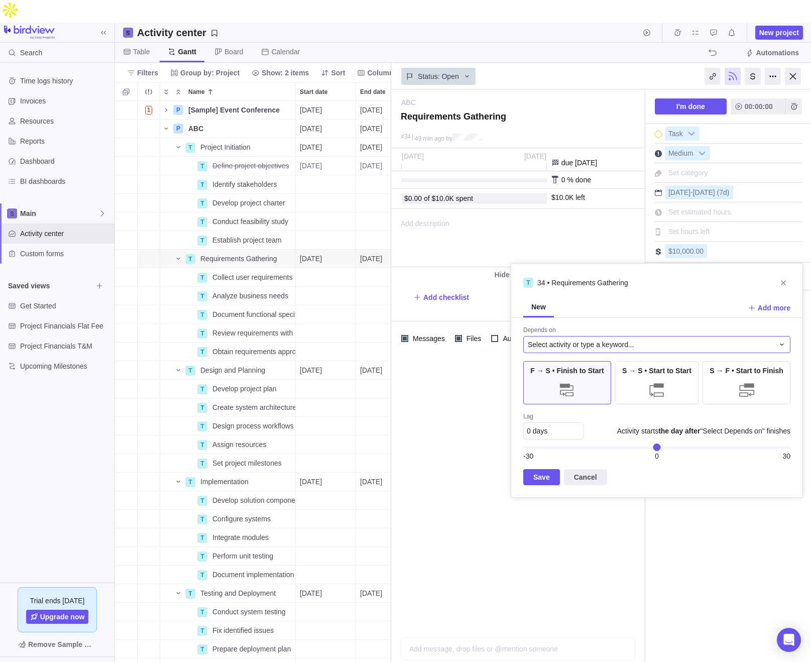
click at [586, 344] on span "Select activity or type a keyword..." at bounding box center [581, 344] width 106 height 10
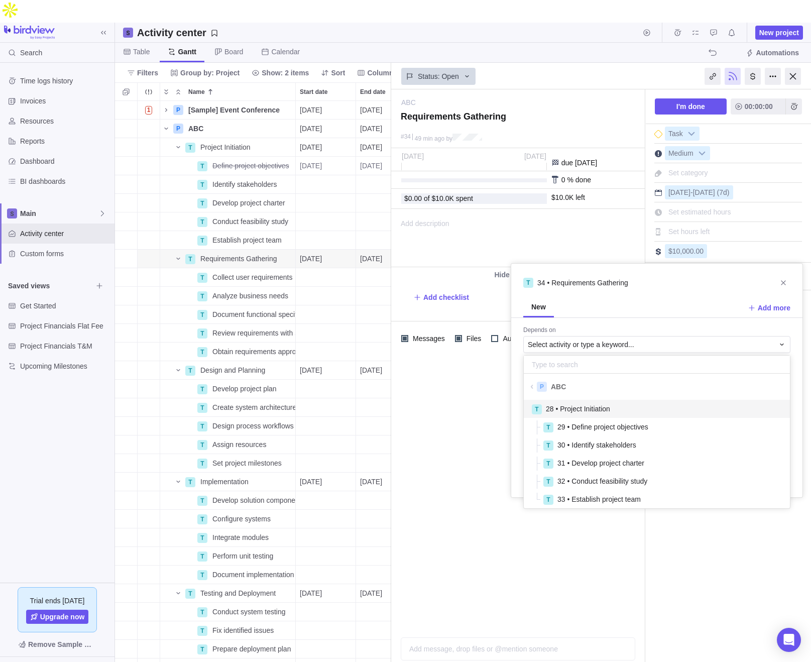
click at [597, 408] on span "28 • Project Initiation" at bounding box center [578, 409] width 64 height 10
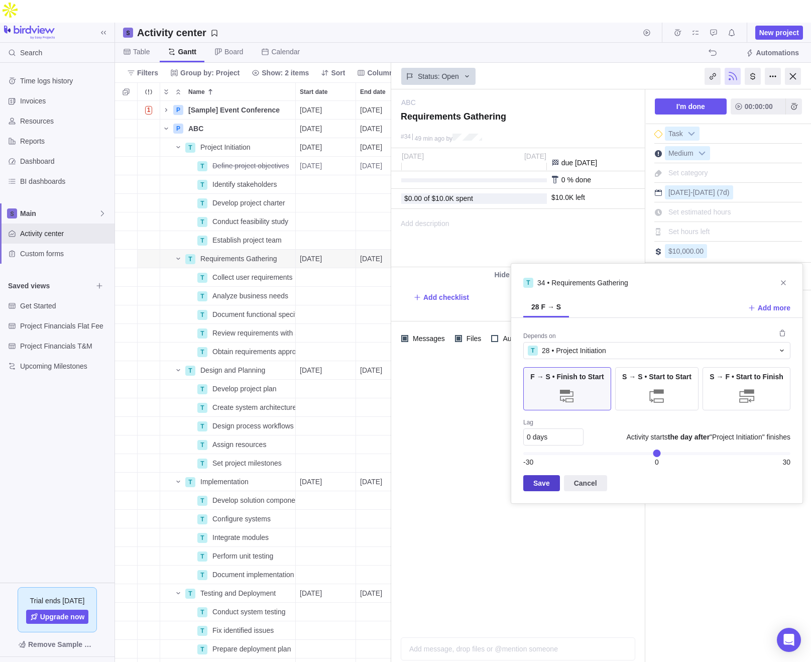
click at [543, 485] on span "Save" at bounding box center [541, 483] width 17 height 12
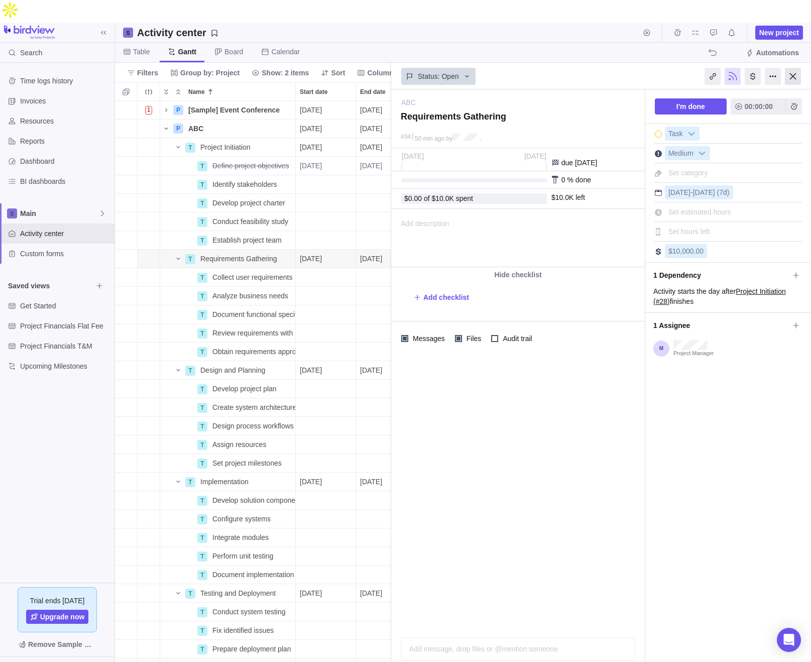
click at [637, 68] on div at bounding box center [793, 76] width 16 height 17
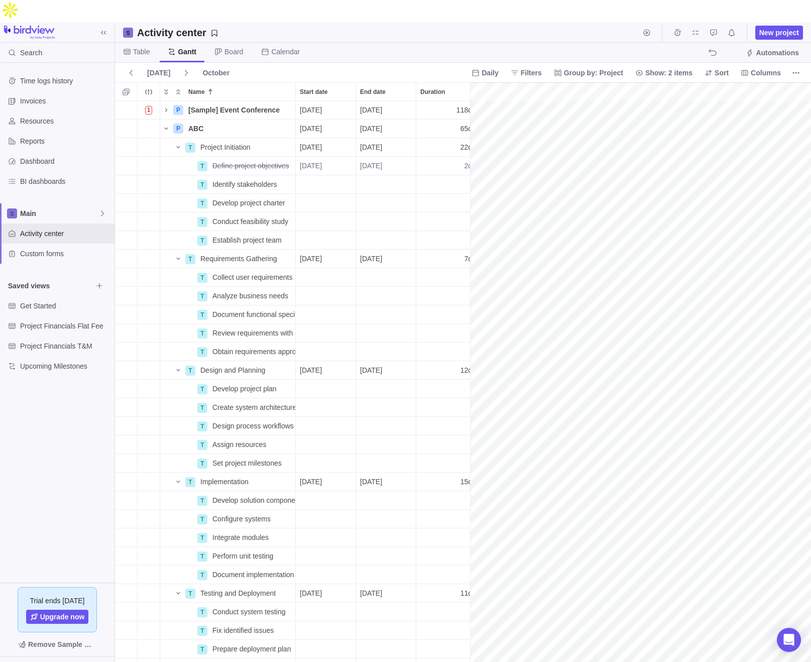
scroll to position [0, 2622]
